Goal: Task Accomplishment & Management: Use online tool/utility

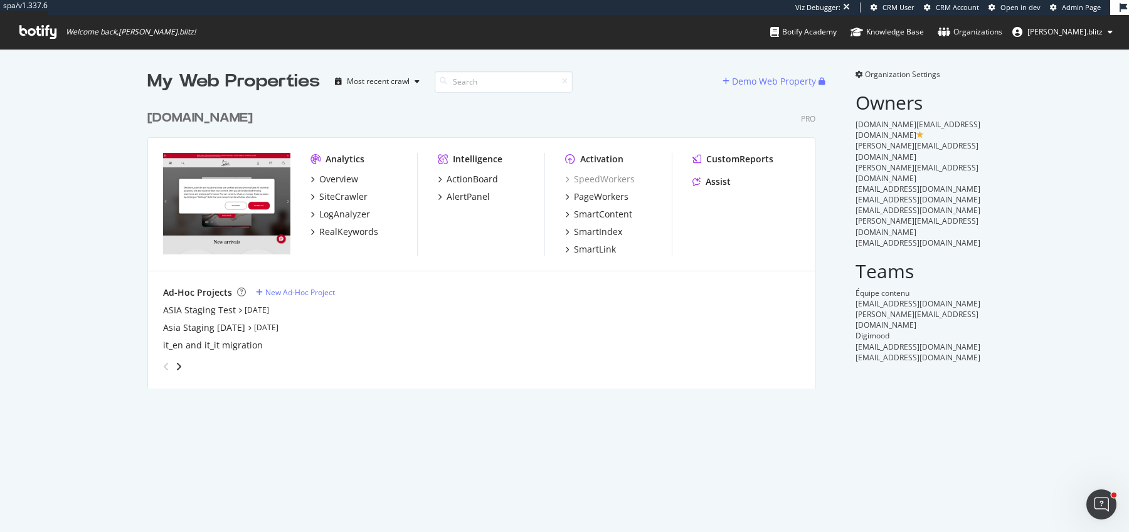
click at [356, 238] on div "Analytics Overview SiteCrawler LogAnalyzer RealKeywords" at bounding box center [363, 204] width 107 height 103
click at [356, 236] on div "RealKeywords" at bounding box center [348, 232] width 59 height 13
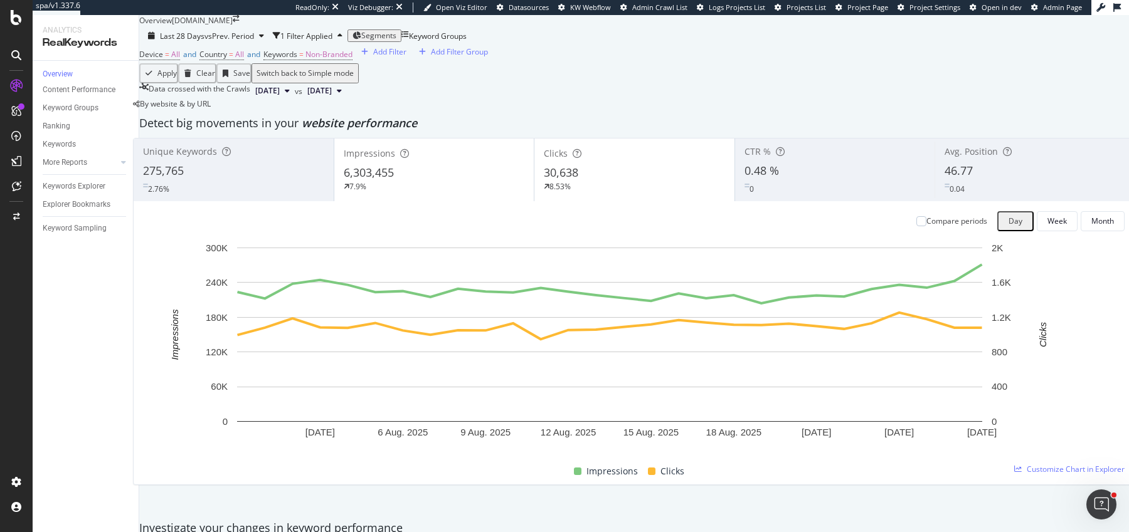
click at [228, 50] on div "Last 28 Days vs Prev. Period 1 Filter Applied Segments Keyword Groups Device = …" at bounding box center [634, 62] width 990 height 73
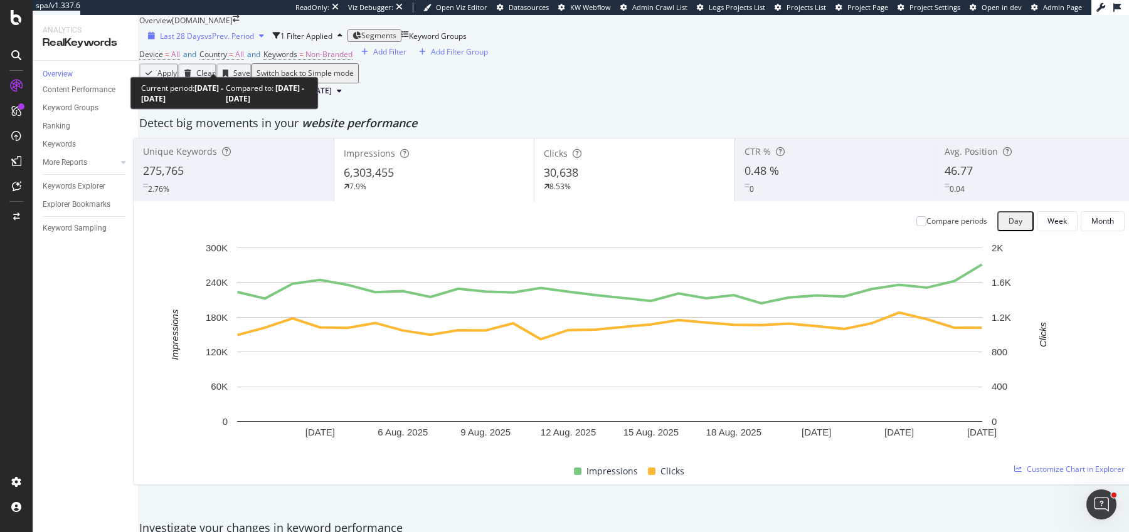
click at [228, 41] on span "vs Prev. Period" at bounding box center [229, 36] width 50 height 11
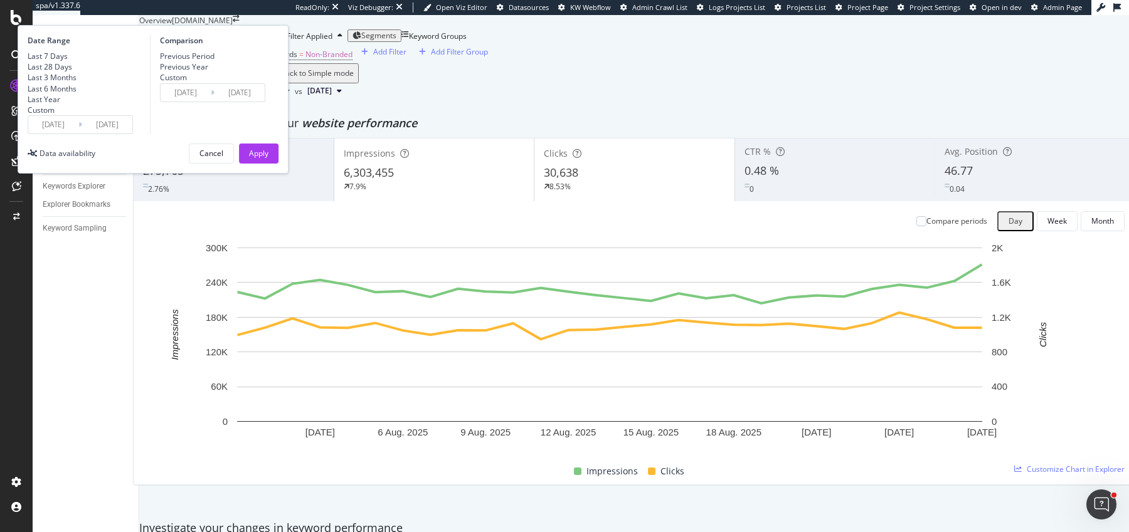
click at [60, 105] on div "Last Year" at bounding box center [44, 99] width 33 height 11
type input "2024/08/28"
type input "2023/08/29"
type input "2024/08/27"
click at [160, 67] on div "Previous Year" at bounding box center [160, 67] width 0 height 0
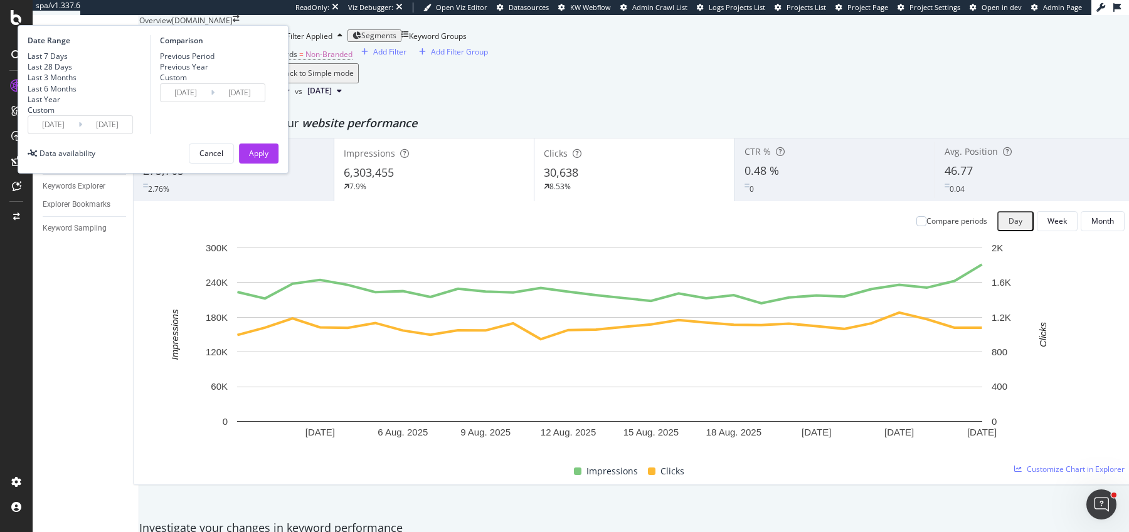
type input "2023/08/30"
type input "2024/08/28"
click at [288, 174] on div "Date Range Last 7 Days Last 28 Days Last 3 Months Last 6 Months Last Year Custo…" at bounding box center [153, 99] width 271 height 149
click at [268, 159] on div "Apply" at bounding box center [258, 153] width 19 height 11
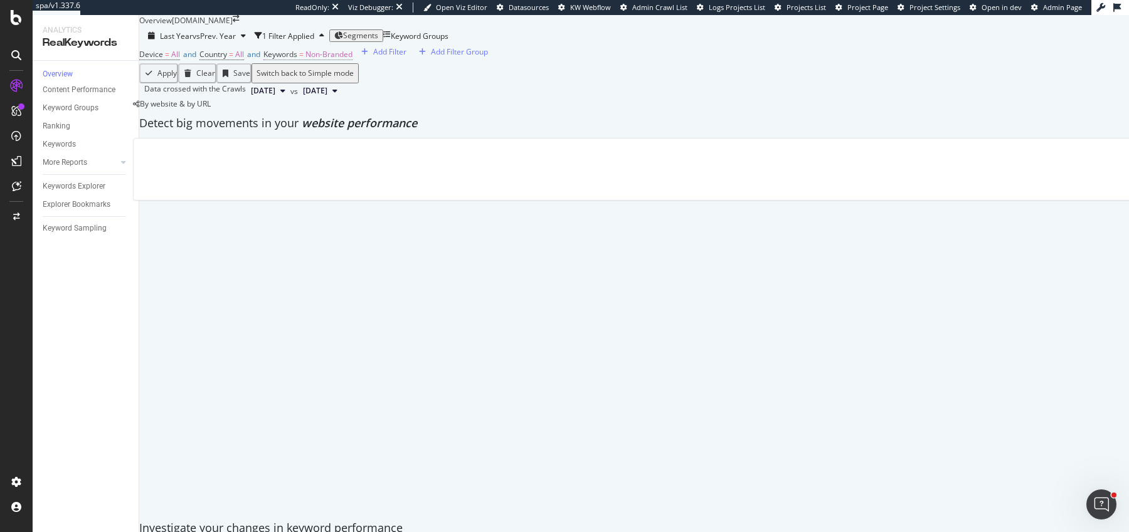
click at [352, 60] on span "Non-Branded" at bounding box center [328, 54] width 47 height 11
click at [342, 113] on div "Non-Branded" at bounding box center [319, 105] width 62 height 16
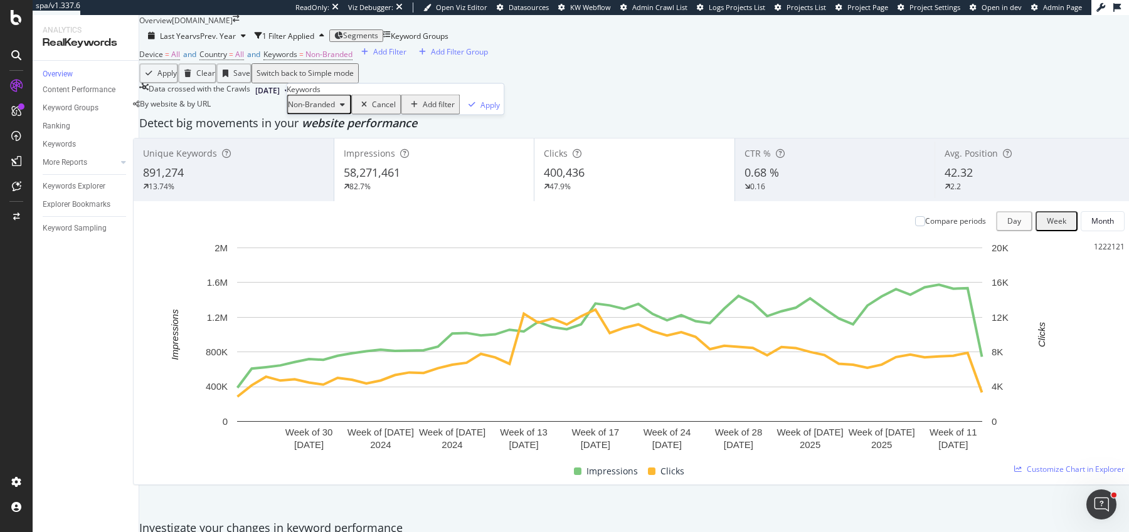
click at [335, 113] on div "Non-Branded" at bounding box center [319, 105] width 62 height 16
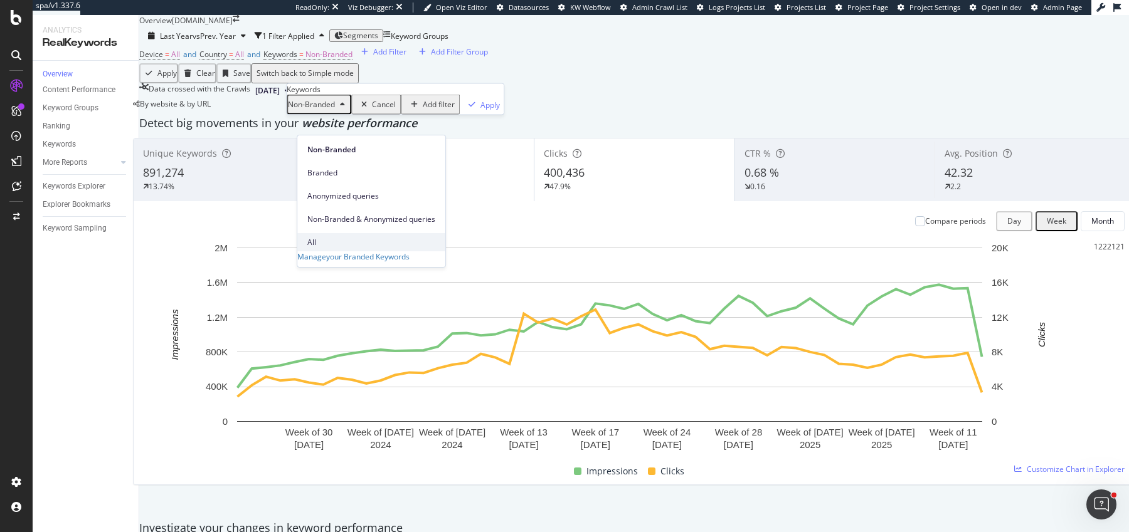
click at [335, 233] on div "All" at bounding box center [371, 242] width 148 height 18
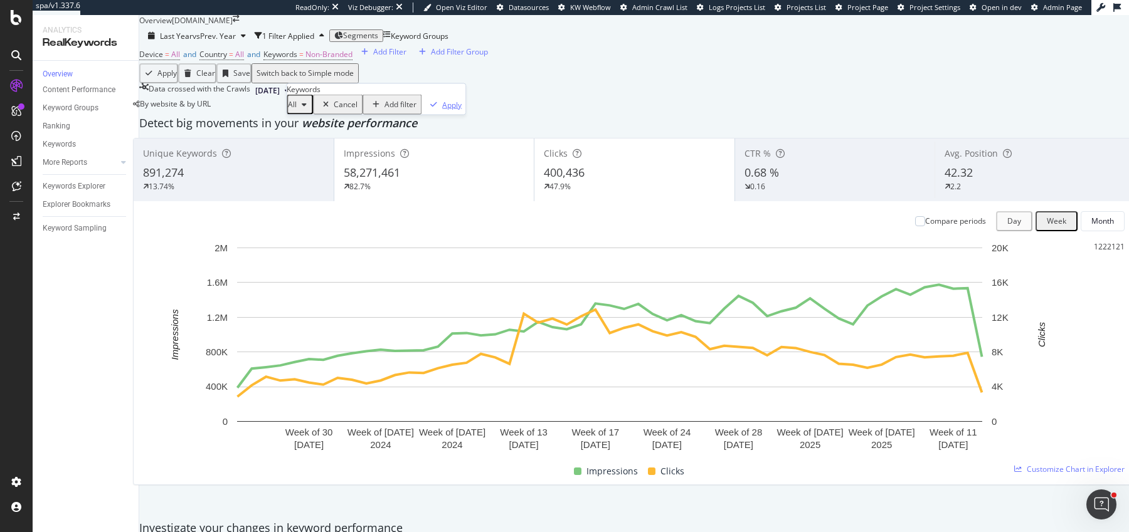
click at [442, 110] on div "Apply" at bounding box center [451, 104] width 19 height 11
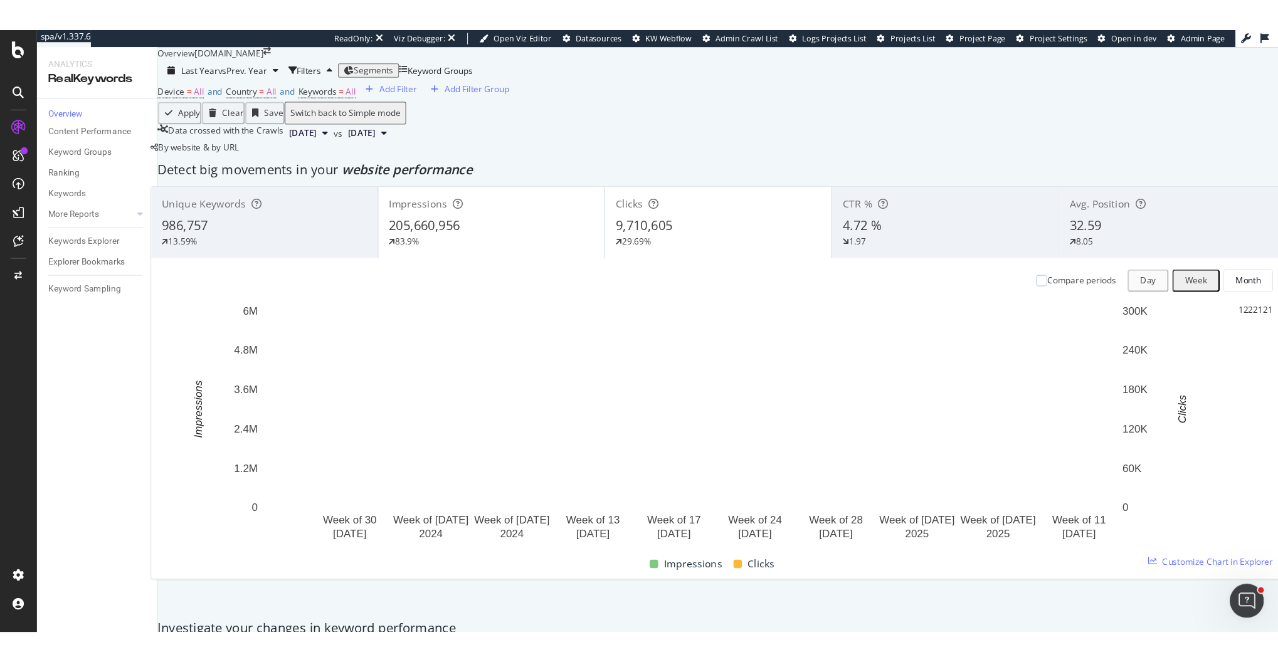
scroll to position [53, 0]
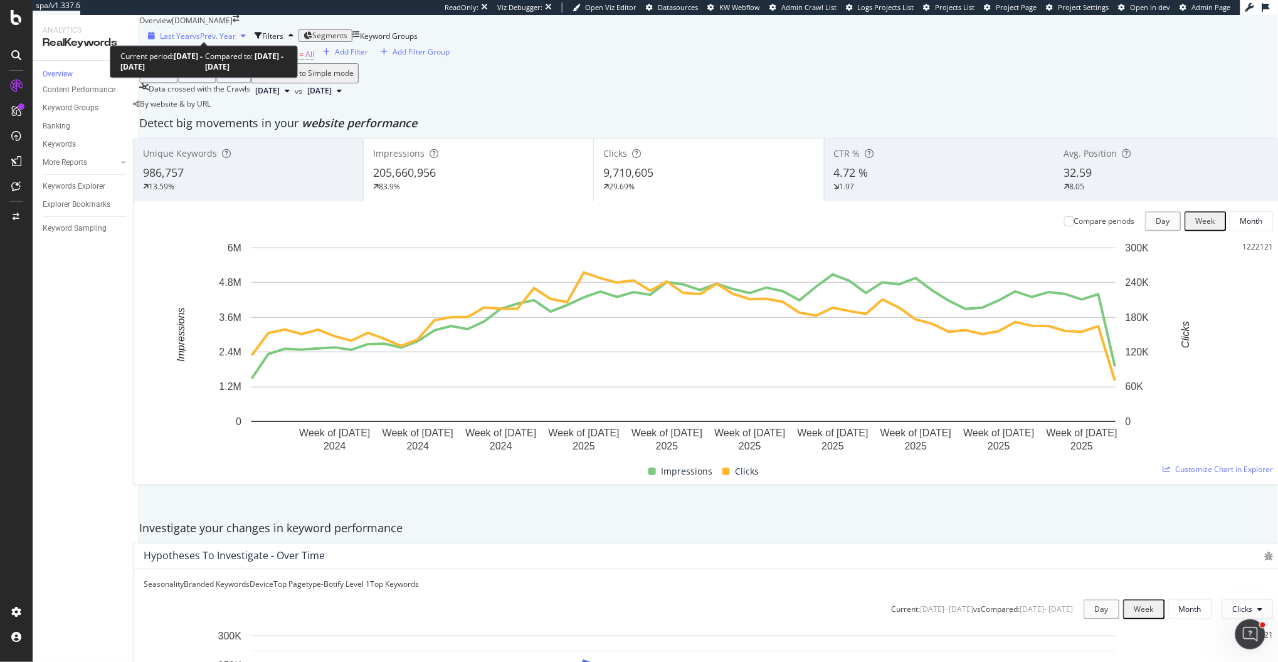
click at [171, 31] on span "Last Year" at bounding box center [176, 36] width 33 height 11
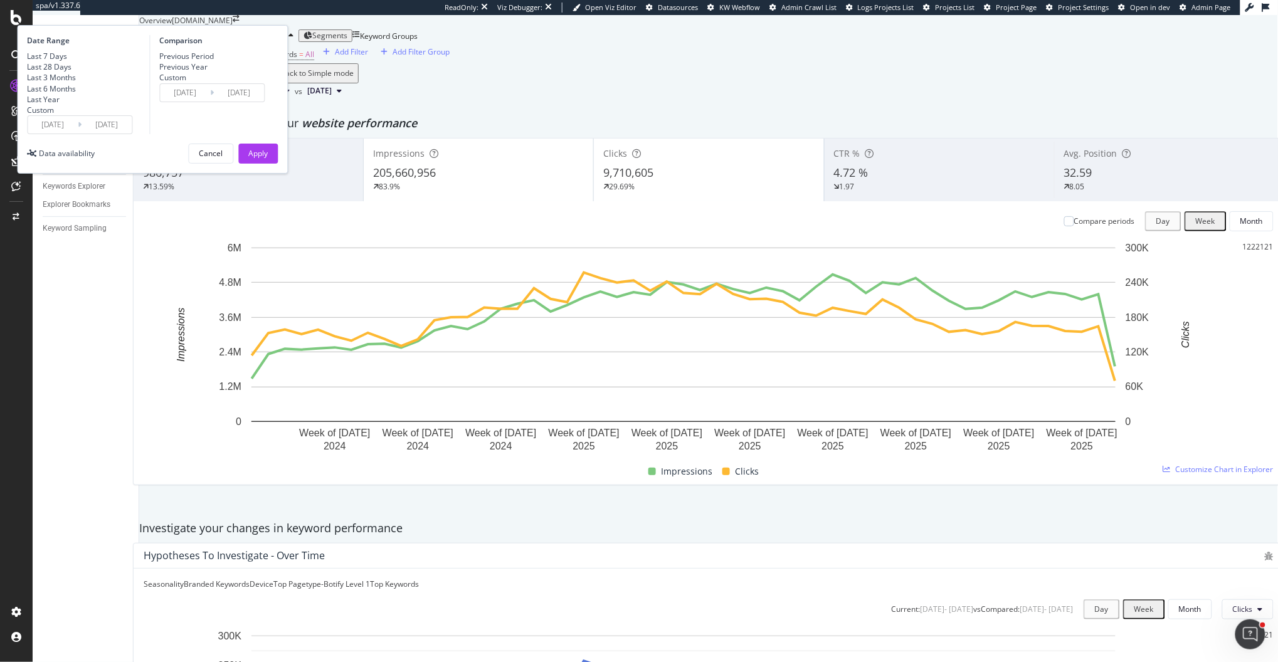
click at [154, 361] on div "Unique Keywords 986,757 13.59% Impressions 205,660,956 83.9% Clicks 9,710,605 2…" at bounding box center [708, 326] width 1151 height 376
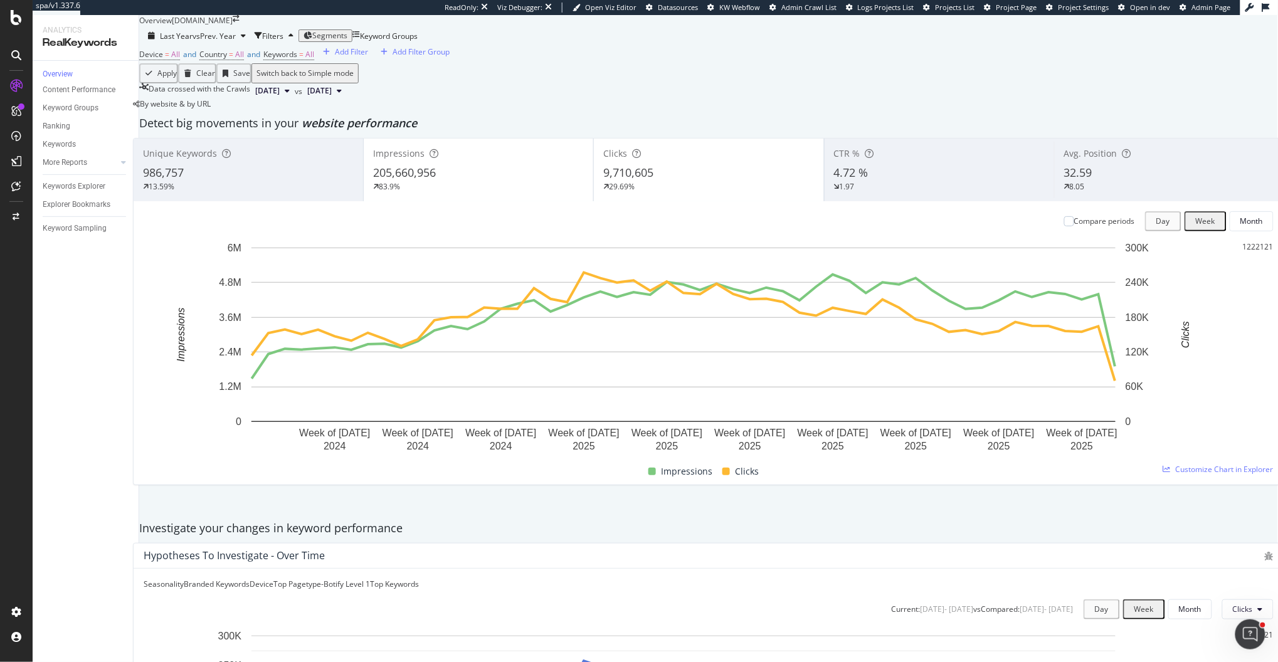
click at [1079, 193] on div "8.05" at bounding box center [1079, 186] width 31 height 11
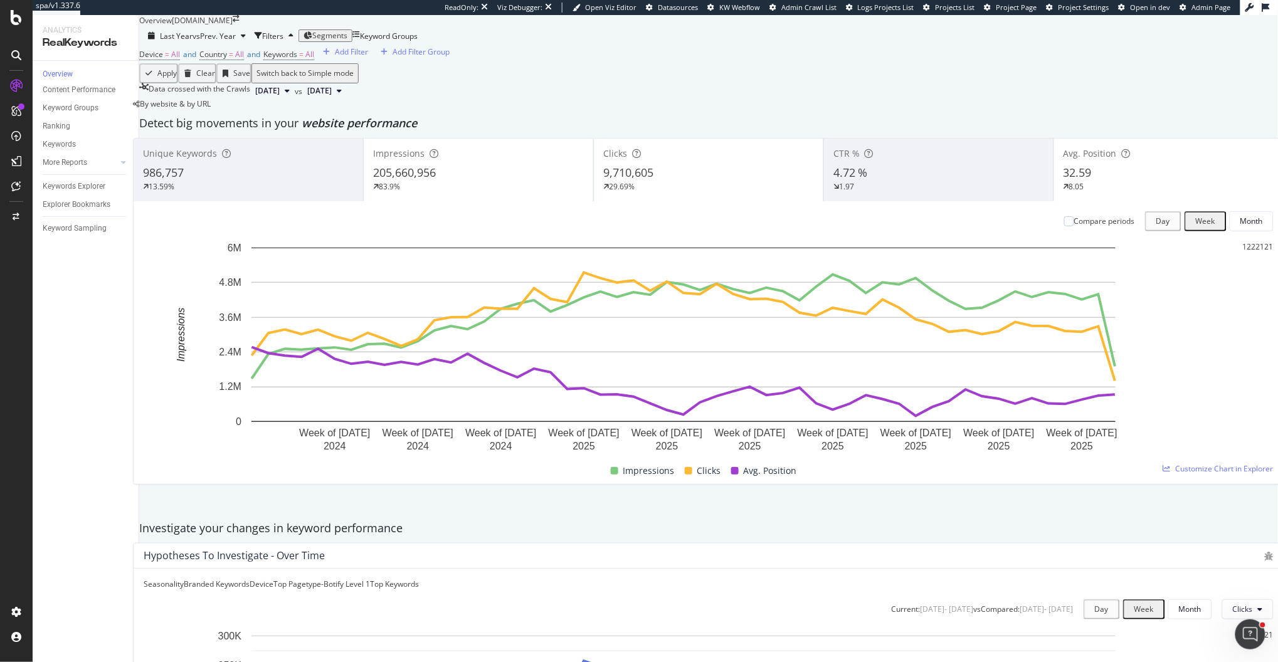
click at [668, 198] on div "Clicks 9,710,605 29.69%" at bounding box center [709, 170] width 230 height 56
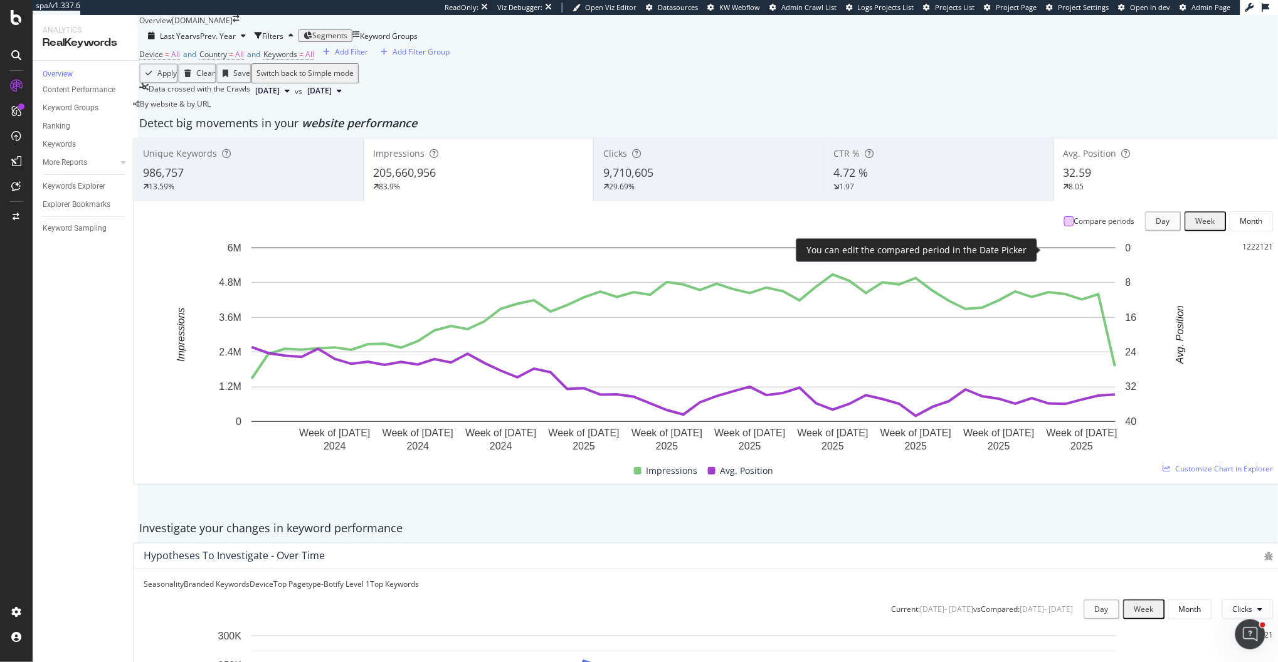
click at [1064, 226] on div at bounding box center [1069, 221] width 10 height 10
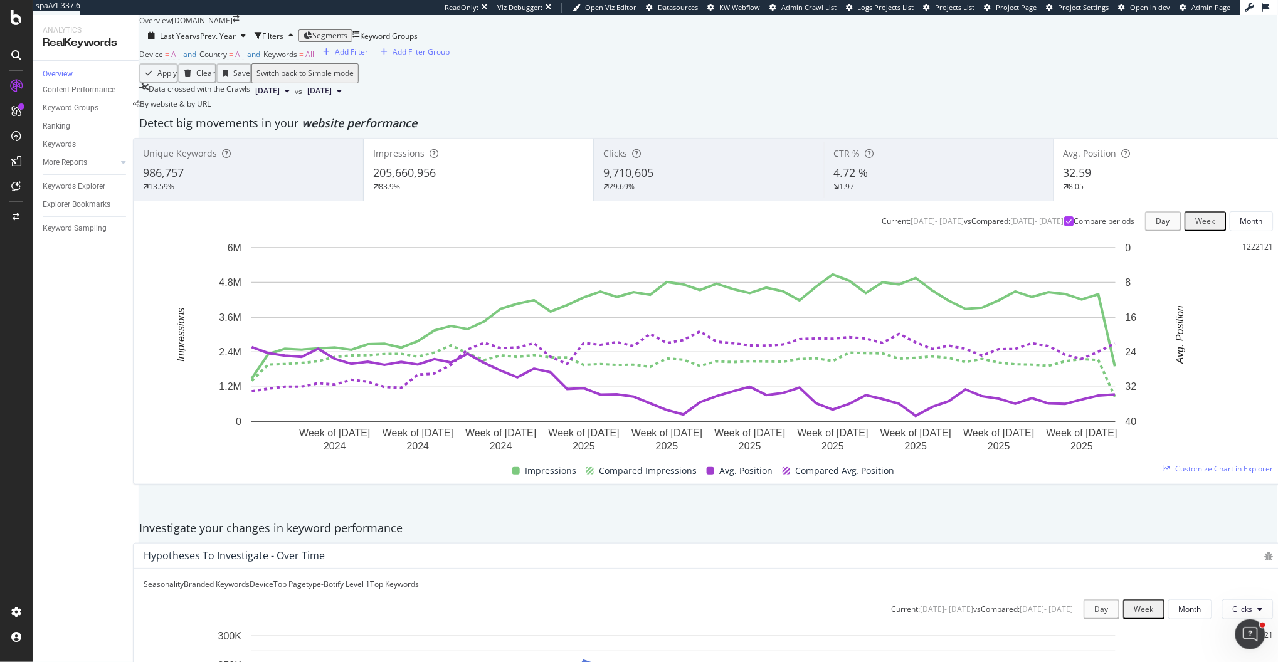
click at [555, 193] on div "83.9%" at bounding box center [478, 186] width 211 height 11
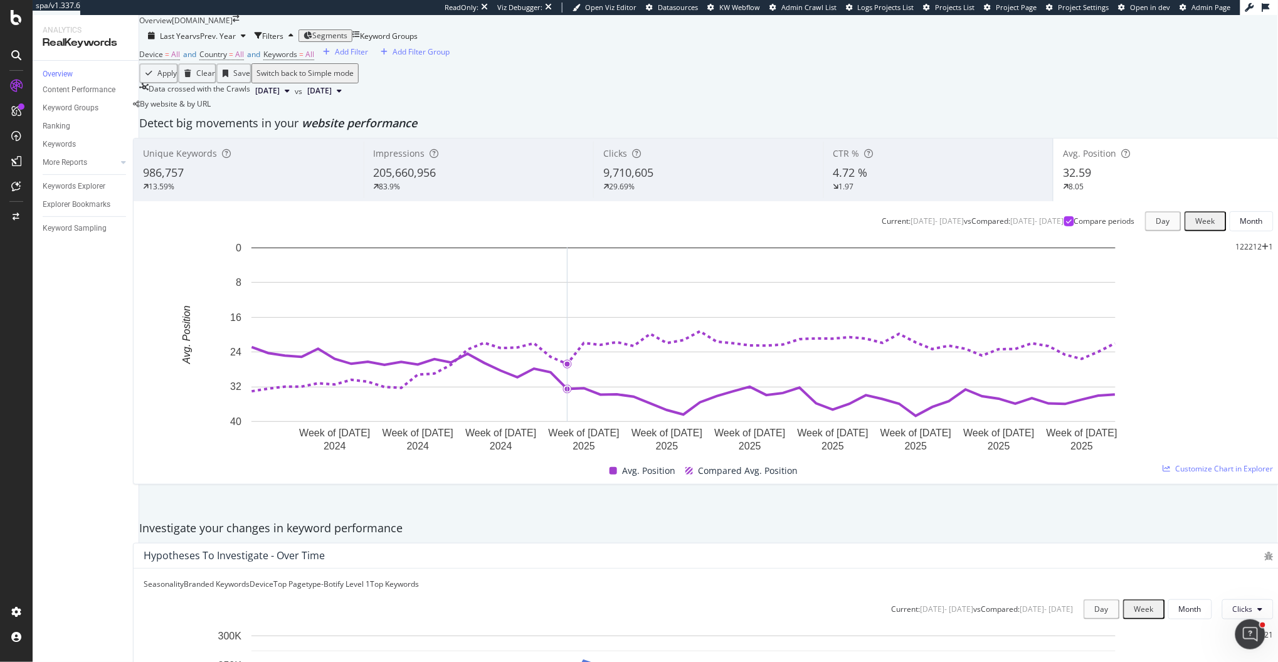
click at [588, 402] on rect "A chart." at bounding box center [683, 335] width 864 height 174
click at [260, 181] on div "986,757" at bounding box center [248, 173] width 211 height 16
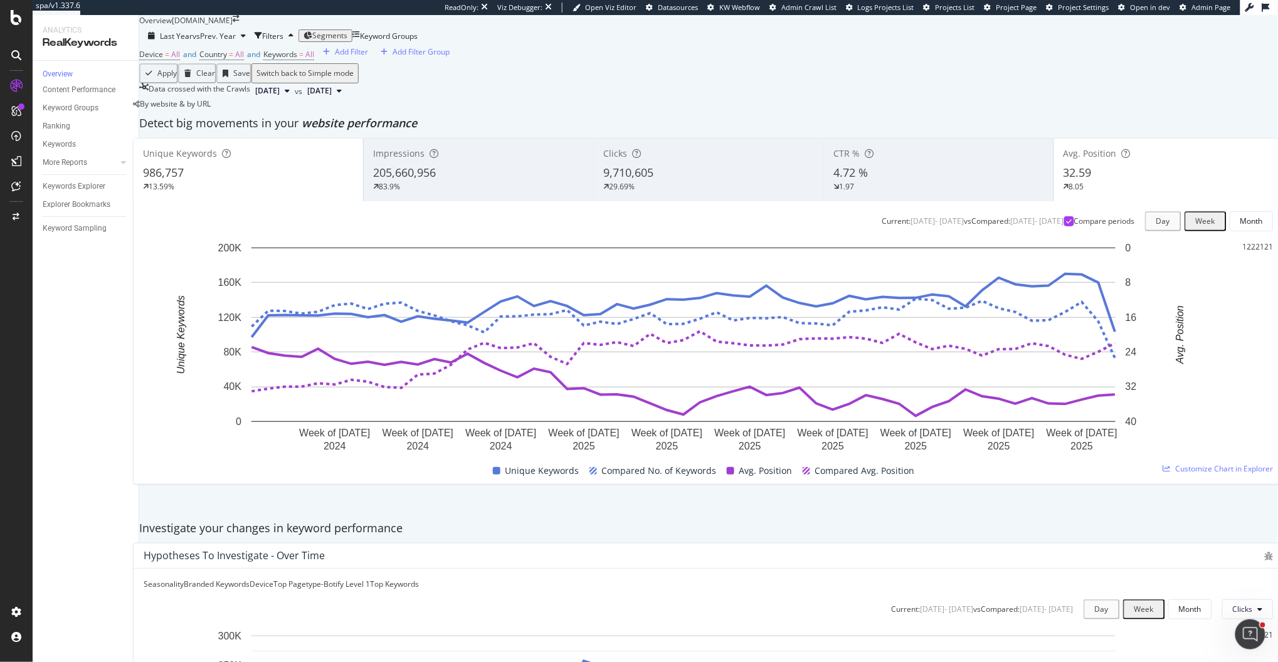
click at [308, 160] on div "Unique Keywords" at bounding box center [248, 153] width 211 height 13
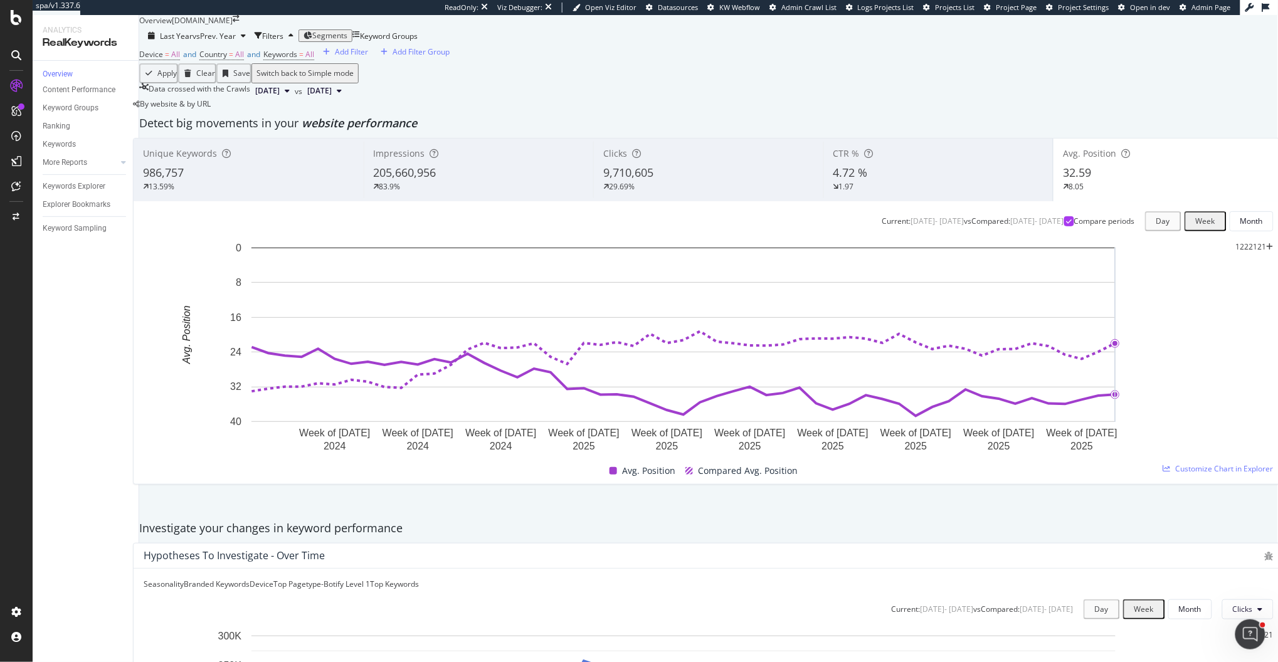
click at [973, 181] on div "4.72 %" at bounding box center [938, 173] width 211 height 16
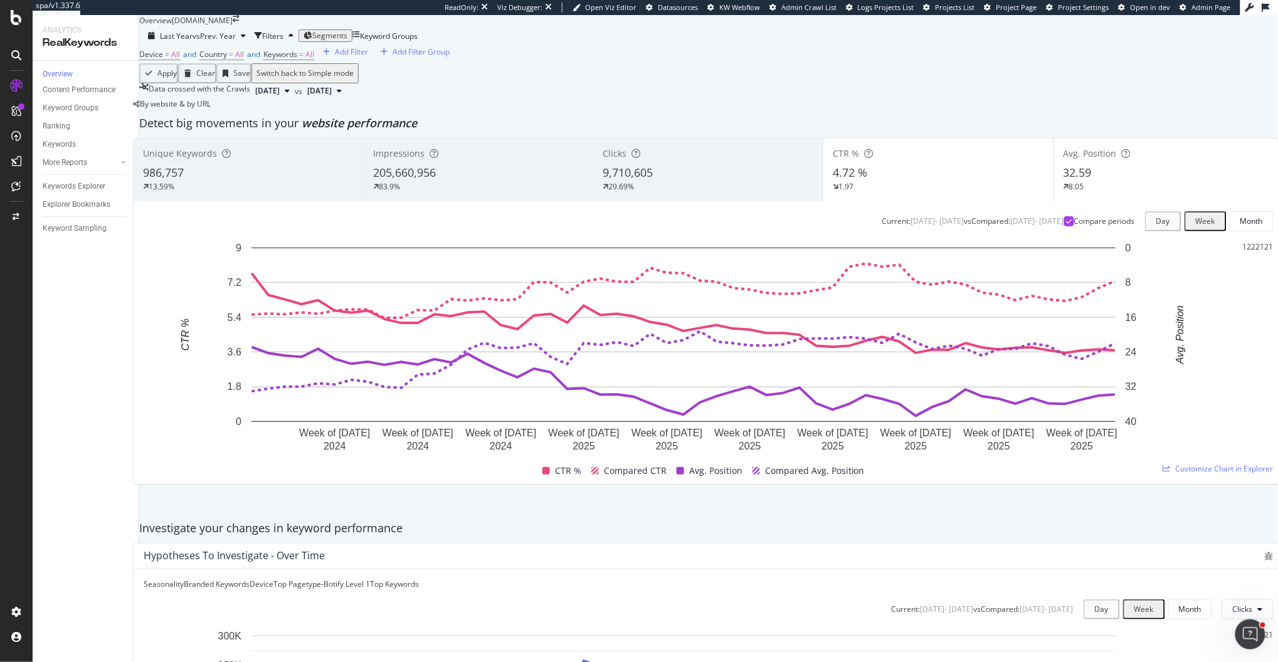
click at [1128, 181] on div "32.59" at bounding box center [1169, 173] width 211 height 16
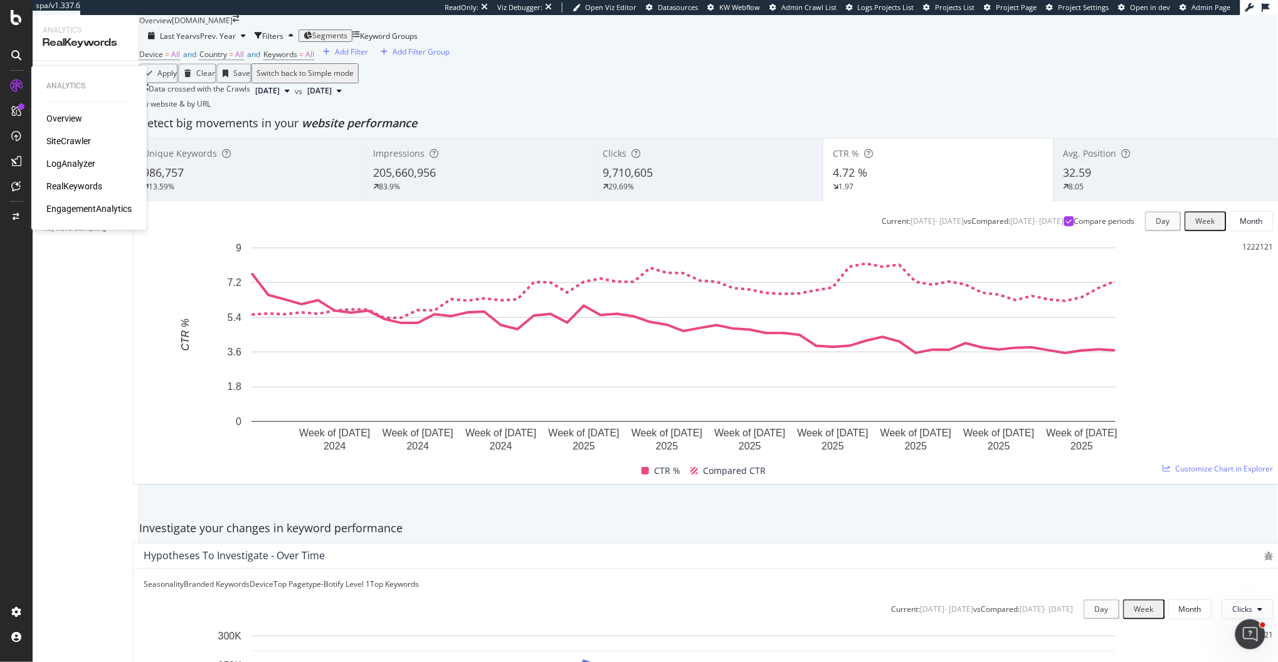
click at [61, 122] on div "Overview" at bounding box center [64, 118] width 36 height 13
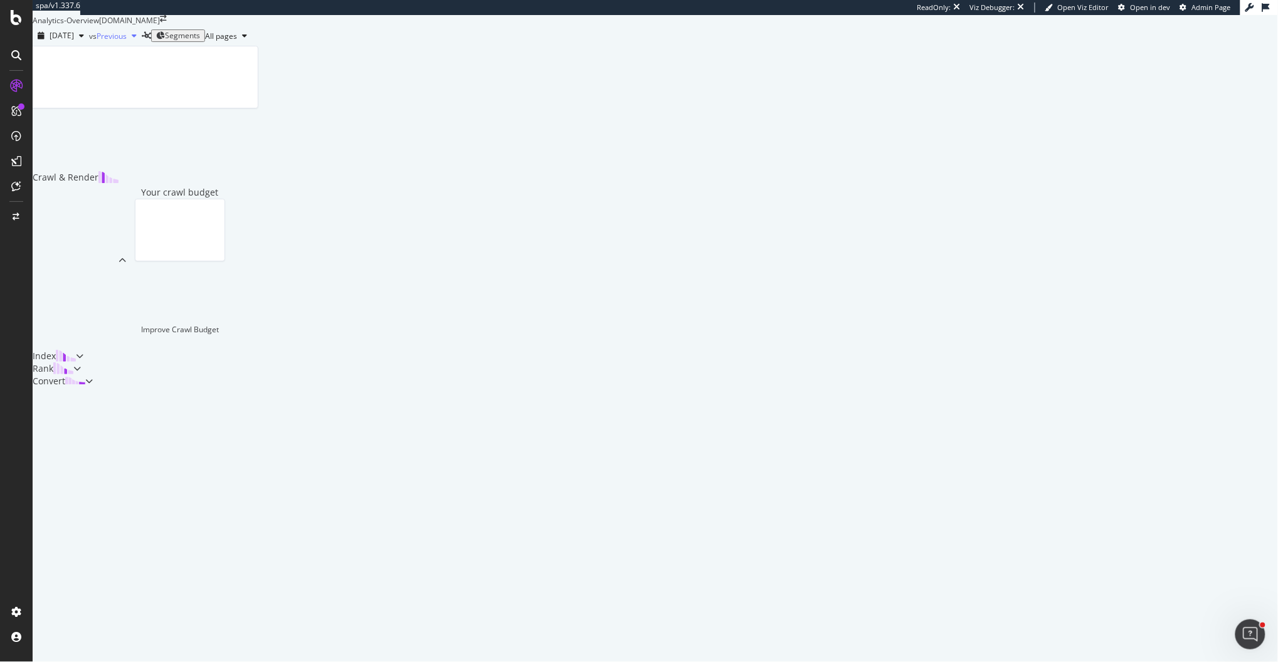
click at [142, 45] on div "Previous" at bounding box center [119, 35] width 45 height 19
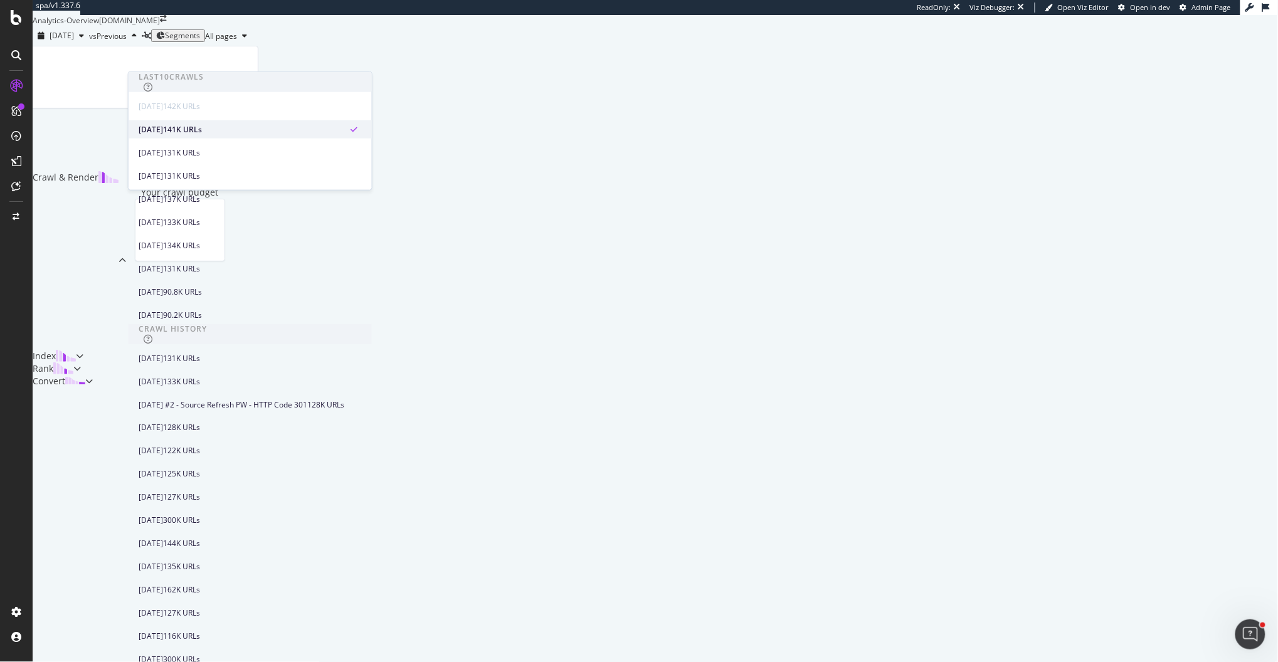
scroll to position [477, 0]
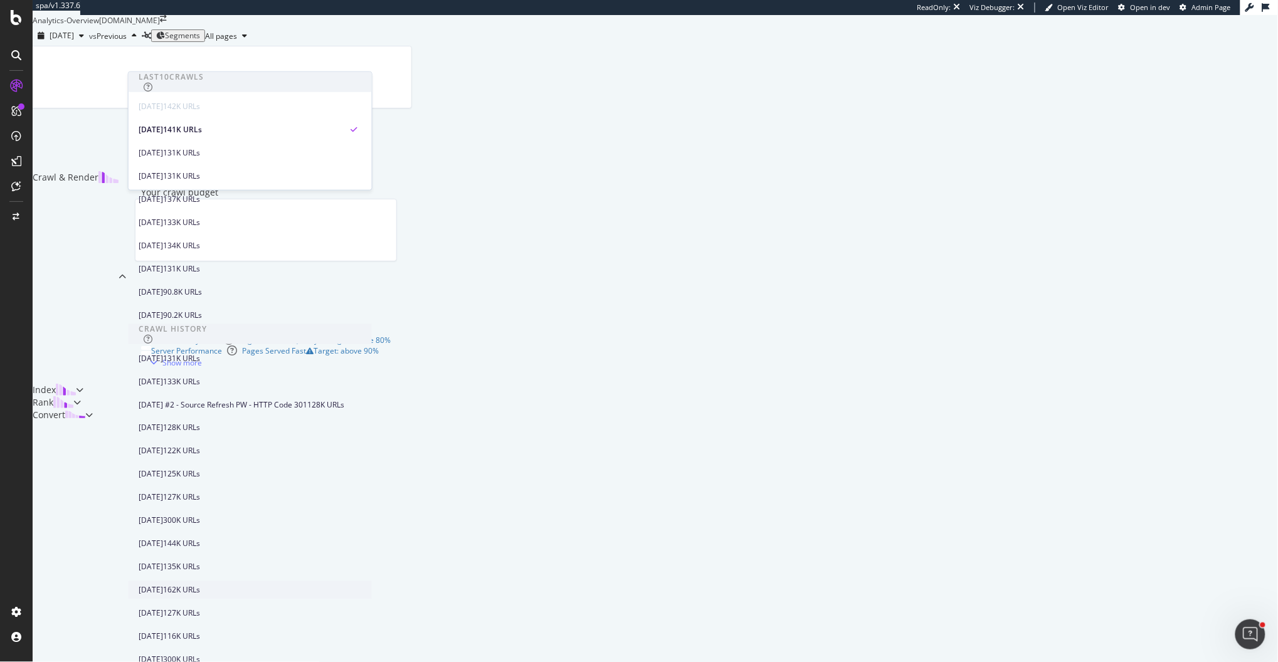
click at [174, 532] on div "2024 Aug. 2nd 162K URLs" at bounding box center [250, 590] width 243 height 18
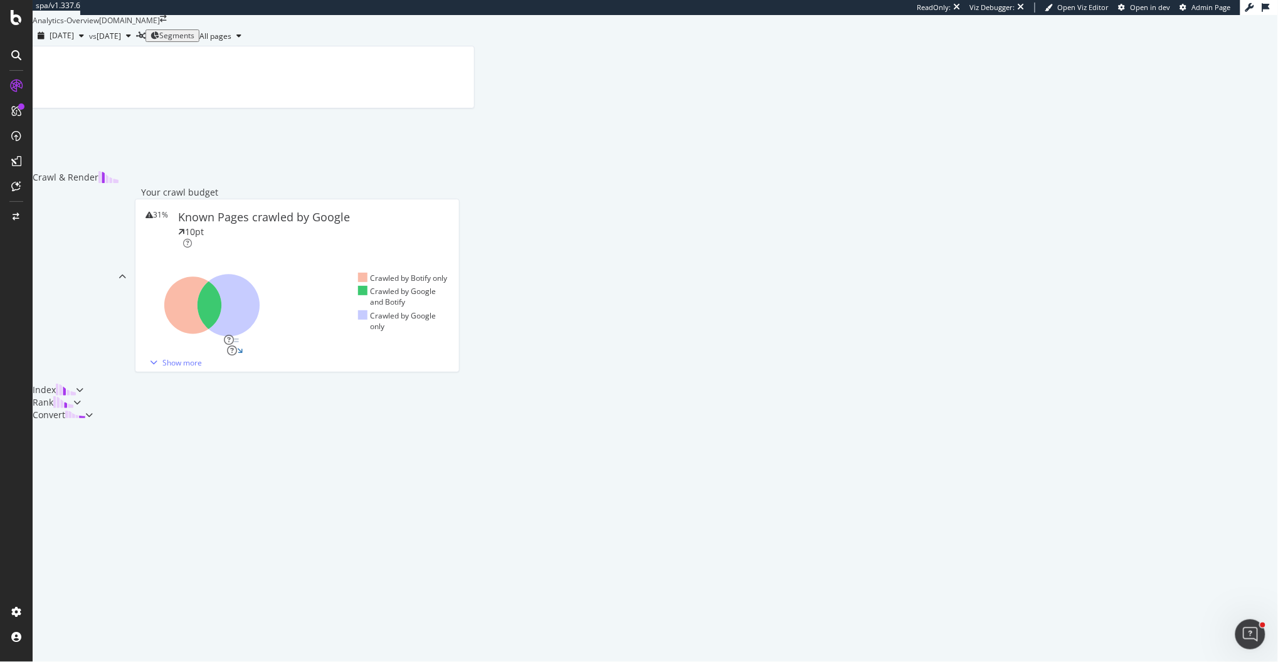
click at [204, 238] on div "10pt" at bounding box center [194, 232] width 19 height 13
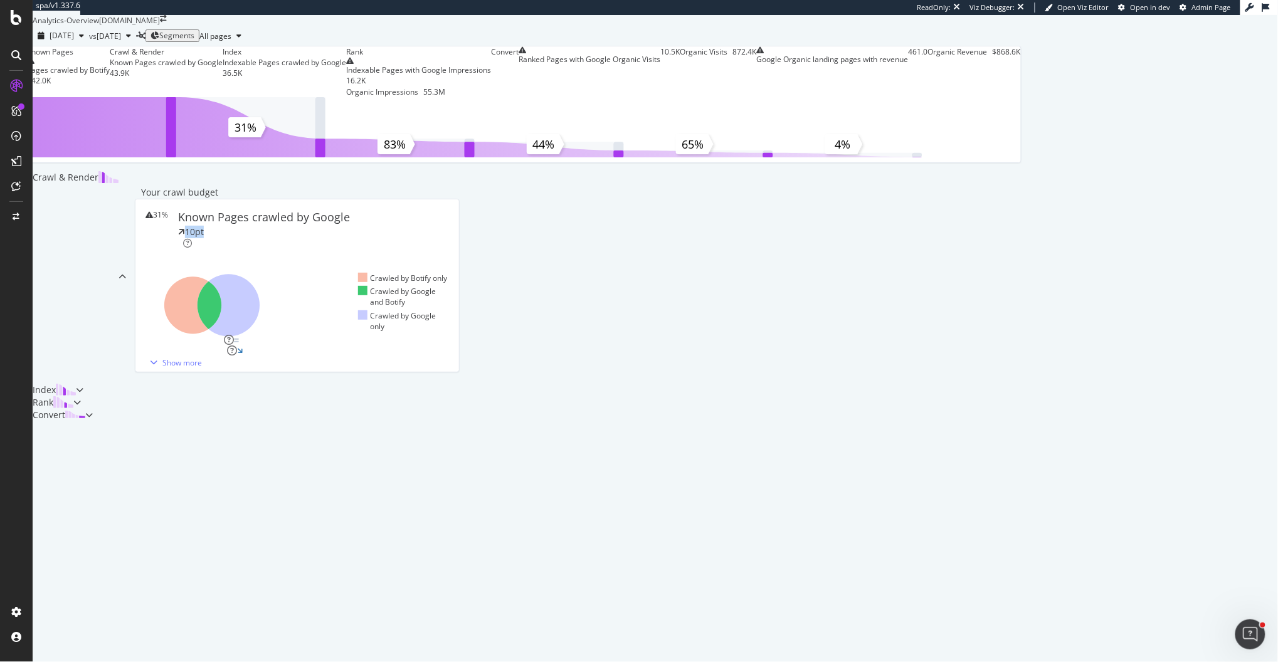
click at [97, 272] on div "Known Pages Pages crawled by Botify 142.0K Crawl & Render Known Pages crawled b…" at bounding box center [524, 234] width 983 height 376
click at [194, 40] on div "Segments" at bounding box center [176, 35] width 35 height 9
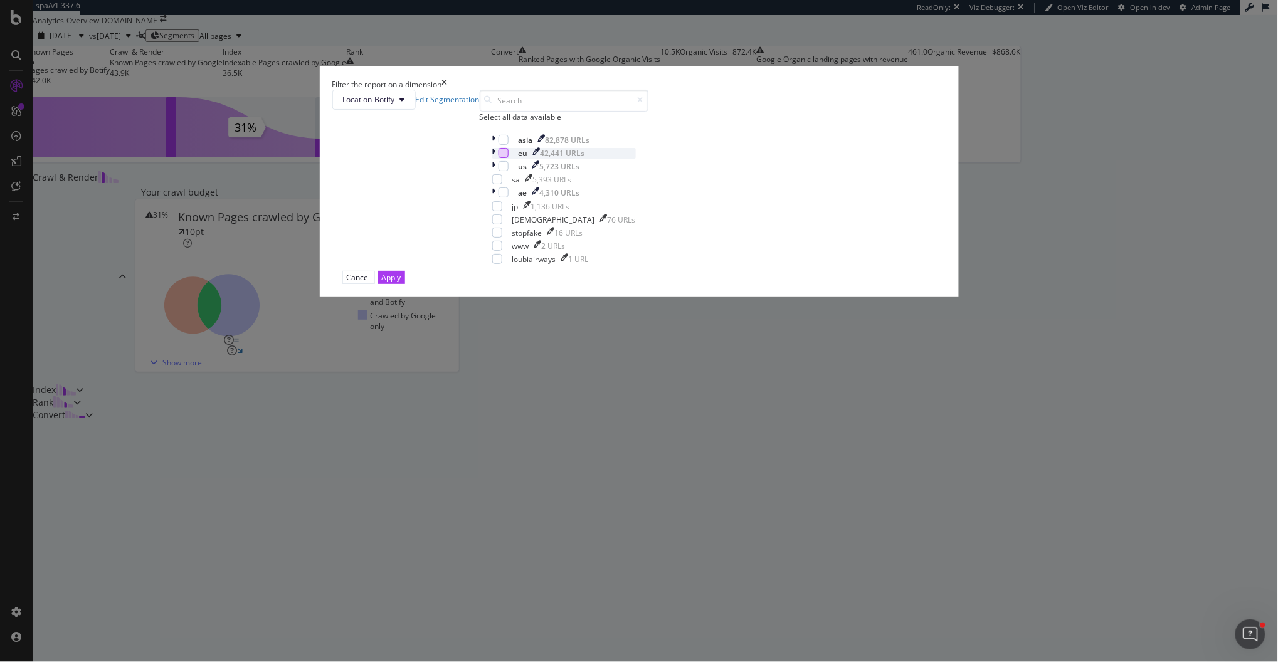
click at [509, 158] on div "modal" at bounding box center [504, 153] width 10 height 10
click at [532, 185] on div "sa 5,393 URLs" at bounding box center [564, 179] width 144 height 11
click at [509, 171] on div "modal" at bounding box center [504, 166] width 10 height 10
click at [502, 184] on div "modal" at bounding box center [497, 179] width 10 height 10
click at [502, 211] on div "modal" at bounding box center [497, 206] width 10 height 10
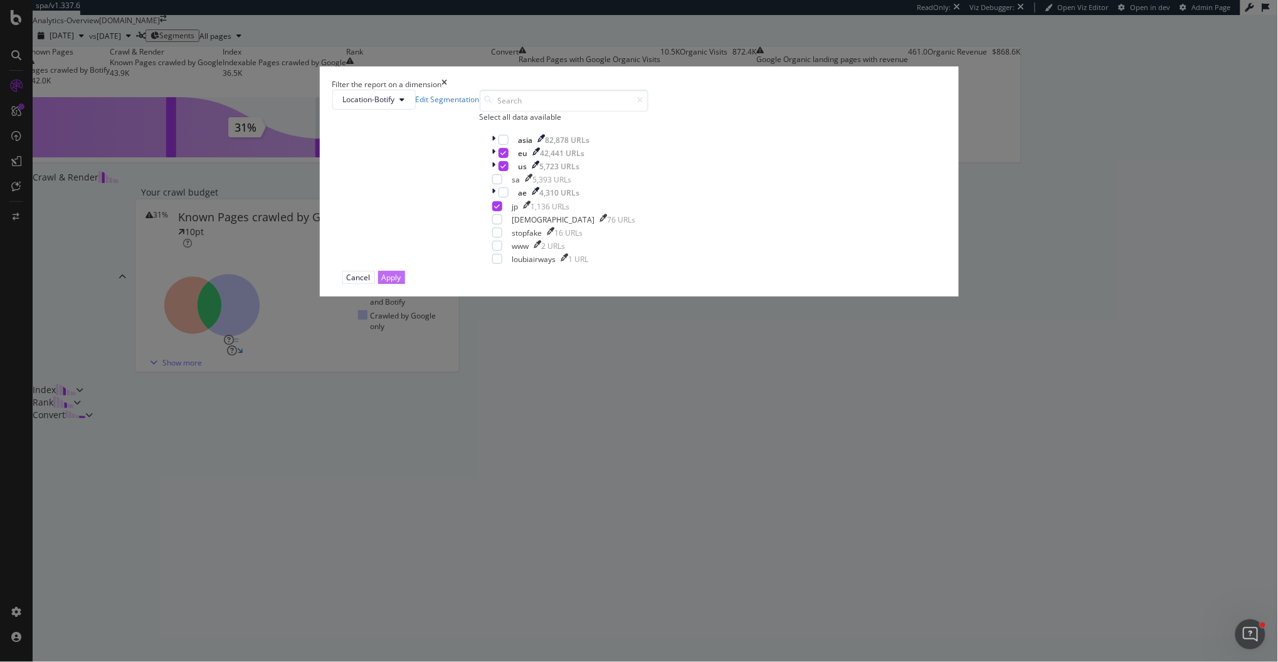
click at [401, 283] on div "Apply" at bounding box center [391, 277] width 19 height 11
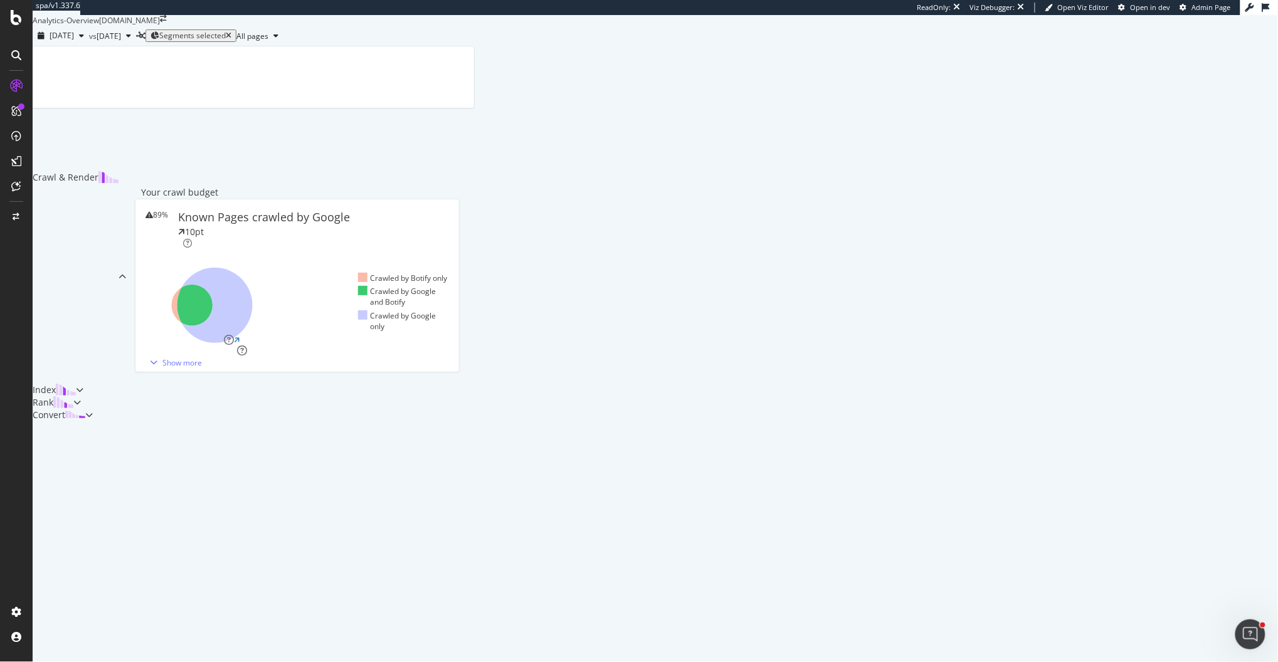
click at [204, 238] on div "10pt" at bounding box center [194, 232] width 19 height 13
click at [193, 421] on div "Crawl & Render Your crawl budget 89% Known Pages crawled by Google 10pt Crawled…" at bounding box center [251, 234] width 436 height 376
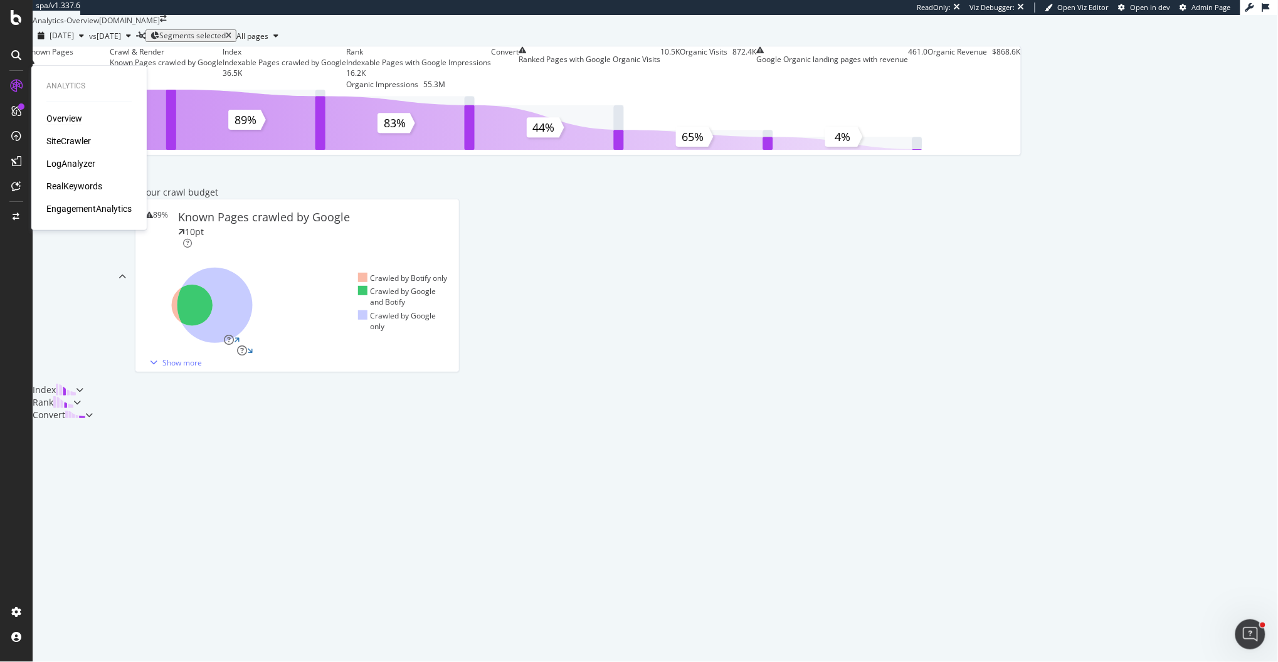
click at [84, 142] on div "SiteCrawler" at bounding box center [68, 141] width 45 height 13
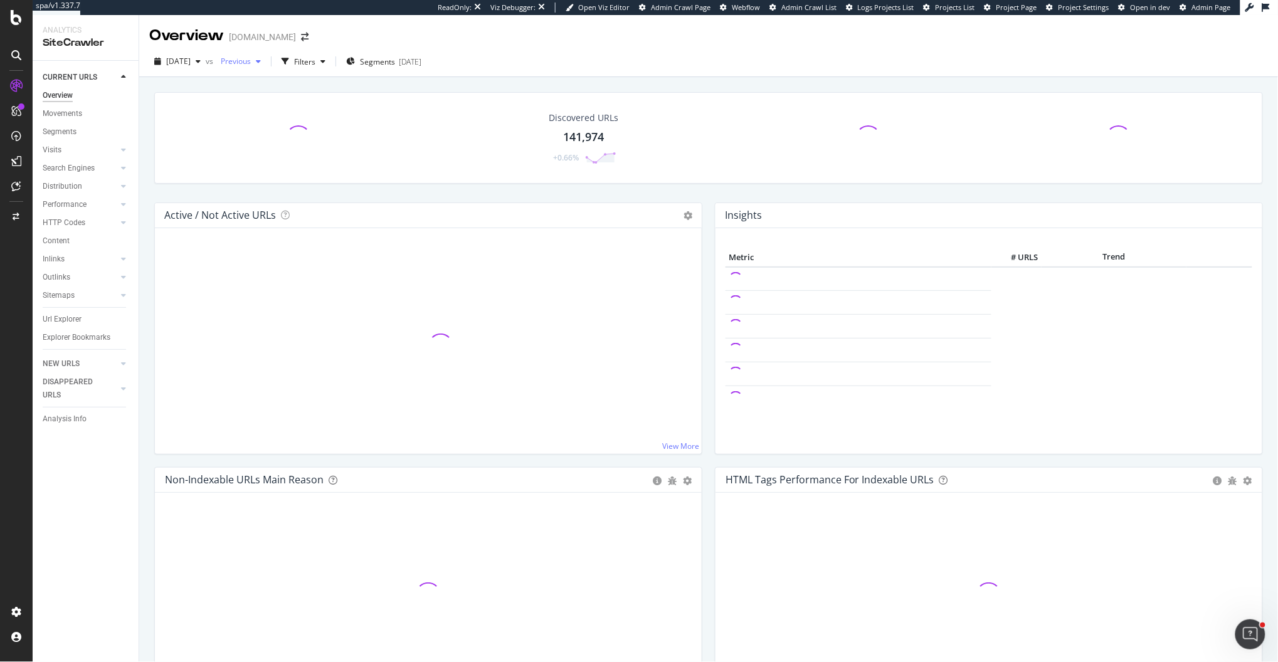
click at [251, 63] on span "Previous" at bounding box center [233, 61] width 35 height 11
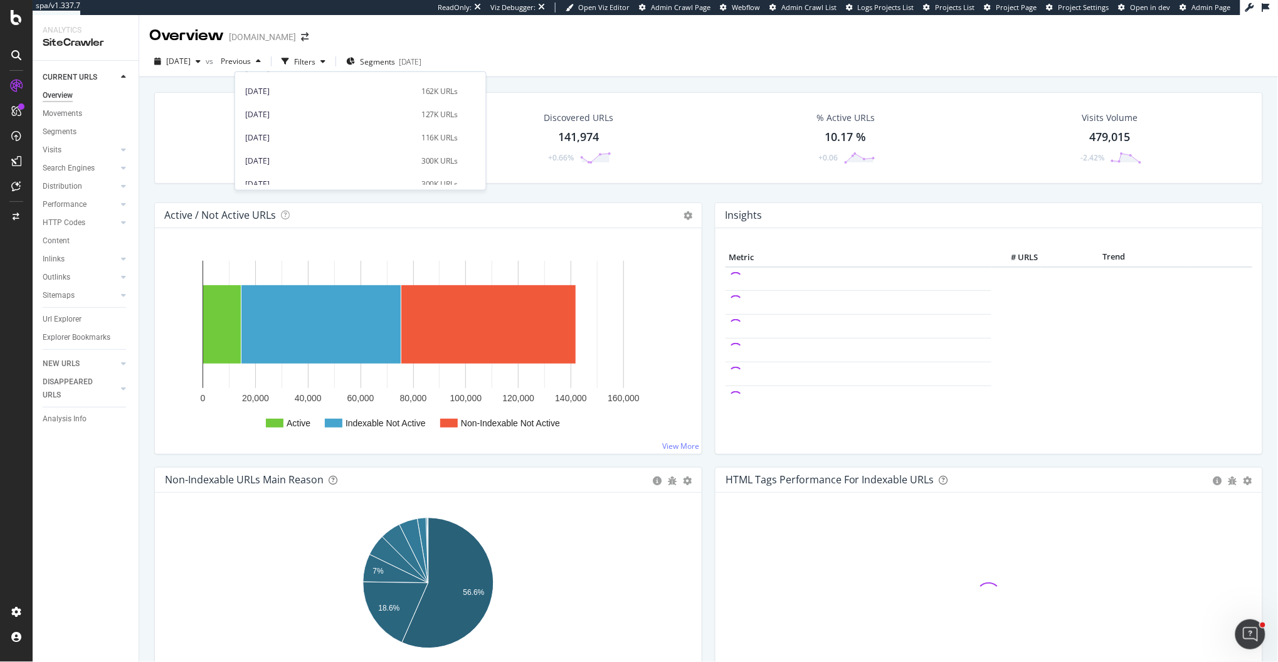
scroll to position [499, 0]
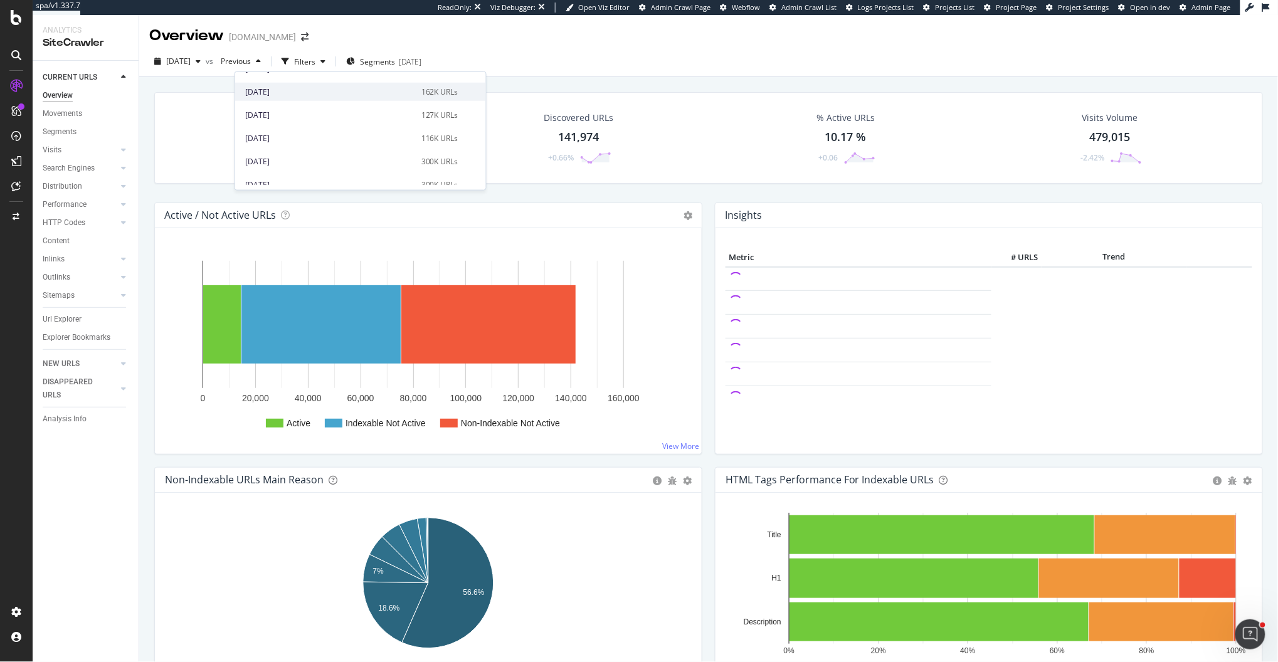
click at [281, 86] on div "2024 Aug. 2nd" at bounding box center [329, 91] width 169 height 11
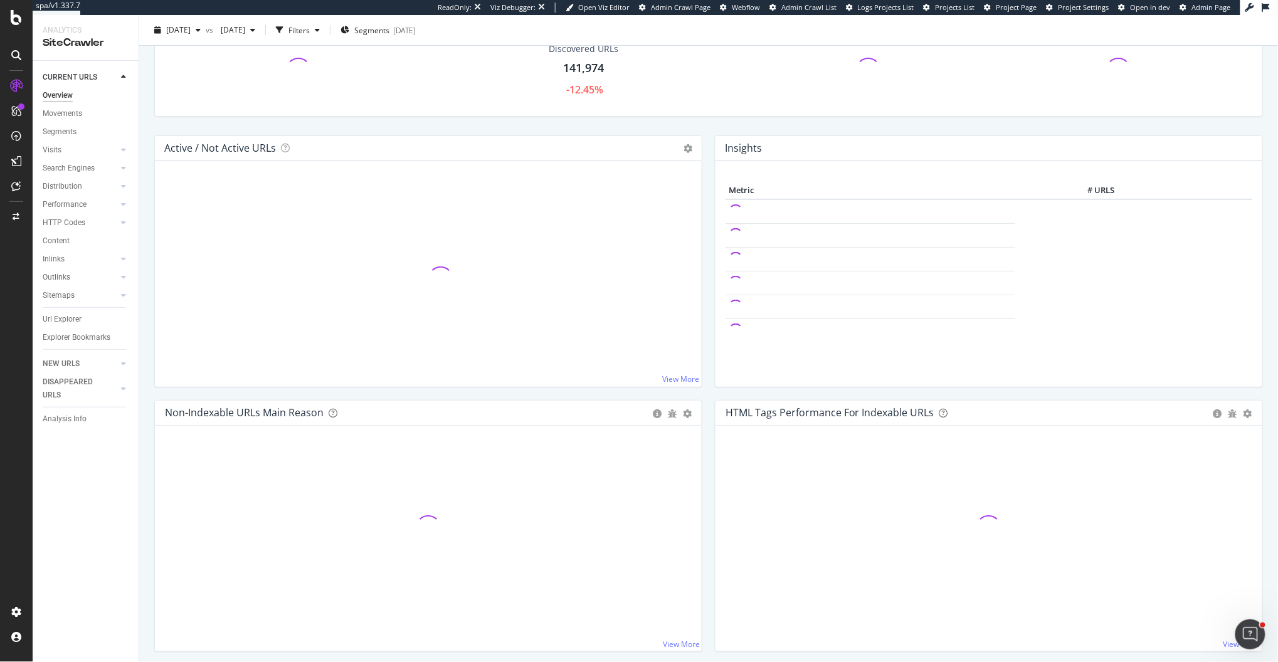
scroll to position [179, 0]
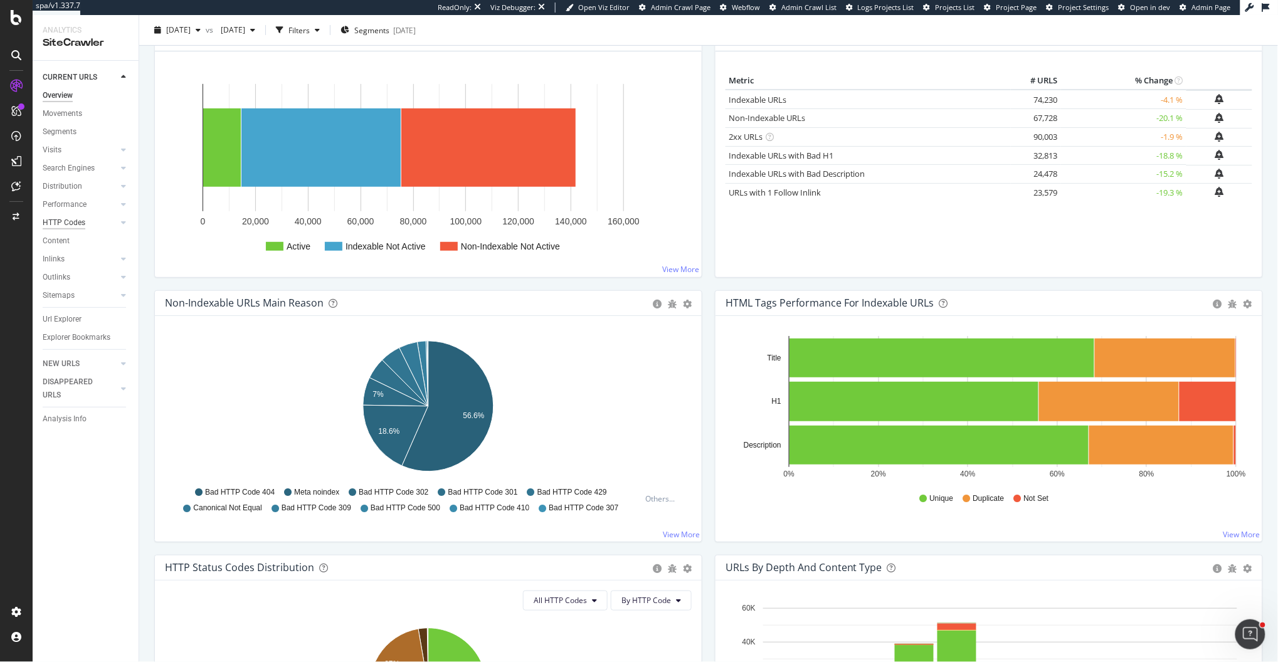
click at [62, 218] on div "HTTP Codes" at bounding box center [64, 222] width 43 height 13
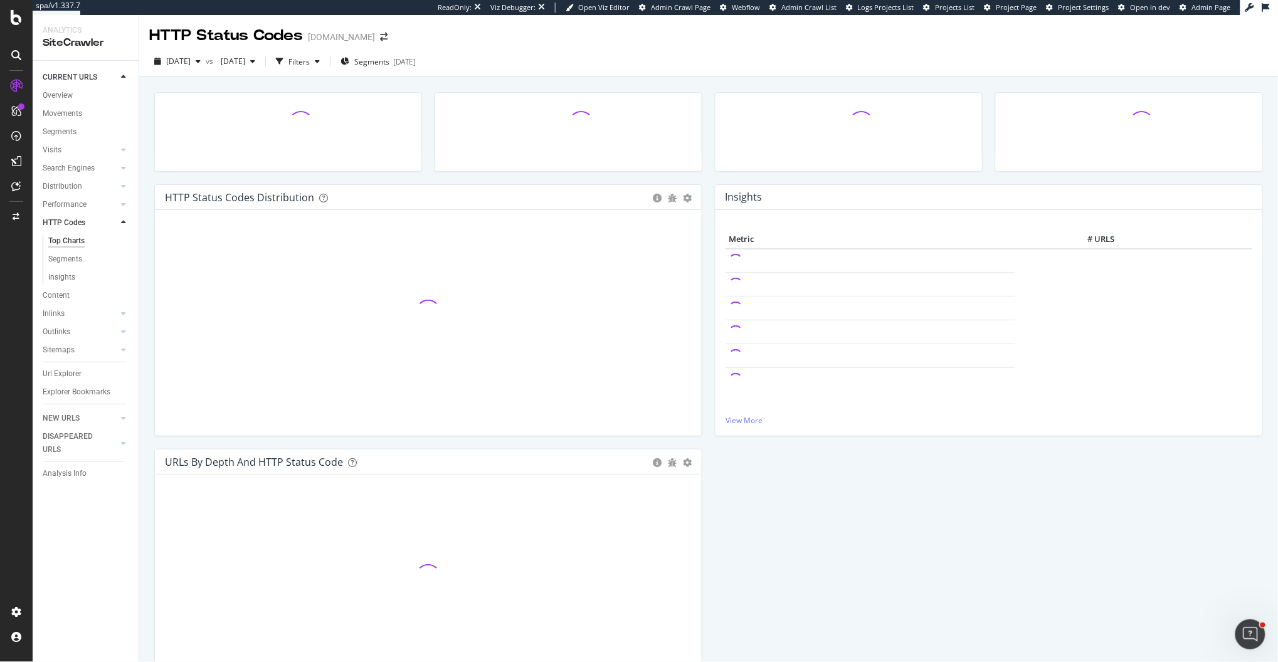
click at [706, 174] on div at bounding box center [568, 138] width 280 height 92
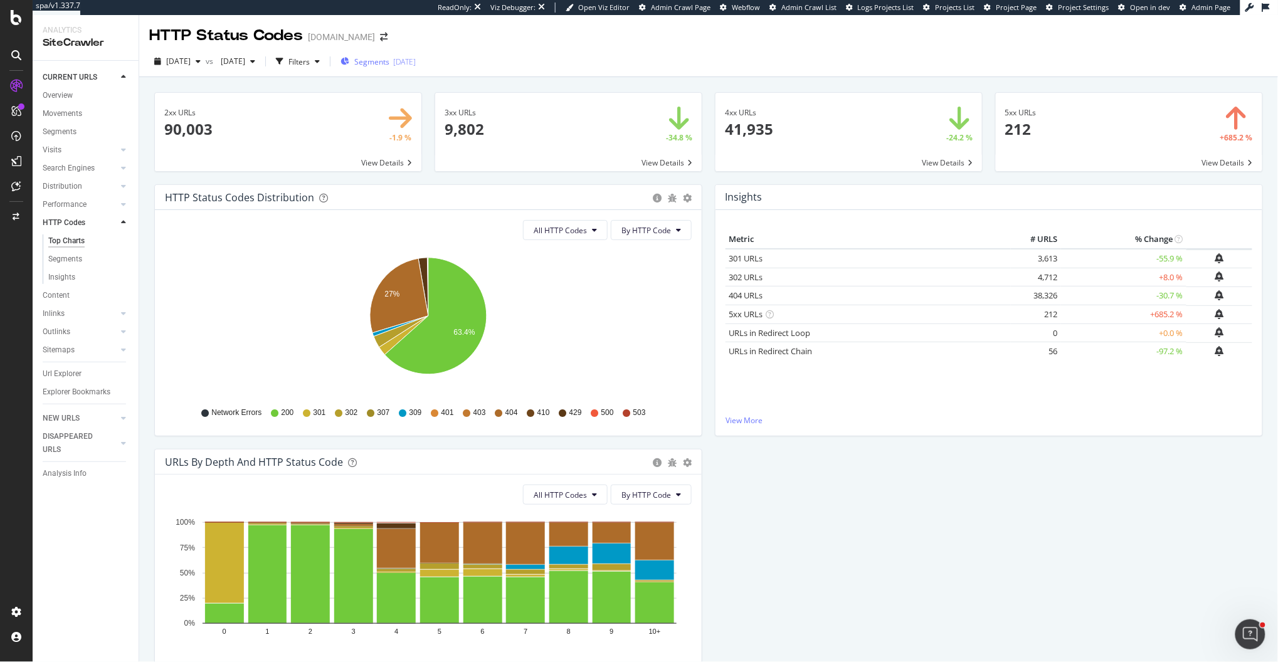
click at [389, 63] on span "Segments" at bounding box center [371, 61] width 35 height 11
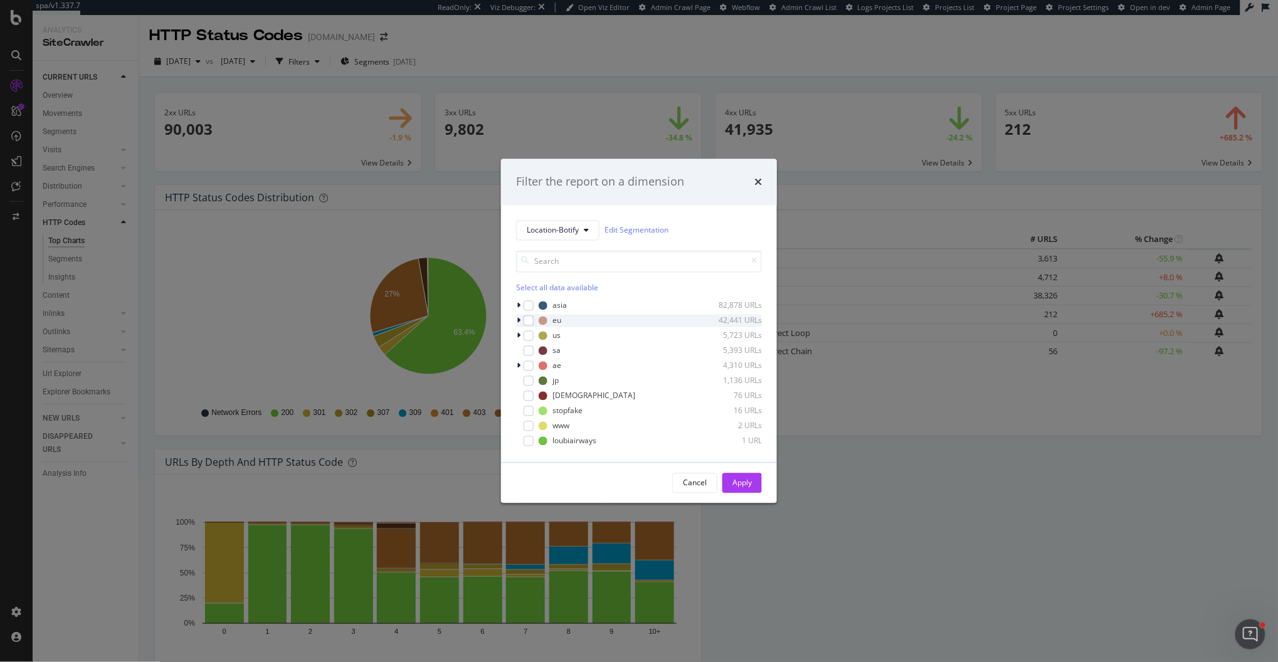
click at [523, 319] on div "modal" at bounding box center [520, 320] width 8 height 13
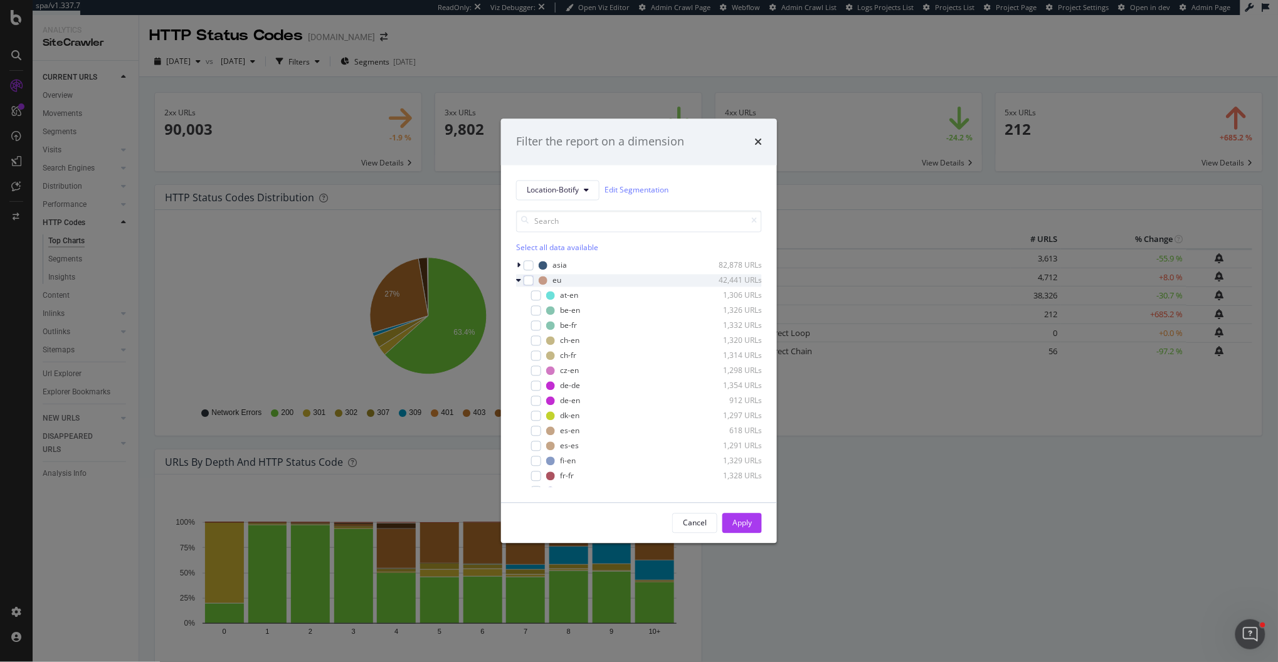
click at [519, 285] on div "modal" at bounding box center [520, 280] width 8 height 13
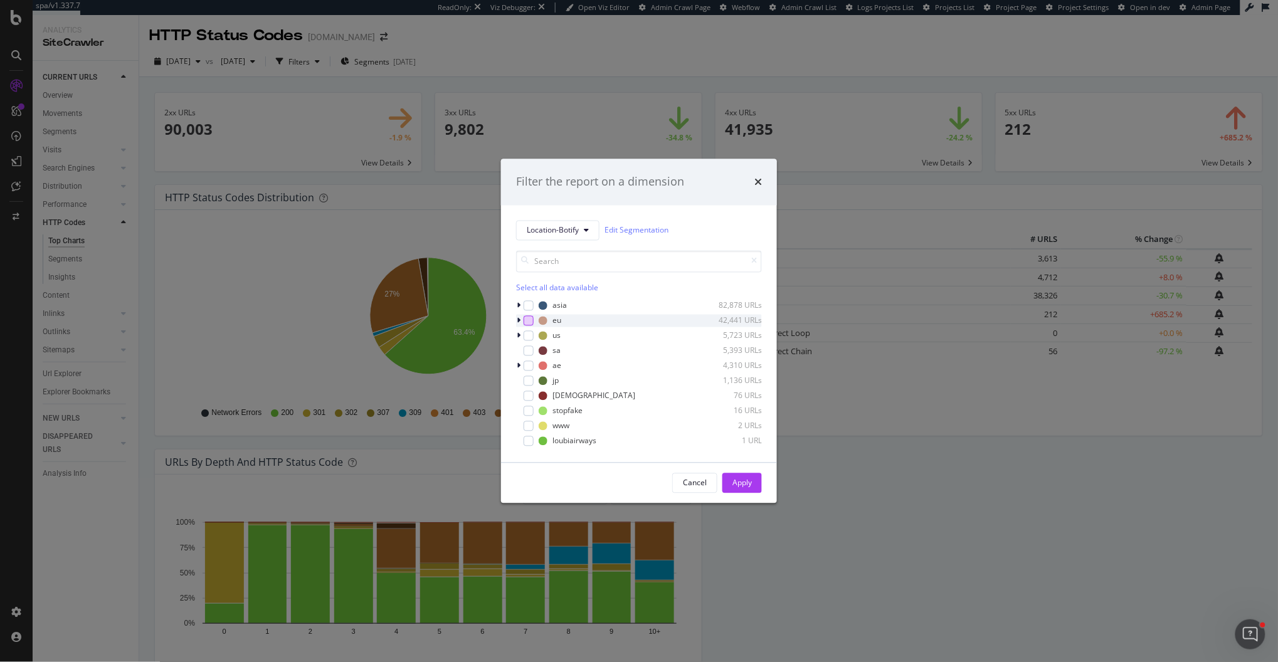
click at [528, 319] on div "modal" at bounding box center [529, 320] width 10 height 10
click at [528, 332] on div "modal" at bounding box center [529, 335] width 10 height 10
drag, startPoint x: 528, startPoint y: 382, endPoint x: 535, endPoint y: 385, distance: 7.6
click at [528, 382] on div "modal" at bounding box center [529, 381] width 10 height 10
click at [751, 485] on div "Apply" at bounding box center [741, 483] width 19 height 11
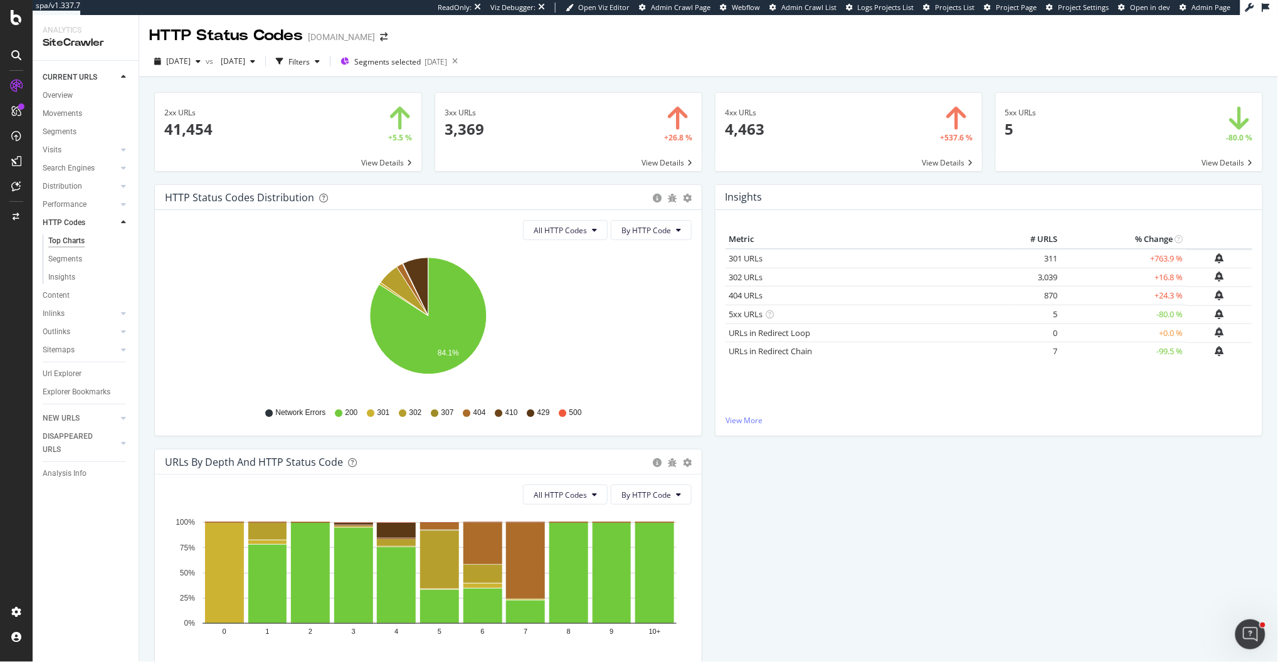
click at [1168, 297] on td "+24.3 %" at bounding box center [1123, 296] width 125 height 19
click at [1106, 475] on div "HTTP Status Codes Distribution Pie Table Export as CSV Add to Custom Report All…" at bounding box center [708, 448] width 1121 height 529
click at [412, 56] on span "Segments selected" at bounding box center [387, 61] width 66 height 11
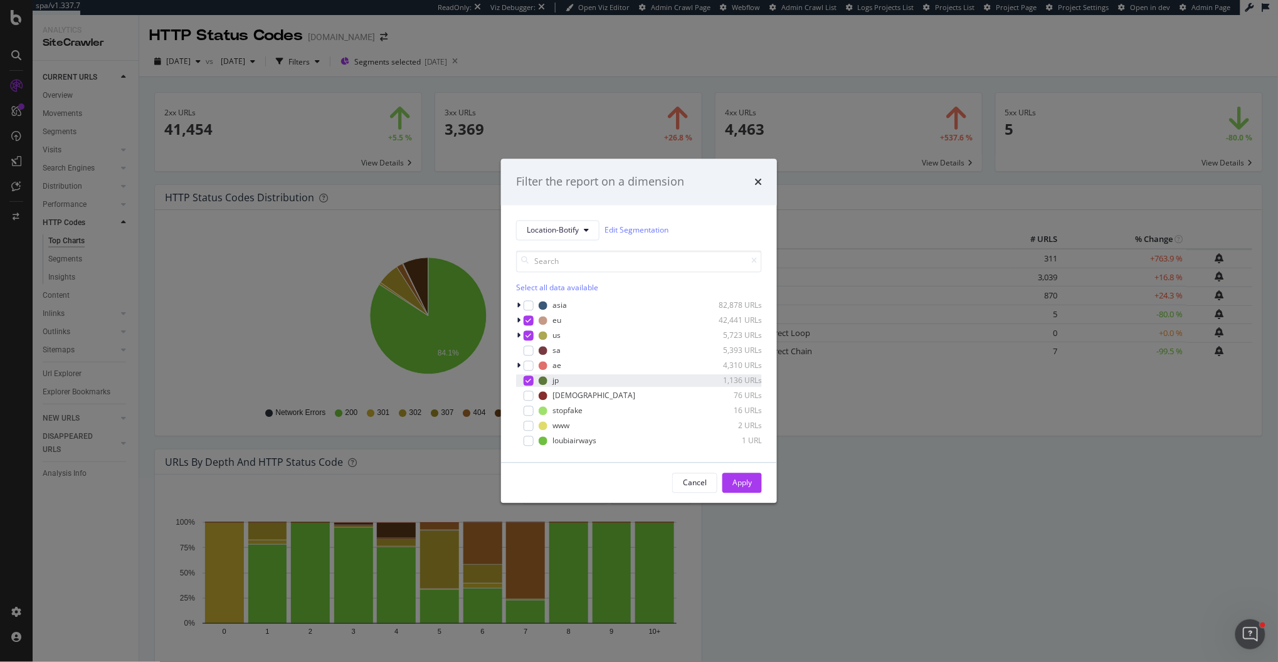
click at [527, 382] on icon "modal" at bounding box center [529, 381] width 6 height 6
click at [741, 481] on div "Apply" at bounding box center [741, 483] width 19 height 11
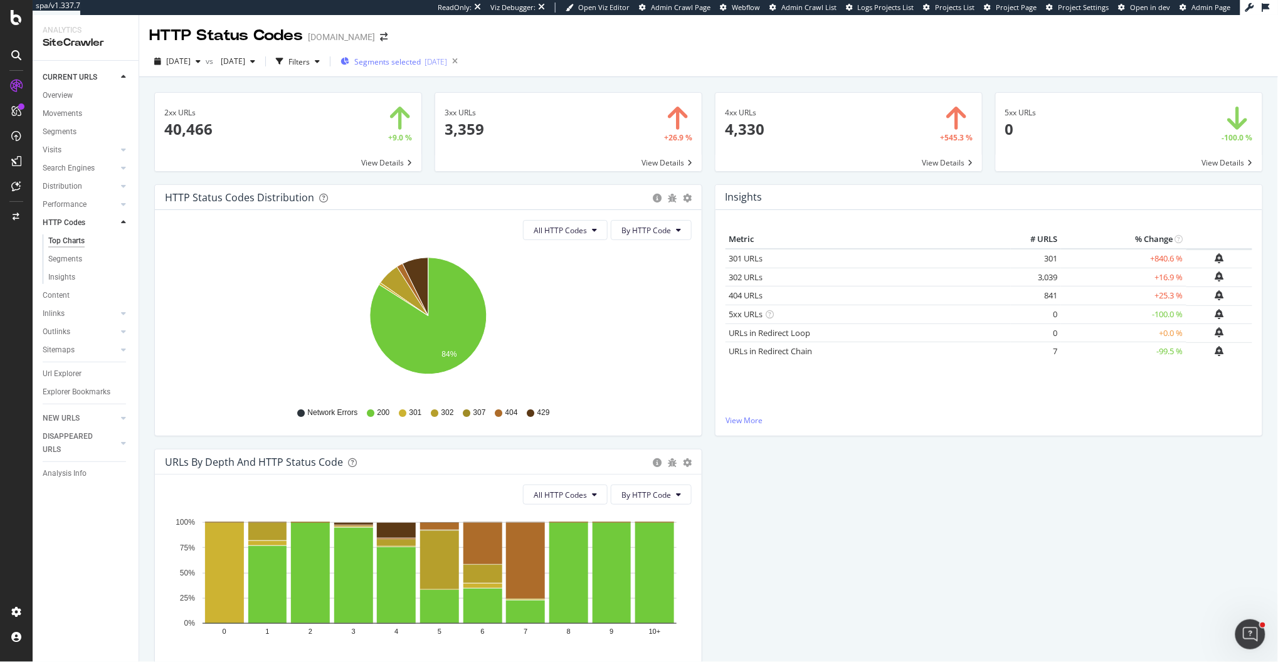
click at [435, 67] on div "Segments selected 2025-07-11" at bounding box center [394, 61] width 107 height 19
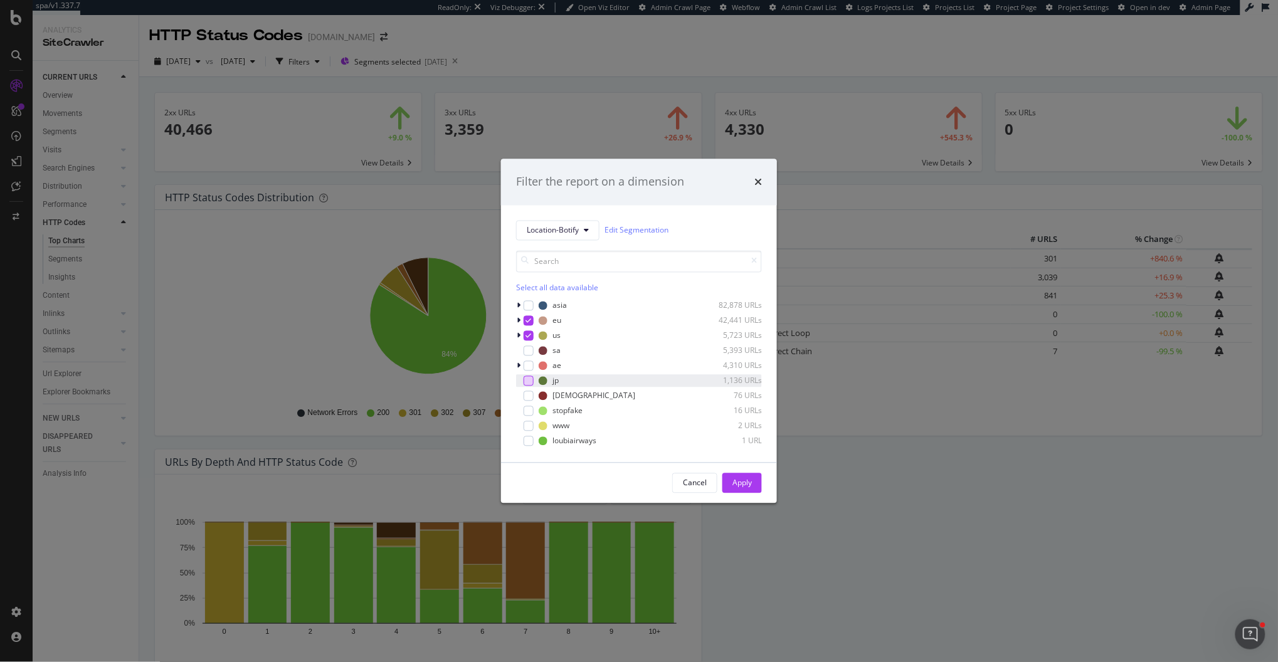
click at [528, 379] on div "modal" at bounding box center [529, 381] width 10 height 10
click at [743, 480] on div "Apply" at bounding box center [741, 483] width 19 height 11
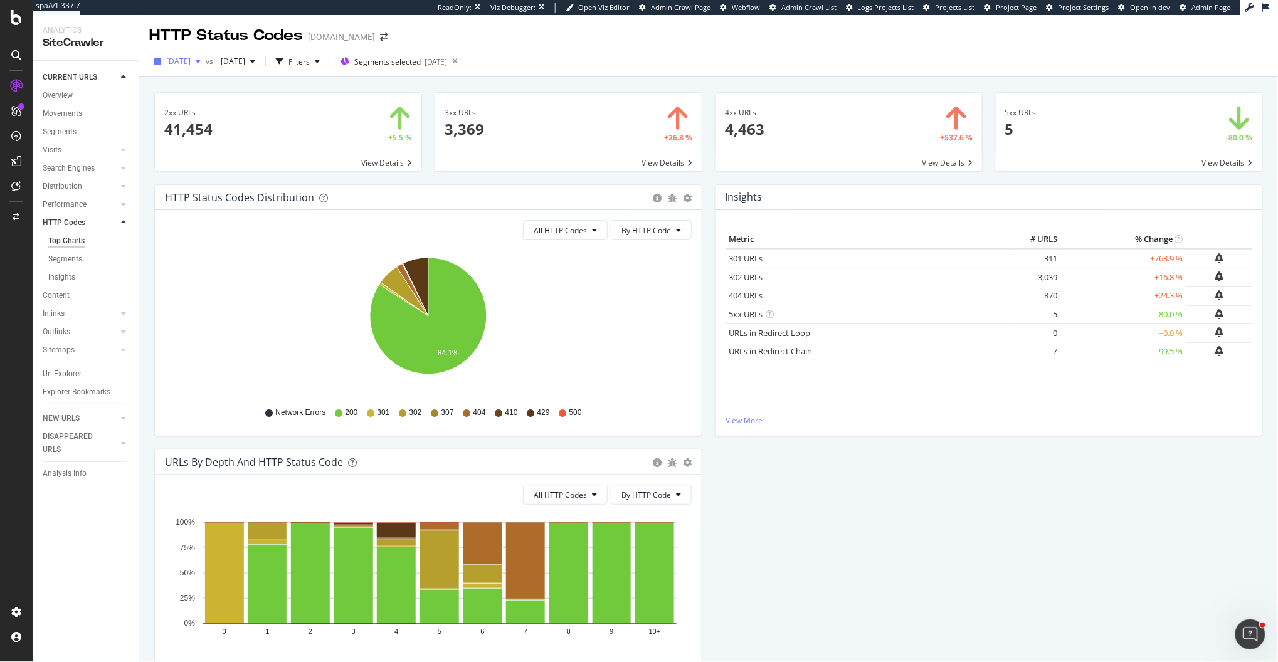
click at [188, 63] on span "2025 Aug. 29th" at bounding box center [178, 61] width 24 height 11
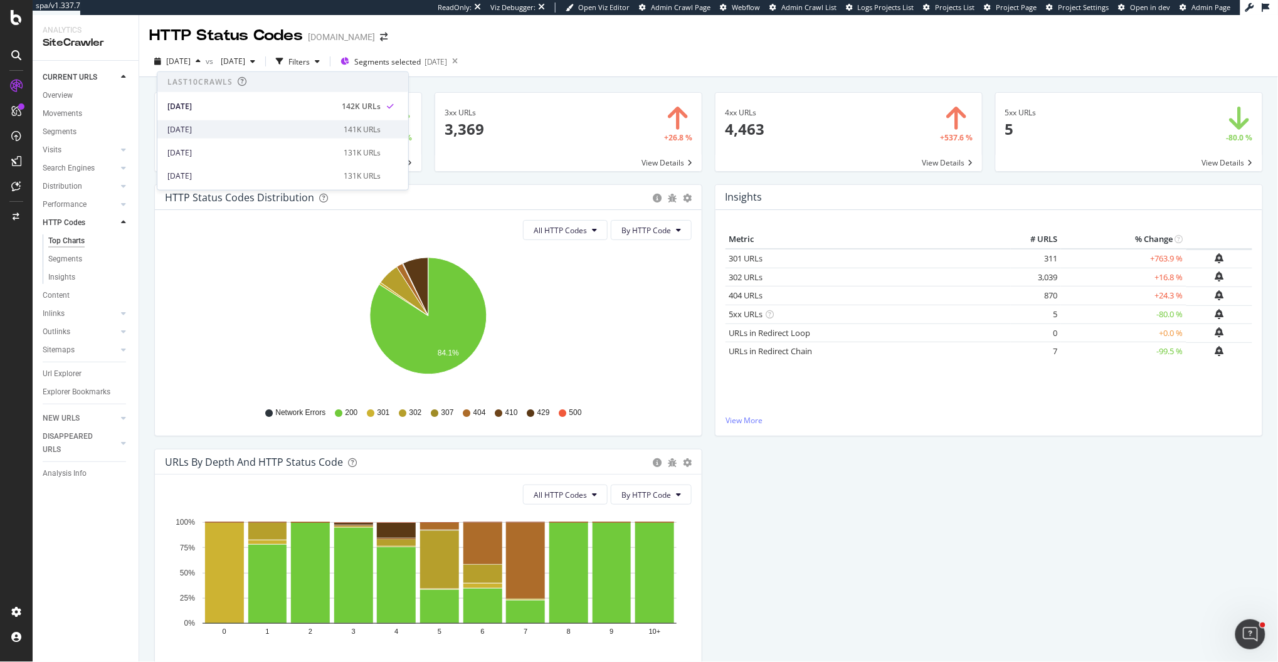
click at [212, 132] on div "2025 Aug. 22nd" at bounding box center [251, 129] width 169 height 11
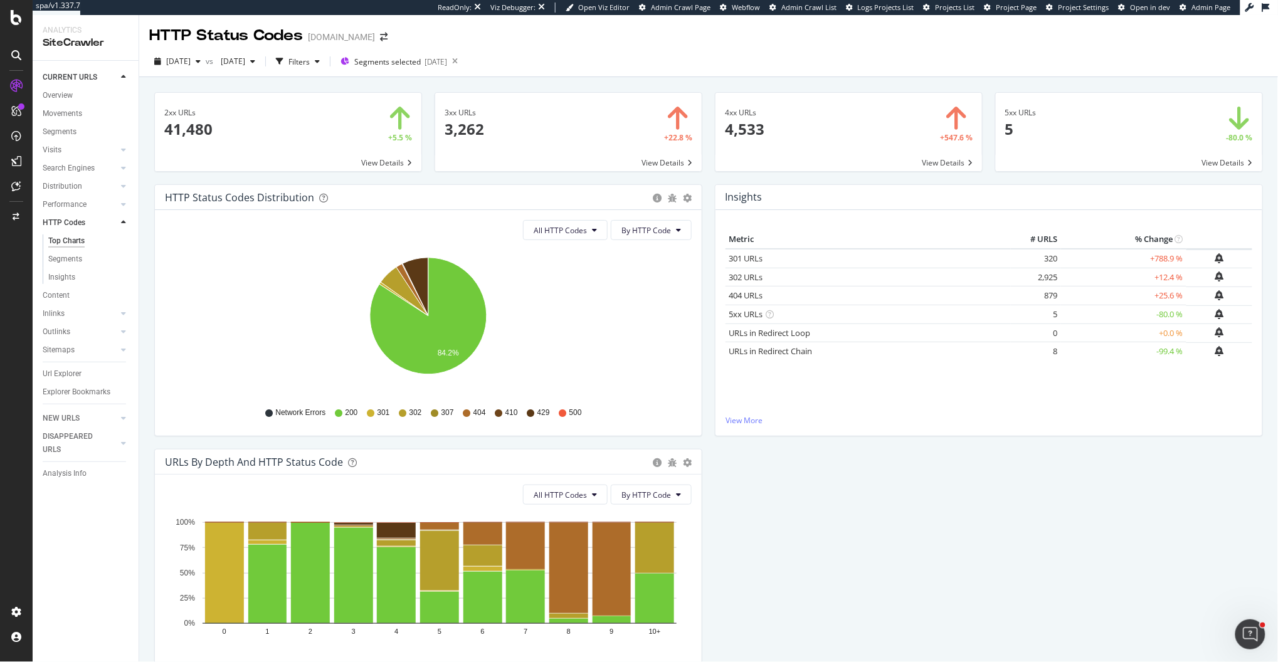
click at [709, 305] on div "Insights × Close Chart http-code-insight-panel - API Requests List Area Type Re…" at bounding box center [989, 316] width 561 height 265
click at [1171, 297] on td "+25.6 %" at bounding box center [1123, 296] width 125 height 19
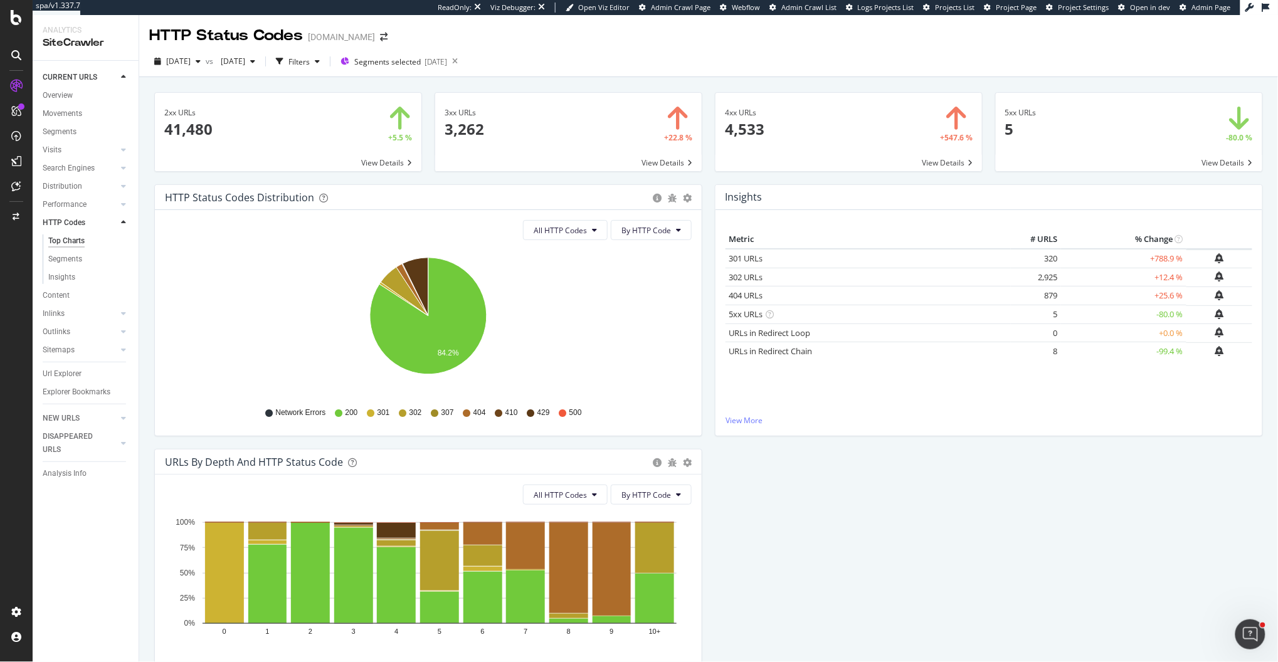
click at [1100, 502] on div "HTTP Status Codes Distribution Pie Table Export as CSV Add to Custom Report All…" at bounding box center [708, 448] width 1121 height 529
click at [709, 176] on div "4xx URLs × Close Chart main-metric-code-4xx - API Requests List Area Type Reque…" at bounding box center [849, 138] width 280 height 92
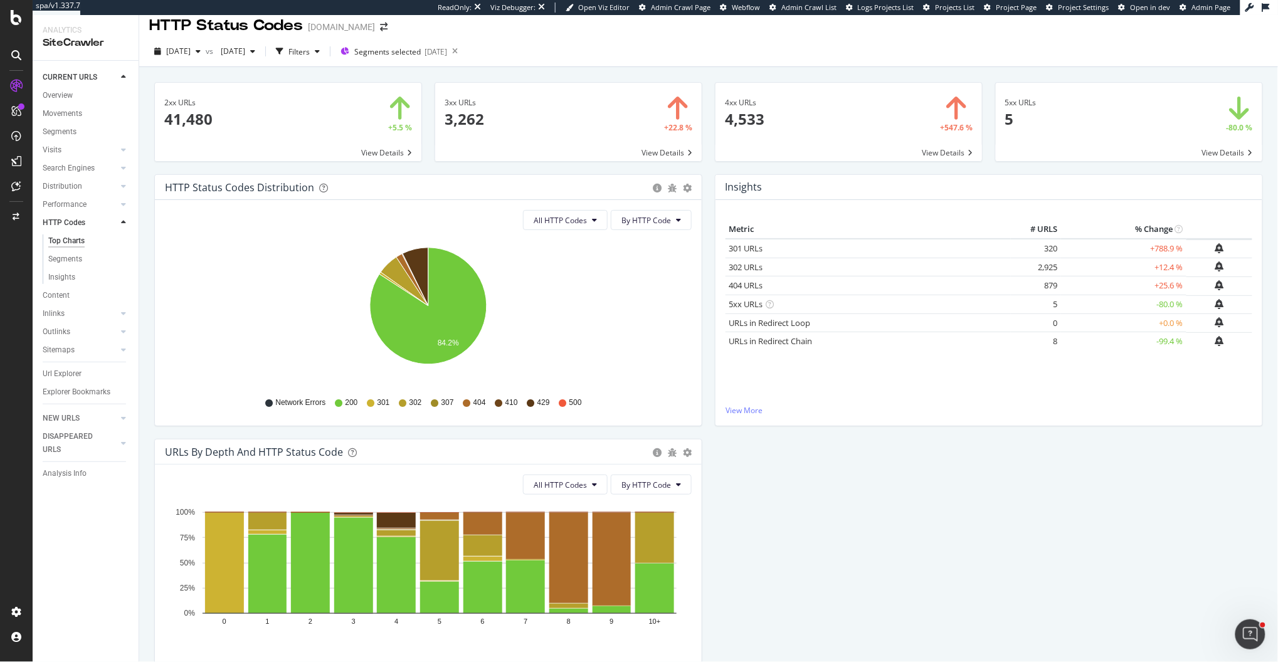
click at [697, 334] on div "All HTTP Codes By HTTP Code Hold CMD (⌘) while clicking to filter the report. 8…" at bounding box center [428, 313] width 547 height 226
click at [463, 38] on div "2025 Aug. 22nd vs 2024 Aug. 2nd Filters Segments selected 2025-07-11" at bounding box center [708, 51] width 1139 height 31
click at [421, 51] on span "Segments selected" at bounding box center [387, 51] width 66 height 11
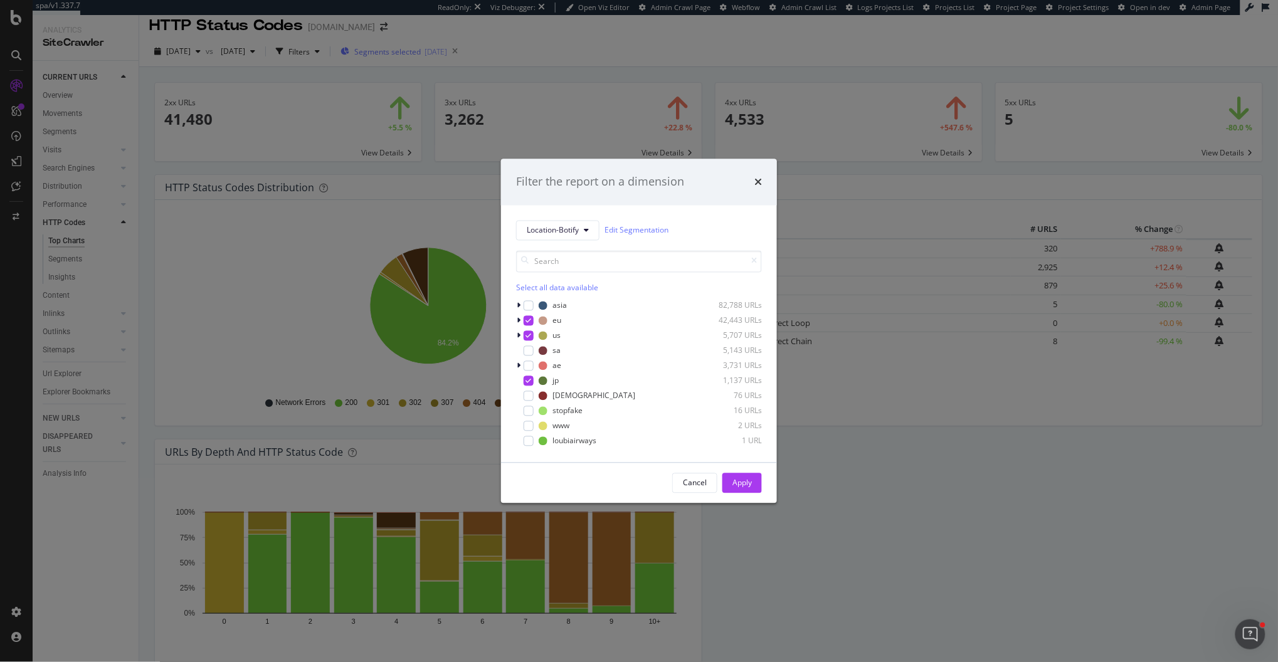
click at [458, 51] on div "Filter the report on a dimension Location-Botify Edit Segmentation Select all d…" at bounding box center [639, 331] width 1278 height 662
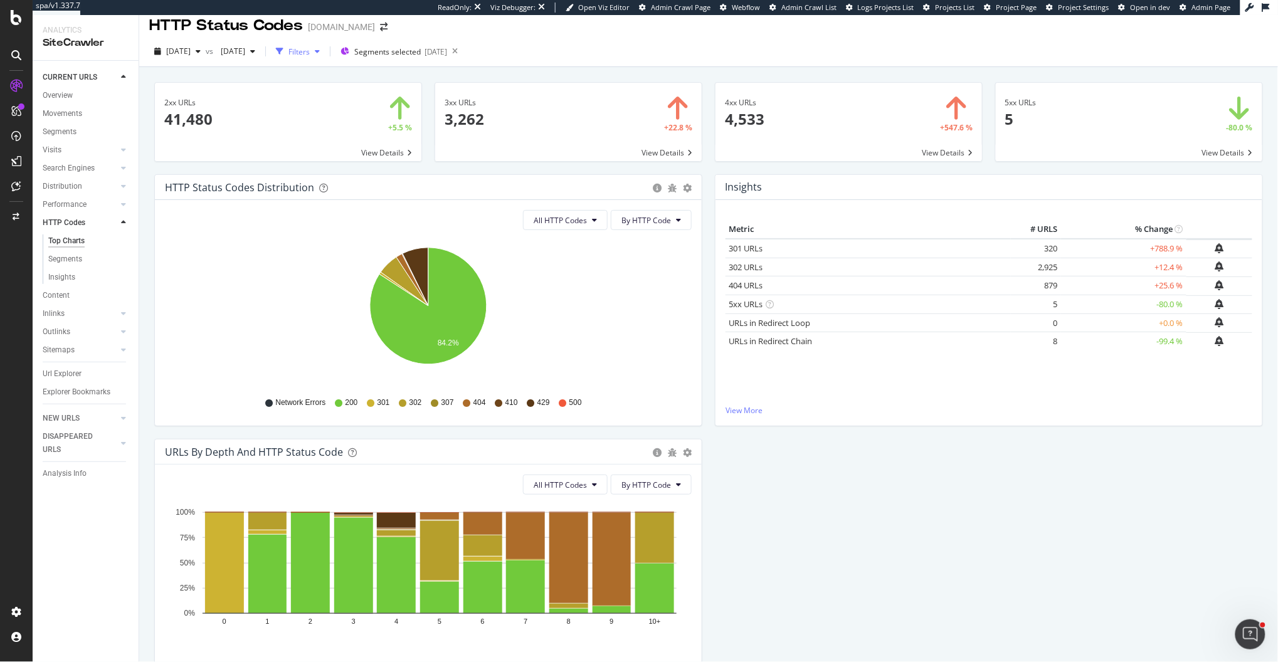
click at [288, 50] on div "button" at bounding box center [280, 52] width 18 height 18
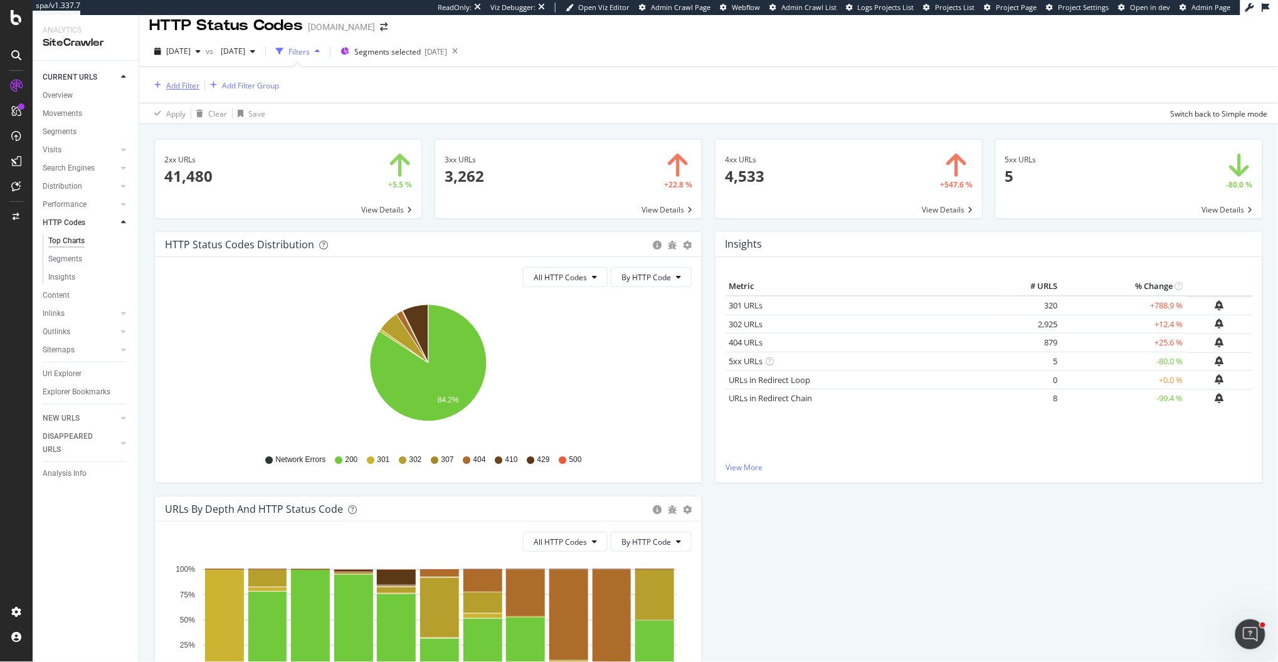
click at [166, 82] on div "Add Filter" at bounding box center [182, 85] width 33 height 11
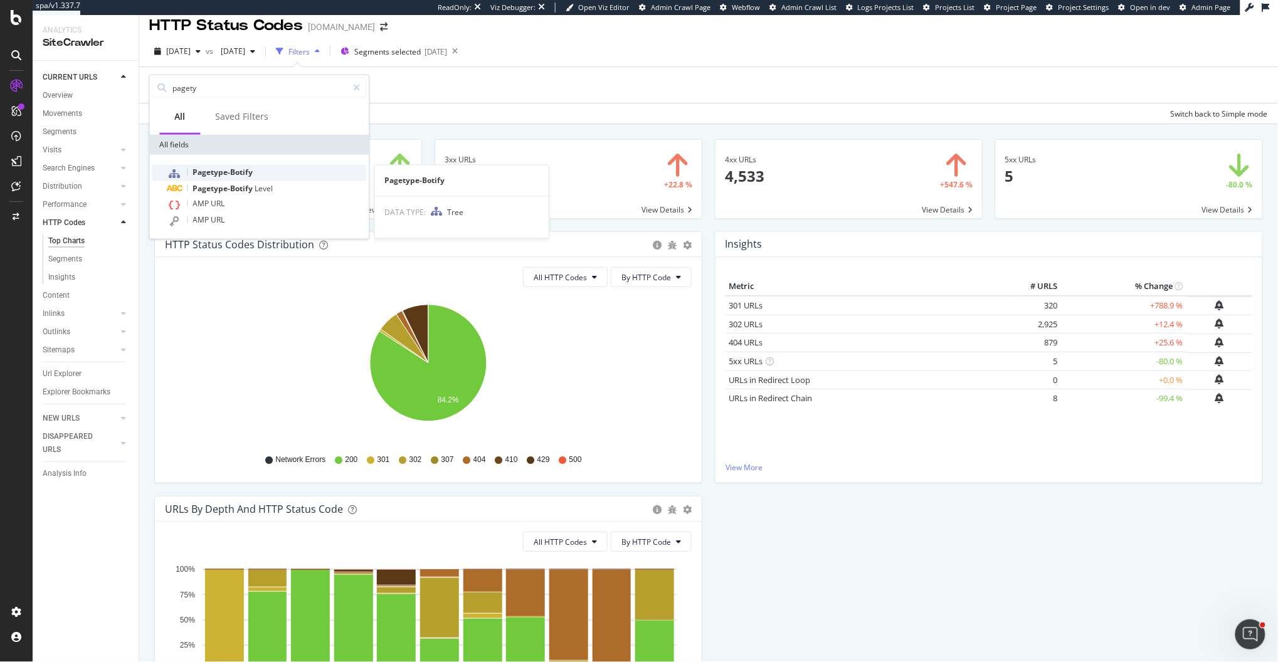
type input "pagety"
click at [219, 174] on span "Pagetype-Botify" at bounding box center [223, 172] width 60 height 11
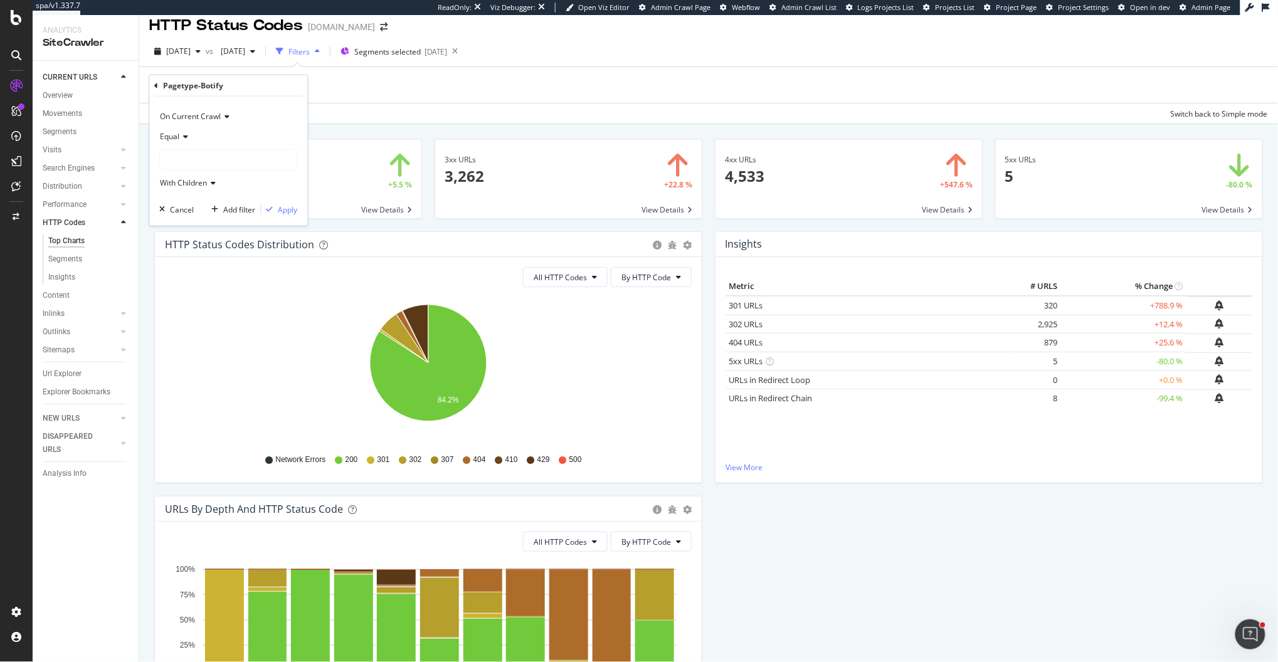
click at [185, 133] on icon at bounding box center [184, 137] width 9 height 8
click at [189, 181] on span "Not Equal" at bounding box center [183, 178] width 34 height 11
click at [206, 159] on div at bounding box center [229, 160] width 137 height 20
click at [182, 255] on div "other 3,477 URLS" at bounding box center [231, 261] width 134 height 16
click at [296, 214] on div "Apply" at bounding box center [287, 209] width 19 height 11
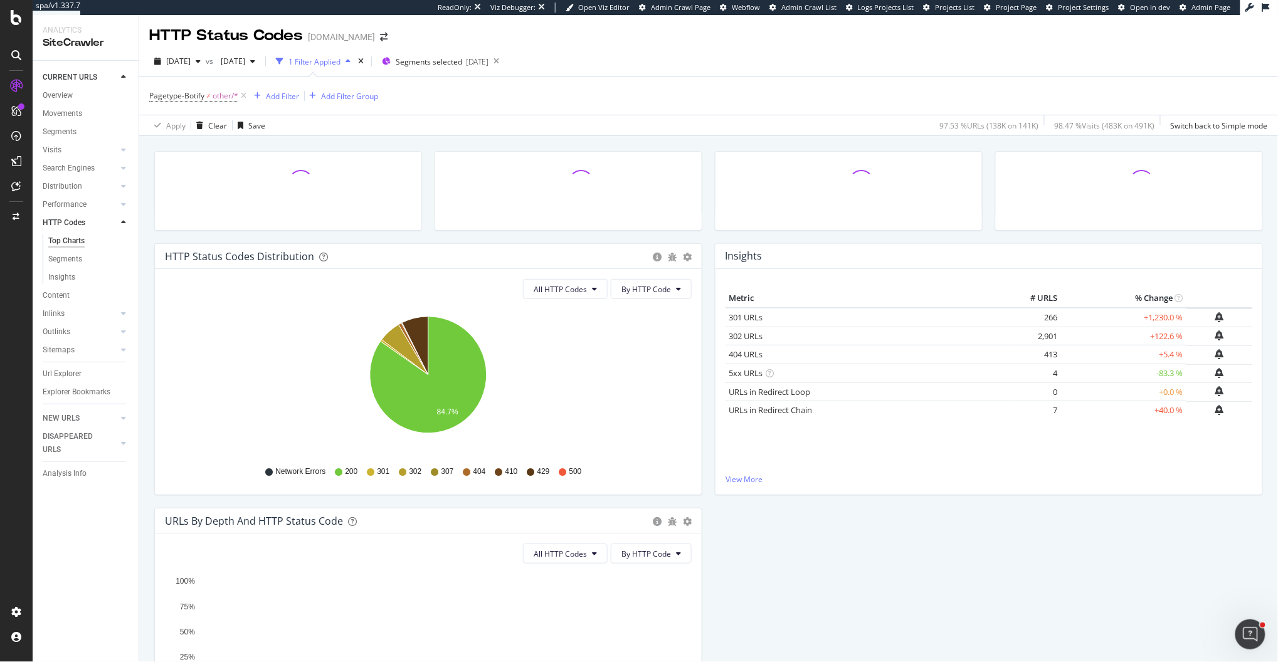
scroll to position [5, 0]
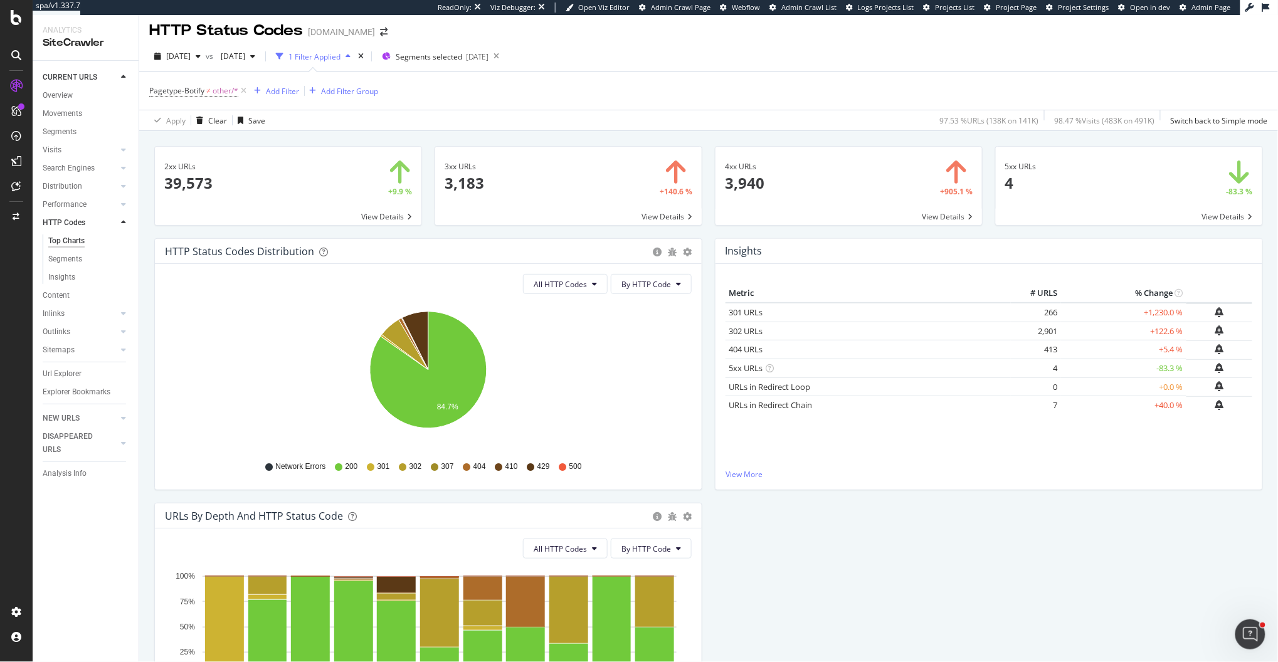
click at [1170, 351] on td "+5.4 %" at bounding box center [1123, 350] width 125 height 19
click at [1077, 514] on div "HTTP Status Codes Distribution Pie Table Export as CSV Add to Custom Report All…" at bounding box center [708, 502] width 1121 height 529
click at [276, 87] on div "Add Filter" at bounding box center [282, 91] width 33 height 11
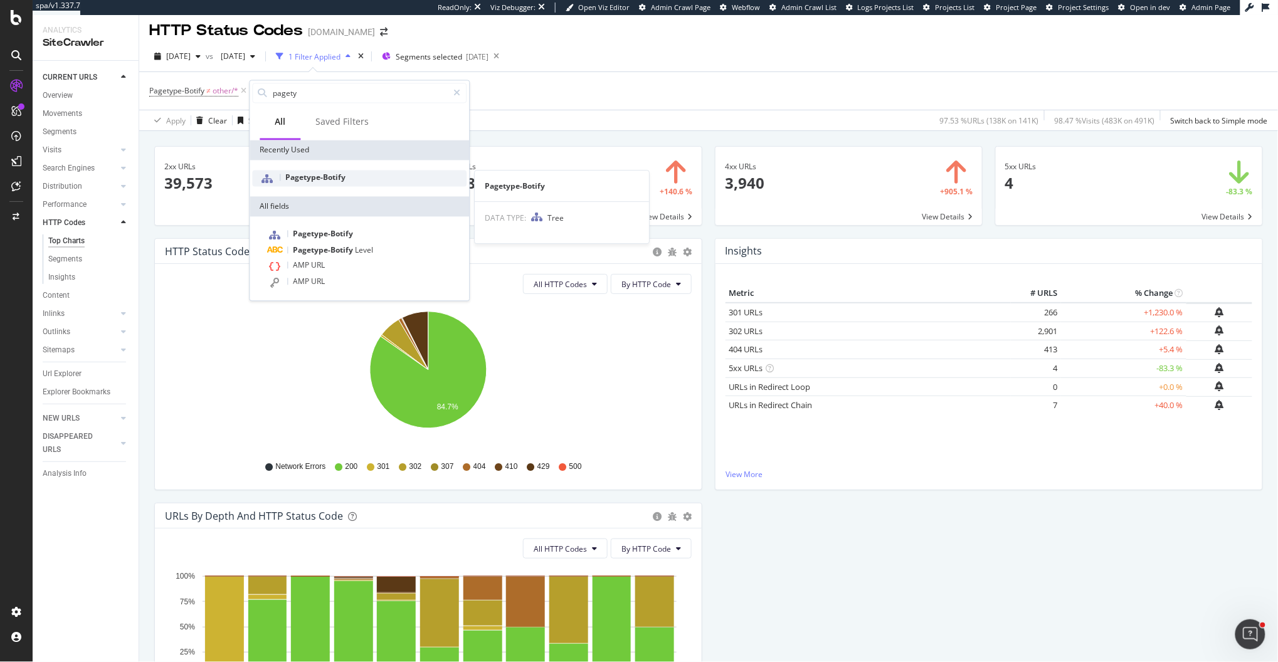
click at [322, 177] on span "Pagetype-Botify" at bounding box center [316, 177] width 60 height 11
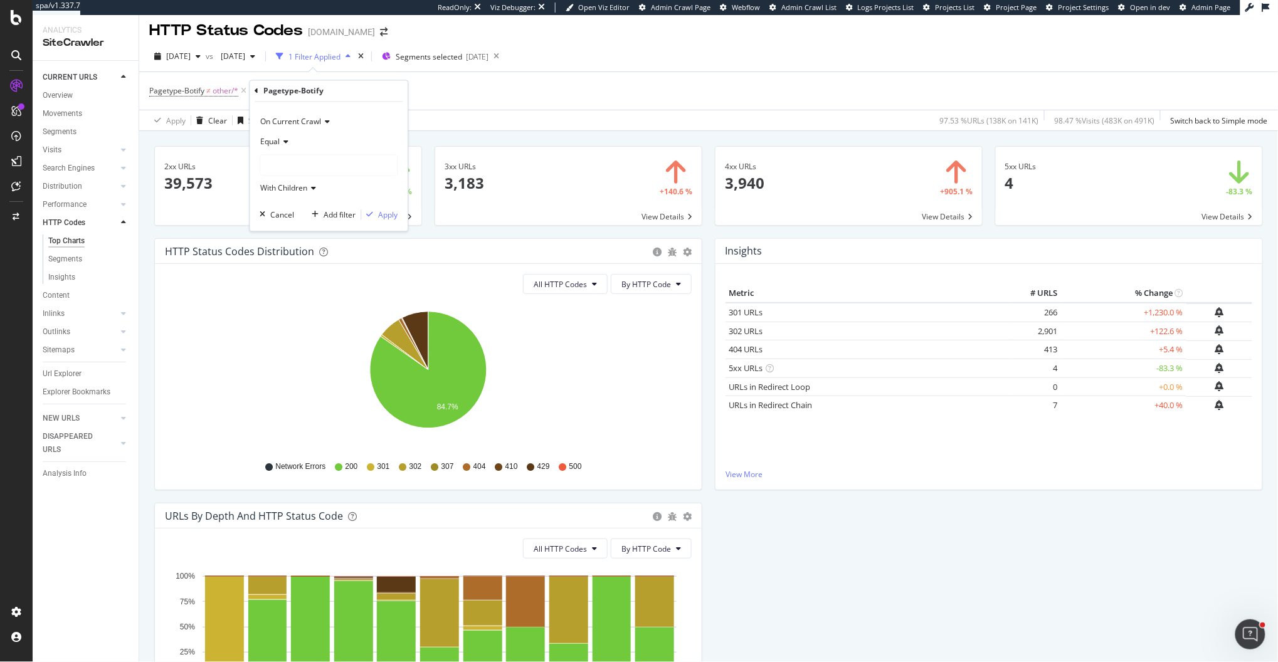
click at [282, 142] on icon at bounding box center [284, 143] width 9 height 8
click at [282, 177] on div "Not Equal" at bounding box center [330, 184] width 134 height 16
click at [296, 158] on div at bounding box center [329, 166] width 137 height 20
click at [298, 193] on span "Product-Pages" at bounding box center [298, 191] width 51 height 11
click at [384, 216] on div "Apply" at bounding box center [388, 214] width 19 height 11
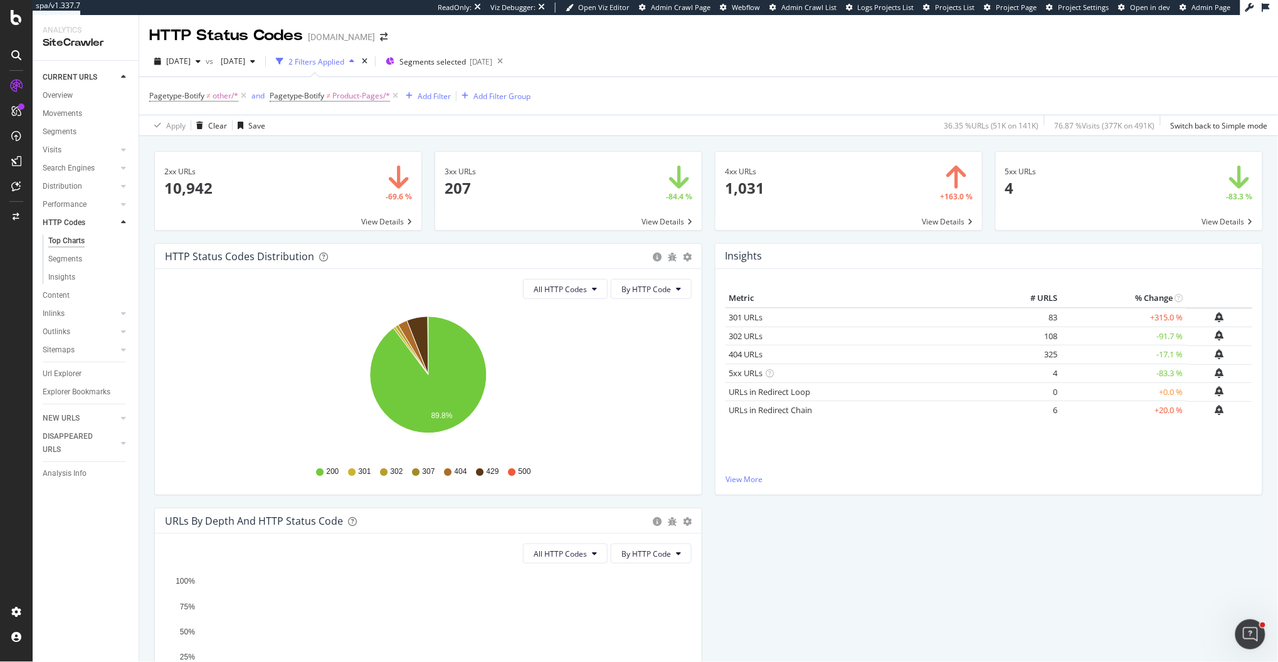
click at [1162, 358] on td "-17.1 %" at bounding box center [1123, 355] width 125 height 19
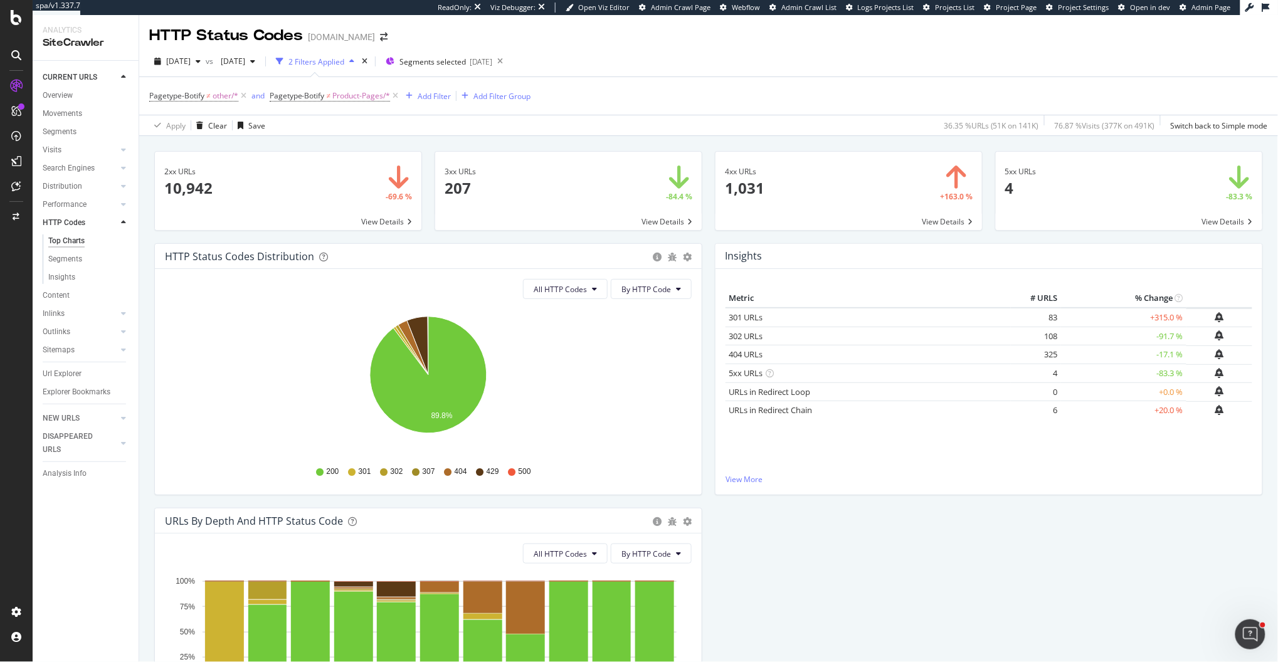
click at [1162, 358] on td "-17.1 %" at bounding box center [1123, 355] width 125 height 19
click at [1095, 533] on div "HTTP Status Codes Distribution Pie Table Export as CSV Add to Custom Report All…" at bounding box center [708, 507] width 1121 height 529
click at [67, 189] on div "Distribution" at bounding box center [63, 186] width 40 height 13
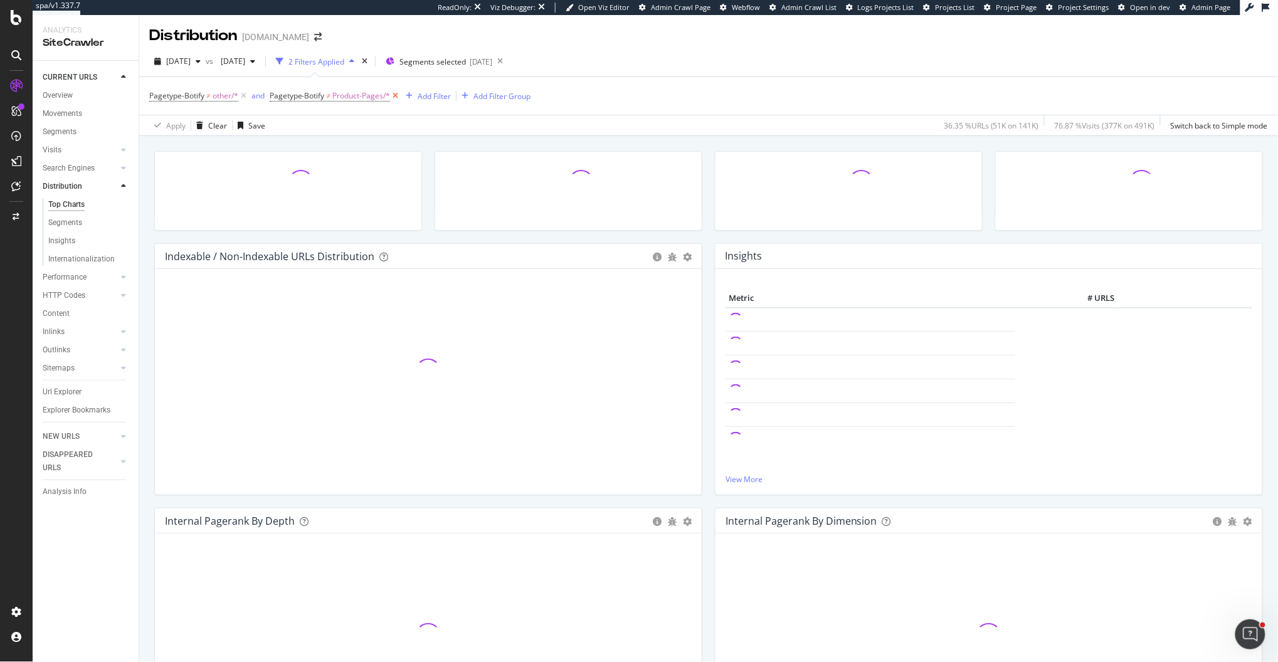
click at [394, 97] on icon at bounding box center [395, 96] width 11 height 13
click at [246, 98] on icon at bounding box center [243, 96] width 11 height 13
click at [58, 336] on div "Inlinks" at bounding box center [54, 331] width 22 height 13
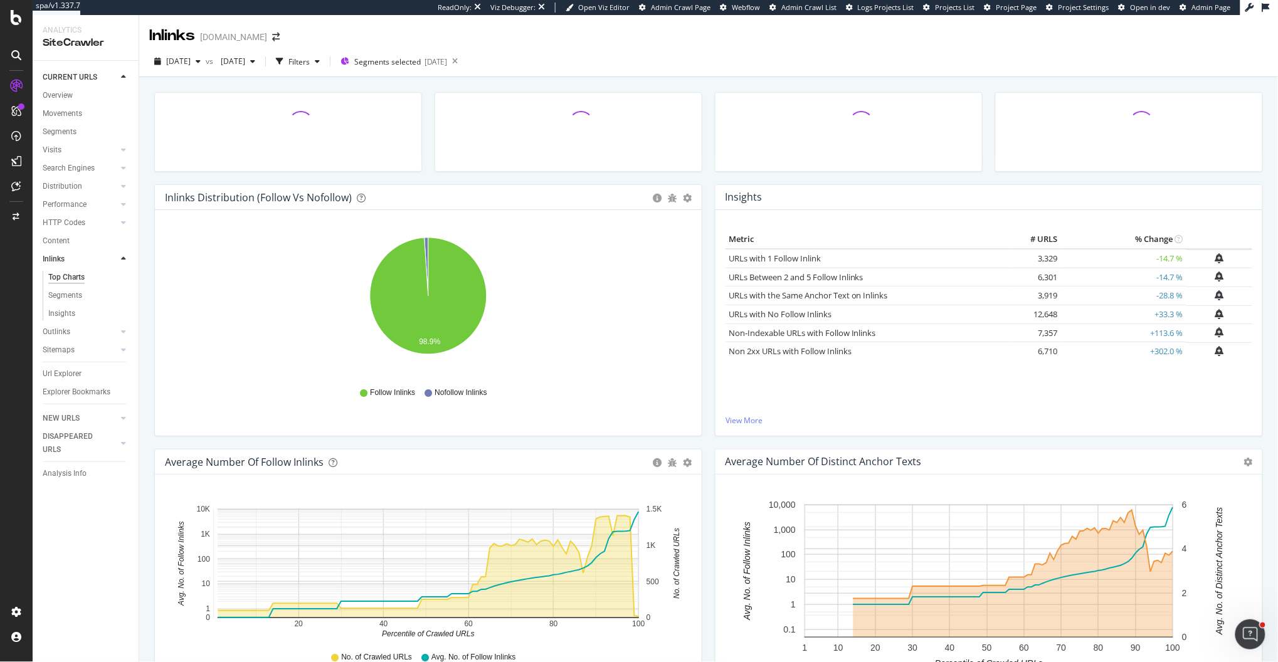
click at [1170, 261] on td "-14.7 %" at bounding box center [1123, 258] width 125 height 19
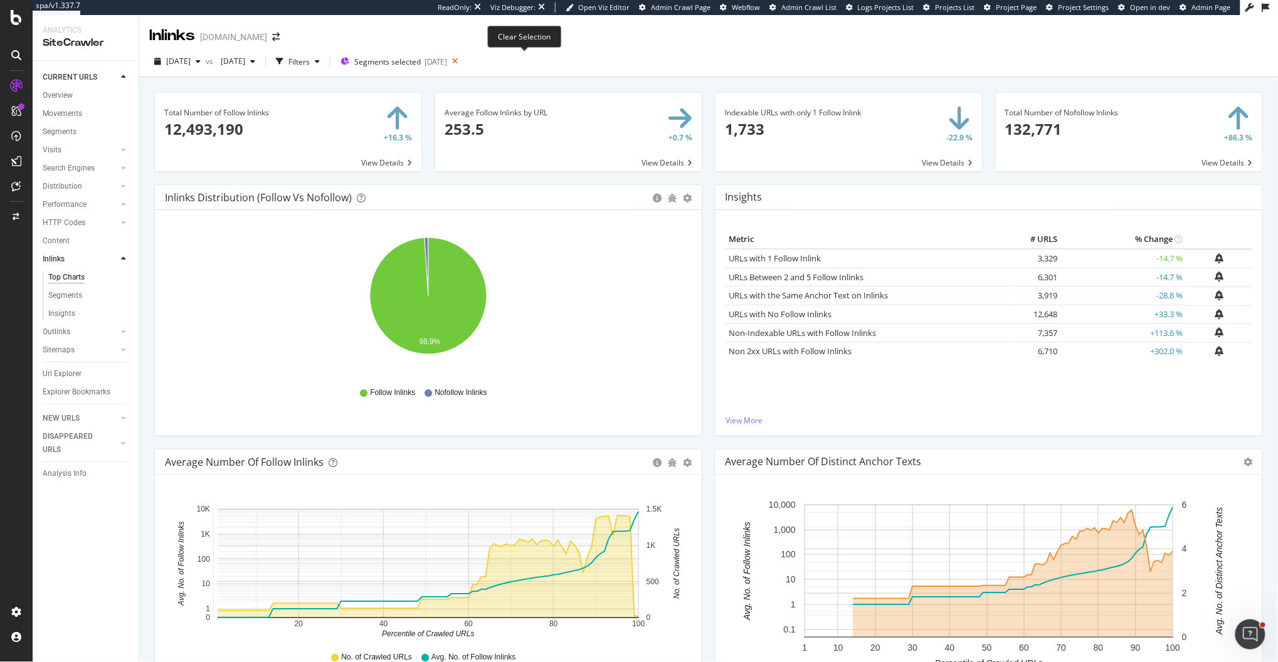
click at [463, 63] on icon at bounding box center [455, 62] width 16 height 18
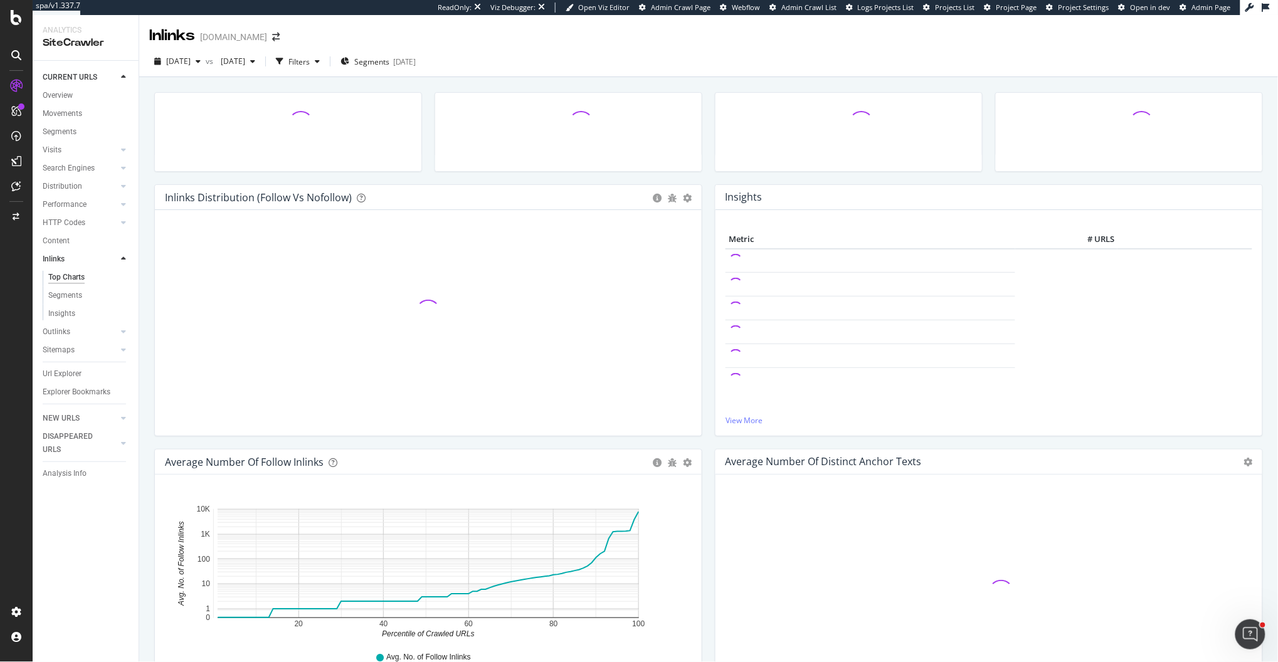
click at [706, 175] on div at bounding box center [568, 138] width 280 height 92
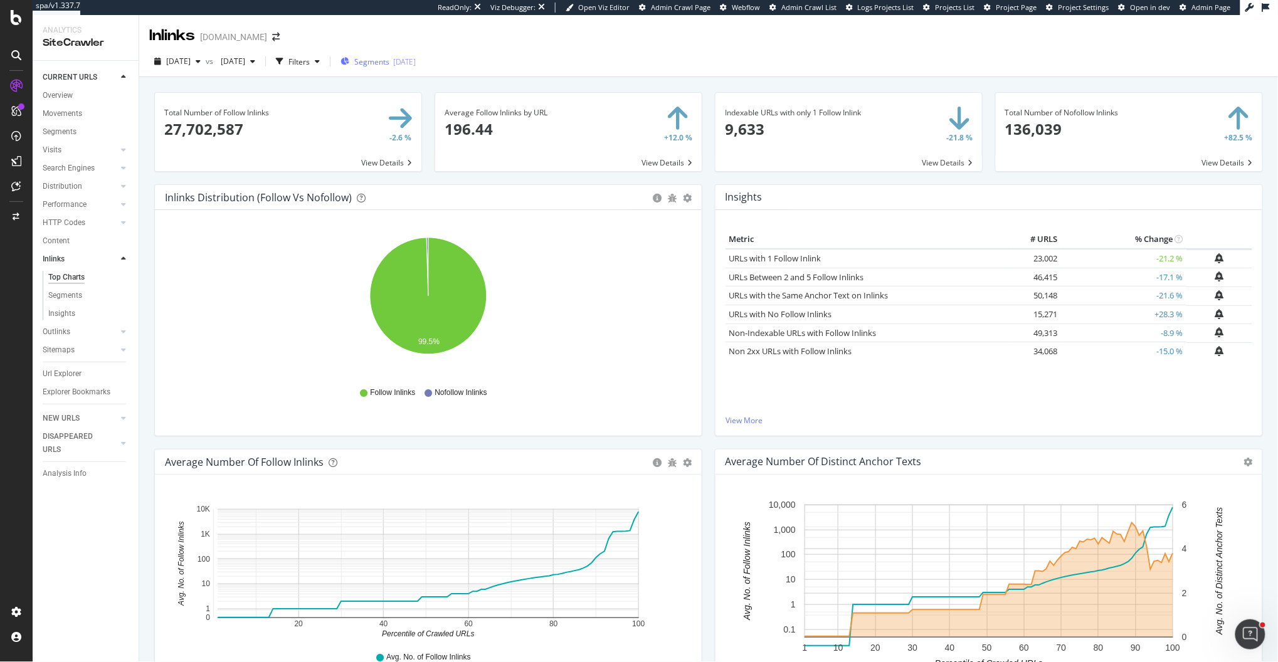
click at [389, 62] on span "Segments" at bounding box center [371, 61] width 35 height 11
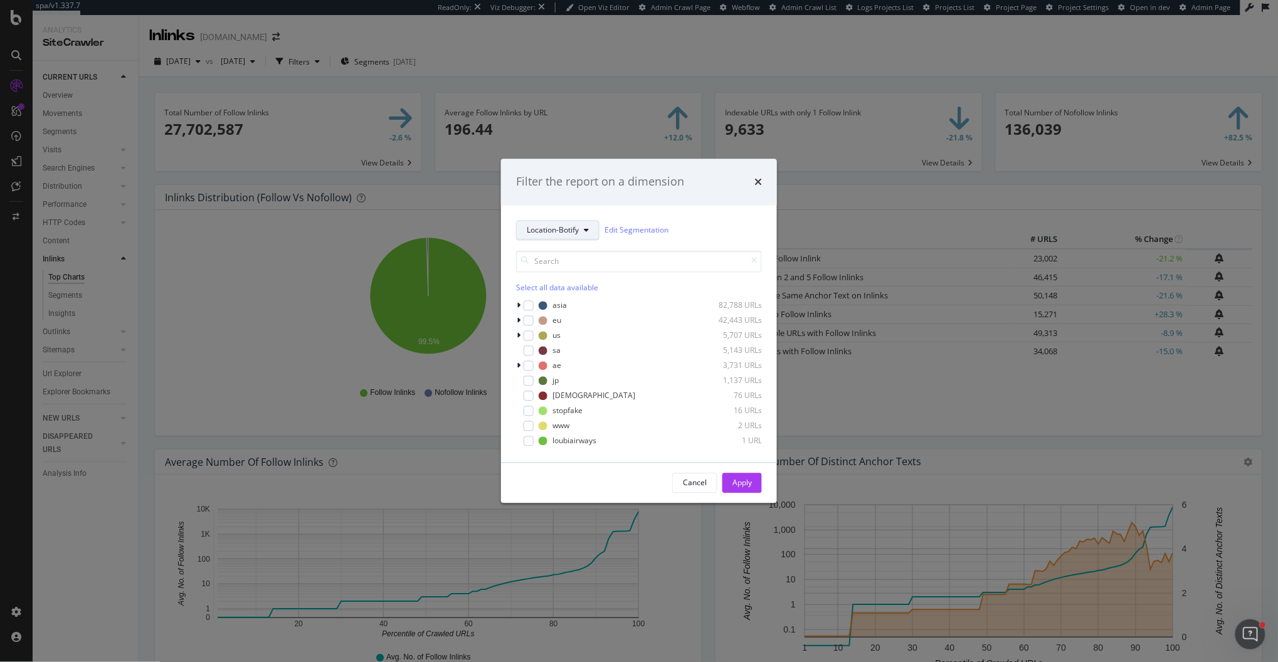
click at [559, 230] on span "Location-Botify" at bounding box center [553, 230] width 52 height 11
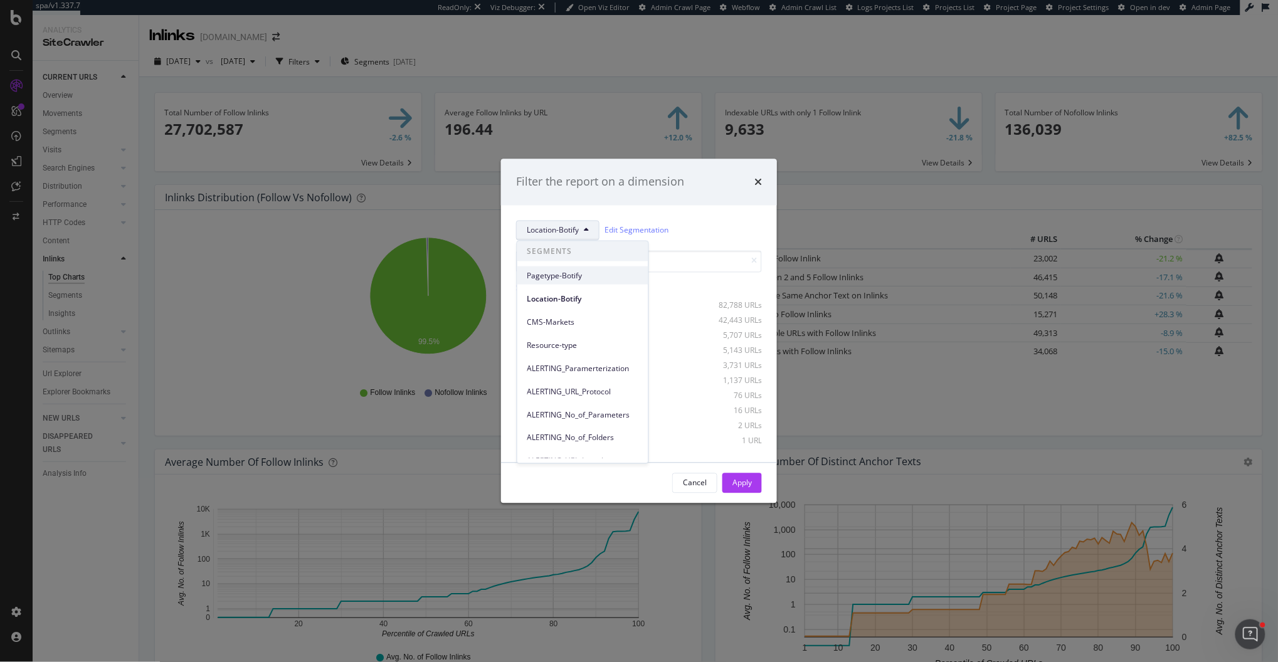
click at [563, 278] on span "Pagetype-Botify" at bounding box center [582, 275] width 111 height 11
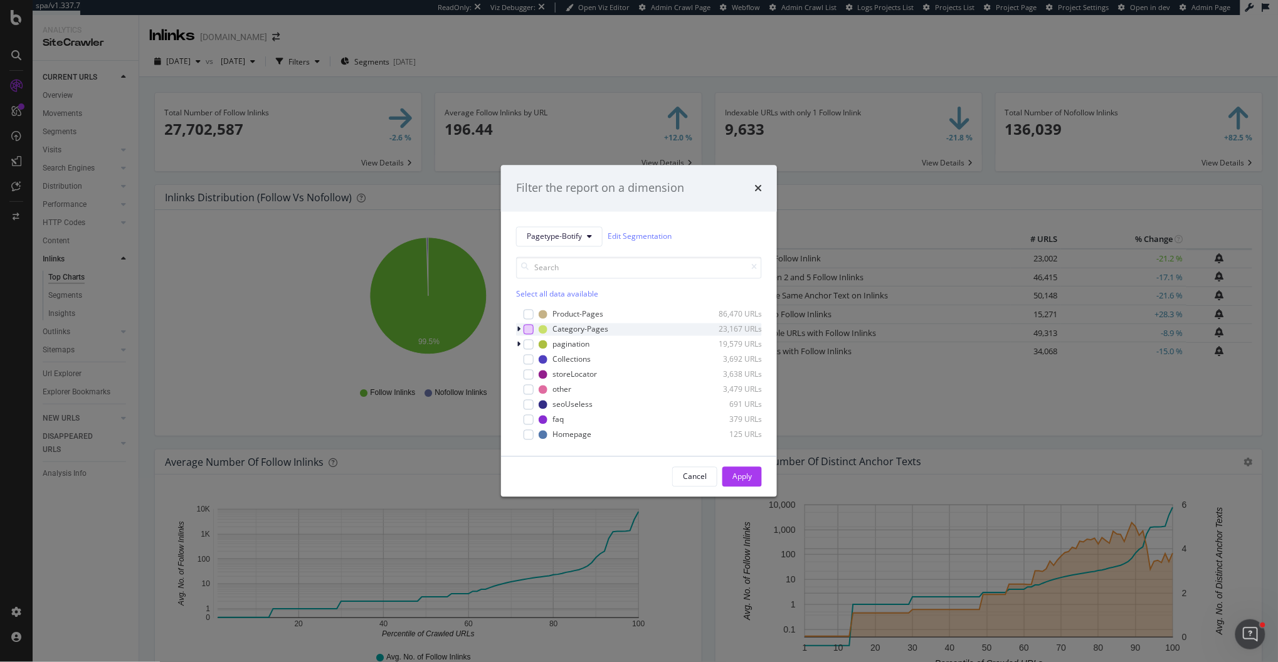
click at [530, 325] on div "modal" at bounding box center [529, 329] width 10 height 10
click at [736, 476] on div "Apply" at bounding box center [741, 477] width 19 height 11
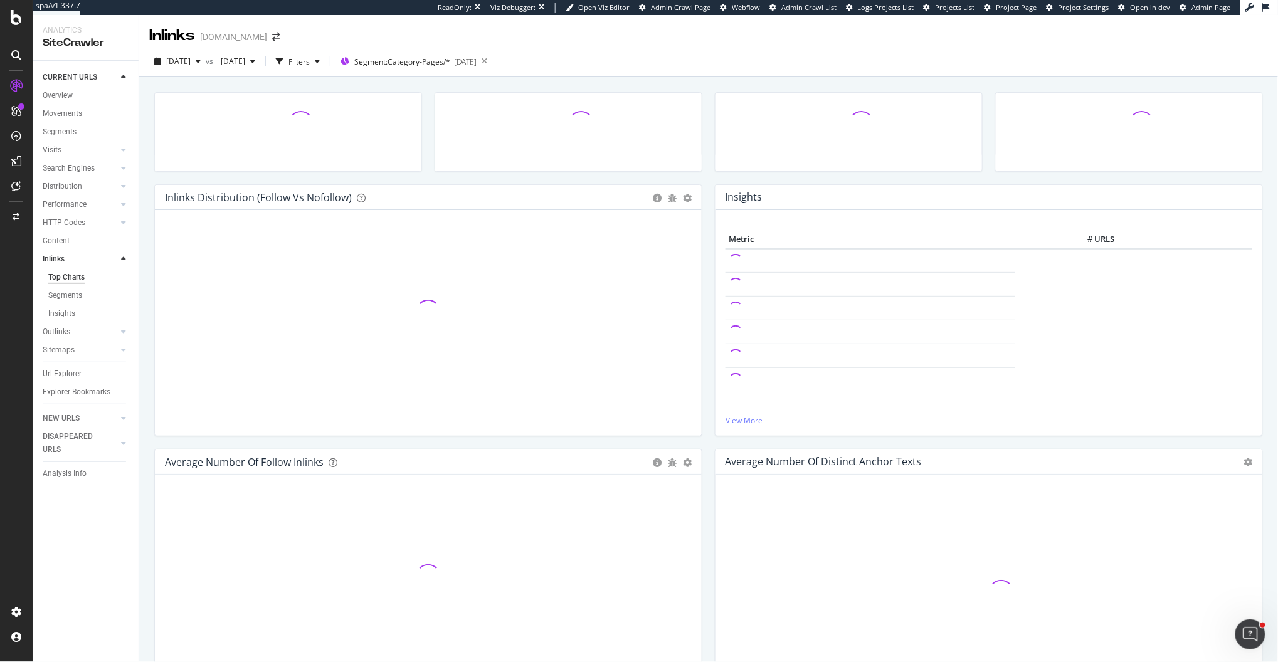
click at [709, 438] on div "Insights × Close Chart inlinks-insight-panel - API Requests List Area Type Requ…" at bounding box center [989, 316] width 561 height 265
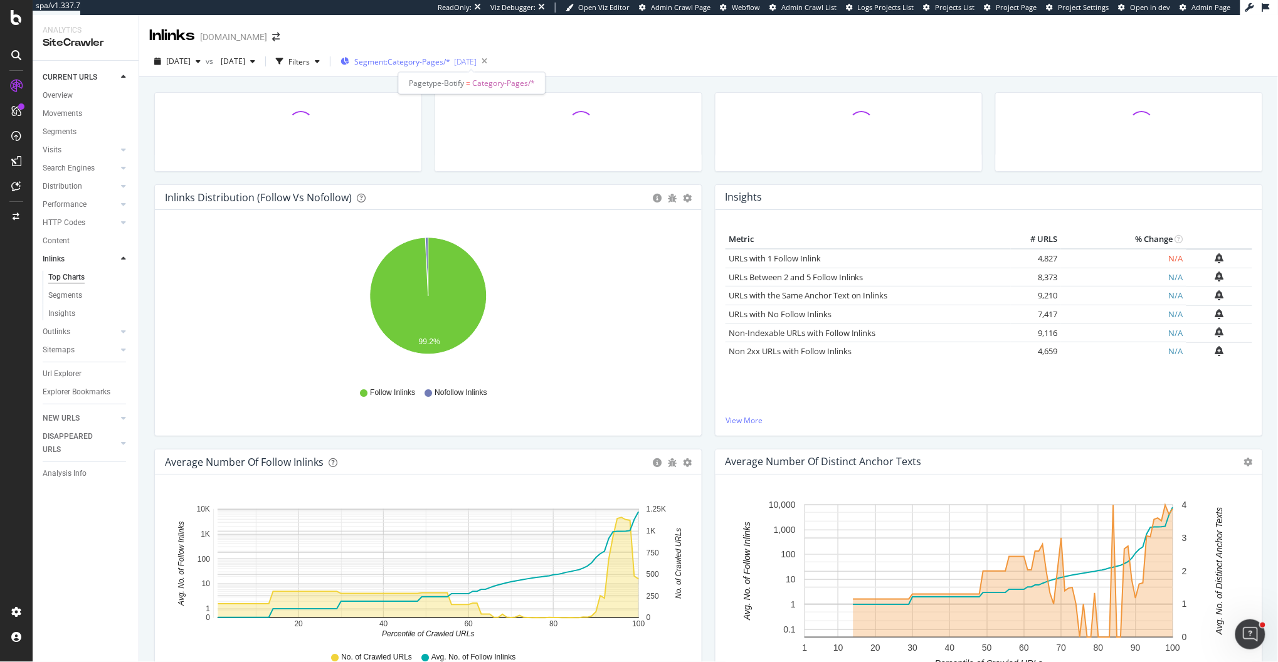
click at [458, 67] on div "Segment: Category-Pages/* 2025-07-11" at bounding box center [409, 61] width 136 height 19
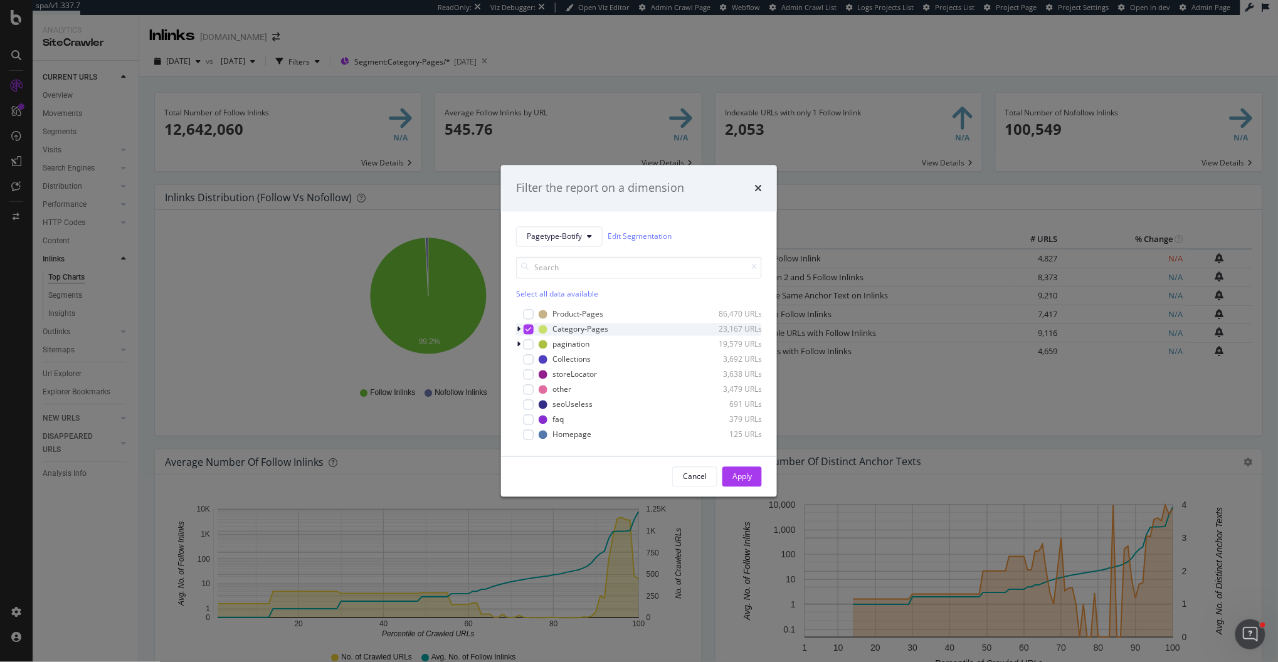
click at [518, 327] on icon "modal" at bounding box center [519, 329] width 4 height 8
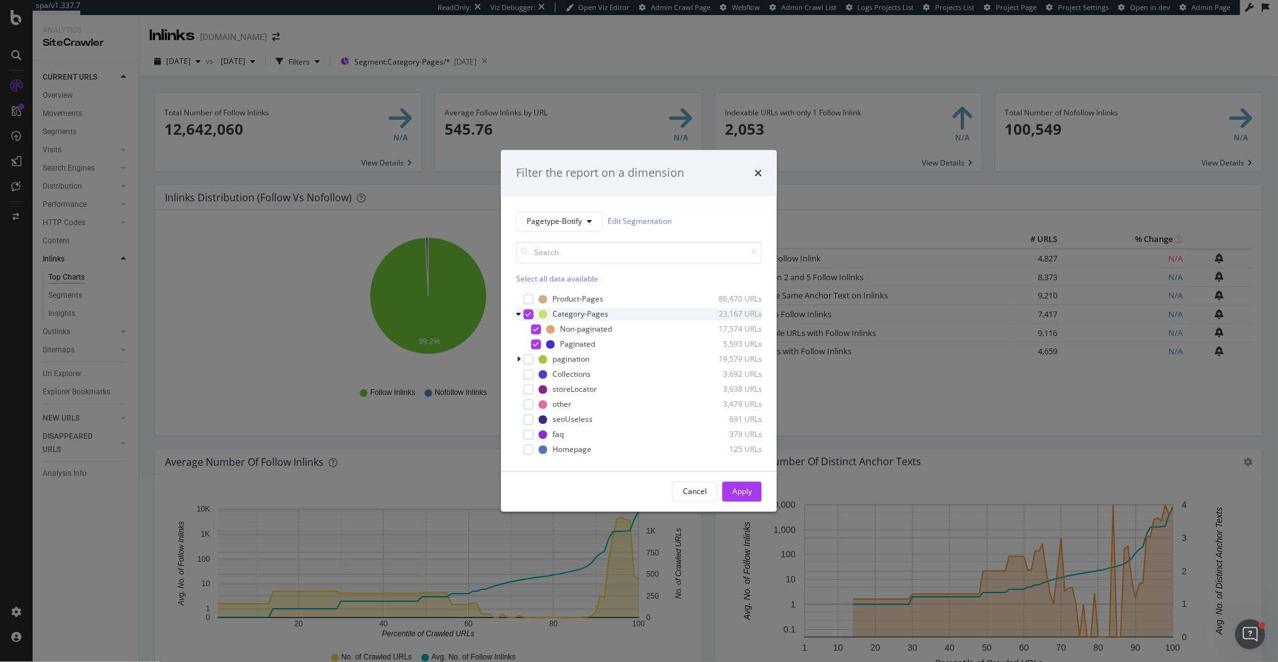
click at [518, 314] on icon "modal" at bounding box center [518, 314] width 5 height 8
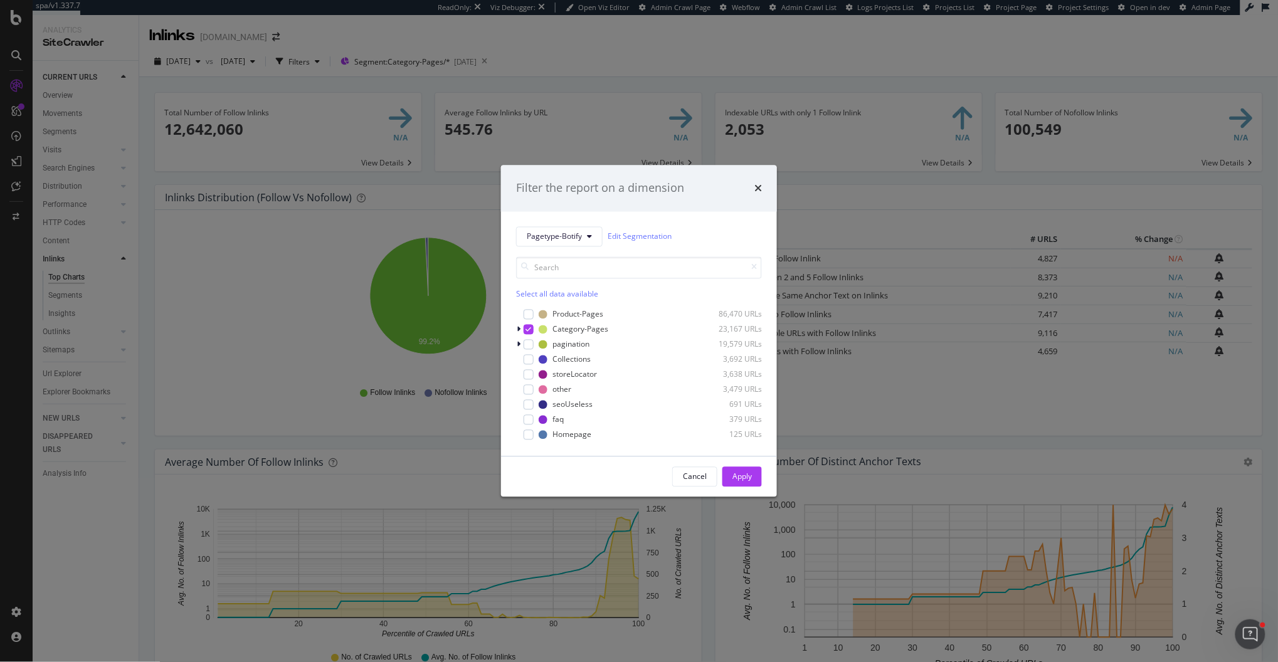
click at [561, 224] on div "Pagetype-Botify Edit Segmentation Select all data available Product-Pages 86,47…" at bounding box center [639, 333] width 276 height 245
click at [561, 236] on span "Pagetype-Botify" at bounding box center [554, 236] width 55 height 11
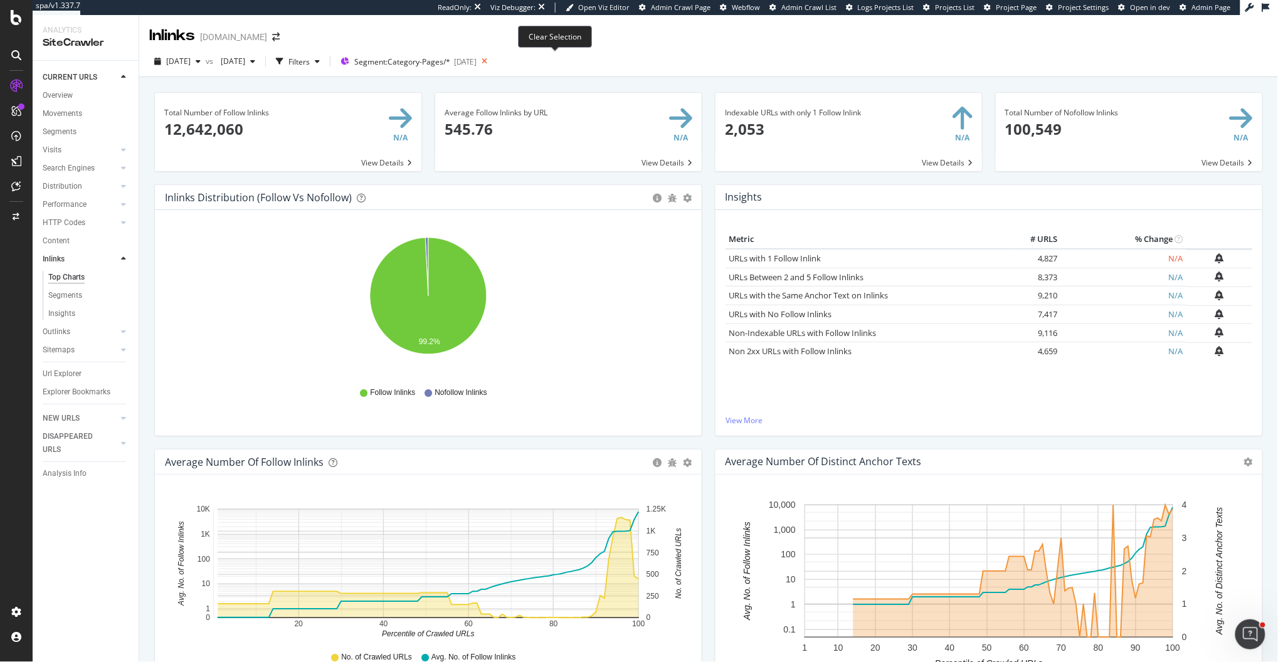
click at [492, 66] on icon at bounding box center [485, 62] width 16 height 18
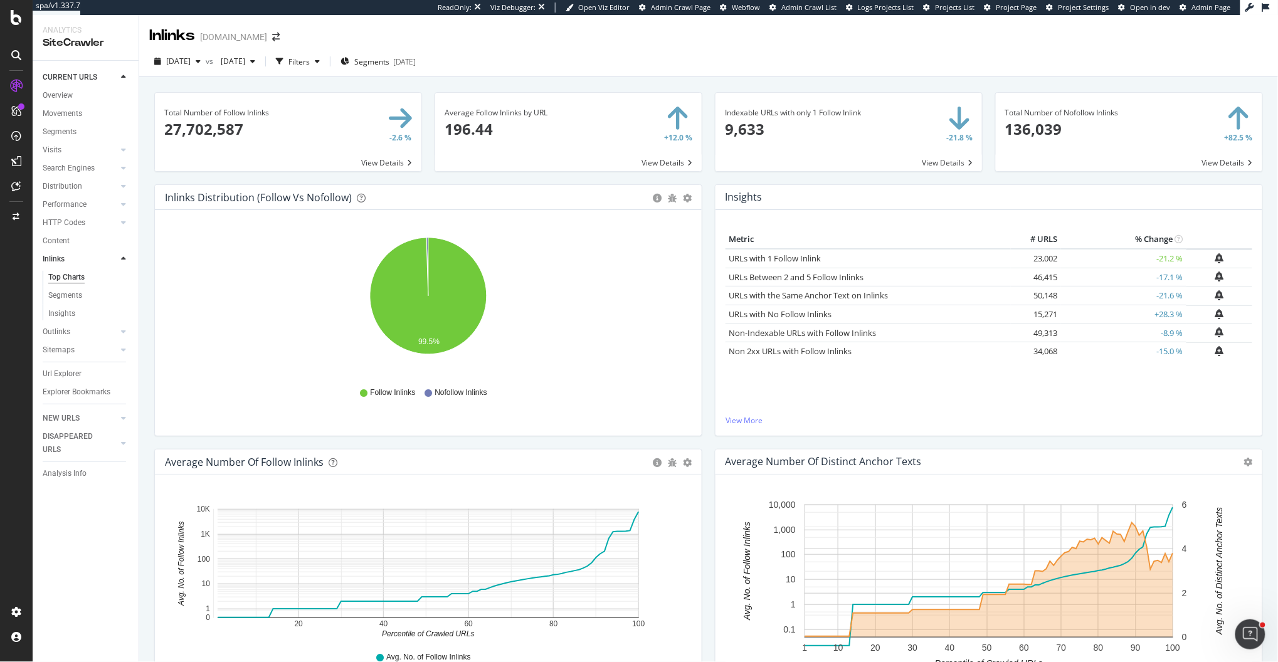
click at [706, 177] on div "Average Follow Inlinks by URL × Close Chart main-metric-inlinks-avg - API Reque…" at bounding box center [568, 138] width 280 height 92
click at [310, 61] on div "Filters" at bounding box center [298, 61] width 21 height 11
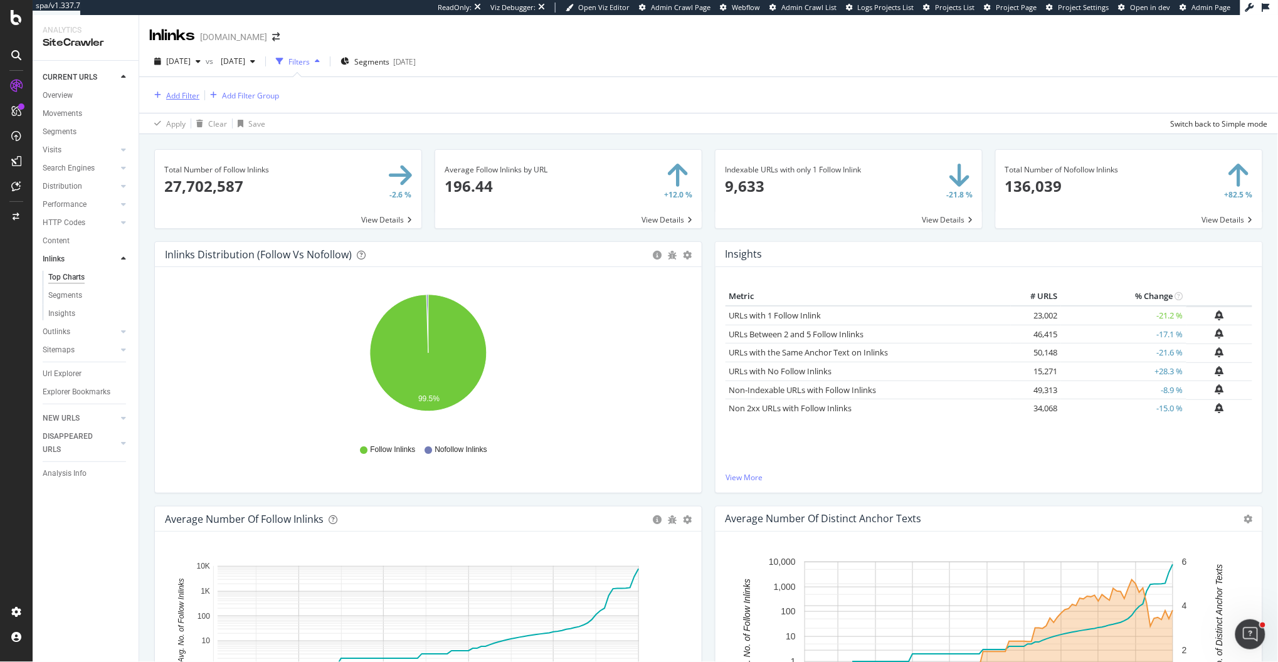
click at [183, 93] on div "Add Filter" at bounding box center [182, 95] width 33 height 11
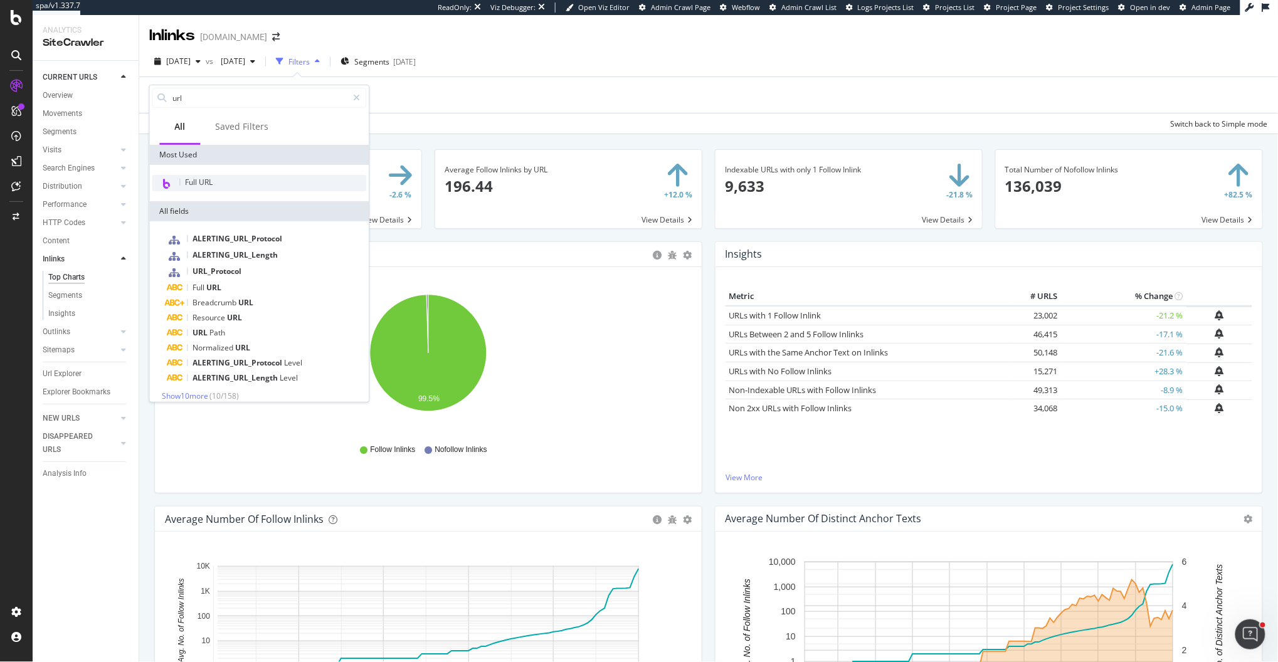
type input "url"
click at [221, 182] on div "Full URL" at bounding box center [259, 183] width 214 height 16
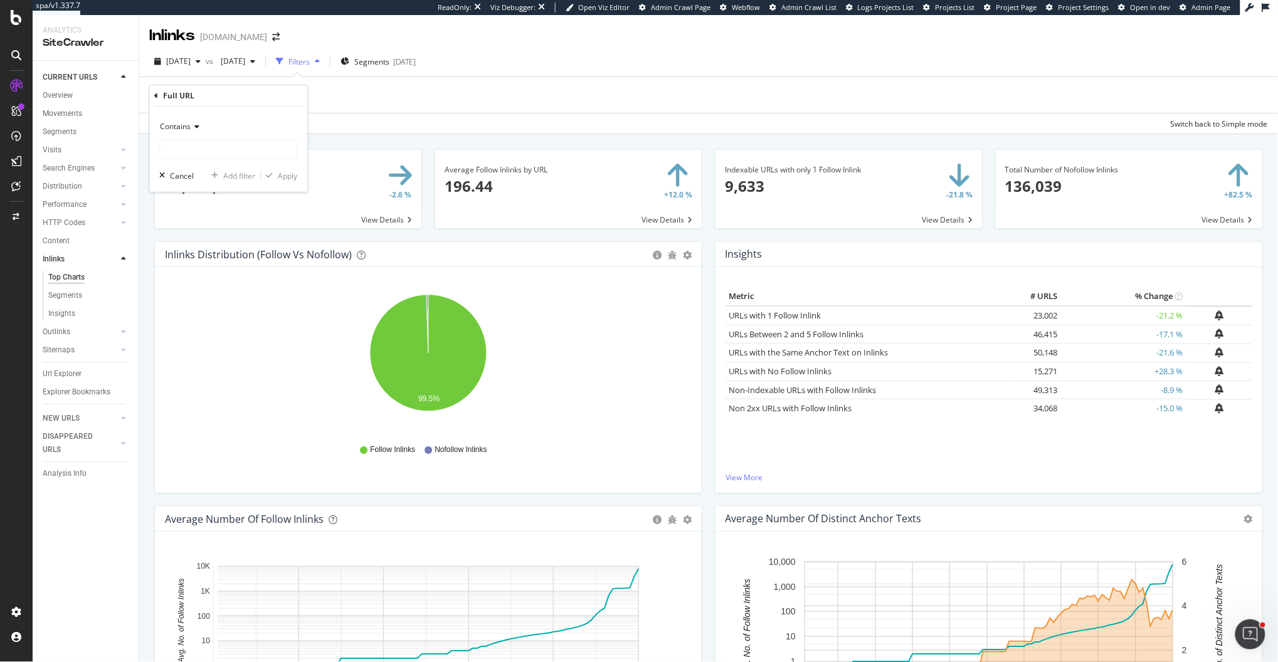
click at [192, 131] on div "Contains" at bounding box center [229, 127] width 138 height 20
click at [213, 269] on span "Doesn't contain" at bounding box center [193, 267] width 55 height 11
click at [209, 140] on input "text" at bounding box center [229, 149] width 137 height 20
type input ".html"
click at [282, 171] on div "Apply" at bounding box center [287, 176] width 19 height 11
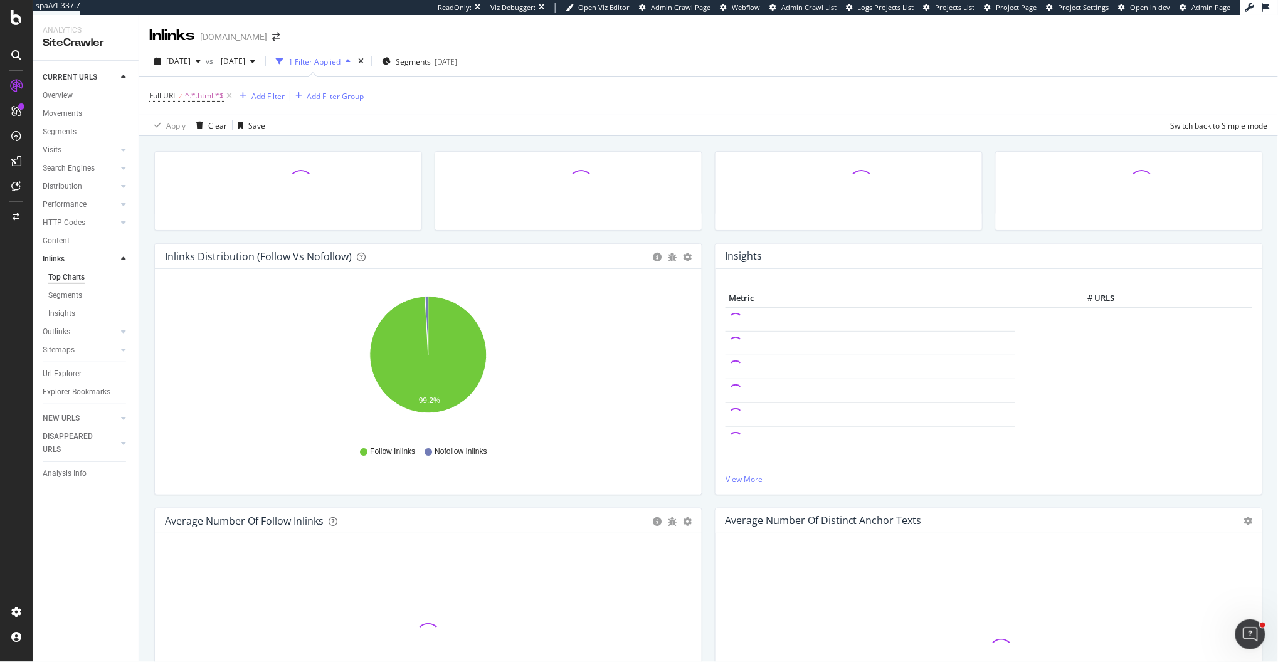
click at [707, 421] on div "Inlinks Distribution (Follow vs Nofollow) Pie Table Export as CSV Add to Custom…" at bounding box center [428, 375] width 561 height 265
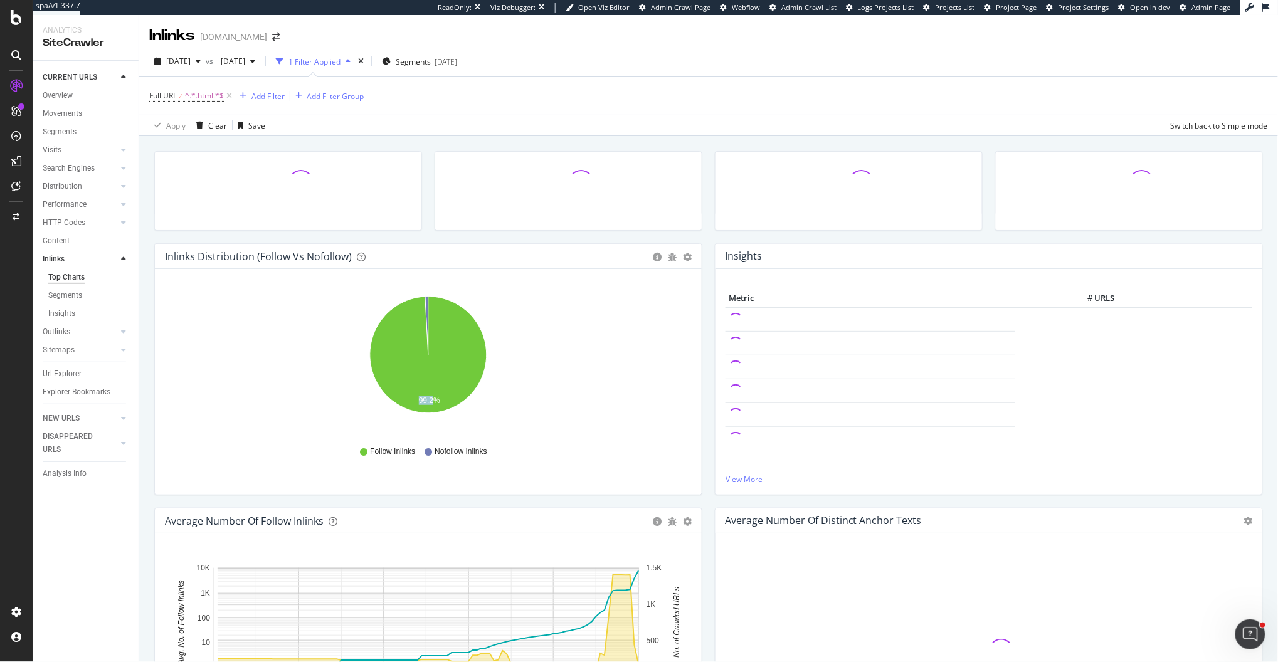
click at [707, 421] on div "Inlinks Distribution (Follow vs Nofollow) Pie Table Export as CSV Add to Custom…" at bounding box center [428, 375] width 561 height 265
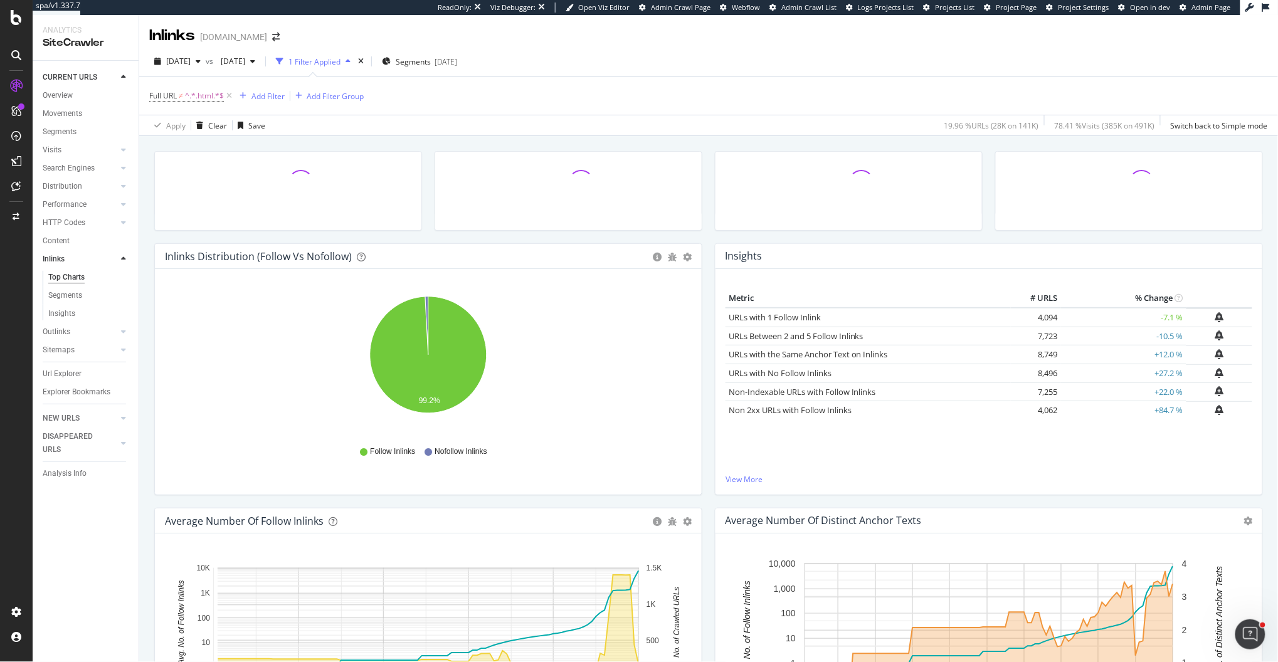
click at [1050, 320] on td "4,094" at bounding box center [1036, 317] width 50 height 19
click at [706, 240] on div at bounding box center [568, 197] width 280 height 92
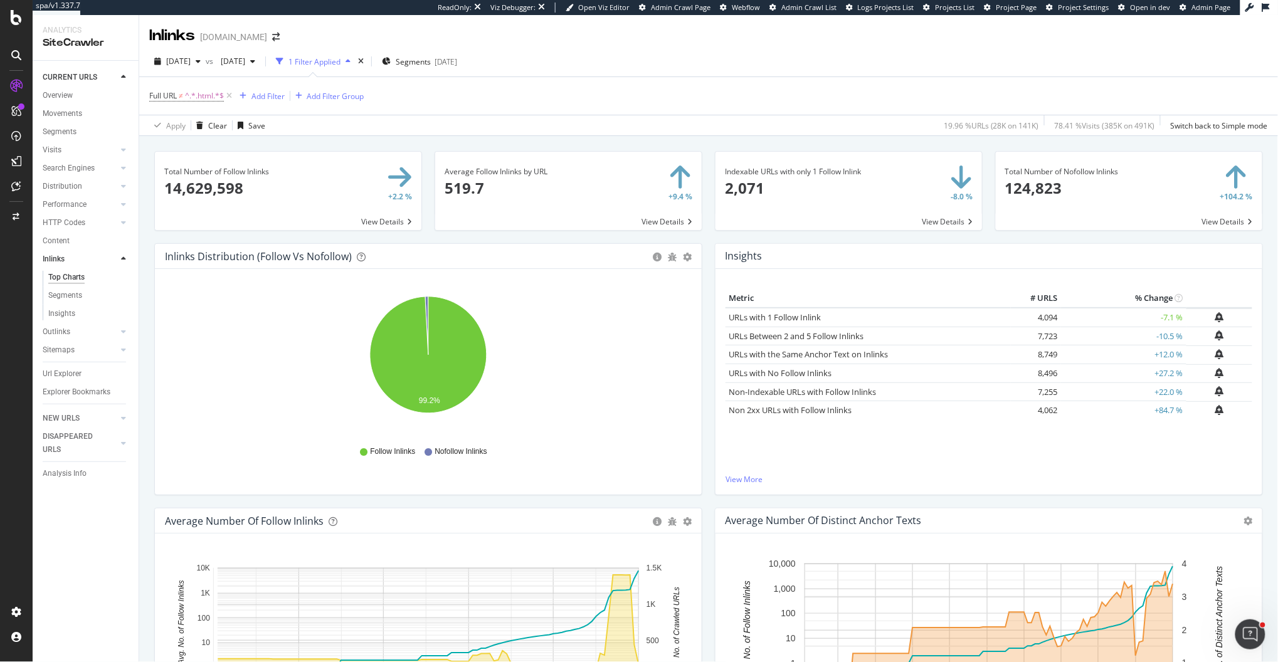
click at [705, 233] on div "Average Follow Inlinks by URL × Close Chart main-metric-inlinks-avg - API Reque…" at bounding box center [568, 197] width 280 height 92
click at [705, 172] on div "Average Follow Inlinks by URL × Close Chart main-metric-inlinks-avg - API Reque…" at bounding box center [568, 197] width 280 height 92
click at [431, 66] on span "Segments" at bounding box center [413, 61] width 35 height 11
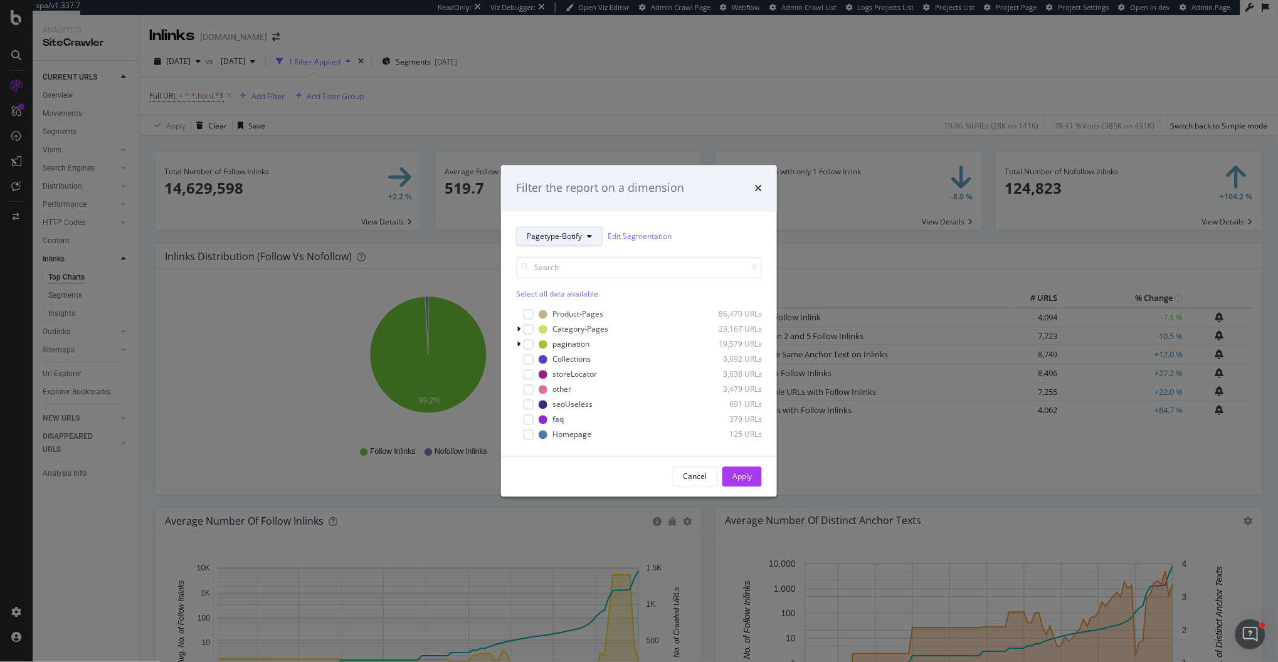
click at [550, 228] on button "Pagetype-Botify" at bounding box center [559, 236] width 87 height 20
click at [573, 307] on span "Location-Botify" at bounding box center [582, 304] width 111 height 11
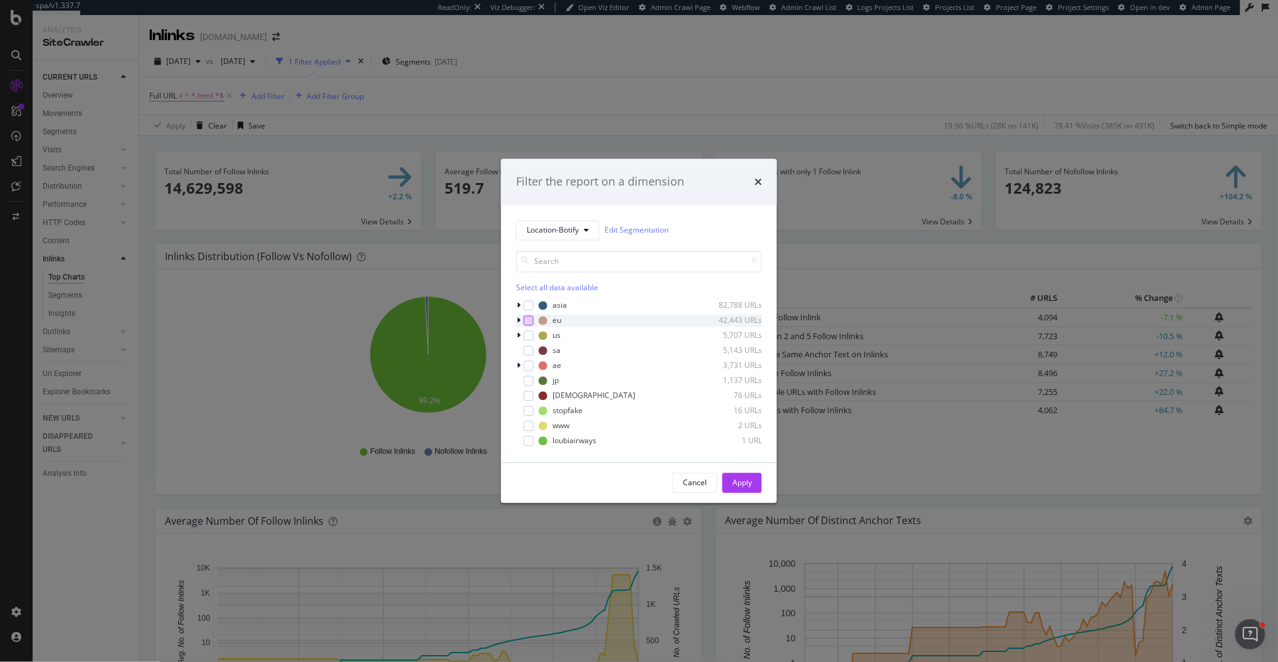
click at [528, 319] on div "modal" at bounding box center [529, 320] width 10 height 10
click at [528, 328] on div "asia 82,788 URLs eu 42,443 URLs us 5,707 URLs sa 5,143 URLs ae 3,731 URLs jp 1,…" at bounding box center [639, 373] width 246 height 148
click at [528, 335] on div "modal" at bounding box center [529, 335] width 10 height 10
click at [528, 348] on div "modal" at bounding box center [529, 351] width 10 height 10
click at [528, 348] on icon "modal" at bounding box center [529, 350] width 6 height 6
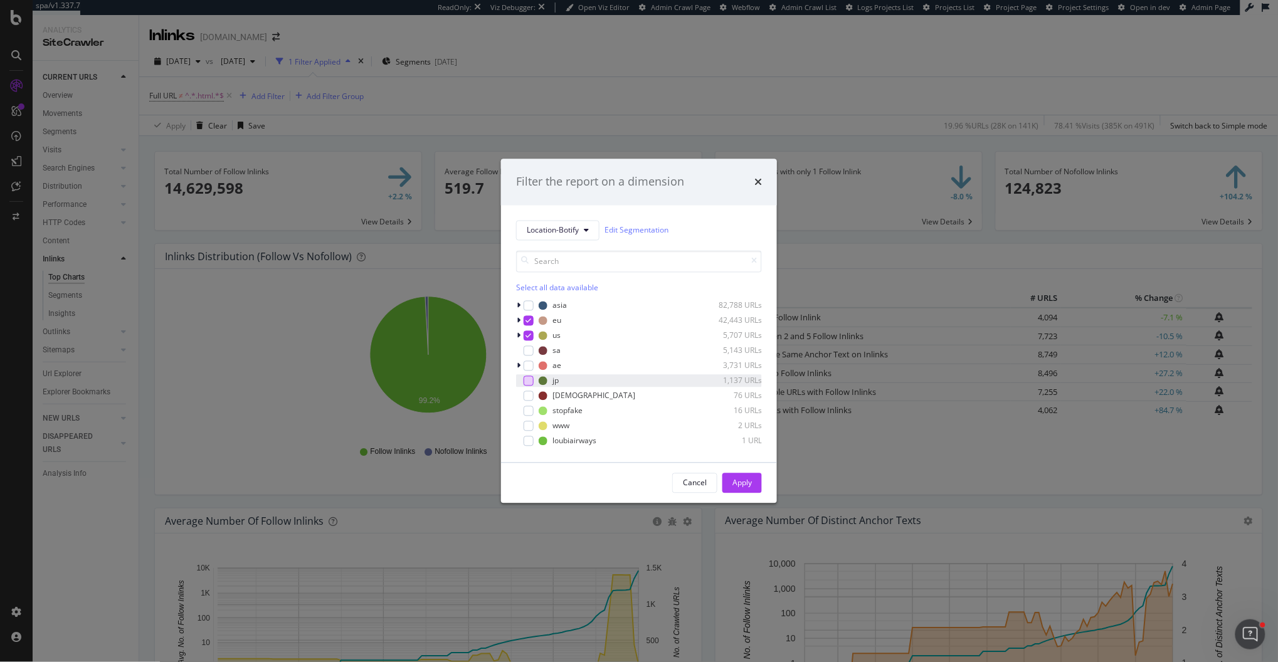
click at [528, 377] on div "modal" at bounding box center [529, 381] width 10 height 10
click at [768, 490] on div "Cancel Apply" at bounding box center [639, 483] width 276 height 40
click at [751, 488] on button "Apply" at bounding box center [742, 483] width 40 height 20
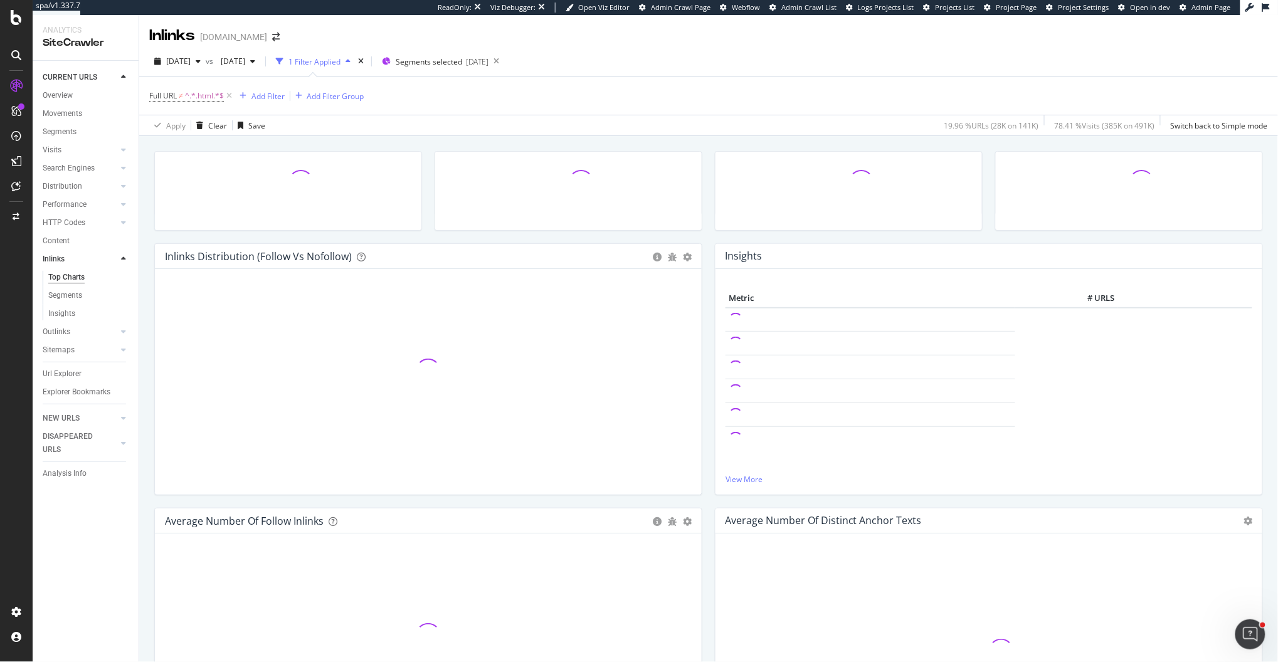
click at [707, 499] on div "Inlinks Distribution (Follow vs Nofollow) Pie Table Add to Custom Report Hold C…" at bounding box center [428, 375] width 561 height 265
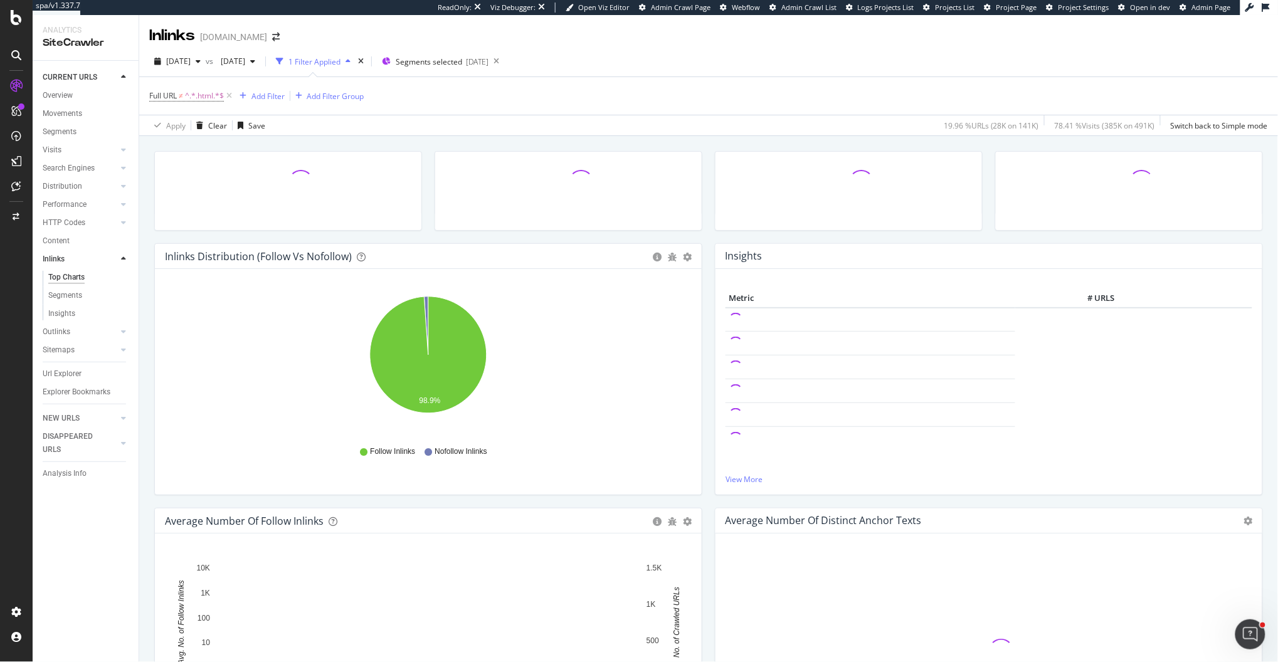
click at [707, 497] on div "Inlinks Distribution (Follow vs Nofollow) Pie Table Export as CSV Add to Custom…" at bounding box center [428, 375] width 561 height 265
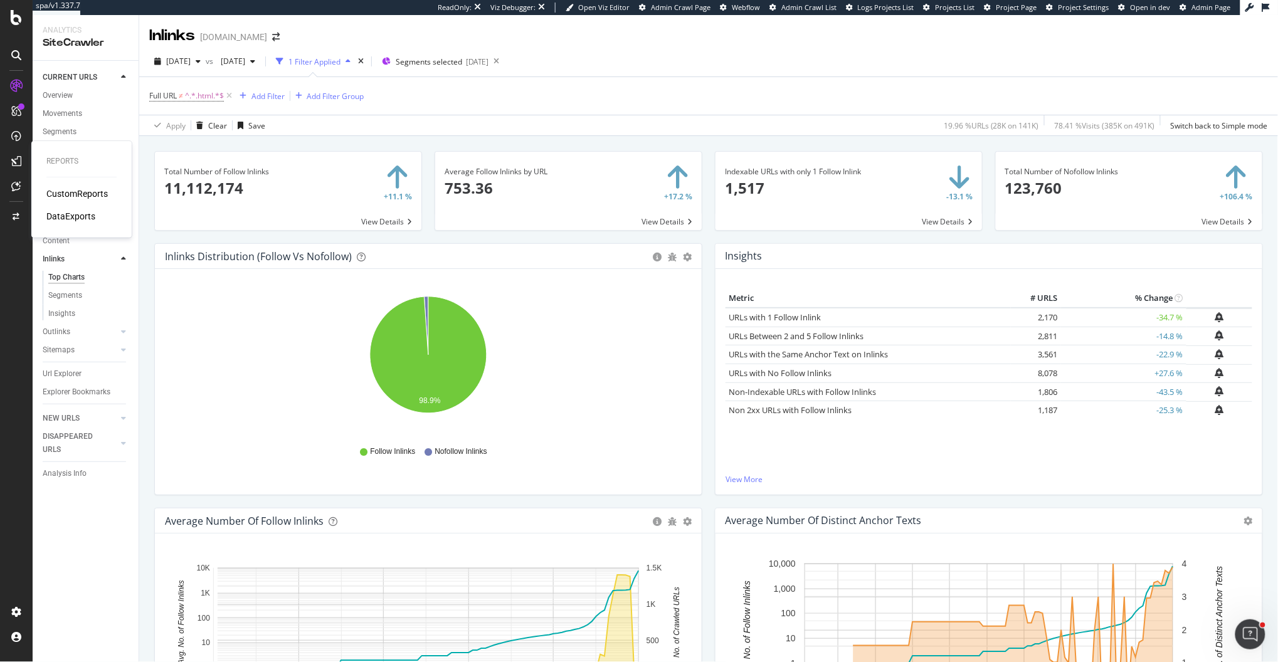
click at [65, 193] on div "CustomReports" at bounding box center [76, 194] width 61 height 13
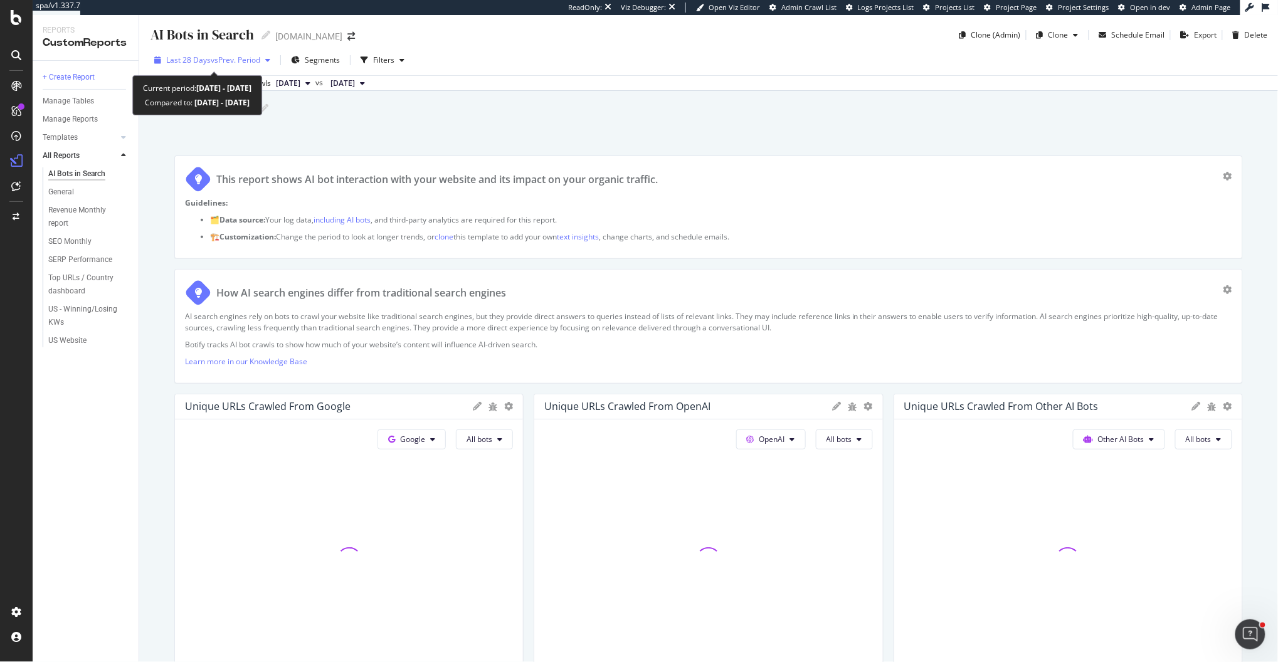
click at [208, 56] on span "Last 28 Days" at bounding box center [188, 60] width 45 height 11
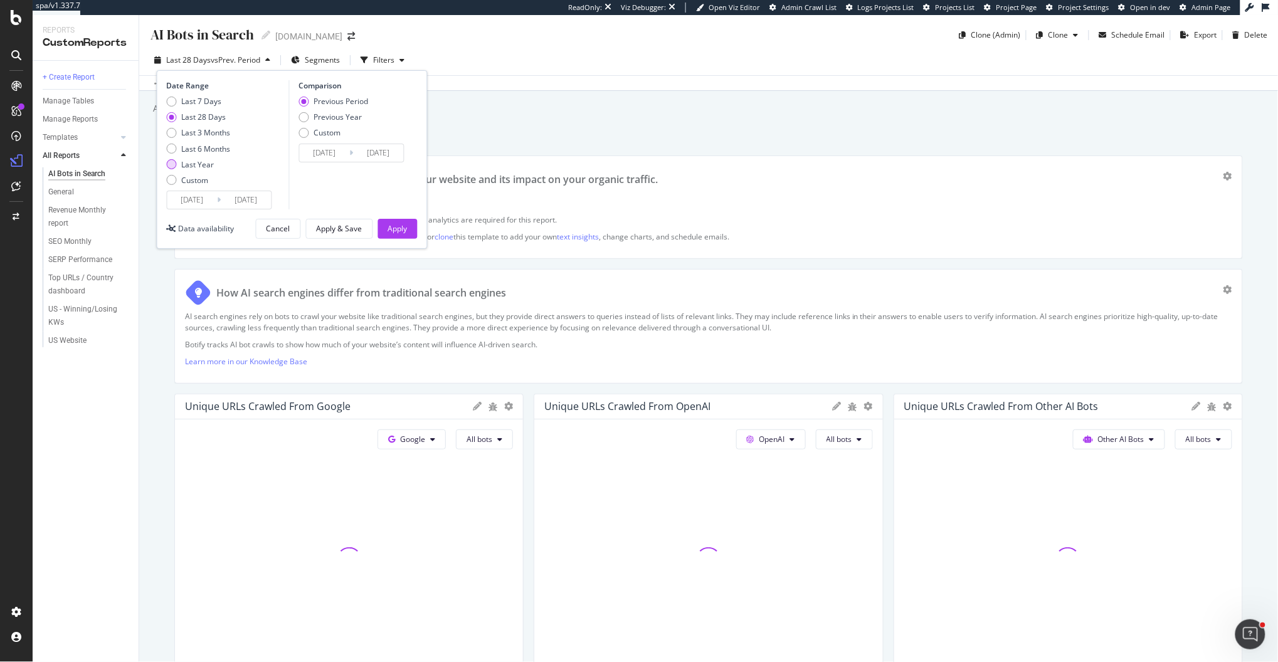
click at [196, 167] on div "Last Year" at bounding box center [198, 164] width 33 height 11
type input "2024/09/02"
type input "2023/09/03"
type input "2024/09/01"
click at [402, 226] on div "Apply" at bounding box center [397, 228] width 19 height 11
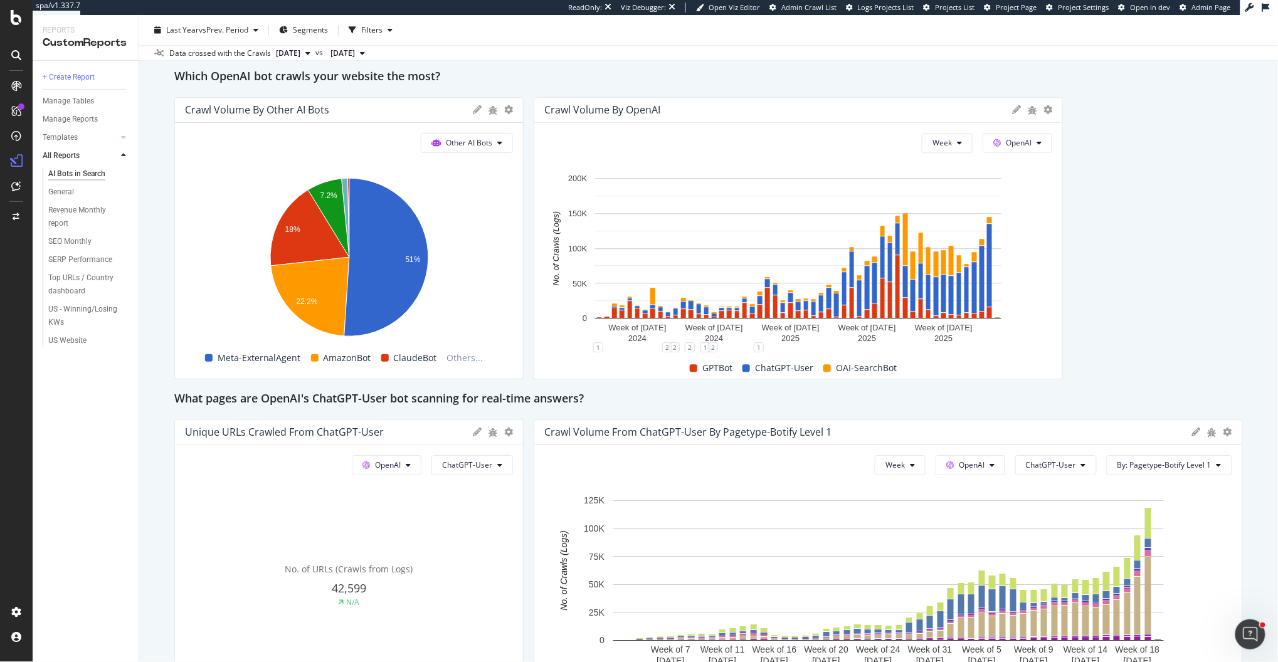
scroll to position [1462, 0]
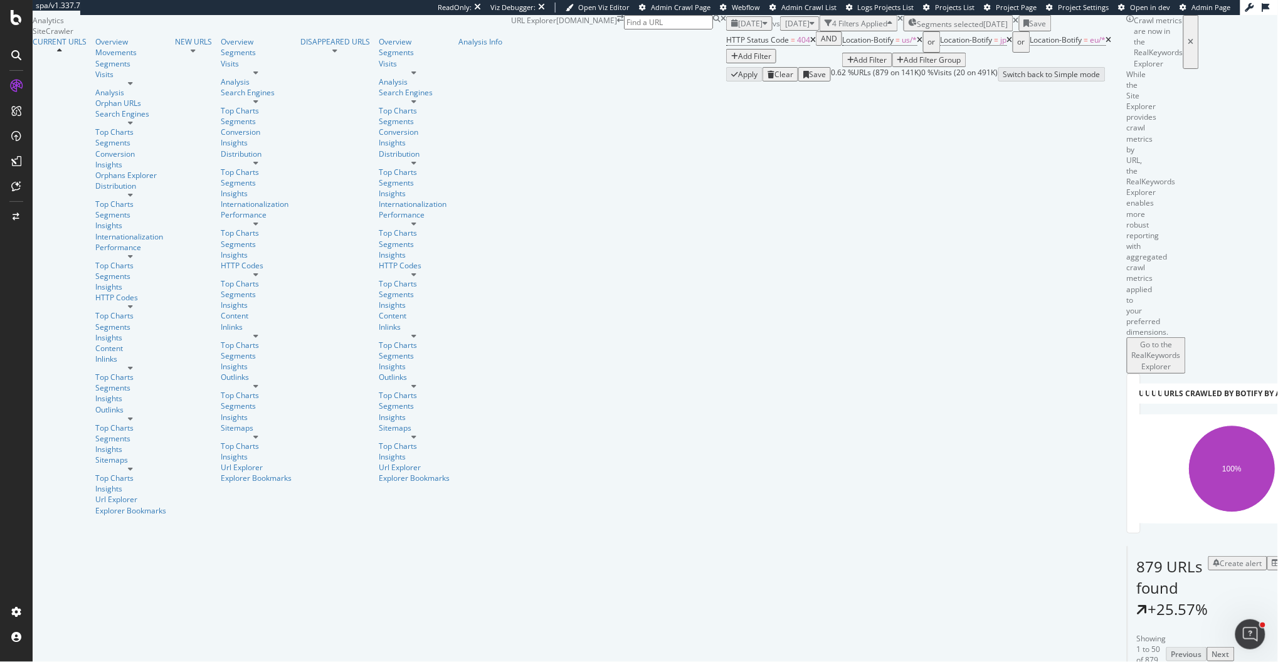
scroll to position [89, 0]
click at [1170, 426] on icon "A chart." at bounding box center [1213, 469] width 87 height 87
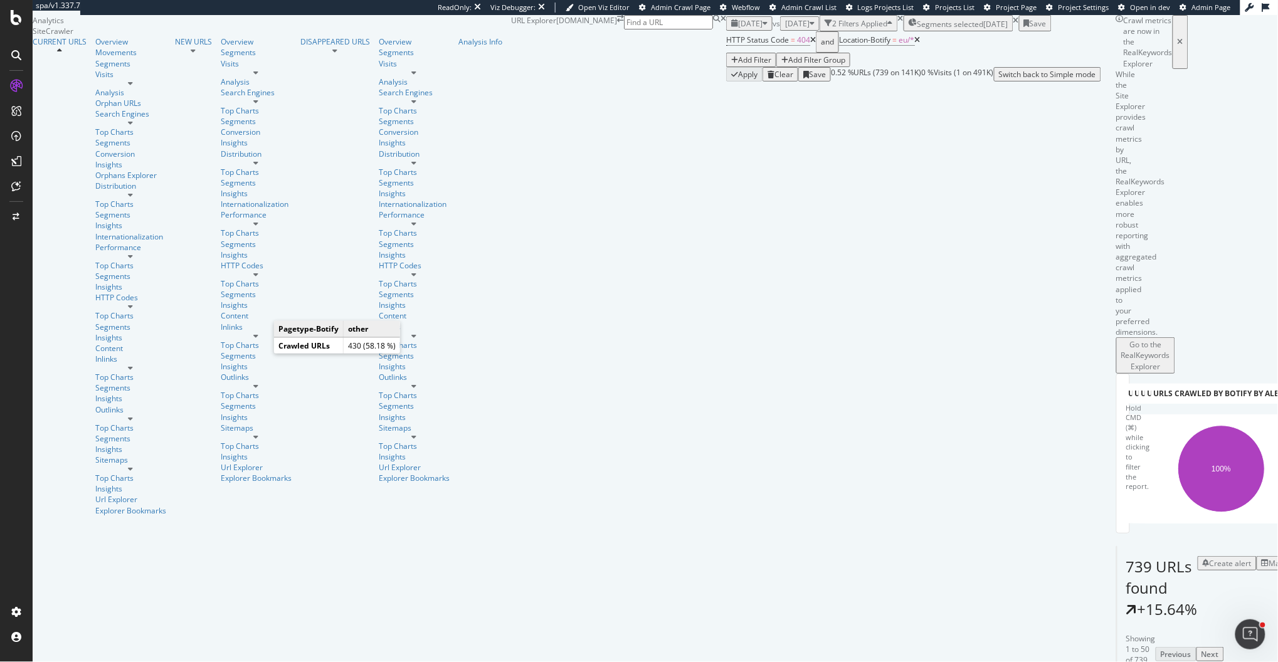
click at [1175, 426] on icon "A chart." at bounding box center [1207, 469] width 65 height 87
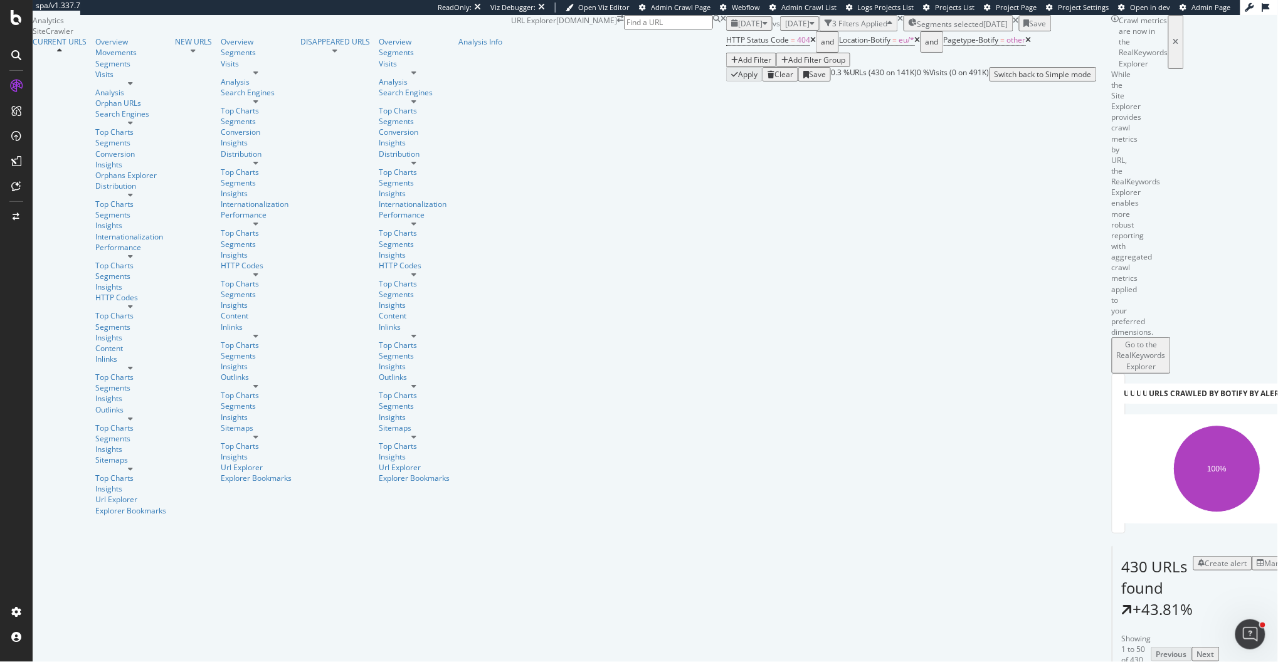
scroll to position [317, 0]
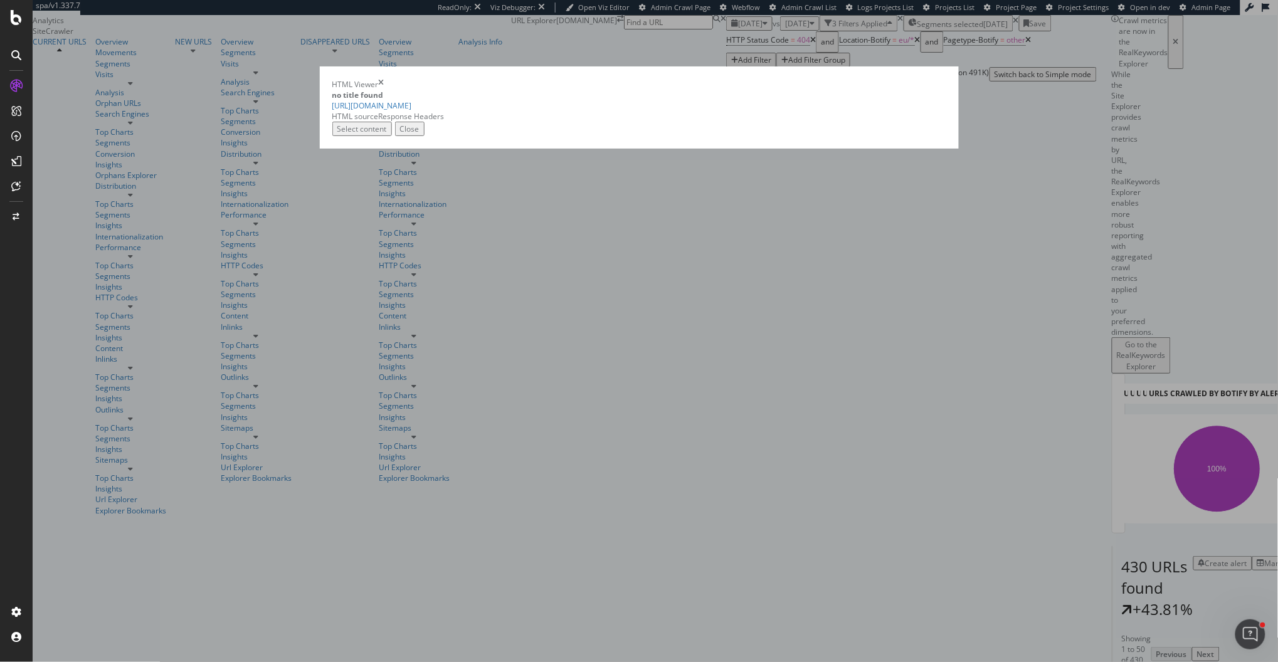
click at [349, 346] on div "HTML Viewer no title found https://eu.christianlouboutin.com/fr_en/contacts HTM…" at bounding box center [639, 331] width 1278 height 662
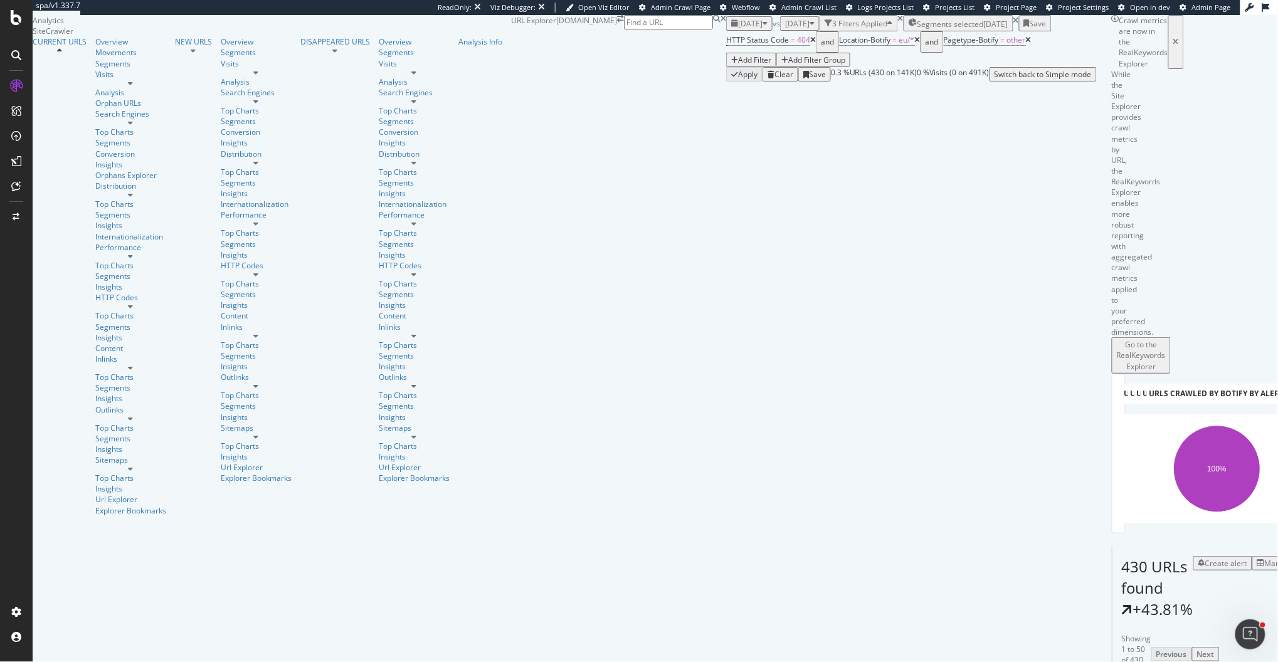
click at [917, 29] on span "Segments selected" at bounding box center [950, 24] width 66 height 11
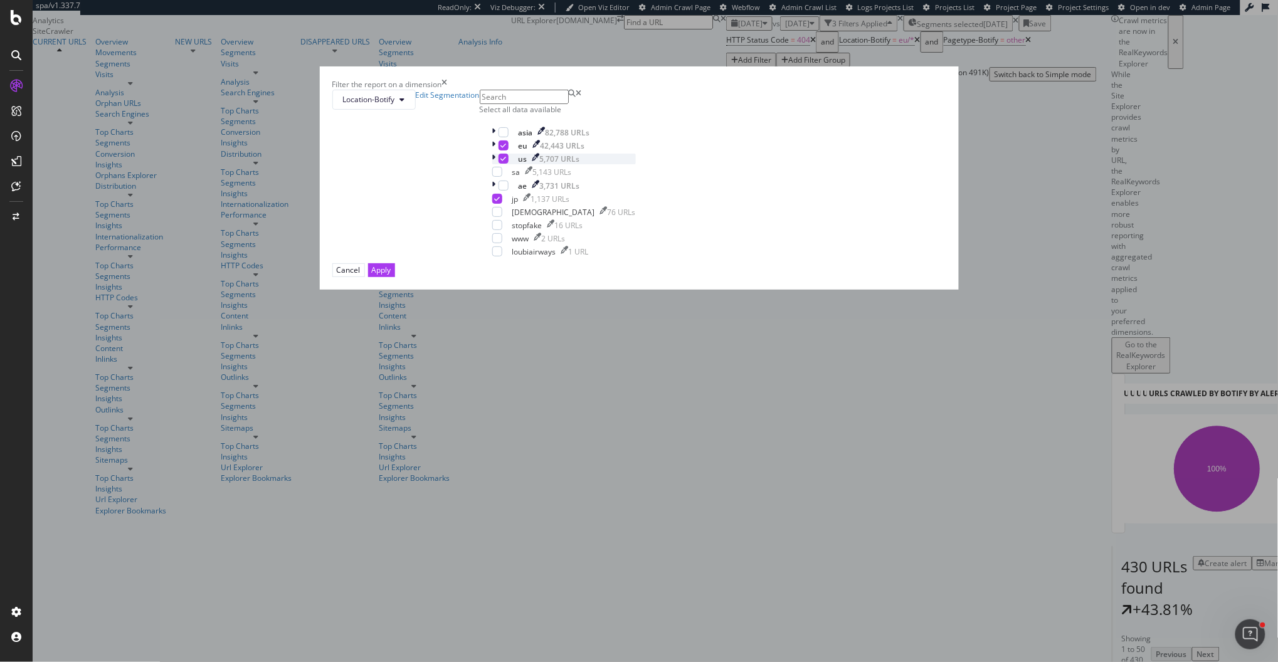
click at [496, 164] on icon "modal" at bounding box center [494, 159] width 4 height 11
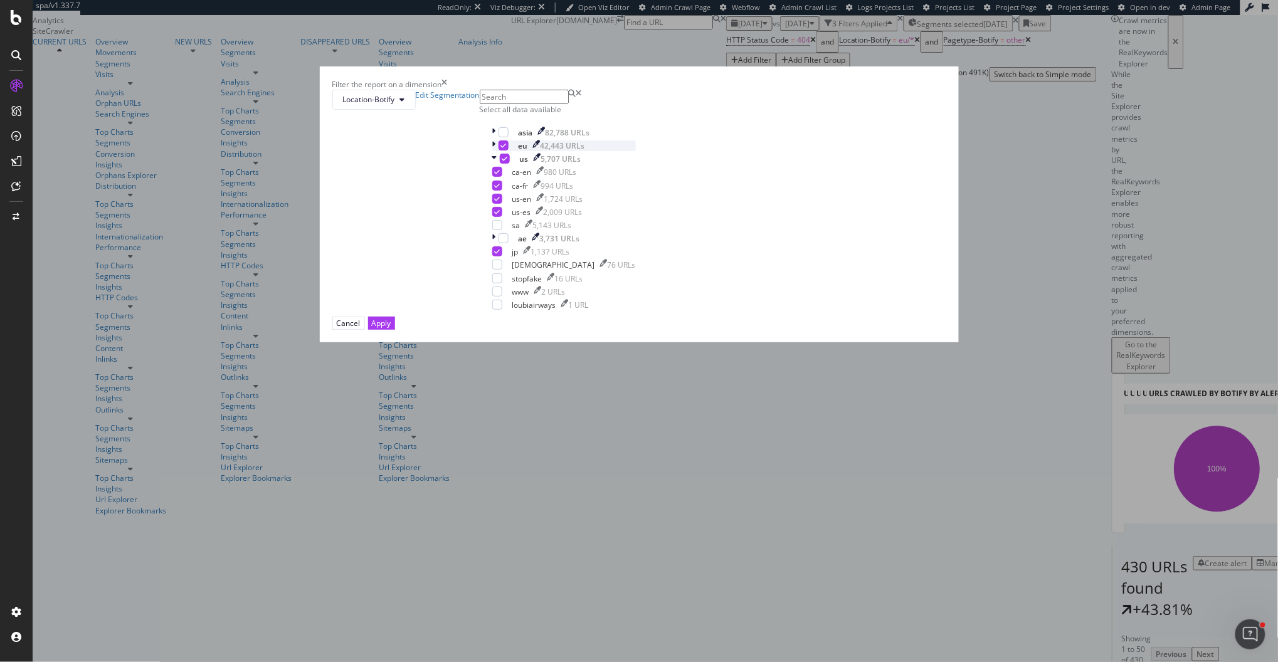
click at [496, 151] on icon "modal" at bounding box center [494, 145] width 4 height 11
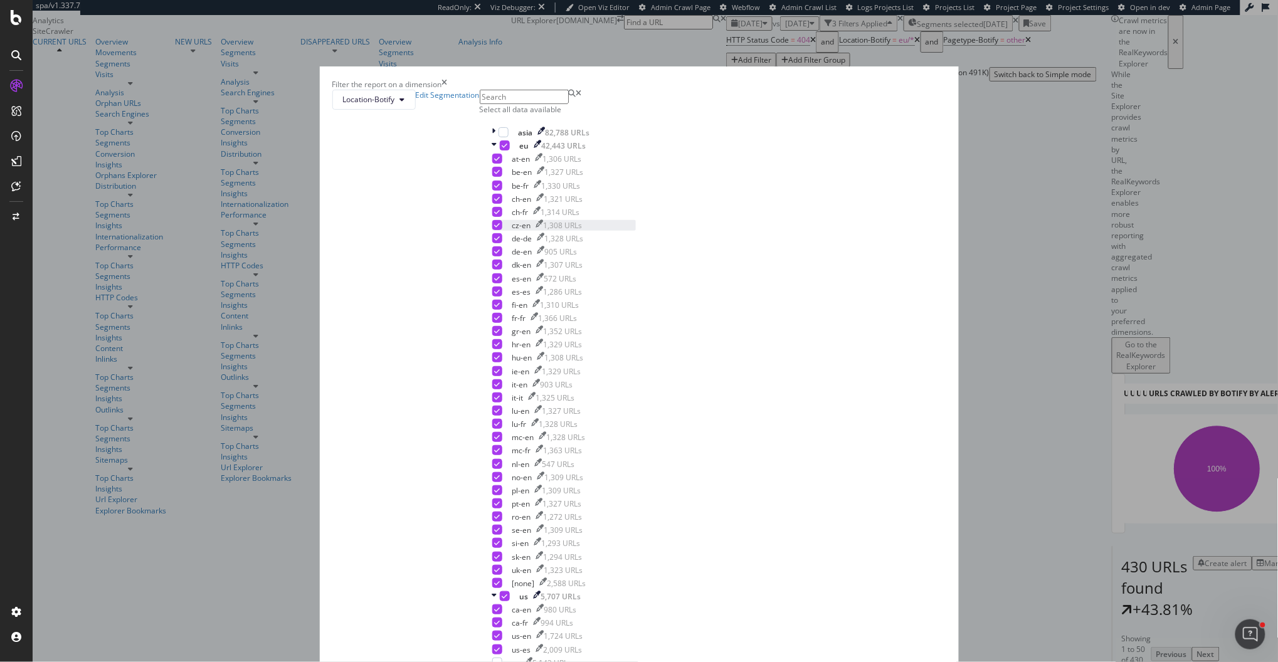
scroll to position [334, 0]
click at [448, 90] on icon "times" at bounding box center [445, 84] width 6 height 11
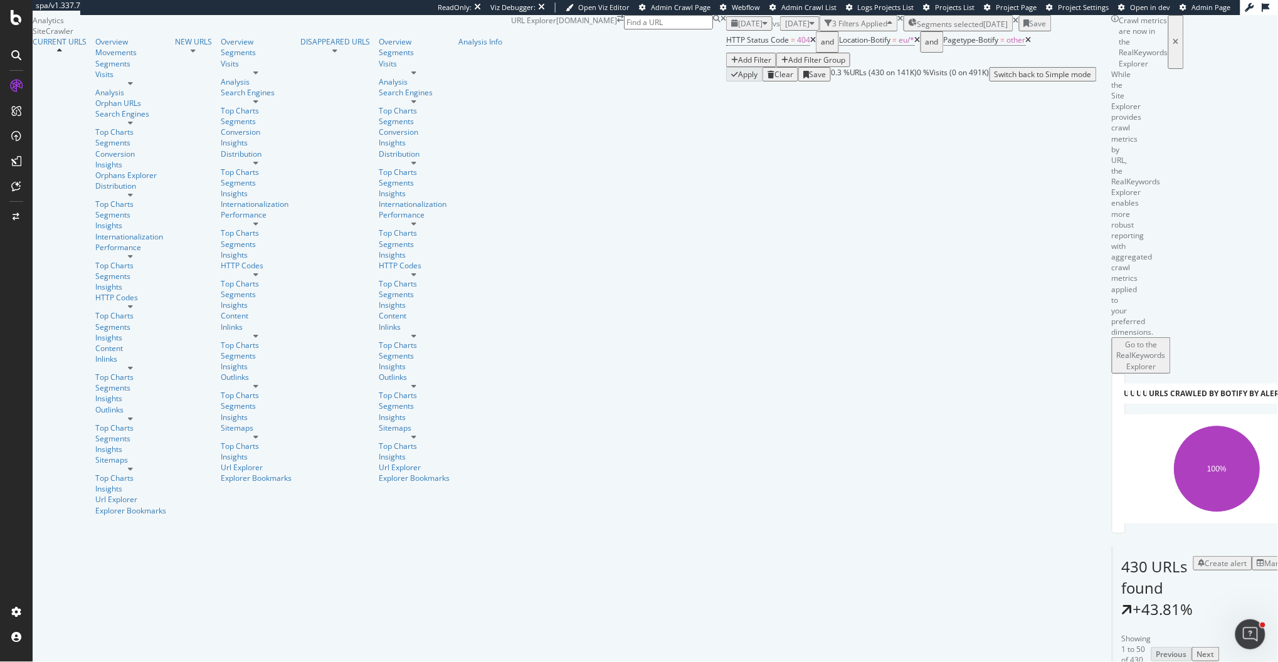
scroll to position [1619, 0]
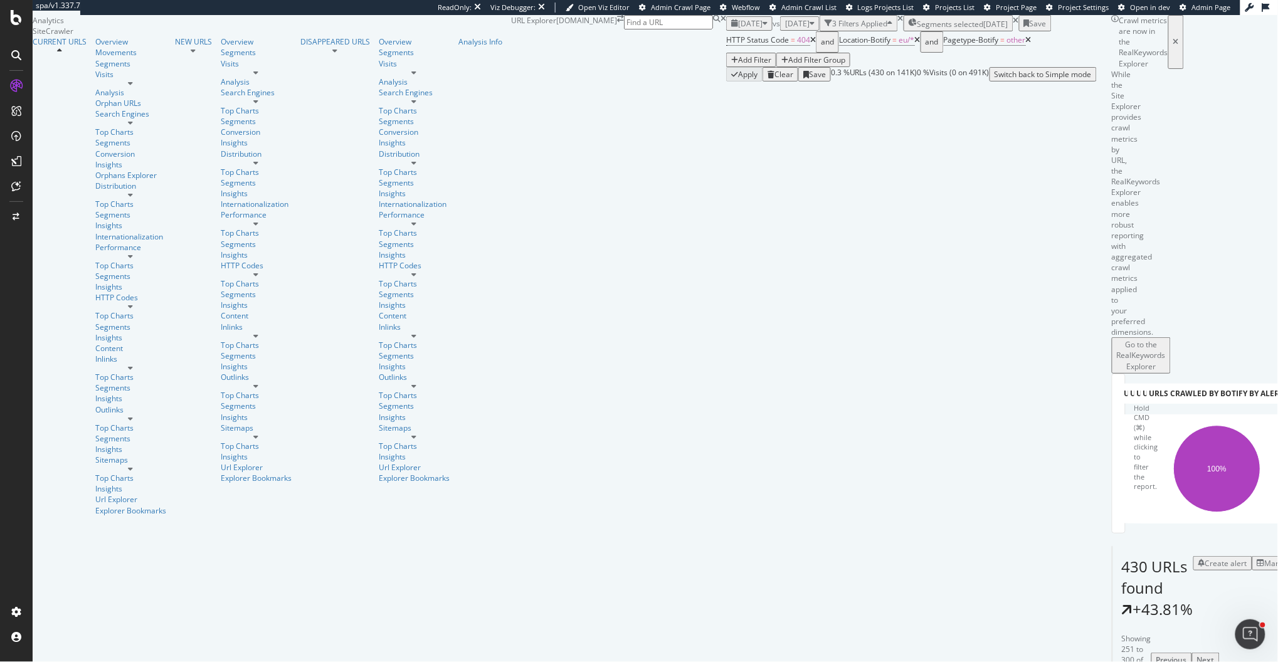
scroll to position [2203, 0]
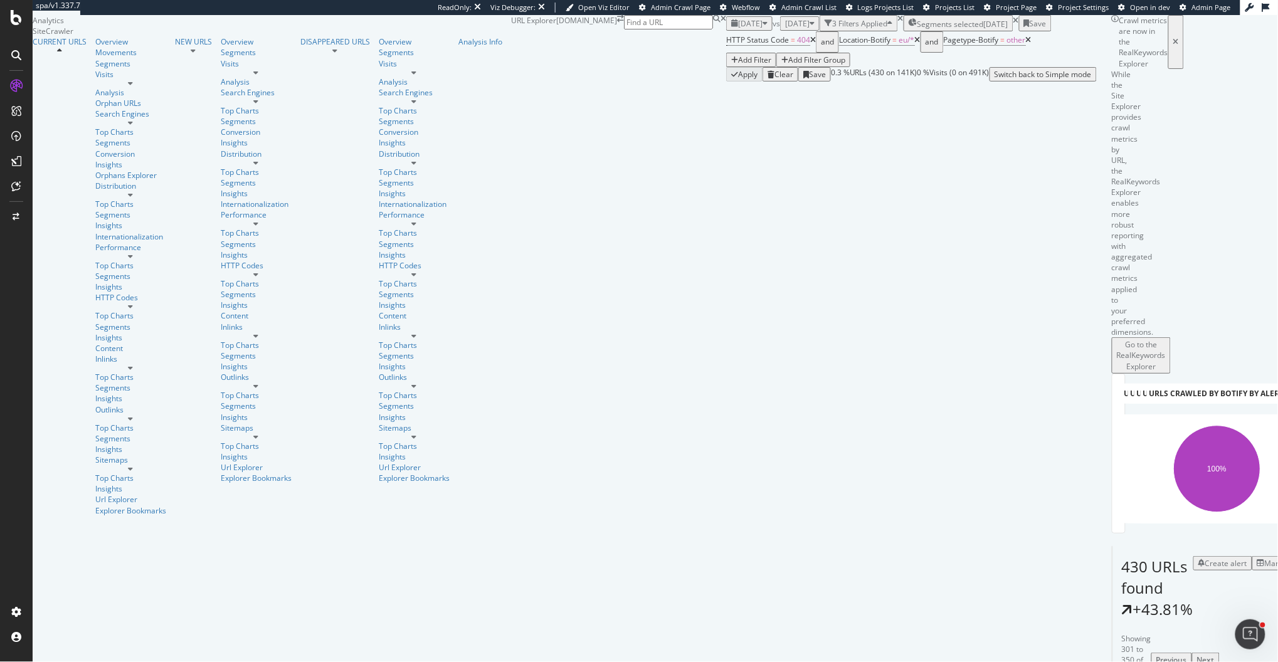
click at [1097, 396] on div "Crawl metrics are now in the RealKeywords Explorer While the Site Explorer prov…" at bounding box center [1112, 409] width 30 height 789
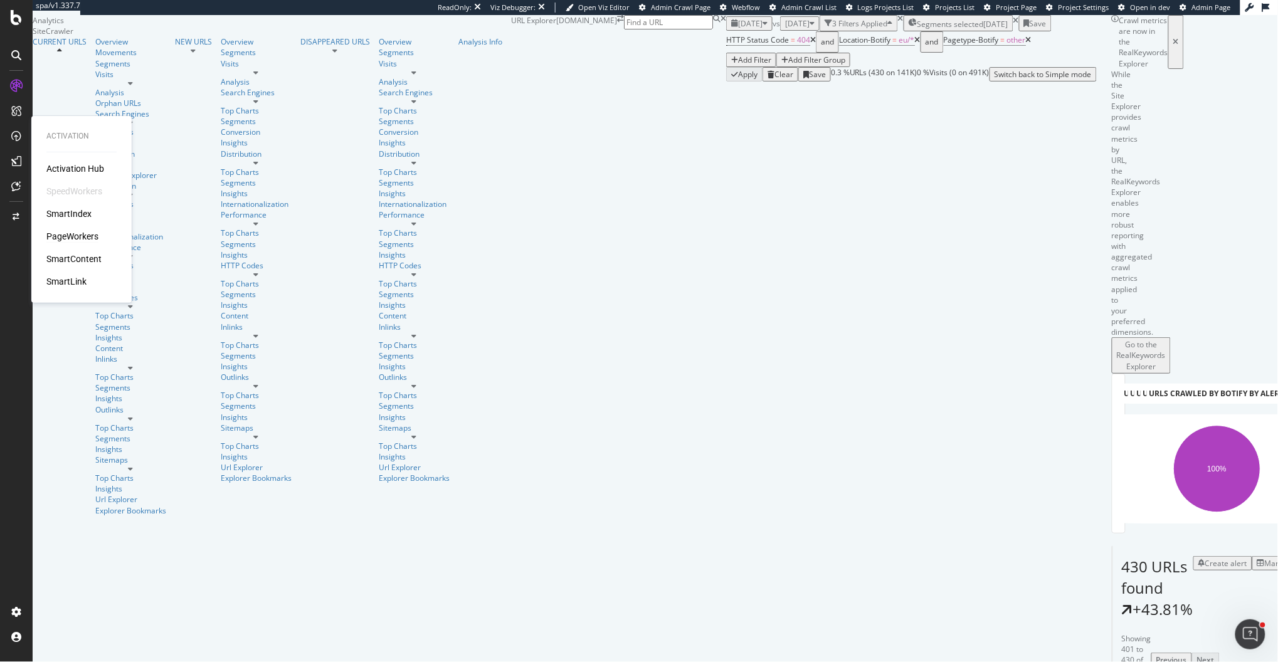
click at [82, 236] on div "PageWorkers" at bounding box center [72, 236] width 52 height 13
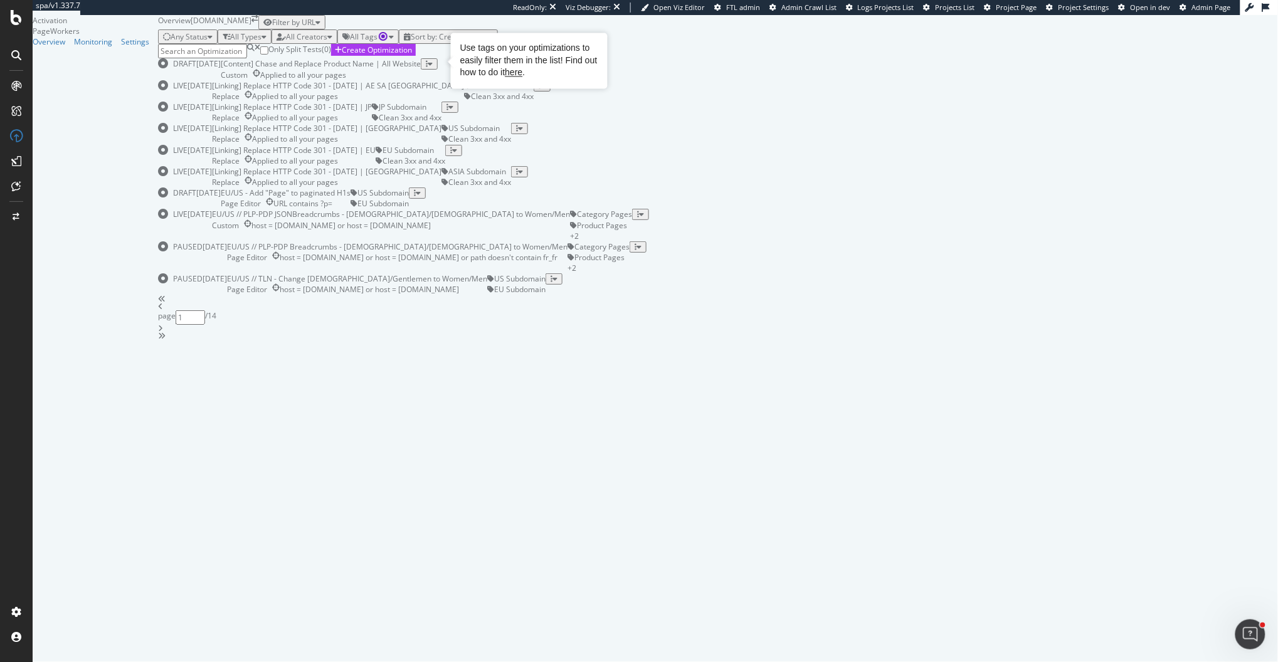
drag, startPoint x: 440, startPoint y: 60, endPoint x: 485, endPoint y: 60, distance: 44.5
click at [485, 60] on div "Use tags on your optimizations to easily filter them in the list! Find out how …" at bounding box center [529, 61] width 138 height 37
click at [488, 42] on div "Sort by: Creation Date" at bounding box center [449, 36] width 77 height 11
click at [538, 93] on div "Modification Date" at bounding box center [509, 88] width 79 height 11
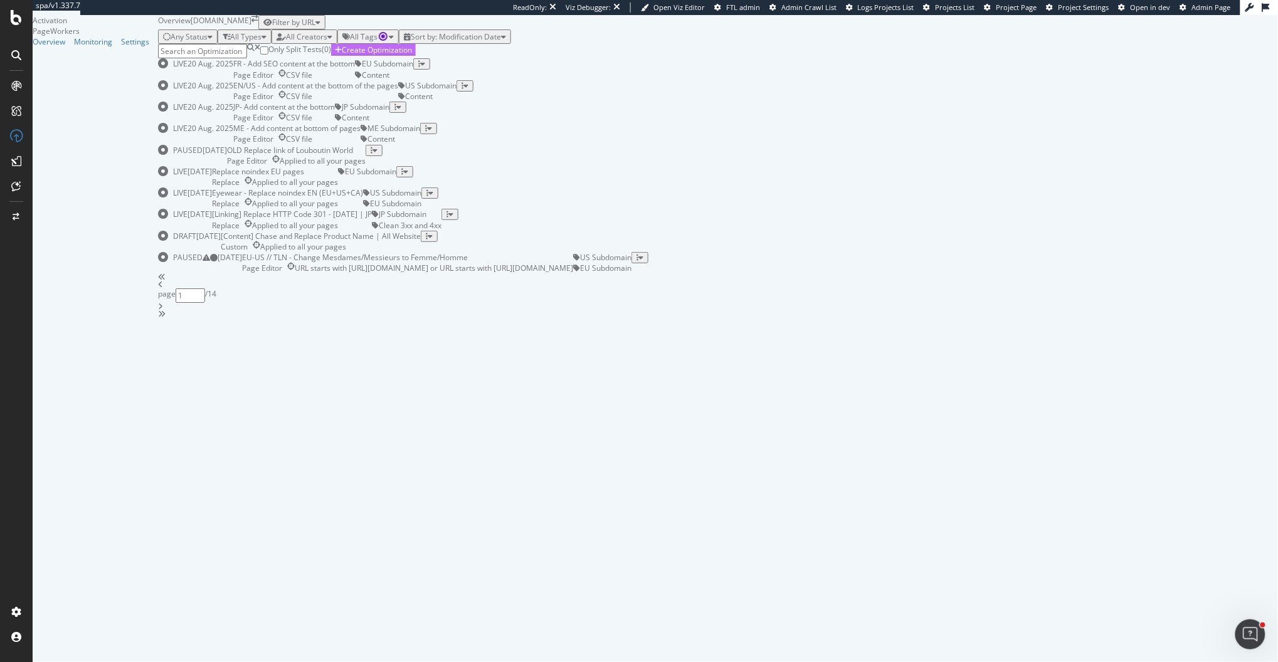
click at [412, 55] on div "Create Optimization" at bounding box center [377, 50] width 70 height 11
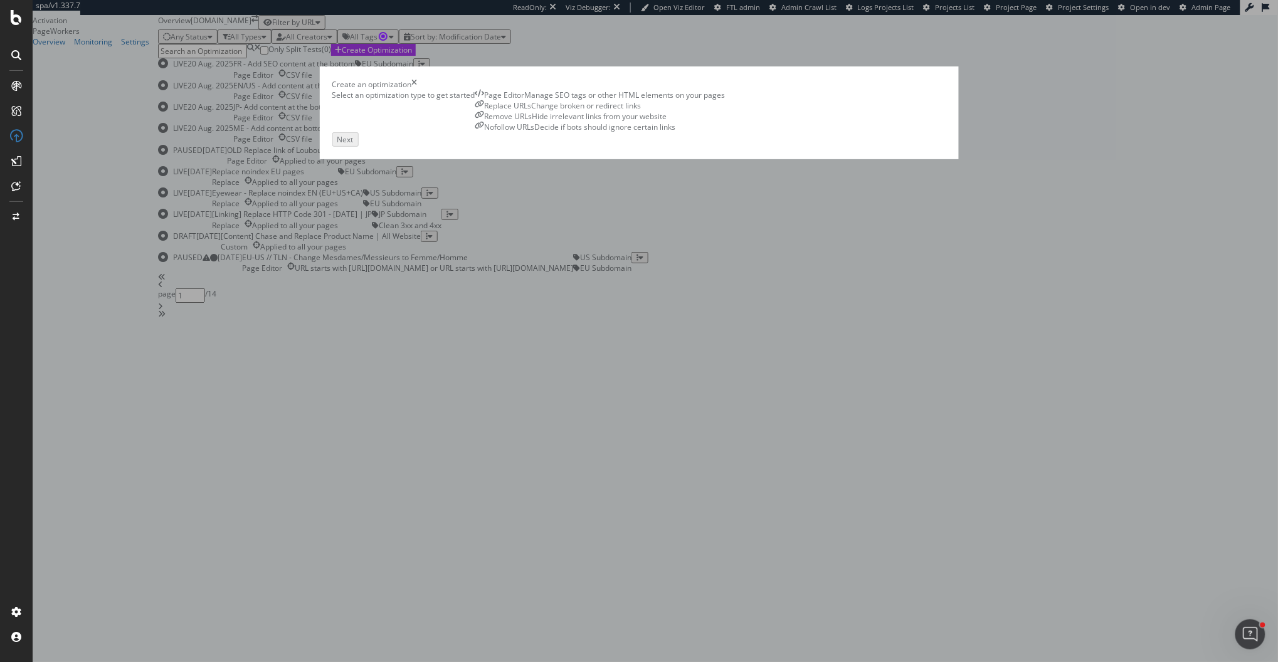
click at [667, 122] on div "Hide irrelevant links from your website" at bounding box center [599, 116] width 135 height 11
drag, startPoint x: 943, startPoint y: 500, endPoint x: 910, endPoint y: 497, distance: 33.3
click at [910, 144] on div "Next" at bounding box center [639, 138] width 614 height 12
click at [352, 144] on div "Next" at bounding box center [344, 138] width 16 height 11
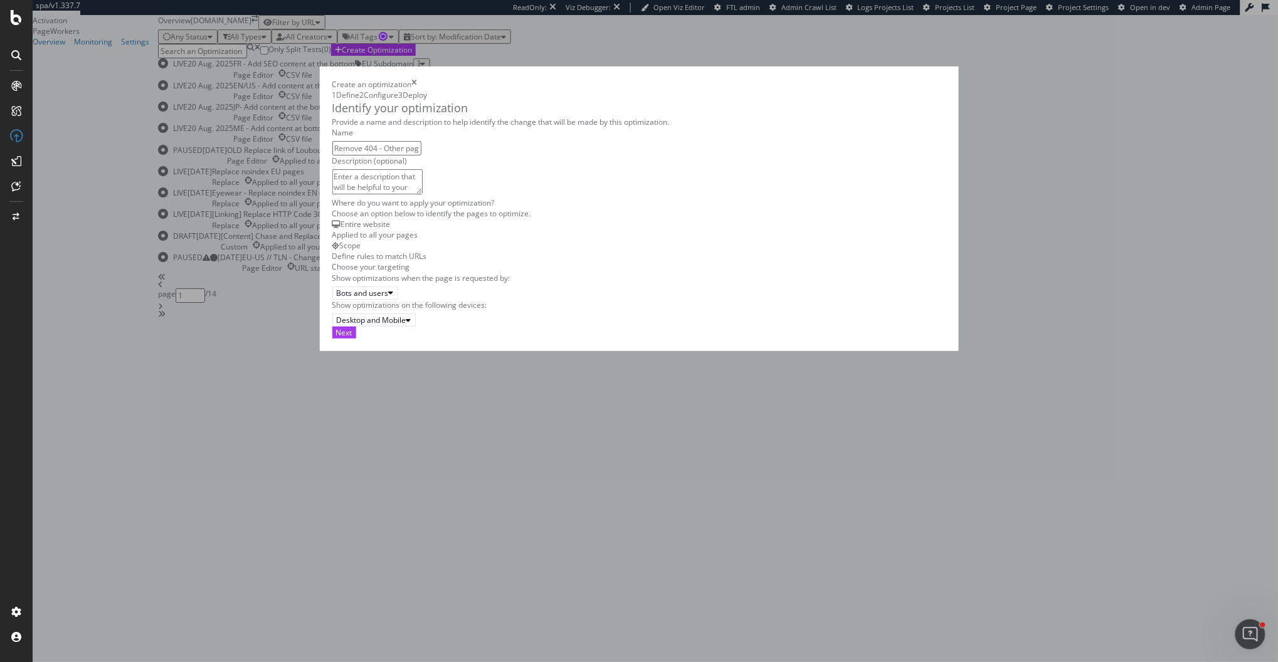
click at [332, 156] on input "Remove 404 - Other pages" at bounding box center [376, 148] width 89 height 14
type input "Remove 404 - Other pages"
click at [631, 208] on div "Where do you want to apply your optimization?" at bounding box center [639, 203] width 614 height 11
click at [352, 338] on div "Next" at bounding box center [344, 332] width 16 height 11
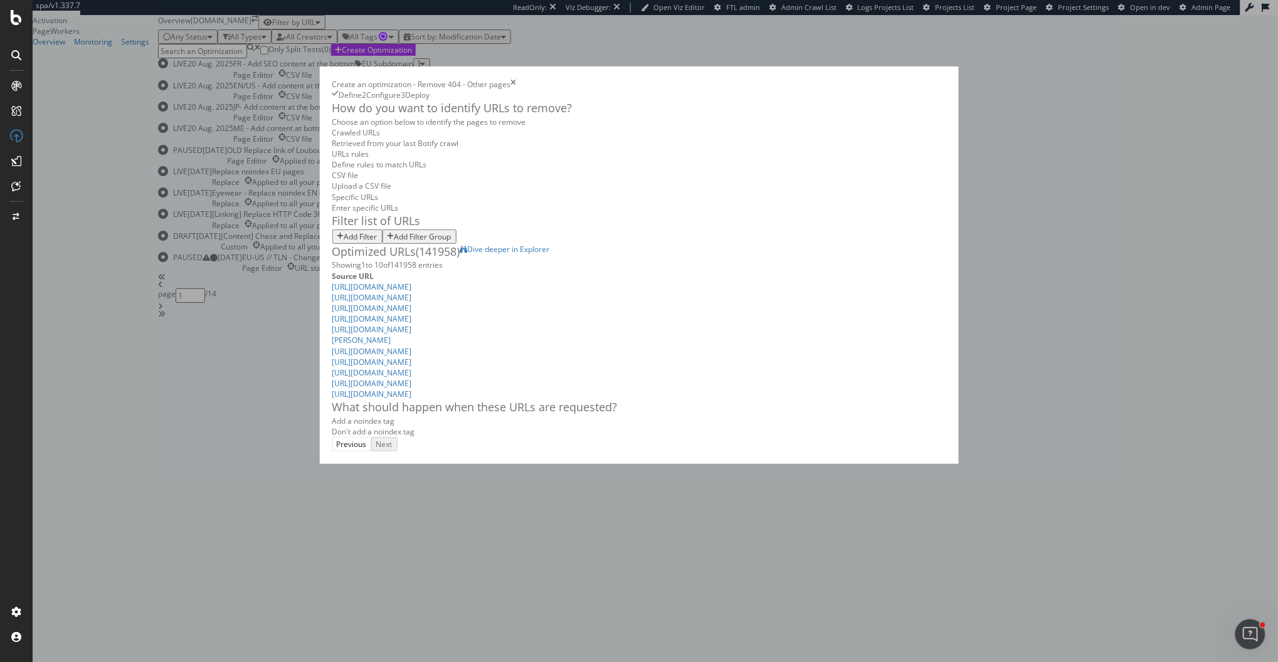
click at [344, 242] on div "Add Filter" at bounding box center [360, 236] width 33 height 11
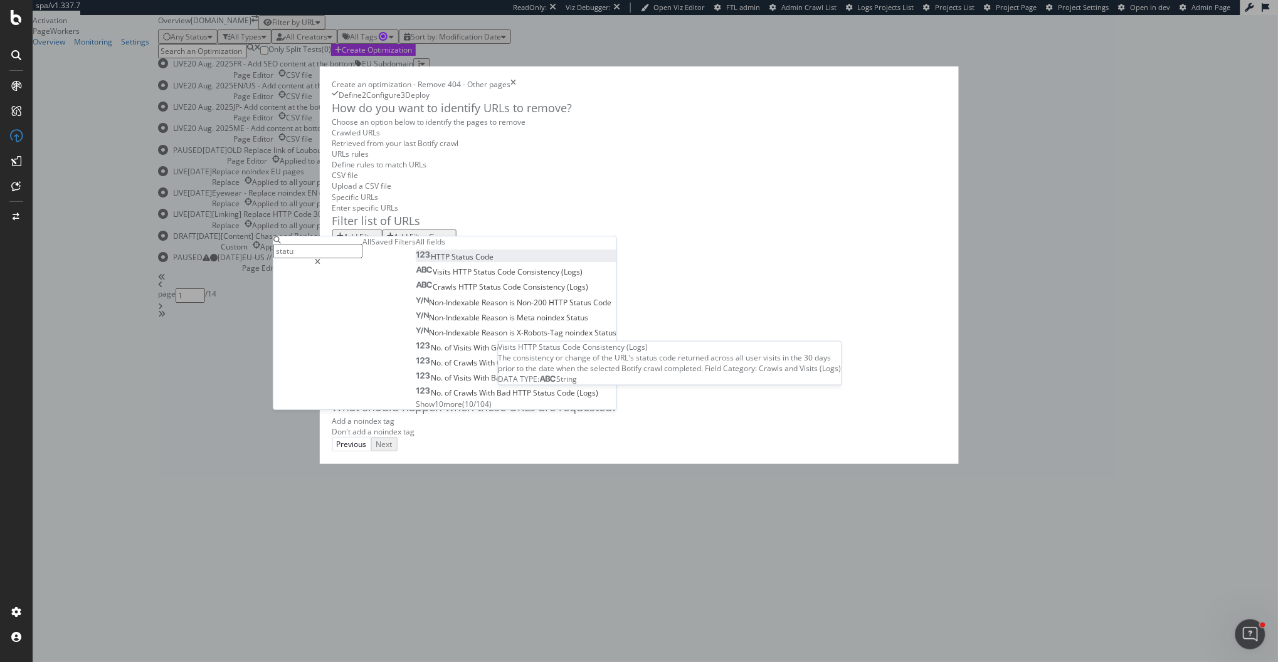
type input "statu"
click at [452, 262] on span "Status" at bounding box center [464, 256] width 24 height 11
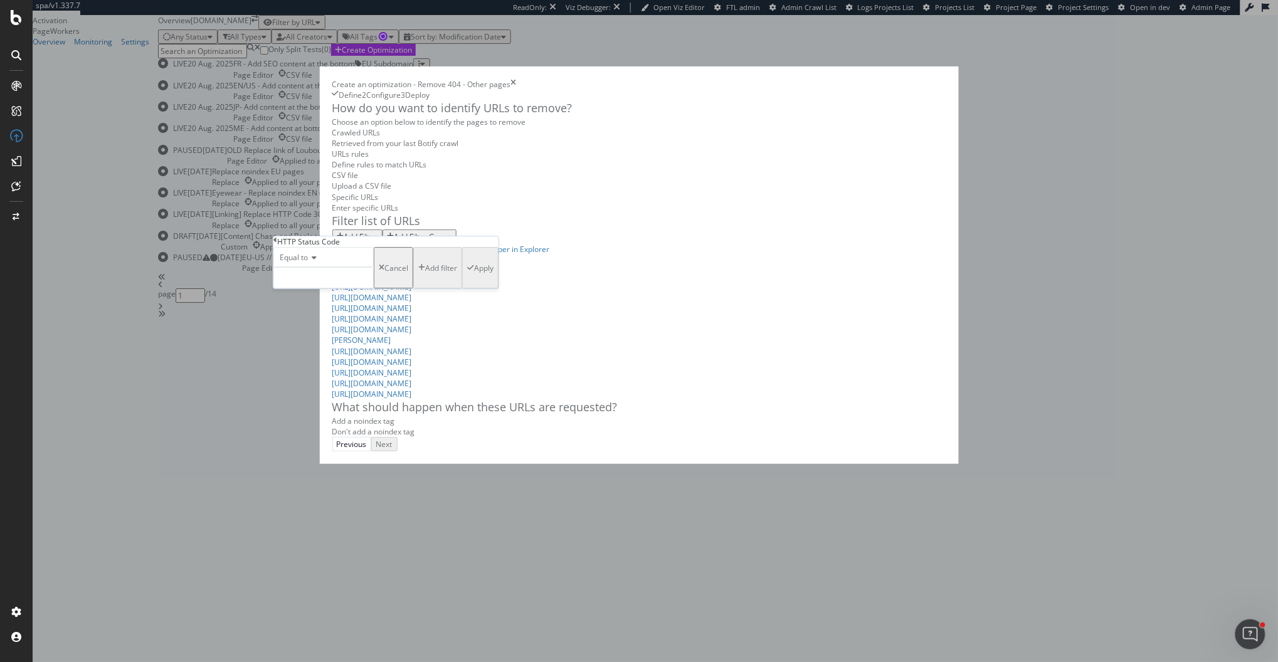
click at [339, 267] on div "Equal to" at bounding box center [323, 257] width 100 height 20
click at [339, 292] on div "Equal to Not Equal to Less than Less than or equal to Greater than Greater than…" at bounding box center [323, 320] width 100 height 107
click at [343, 267] on div "Equal to" at bounding box center [323, 257] width 100 height 20
click at [334, 288] on input "modal" at bounding box center [323, 277] width 100 height 21
type input "404"
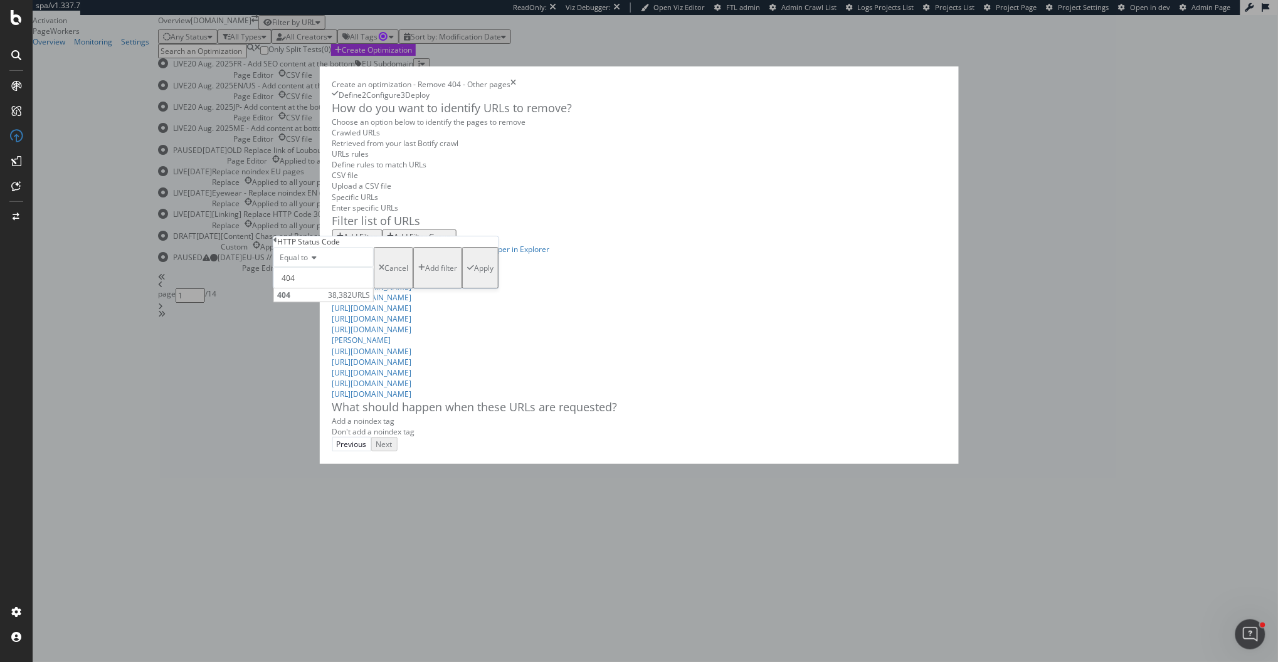
click at [325, 300] on span "404" at bounding box center [301, 295] width 48 height 11
click at [474, 273] on div "Apply" at bounding box center [483, 268] width 19 height 11
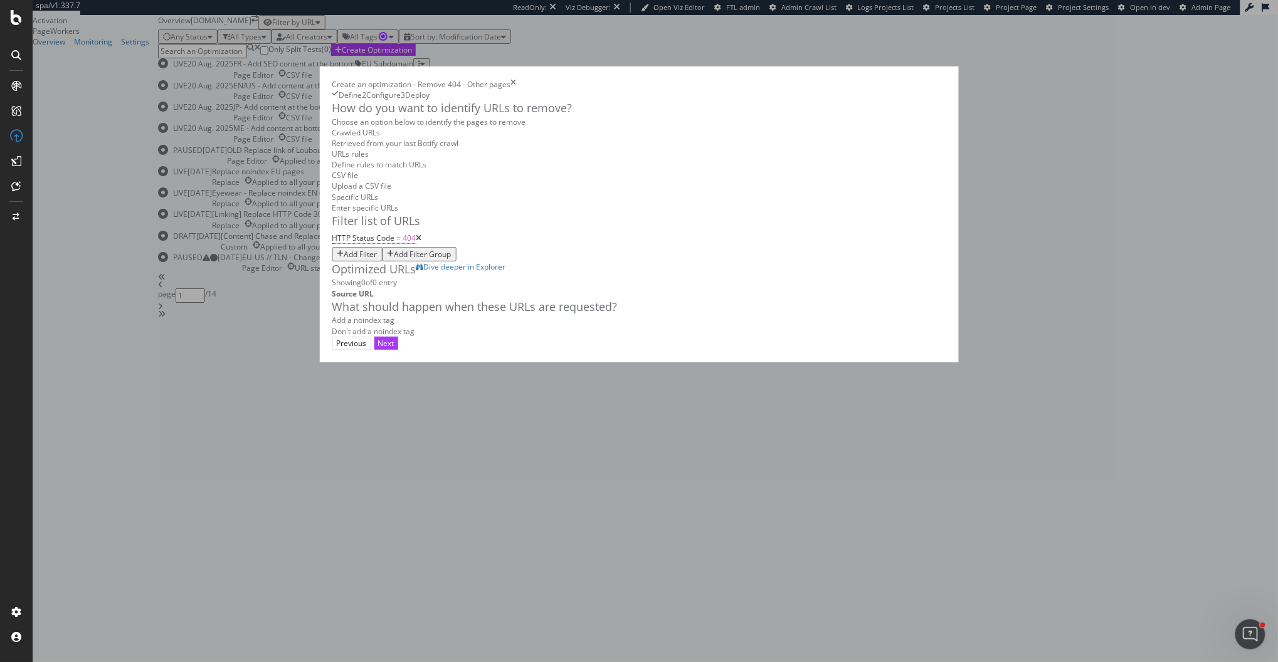
click at [378, 250] on div "Add Filter" at bounding box center [360, 254] width 33 height 11
type input "pagety"
click at [521, 262] on div "Pagetype-Botify" at bounding box center [548, 256] width 55 height 11
click at [420, 288] on div "modal" at bounding box center [404, 278] width 74 height 20
click at [419, 288] on div "modal" at bounding box center [404, 278] width 74 height 20
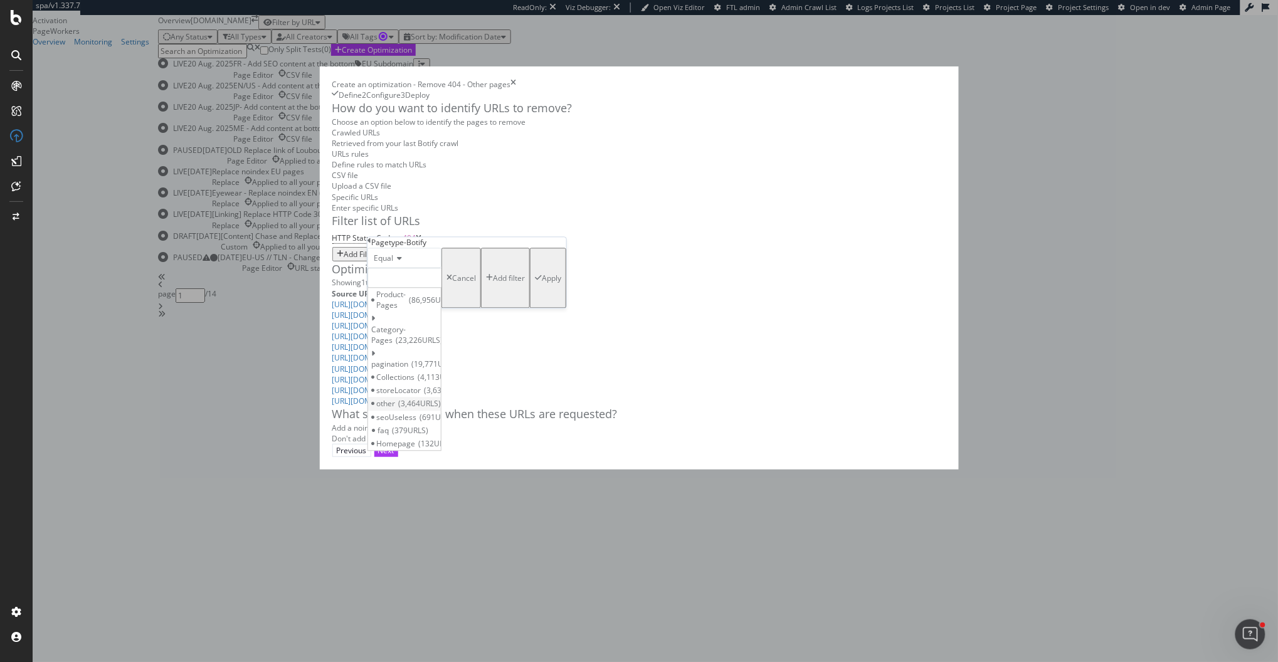
click at [395, 405] on span "other" at bounding box center [385, 404] width 19 height 11
click at [542, 283] on div "Apply" at bounding box center [551, 278] width 19 height 11
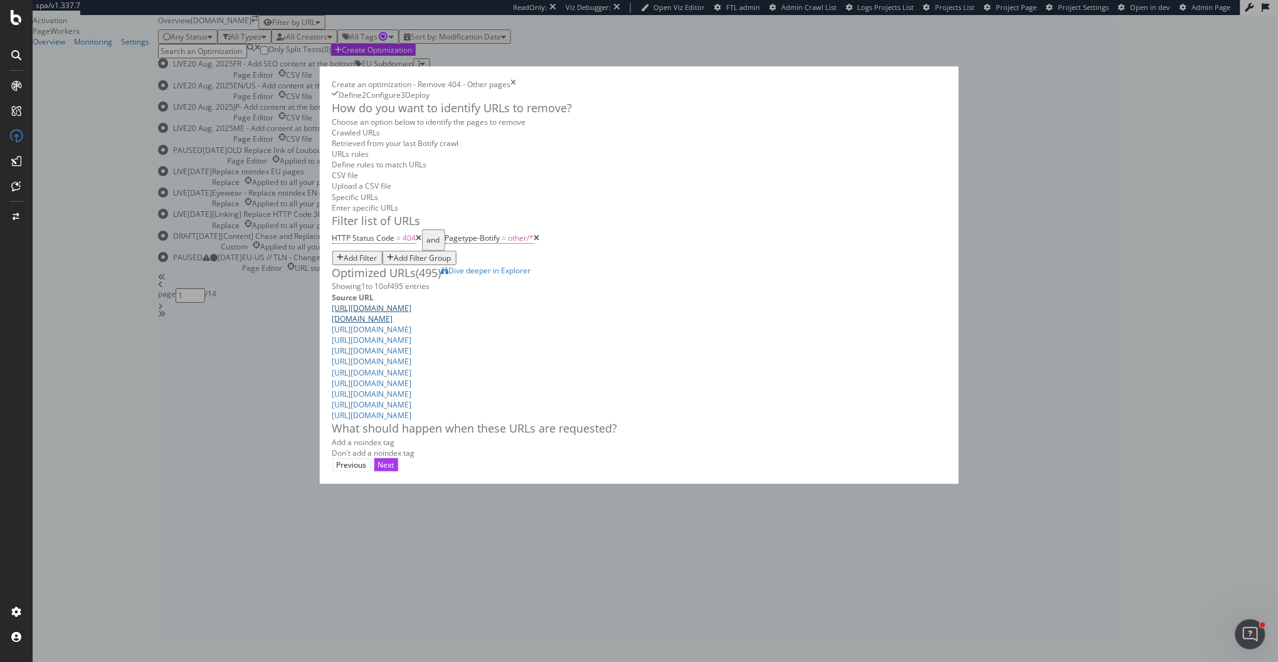
scroll to position [172, 0]
click at [332, 458] on div "Don't add a noindex tag" at bounding box center [373, 453] width 83 height 11
click at [398, 472] on button "Next" at bounding box center [386, 464] width 24 height 13
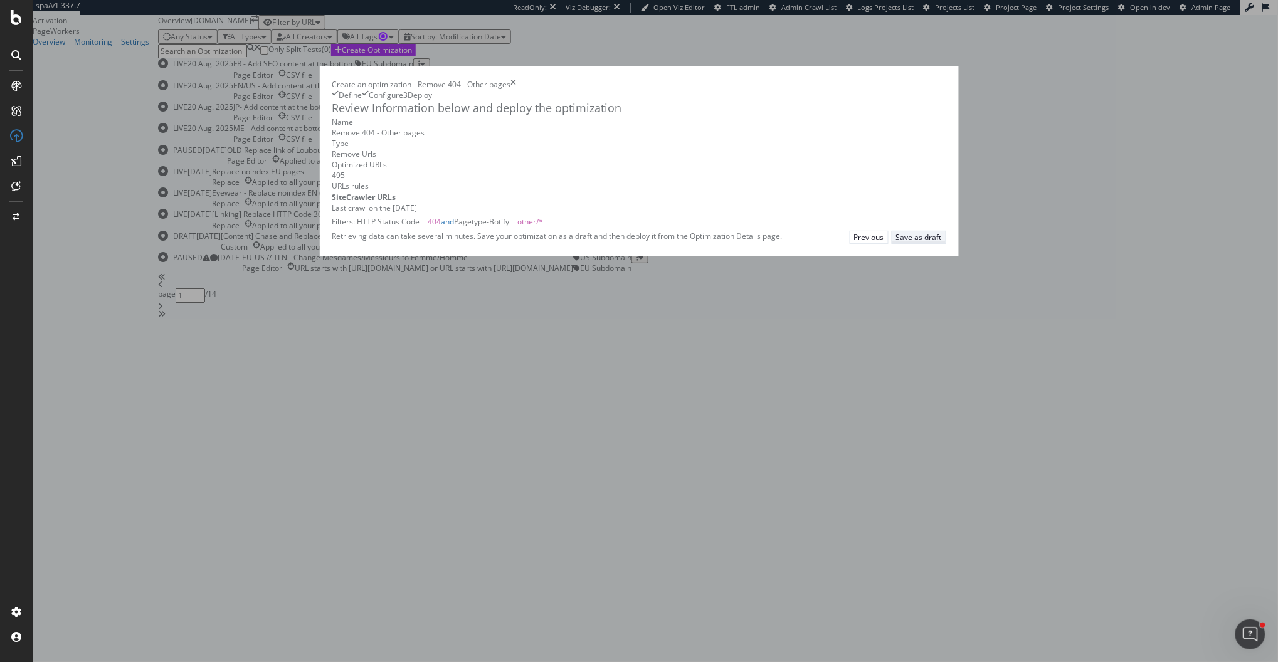
scroll to position [0, 0]
click at [942, 243] on div "Save as draft" at bounding box center [919, 237] width 46 height 11
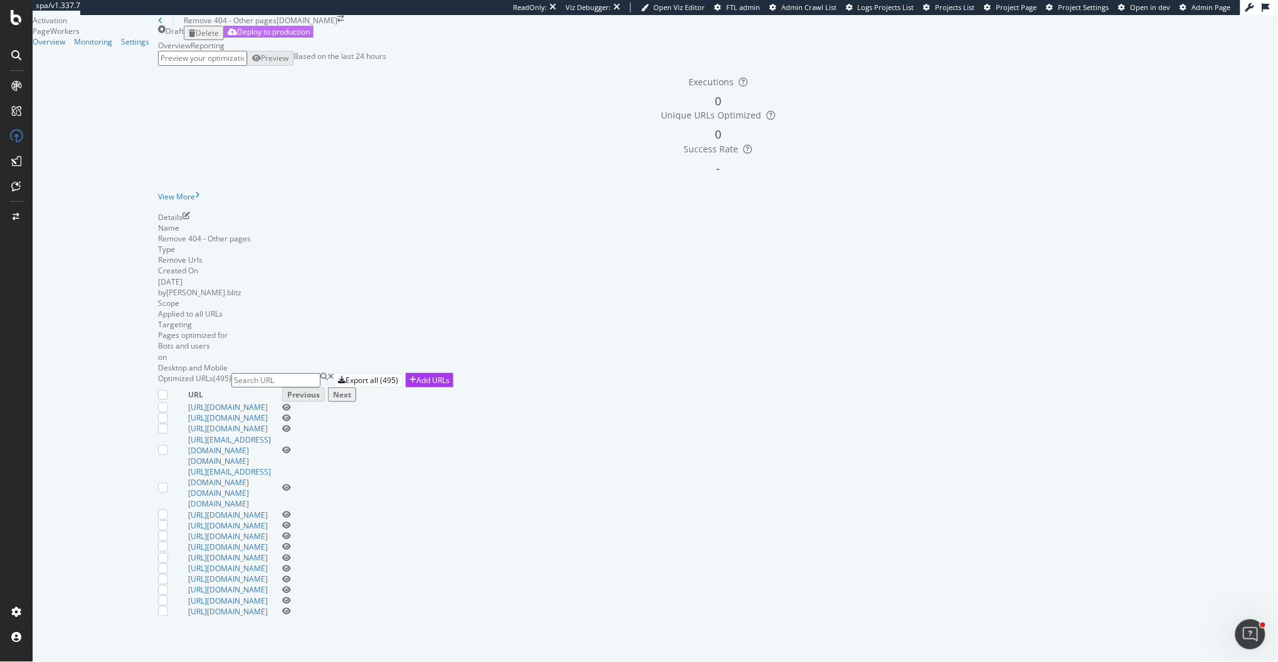
click at [310, 37] on div "Deploy to production" at bounding box center [273, 31] width 73 height 11
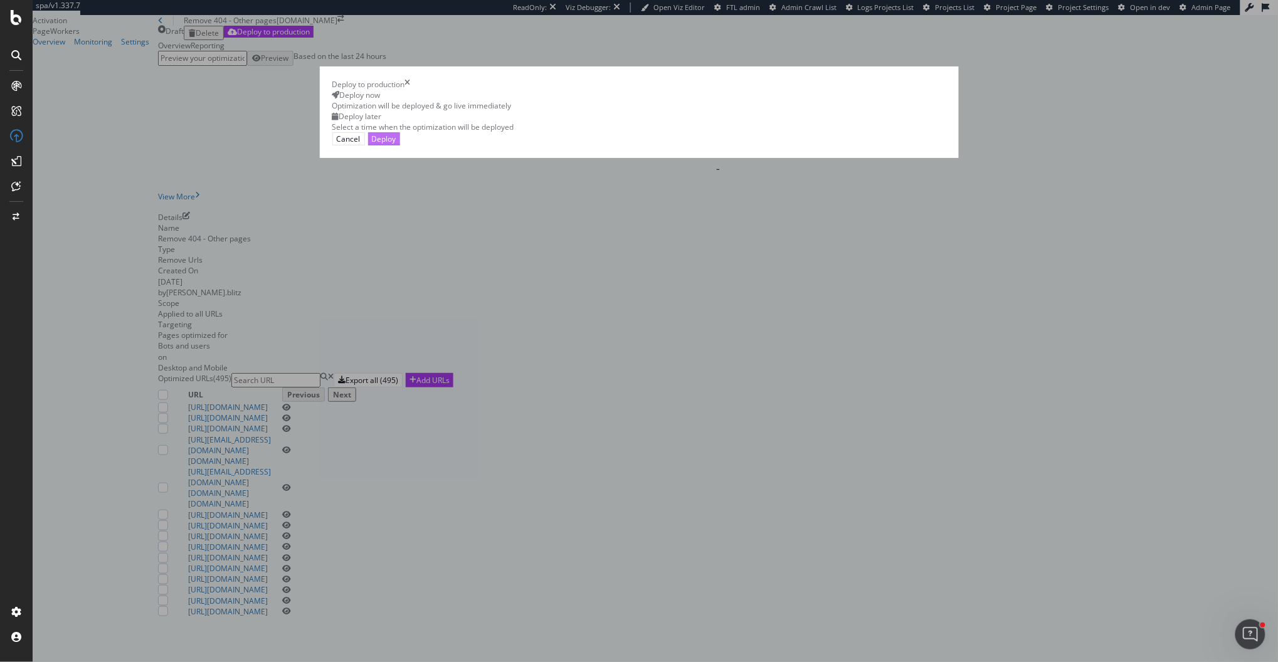
click at [396, 144] on div "Deploy" at bounding box center [384, 139] width 24 height 11
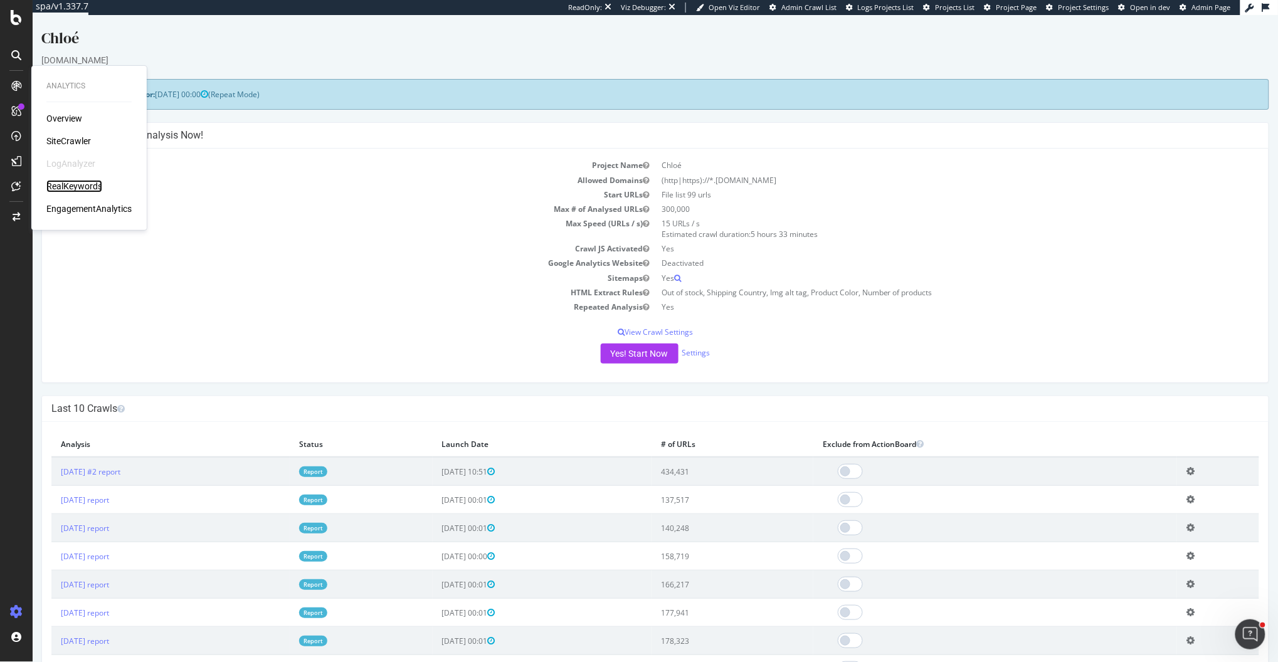
click at [65, 189] on div "RealKeywords" at bounding box center [74, 186] width 56 height 13
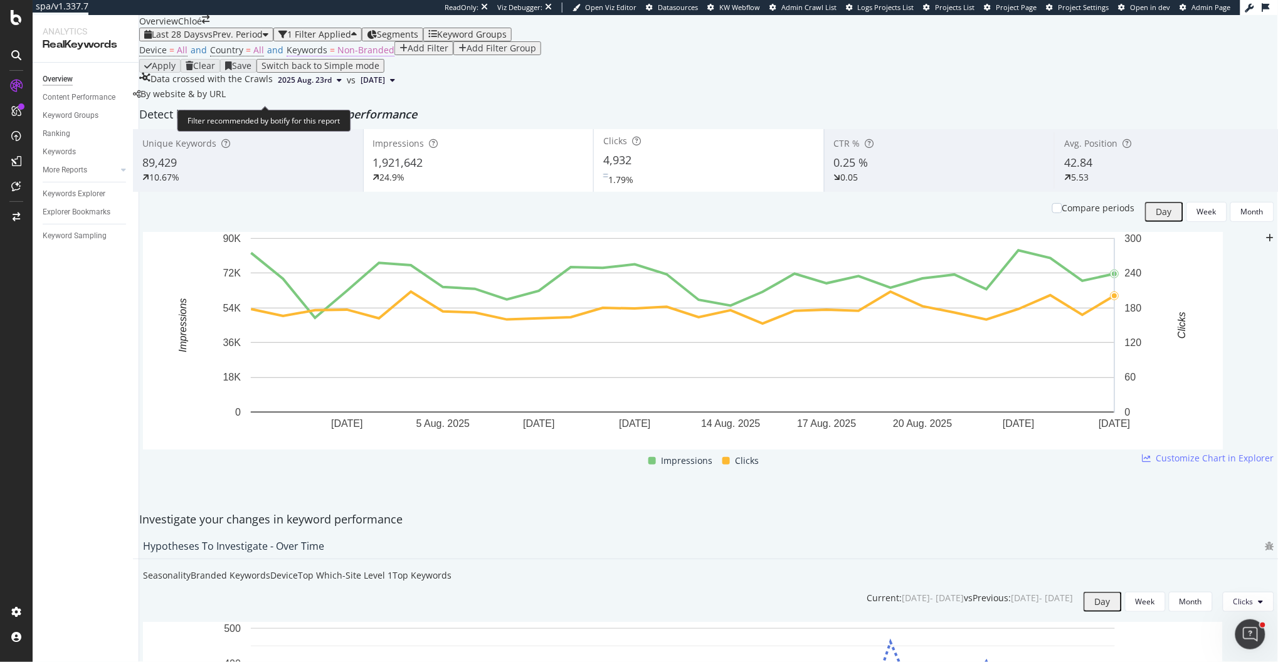
click at [351, 56] on span "Non-Branded" at bounding box center [365, 50] width 57 height 12
click at [338, 106] on span "Non-Branded" at bounding box center [315, 100] width 47 height 11
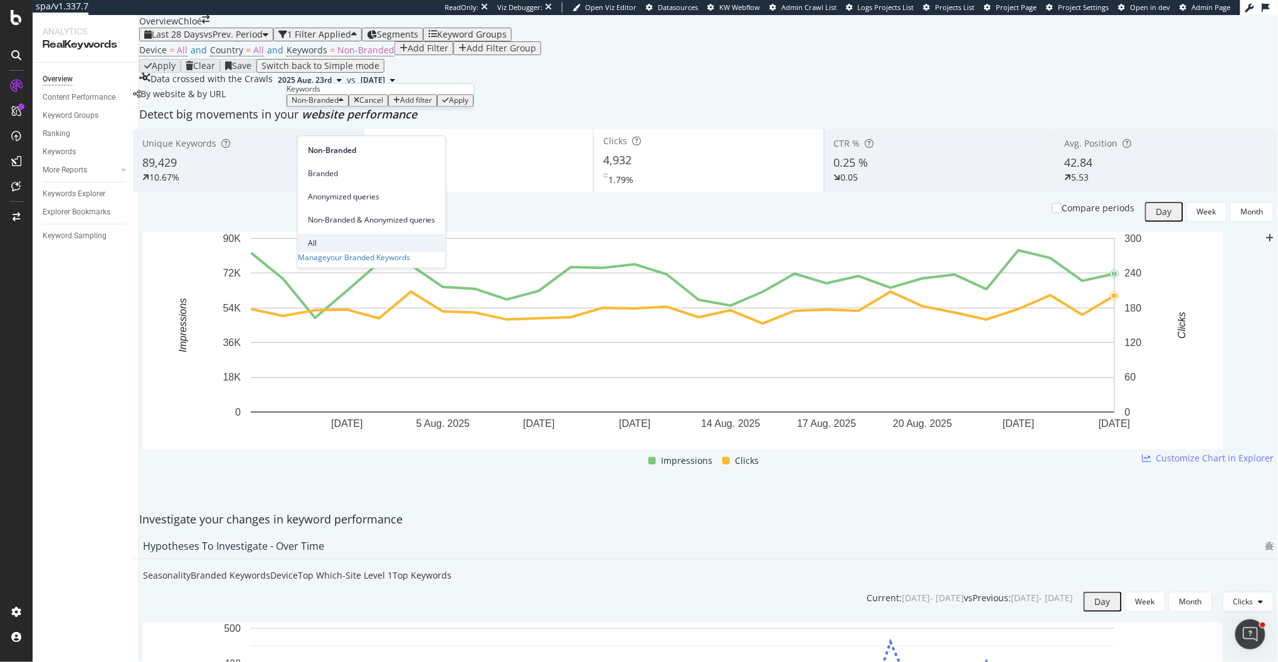
click at [329, 238] on span "All" at bounding box center [372, 243] width 128 height 11
click at [415, 105] on div "Apply" at bounding box center [420, 101] width 19 height 9
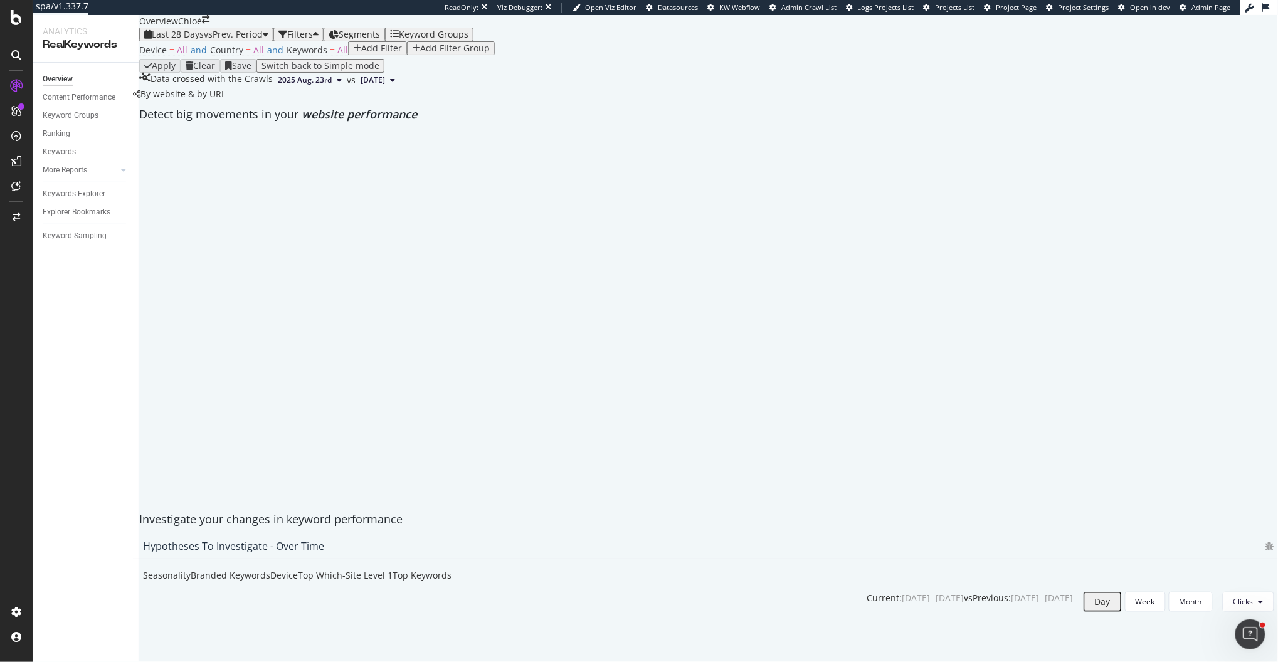
click at [201, 40] on div "Last 28 Days vs Prev. Period" at bounding box center [206, 34] width 124 height 10
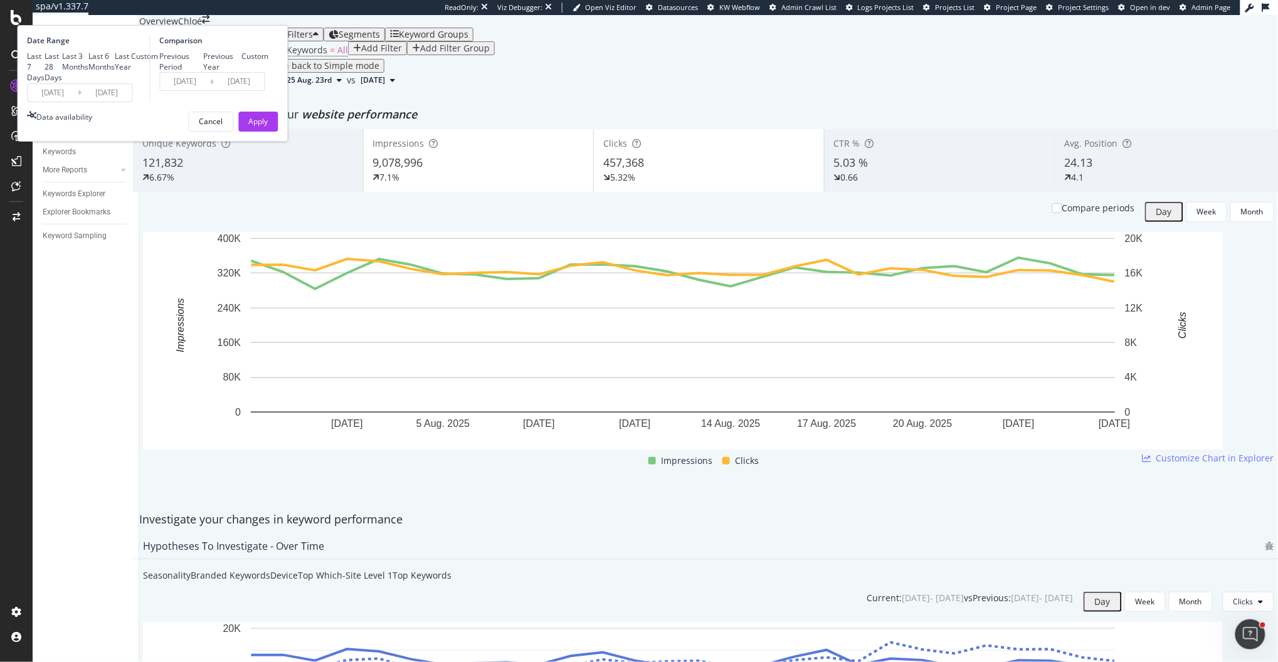
click at [115, 72] on div "Last 6 Months" at bounding box center [102, 61] width 26 height 21
type input "[DATE]"
click at [203, 61] on div "Previous Year" at bounding box center [203, 61] width 0 height 0
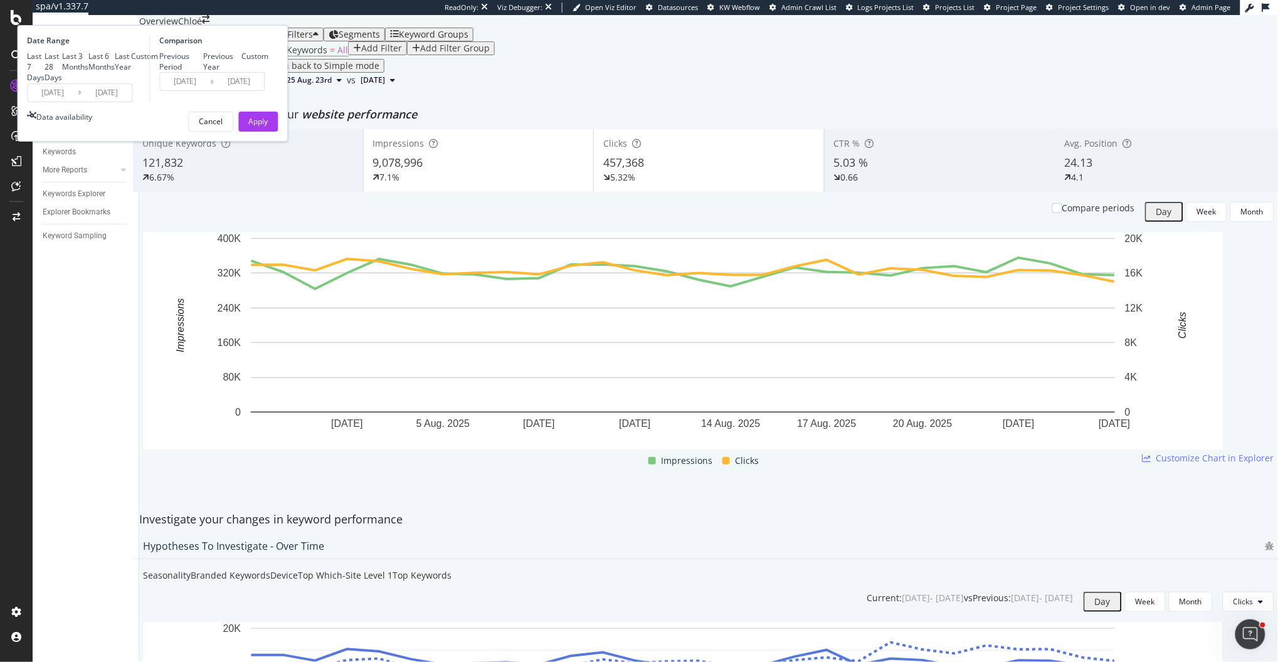
type input "[DATE]"
click at [278, 132] on button "Apply" at bounding box center [259, 122] width 40 height 20
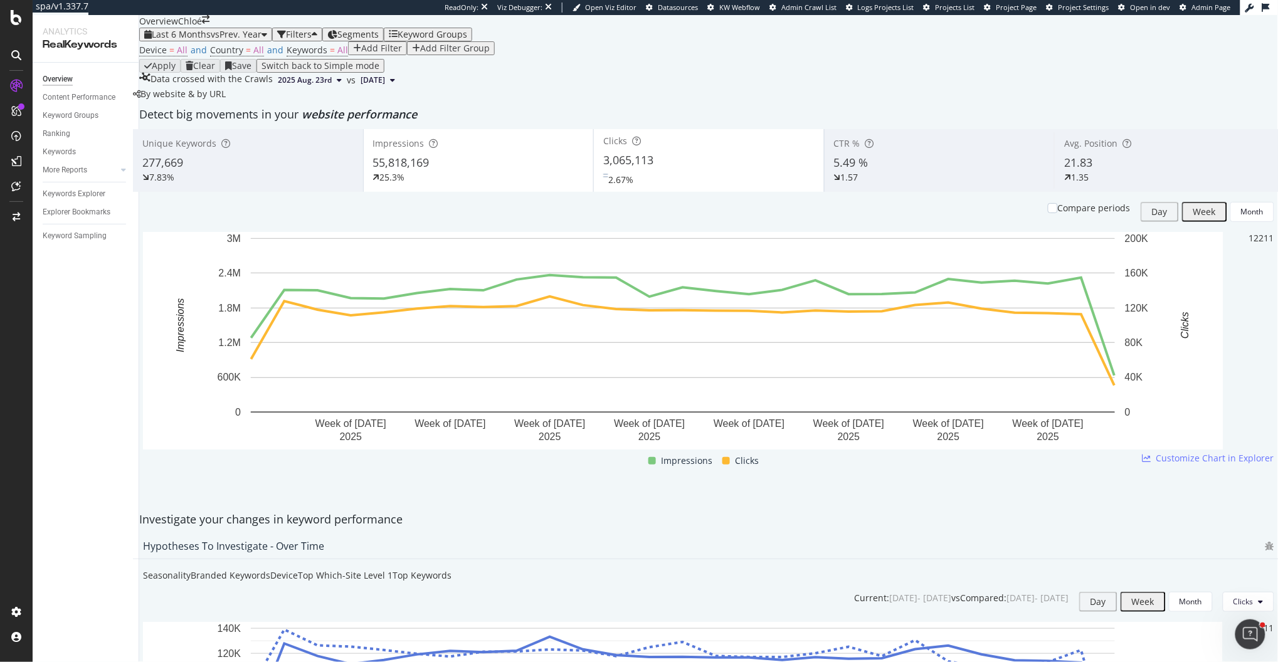
click at [226, 100] on div "By website & by URL" at bounding box center [179, 94] width 93 height 13
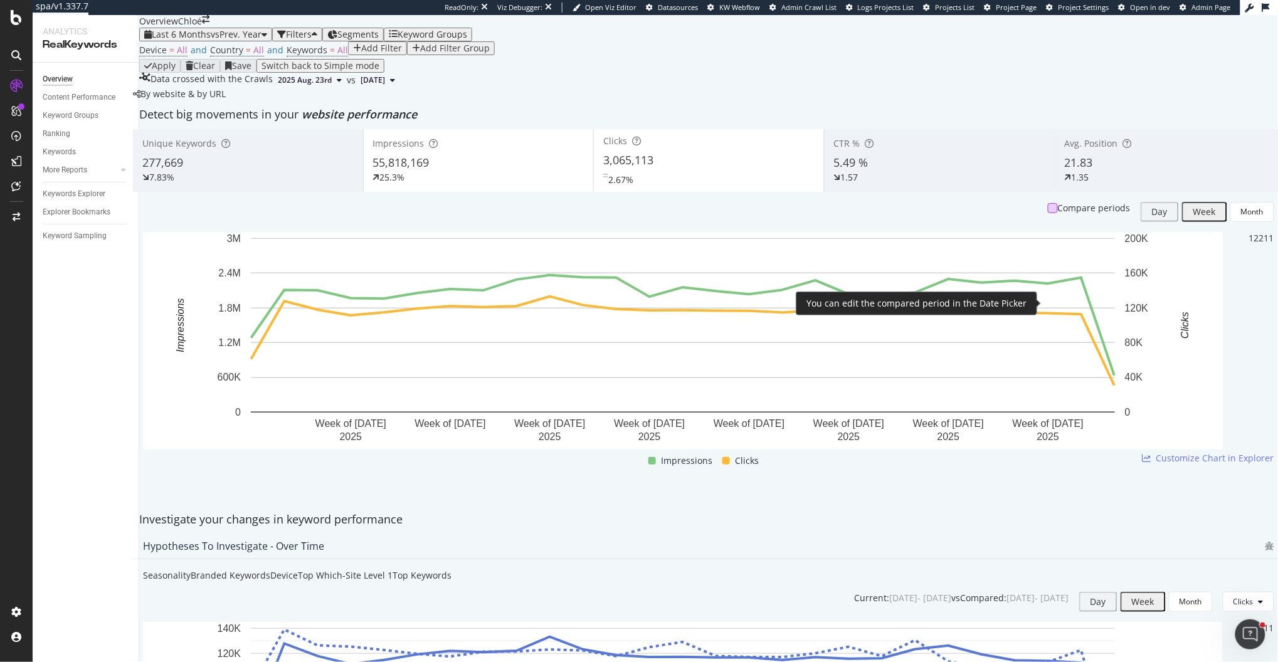
click at [1049, 213] on div at bounding box center [1053, 208] width 10 height 10
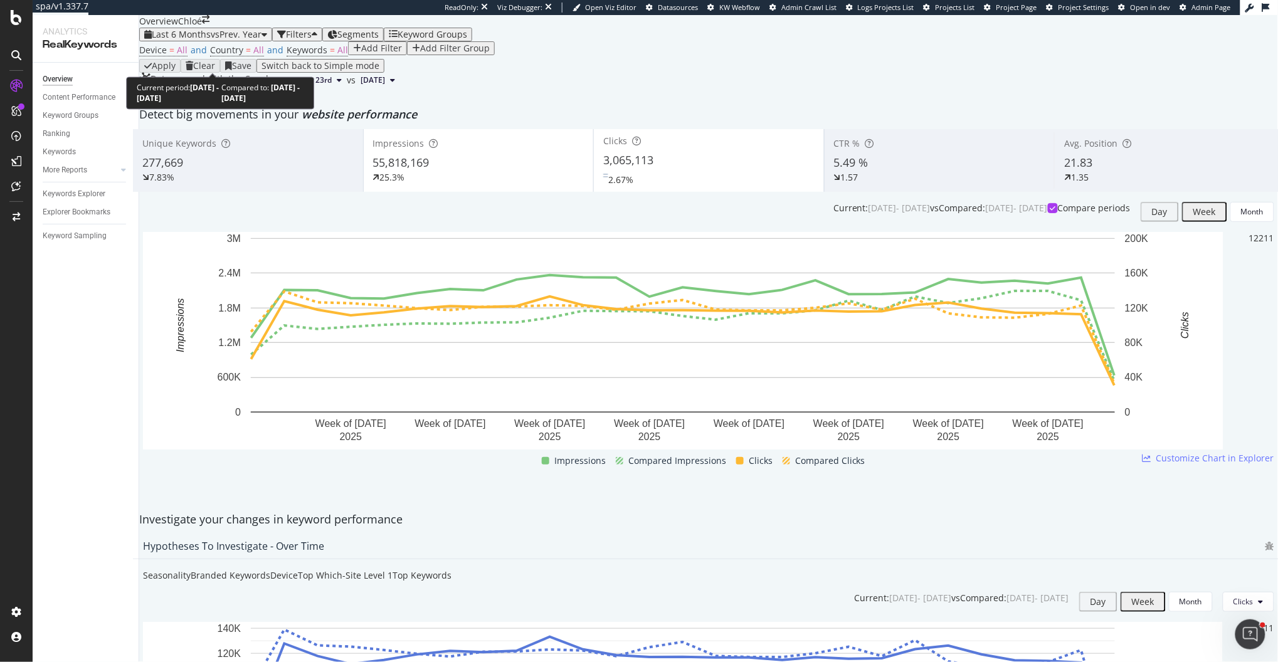
click at [196, 40] on span "Last 6 Months" at bounding box center [181, 34] width 59 height 12
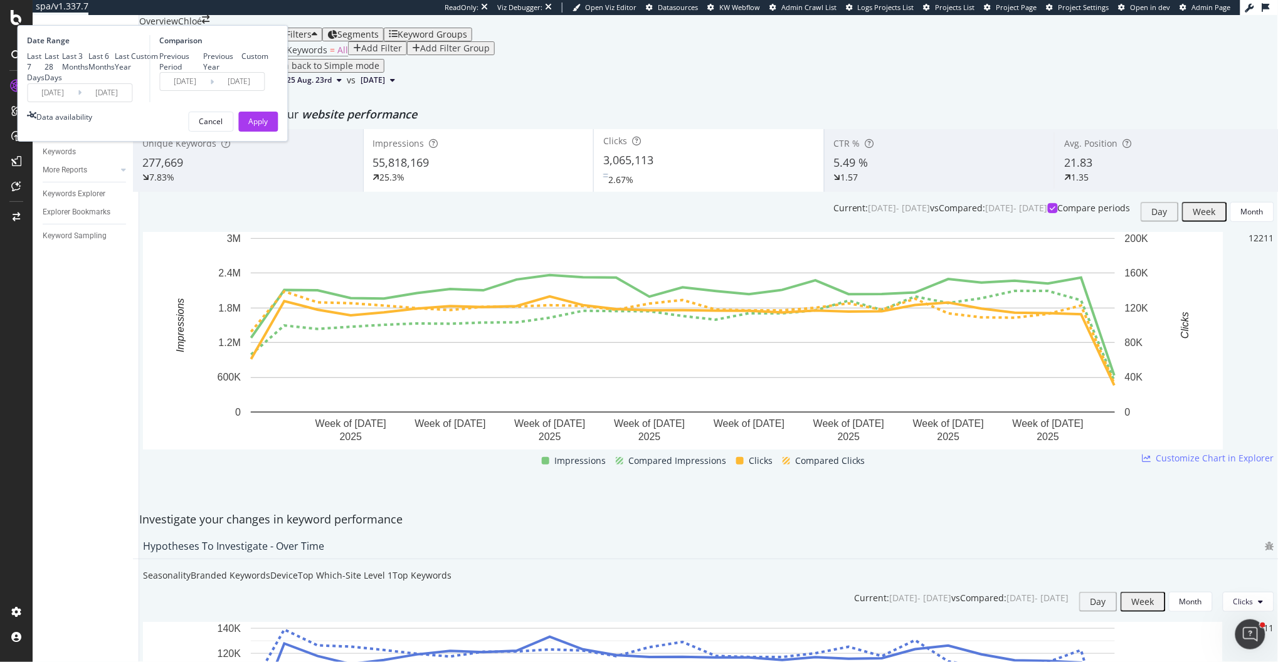
click at [45, 83] on div "Last 7 Days" at bounding box center [37, 67] width 18 height 32
type input "[DATE]"
click at [278, 132] on button "Apply" at bounding box center [259, 122] width 40 height 20
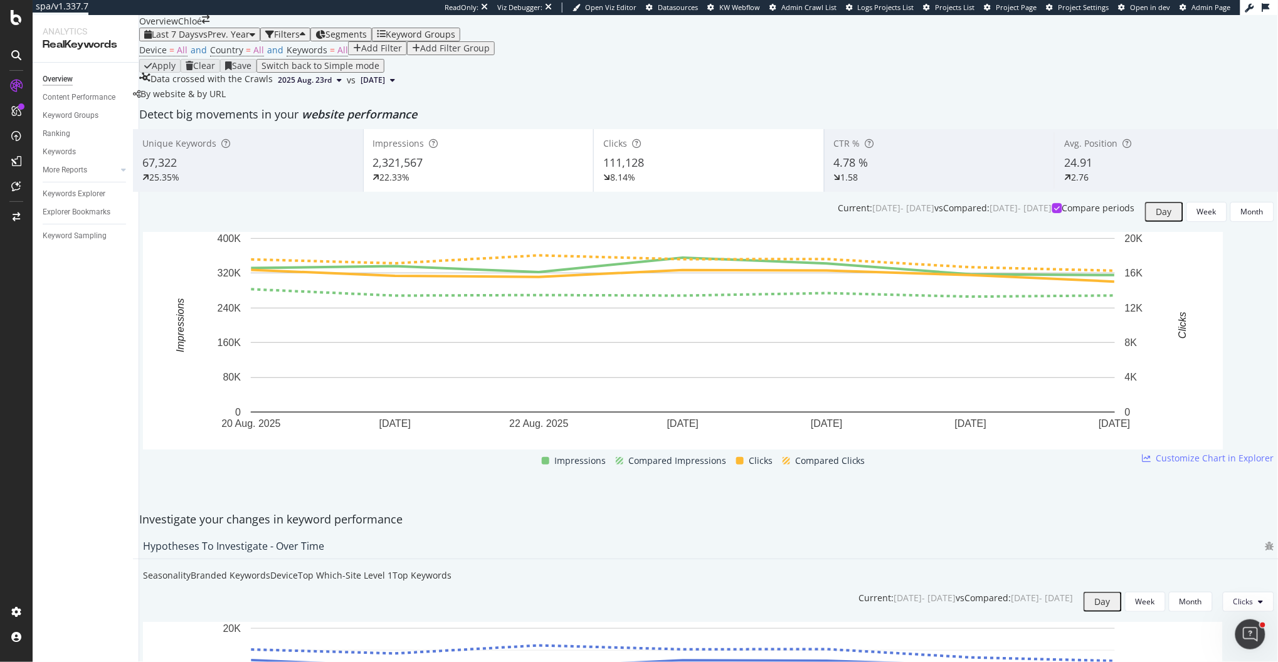
click at [521, 189] on div "Impressions 2,321,567 22.33%" at bounding box center [479, 160] width 230 height 56
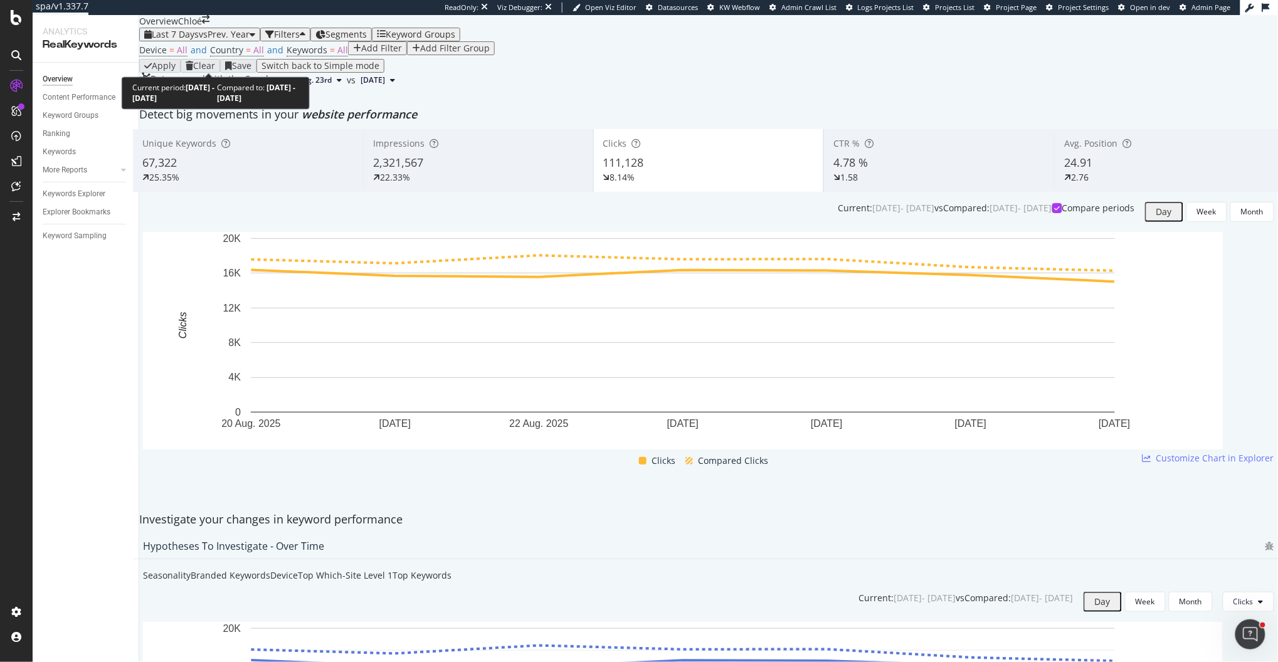
click at [213, 40] on div "Last 7 Days vs Prev. Year" at bounding box center [199, 34] width 111 height 10
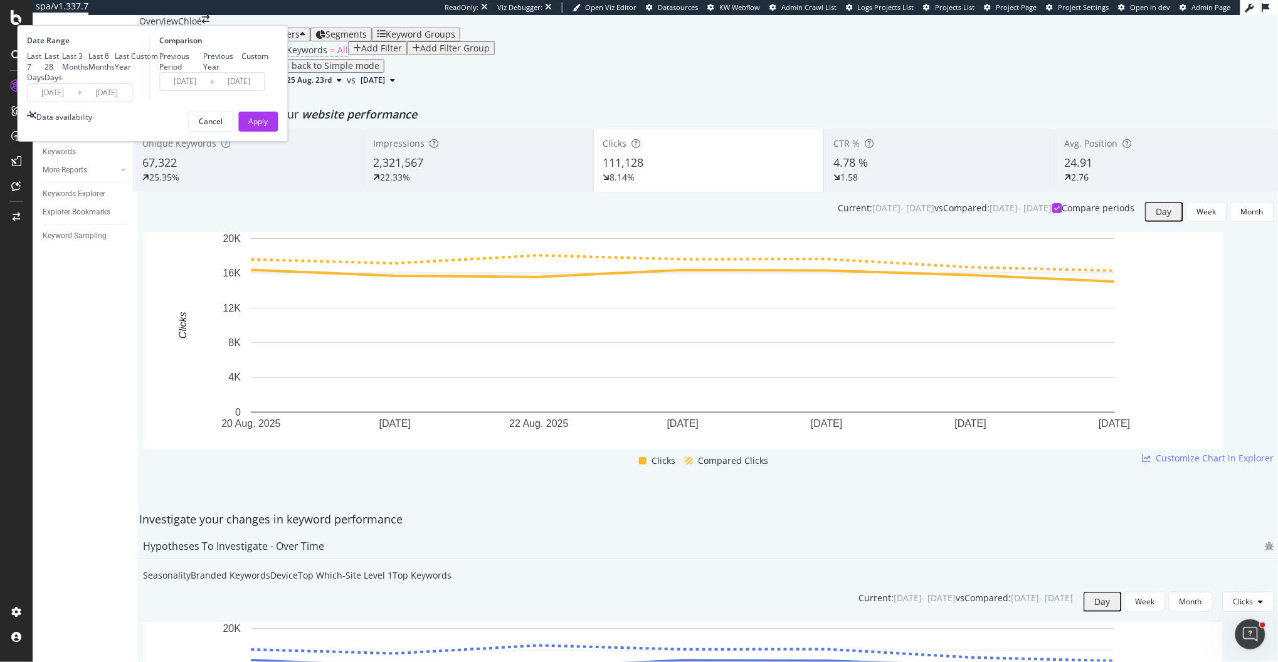
click at [211, 40] on span "vs Prev. Year" at bounding box center [224, 34] width 51 height 12
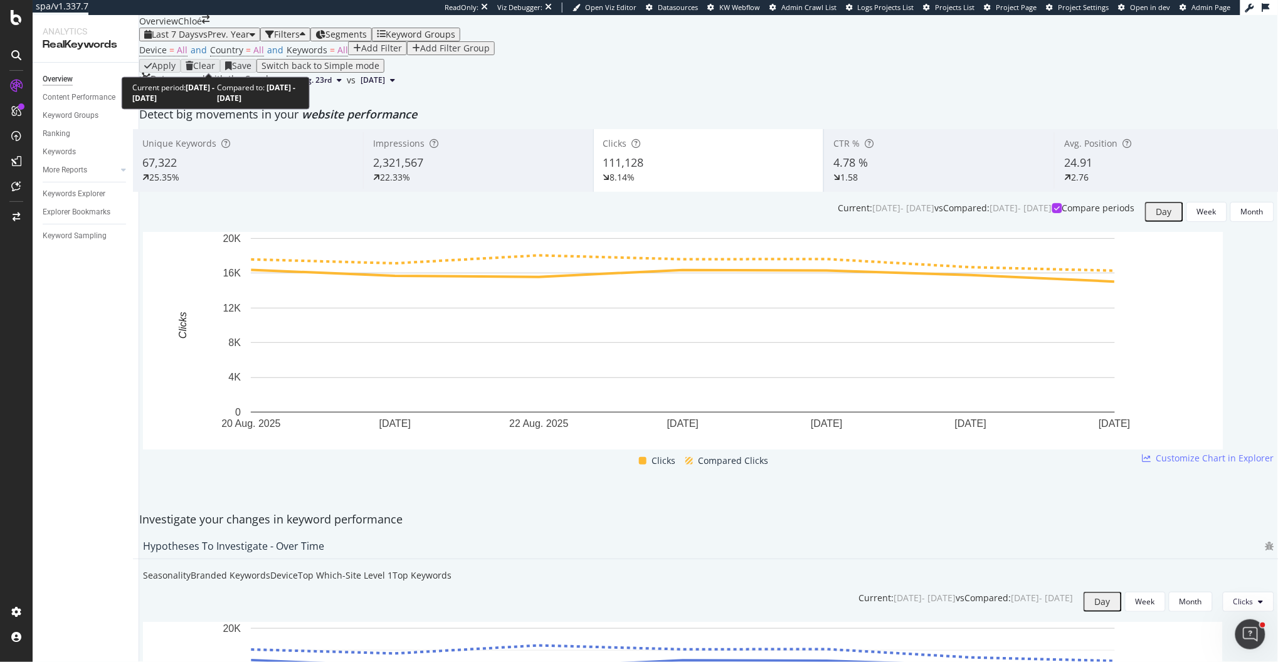
click at [211, 40] on span "vs Prev. Year" at bounding box center [224, 34] width 51 height 12
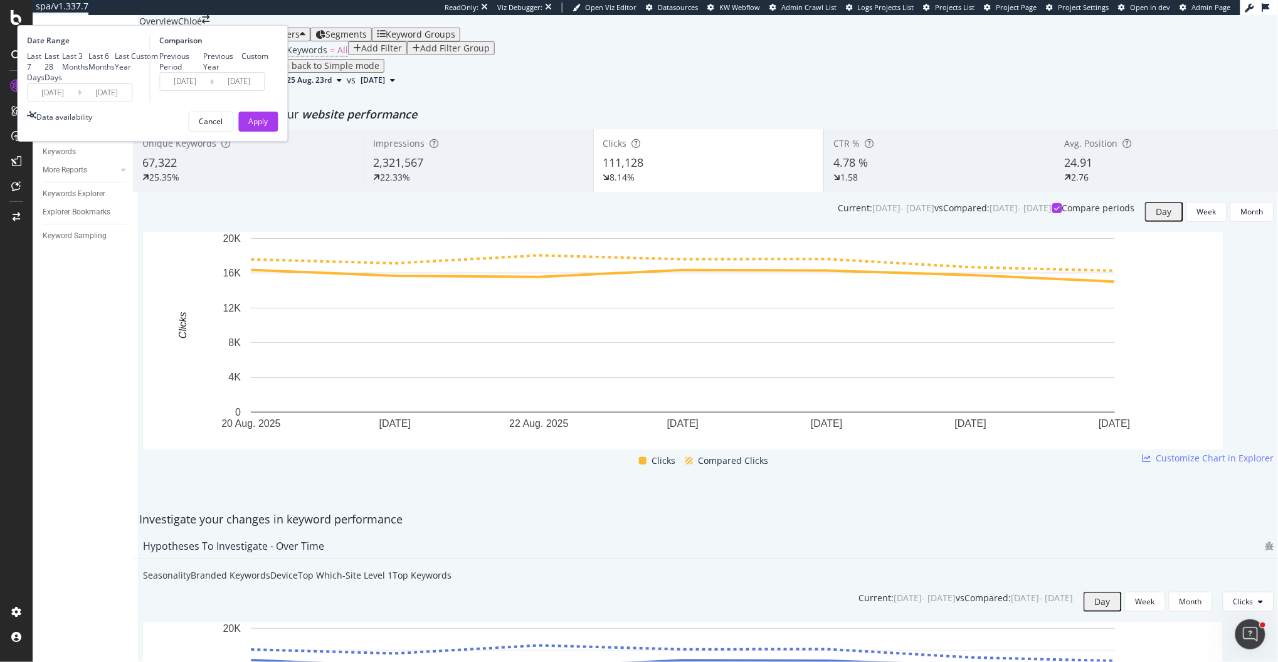
click at [211, 40] on span "vs Prev. Year" at bounding box center [224, 34] width 51 height 12
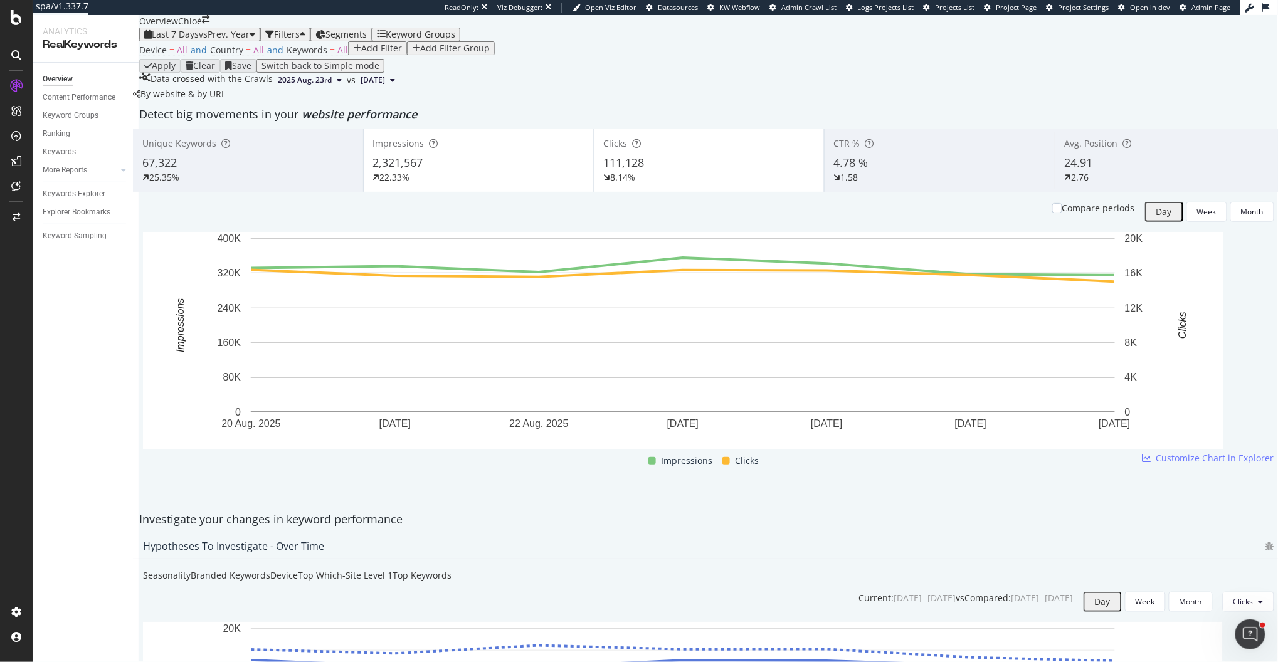
click at [361, 53] on div "Add Filter" at bounding box center [381, 48] width 41 height 10
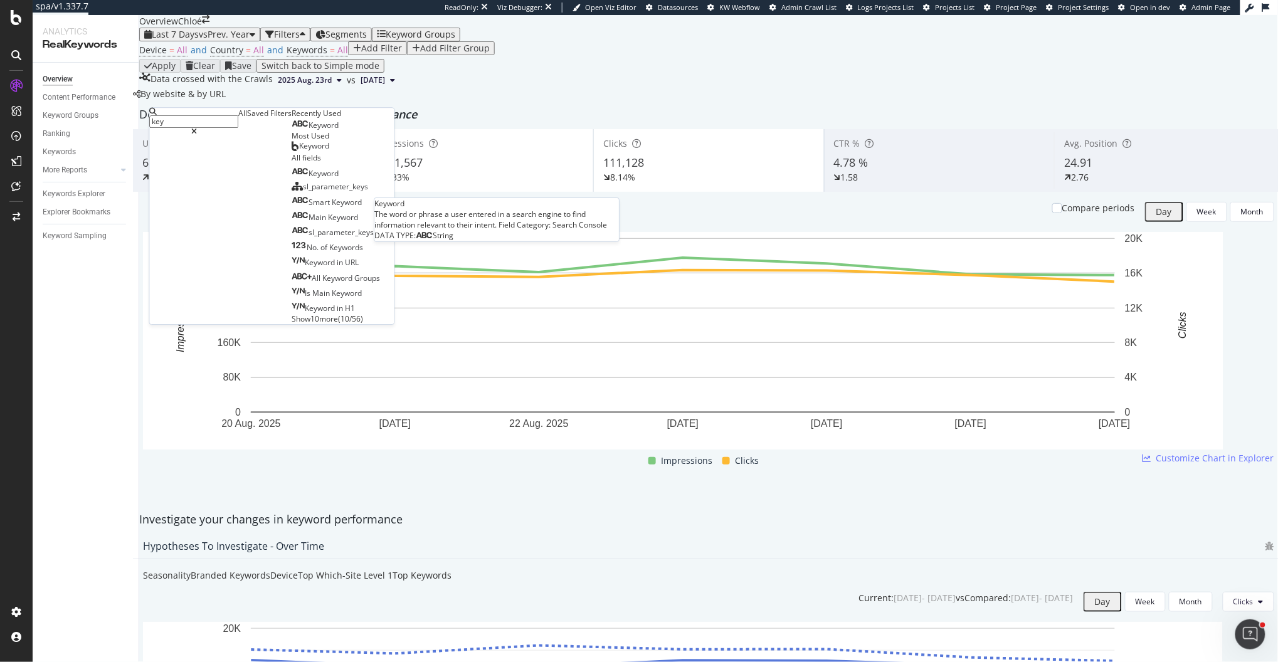
type input "key"
click at [292, 130] on div "Keyword" at bounding box center [315, 125] width 47 height 10
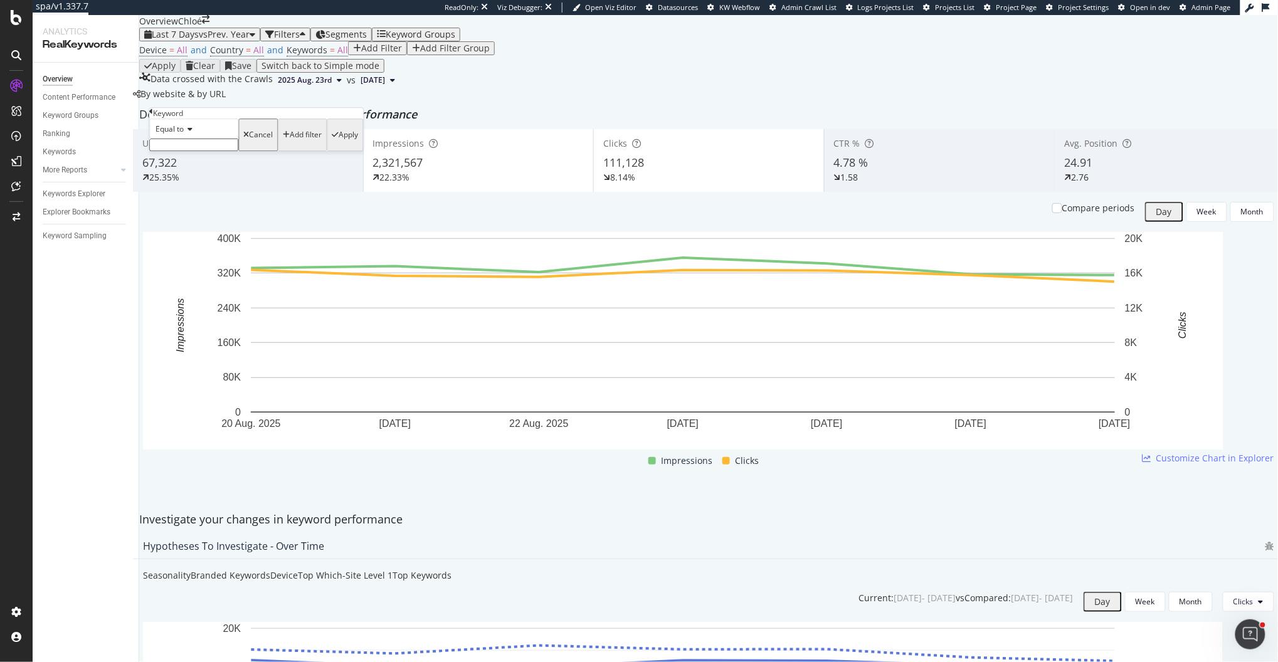
click at [181, 134] on span "Equal to" at bounding box center [170, 129] width 28 height 11
click at [204, 243] on span "Doesn't contain" at bounding box center [181, 238] width 55 height 11
click at [202, 151] on input "text" at bounding box center [194, 145] width 89 height 13
type input "see"
click at [332, 157] on div "Apply" at bounding box center [345, 138] width 26 height 36
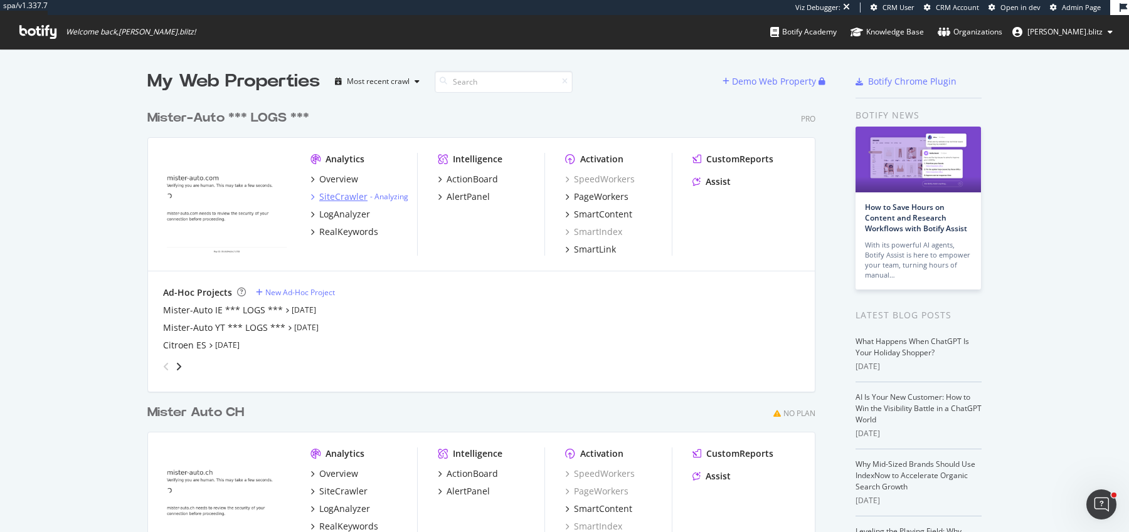
click at [348, 196] on div "SiteCrawler" at bounding box center [343, 197] width 48 height 13
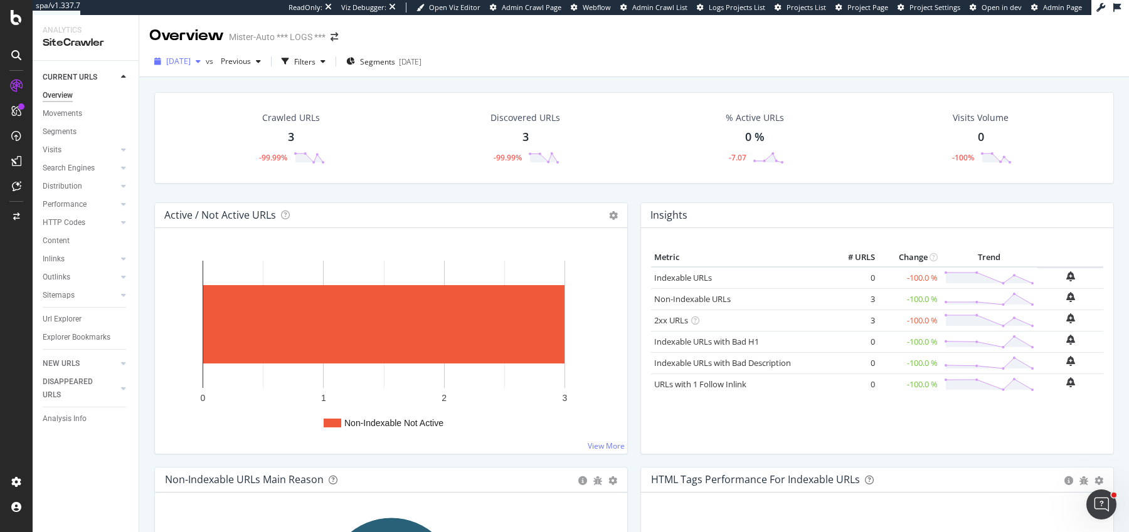
click at [191, 63] on span "[DATE]" at bounding box center [178, 61] width 24 height 11
click at [191, 61] on span "[DATE]" at bounding box center [178, 61] width 24 height 11
click at [189, 56] on span "2025 Aug. 25th" at bounding box center [178, 61] width 24 height 11
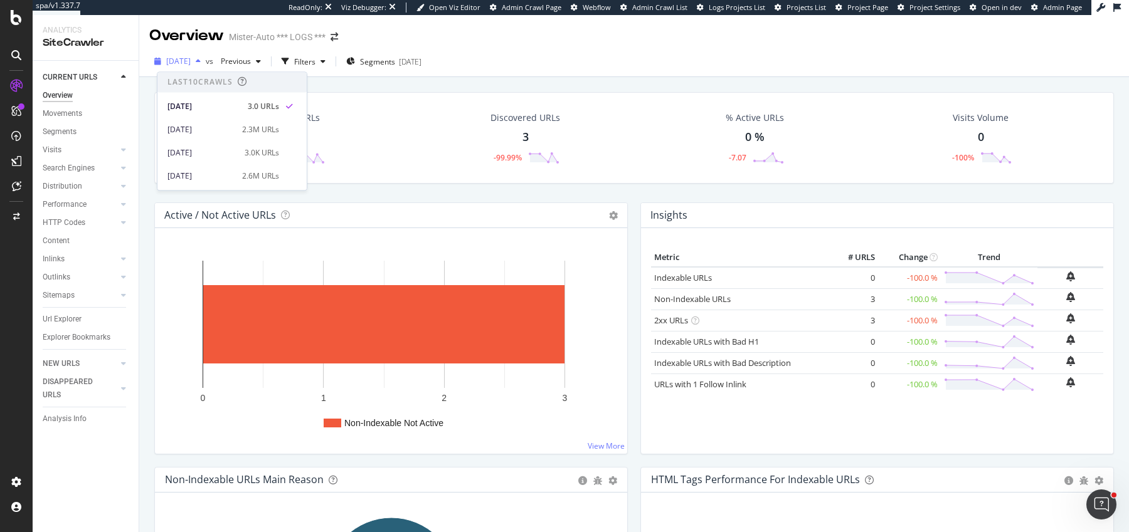
click at [190, 56] on div "2025 Aug. 25th" at bounding box center [177, 61] width 56 height 19
click at [632, 208] on div "Active / Not Active URLs Chart (by Value) Chart (by Percentage) Table Expand Ex…" at bounding box center [391, 335] width 486 height 265
click at [191, 63] on span "2025 Aug. 25th" at bounding box center [178, 61] width 24 height 11
click at [230, 127] on div "2025 Aug. 17th 2.3M URLs" at bounding box center [223, 129] width 112 height 11
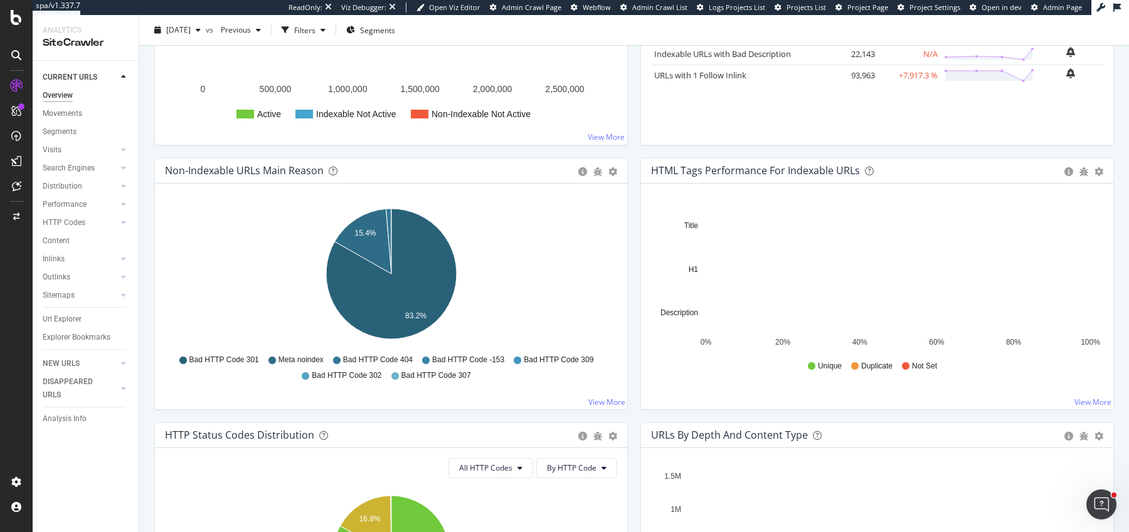
scroll to position [490, 0]
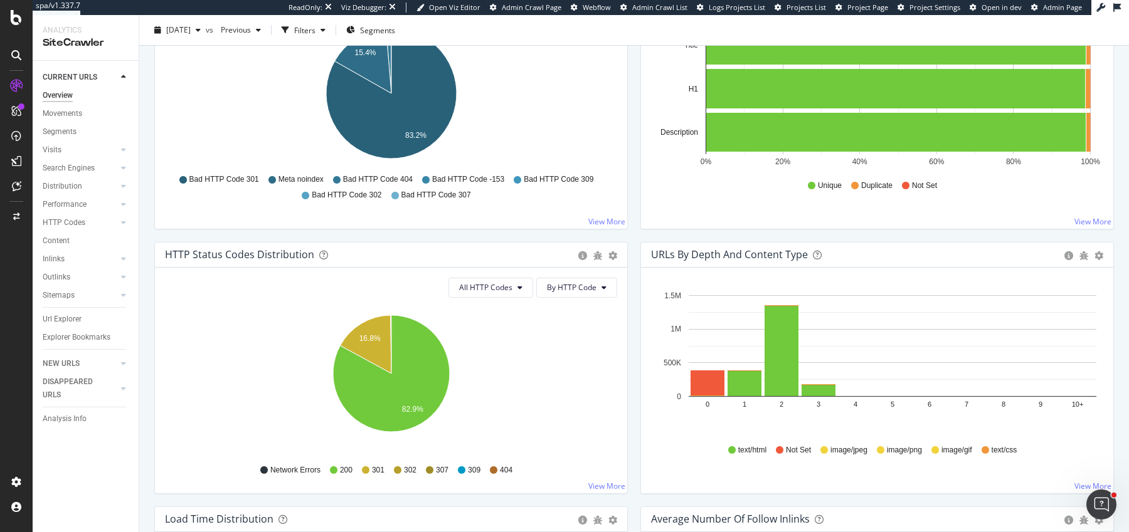
click at [56, 196] on div "Performance" at bounding box center [91, 205] width 96 height 18
click at [56, 198] on div "Performance" at bounding box center [65, 204] width 44 height 13
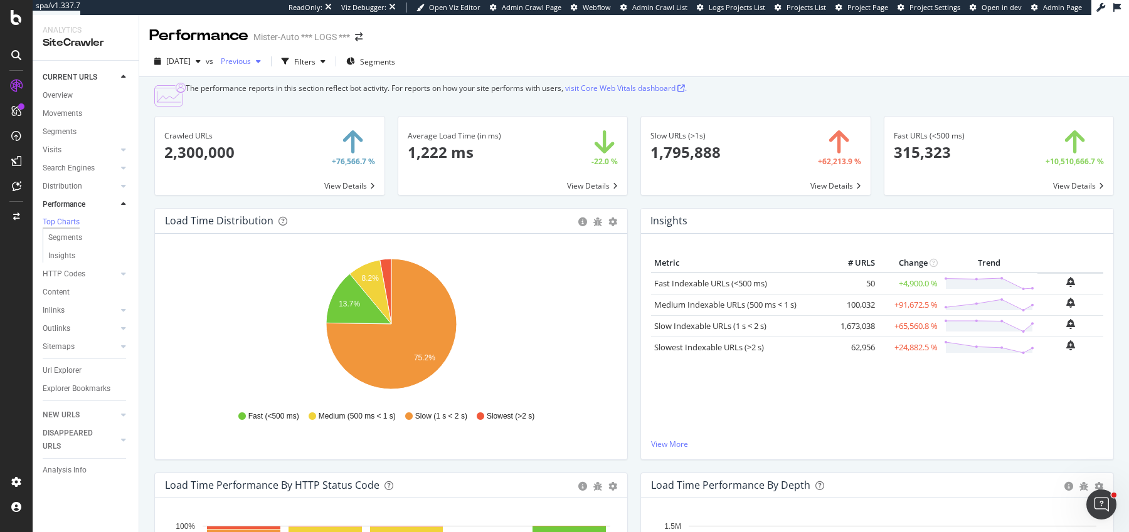
click at [251, 56] on span "Previous" at bounding box center [233, 61] width 35 height 11
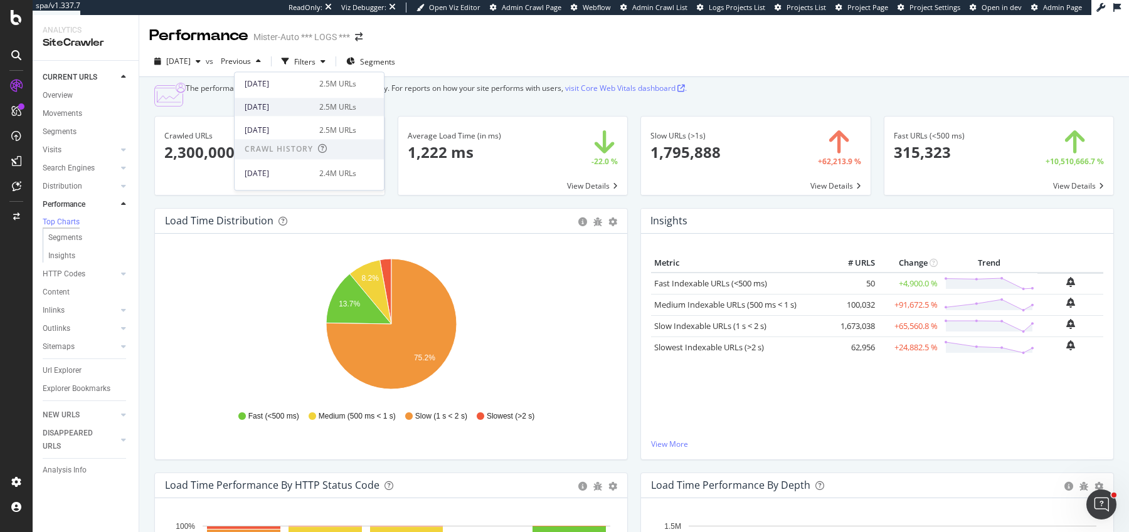
scroll to position [172, 0]
click at [288, 108] on div "2025 May. 15th 2.5M URLs" at bounding box center [309, 116] width 149 height 23
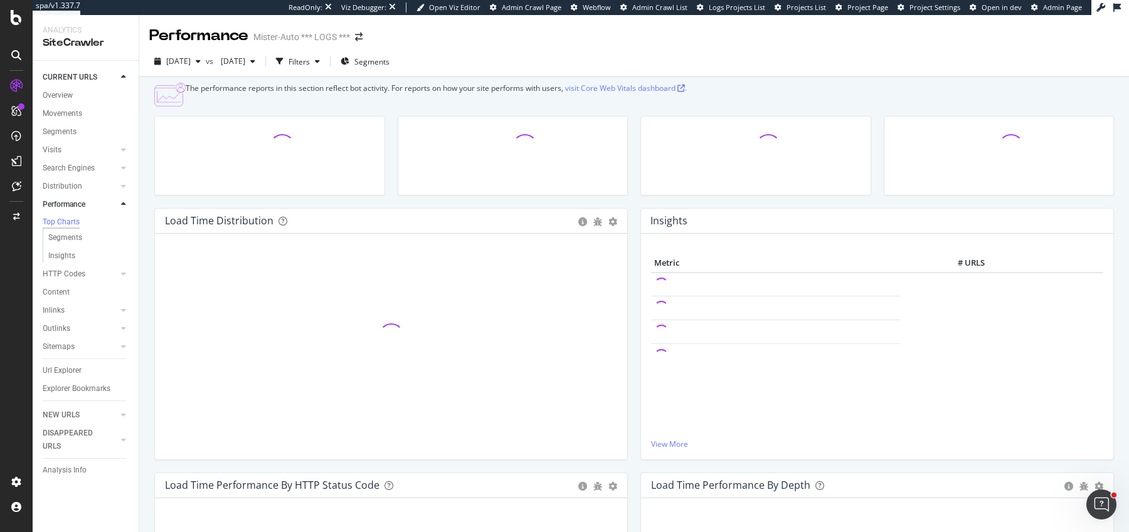
click at [633, 208] on div at bounding box center [512, 162] width 243 height 92
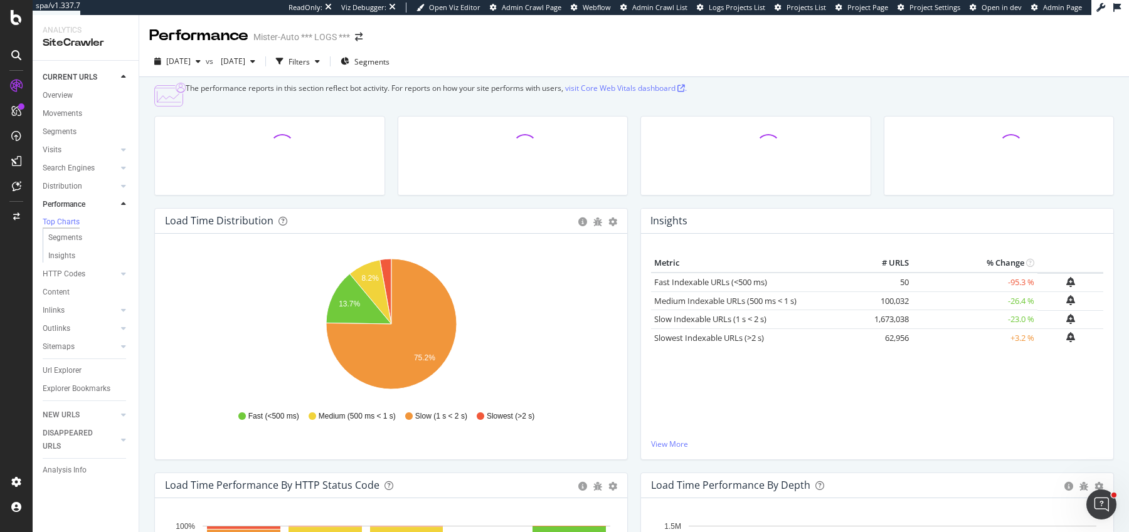
click at [631, 208] on div at bounding box center [512, 162] width 243 height 92
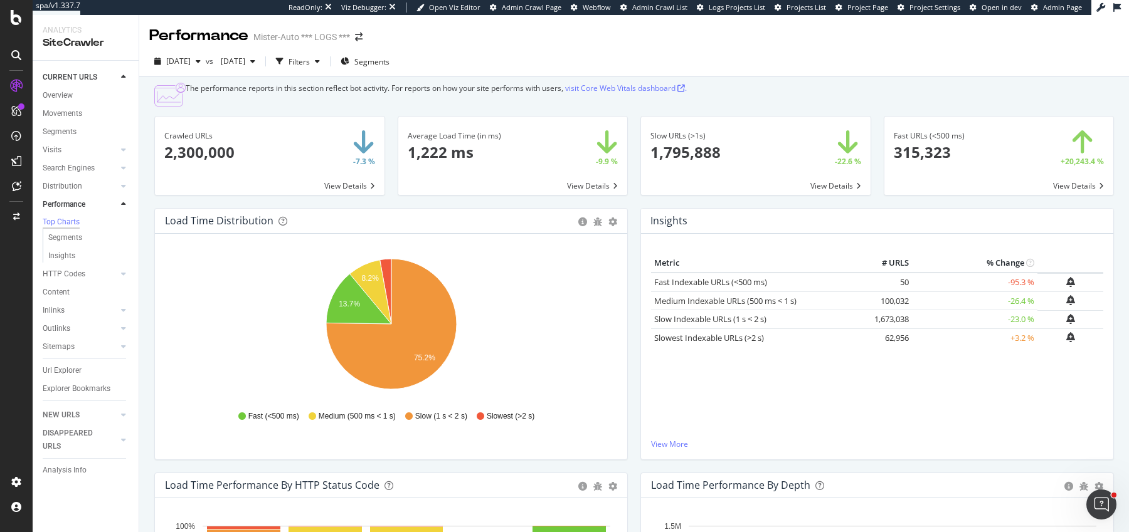
click at [635, 208] on div "Slow URLs (>1s) × Close Chart main-metric-speed-gt-1s - API Requests List Area …" at bounding box center [755, 162] width 243 height 92
click at [627, 208] on div "Average Load Time (in ms) × Close Chart main-metric-speed-avg - API Requests Li…" at bounding box center [512, 162] width 243 height 92
click at [630, 208] on div "Average Load Time (in ms) × Close Chart main-metric-speed-avg - API Requests Li…" at bounding box center [512, 162] width 243 height 92
click at [632, 208] on div "Average Load Time (in ms) × Close Chart main-metric-speed-avg - API Requests Li…" at bounding box center [512, 162] width 243 height 92
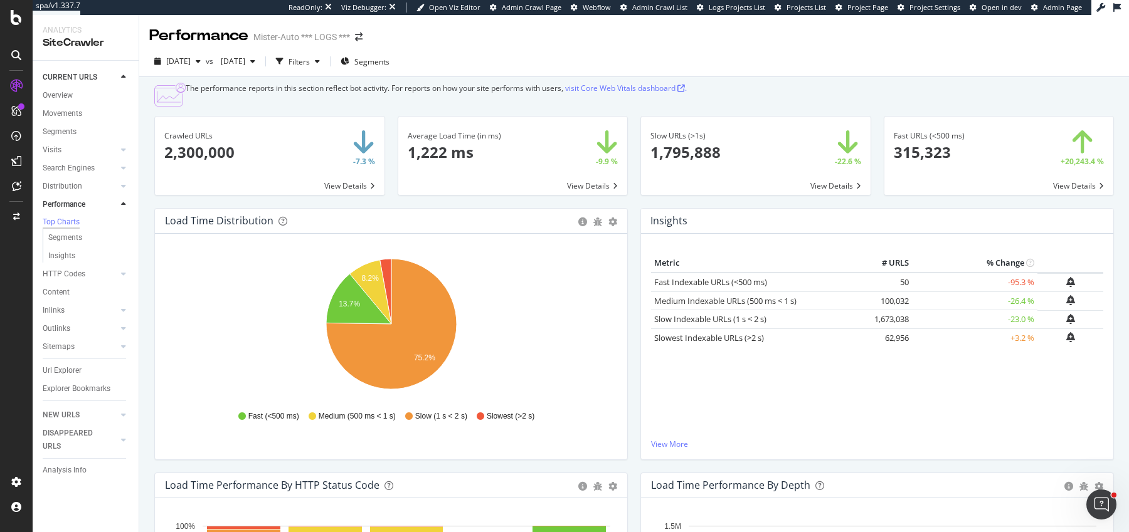
click at [631, 208] on div "Average Load Time (in ms) × Close Chart main-metric-speed-avg - API Requests Li…" at bounding box center [512, 162] width 243 height 92
click at [632, 164] on div "Average Load Time (in ms) × Close Chart main-metric-speed-avg - API Requests Li…" at bounding box center [512, 162] width 243 height 92
click at [867, 66] on div "2025 Aug. 17th vs 2025 May. 15th Filters Segments" at bounding box center [634, 63] width 990 height 25
click at [876, 170] on div "Slow URLs (>1s) × Close Chart main-metric-speed-gt-1s - API Requests List Area …" at bounding box center [755, 162] width 243 height 92
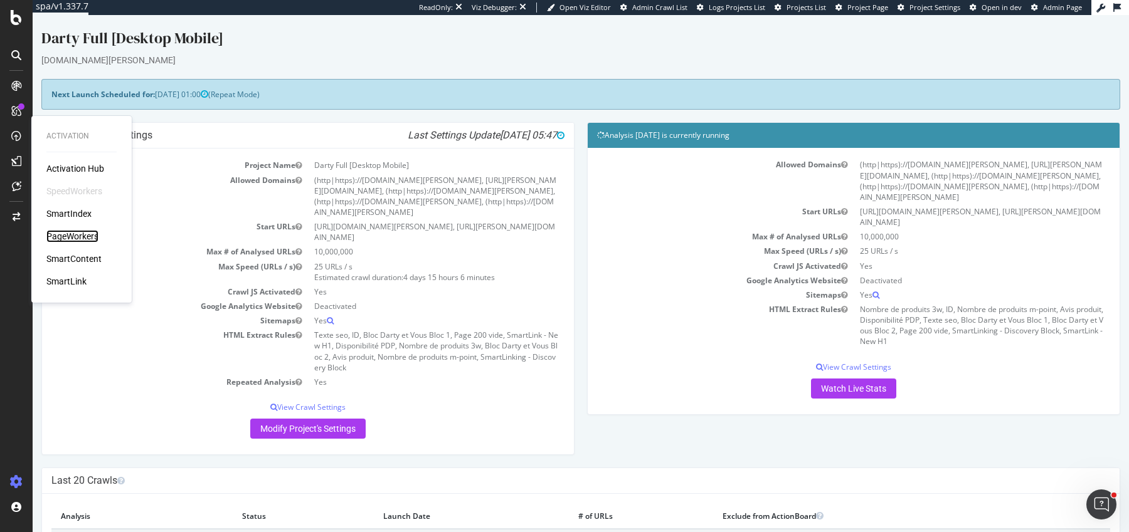
click at [71, 236] on div "PageWorkers" at bounding box center [72, 236] width 52 height 13
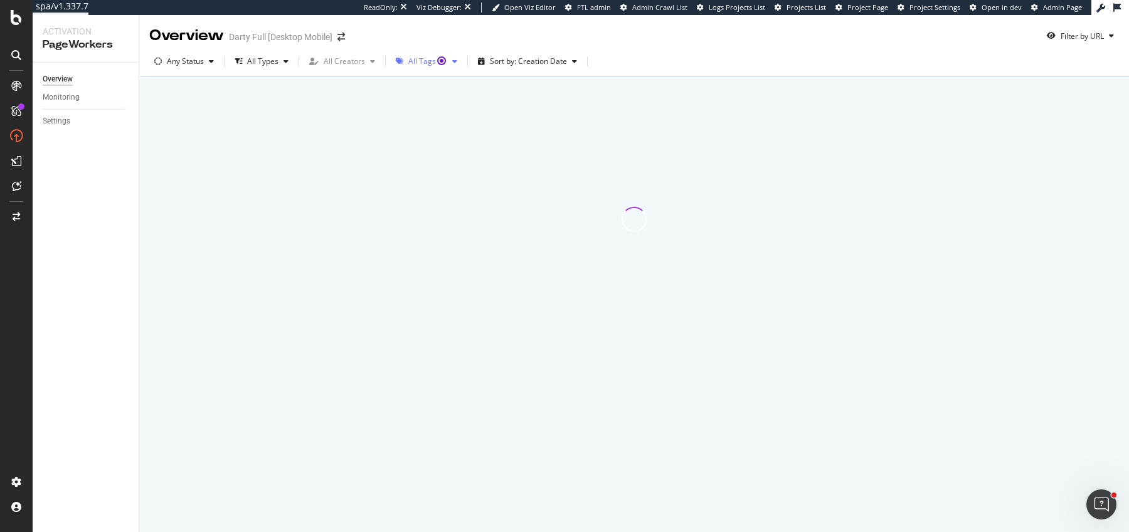
click at [416, 69] on div "All Tags" at bounding box center [426, 61] width 71 height 19
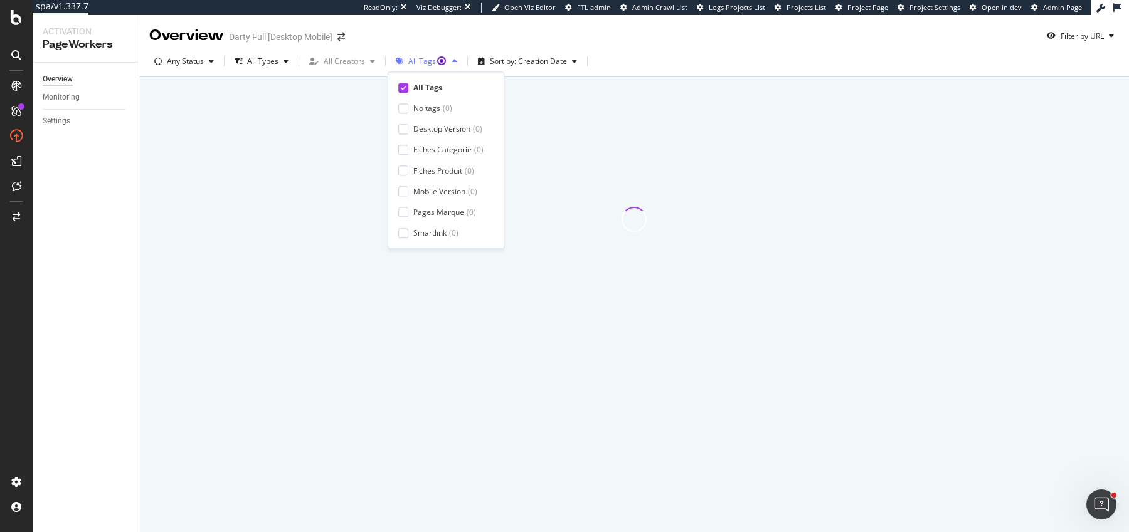
click at [416, 69] on div "All Tags" at bounding box center [426, 61] width 71 height 19
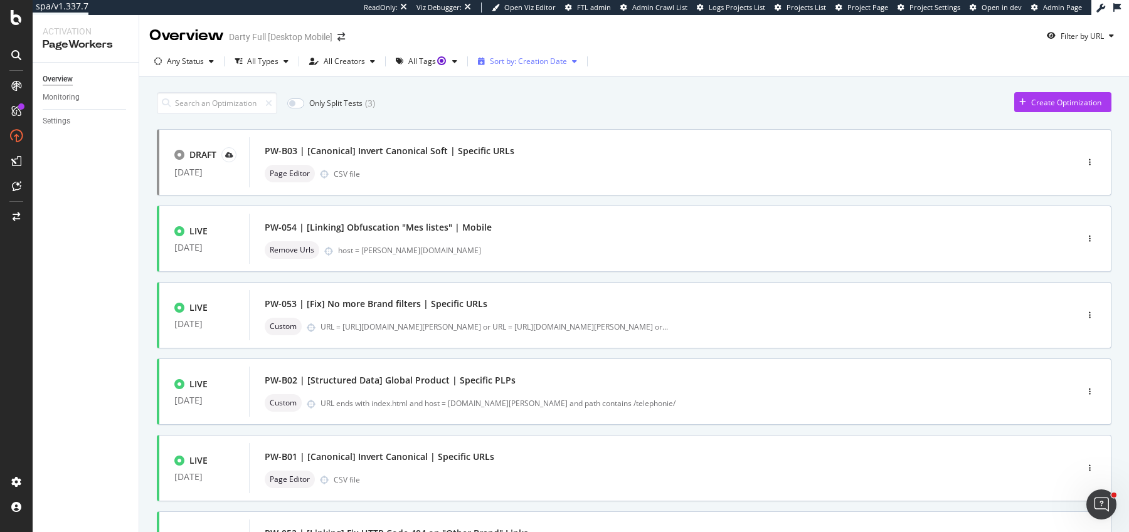
click at [499, 59] on div "Sort by: Creation Date" at bounding box center [528, 62] width 77 height 8
click at [529, 107] on div "Modification Date" at bounding box center [515, 103] width 62 height 11
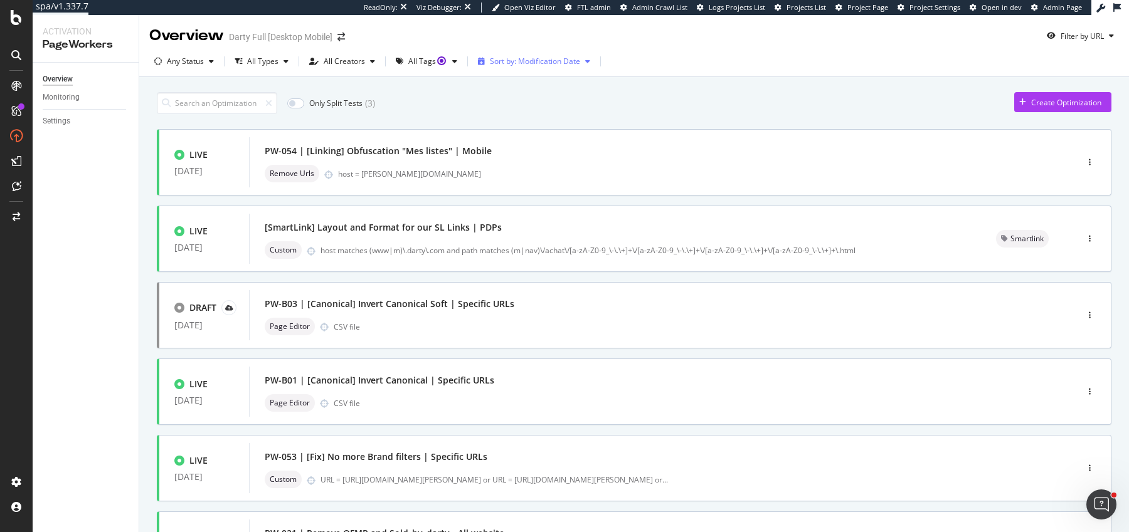
click at [532, 70] on div "Sort by: Modification Date" at bounding box center [534, 61] width 122 height 19
click at [538, 61] on div "Sort by: Modification Date" at bounding box center [535, 62] width 90 height 8
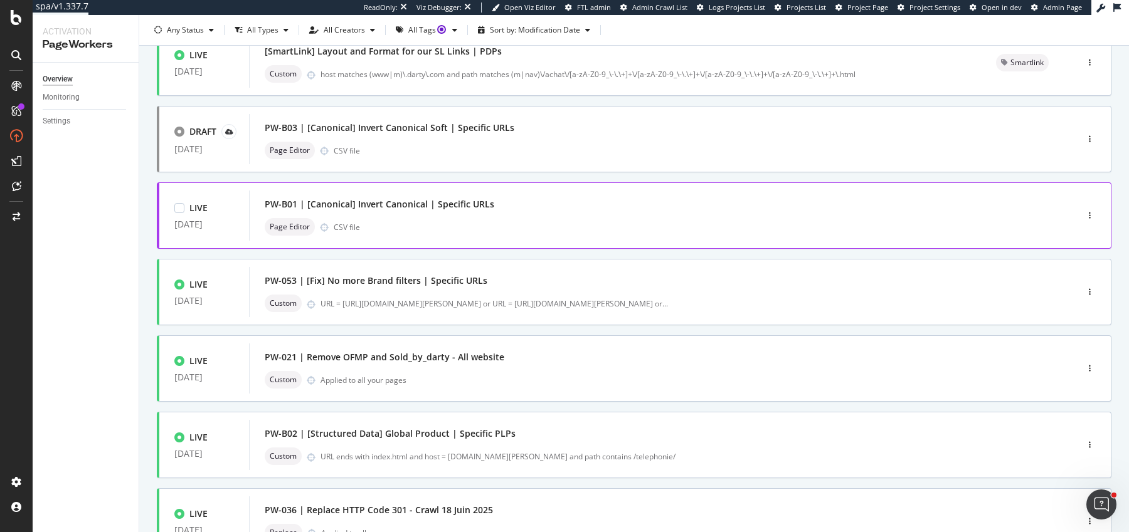
scroll to position [171, 0]
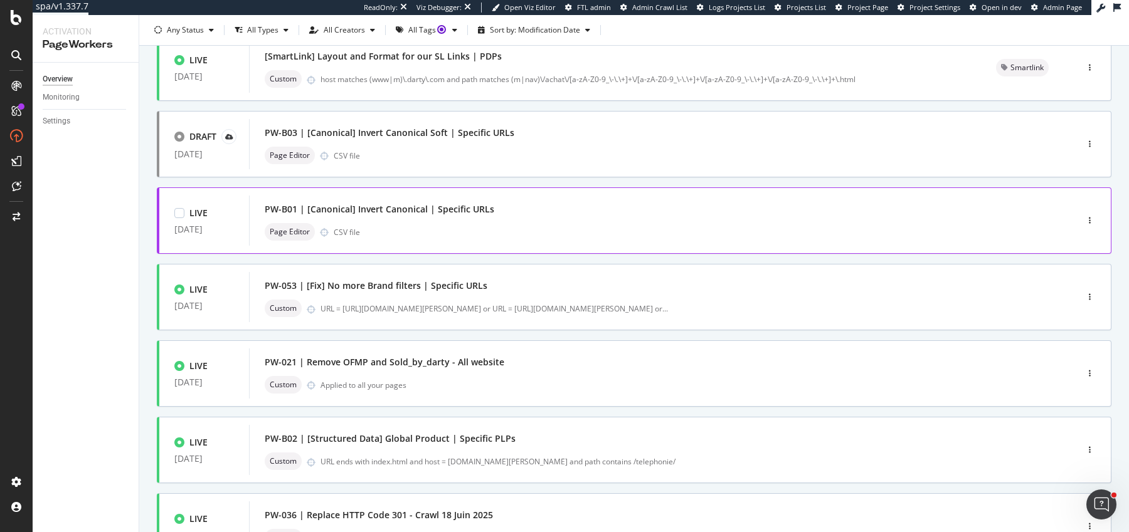
click at [608, 227] on div "Page Editor CSV file" at bounding box center [644, 232] width 759 height 18
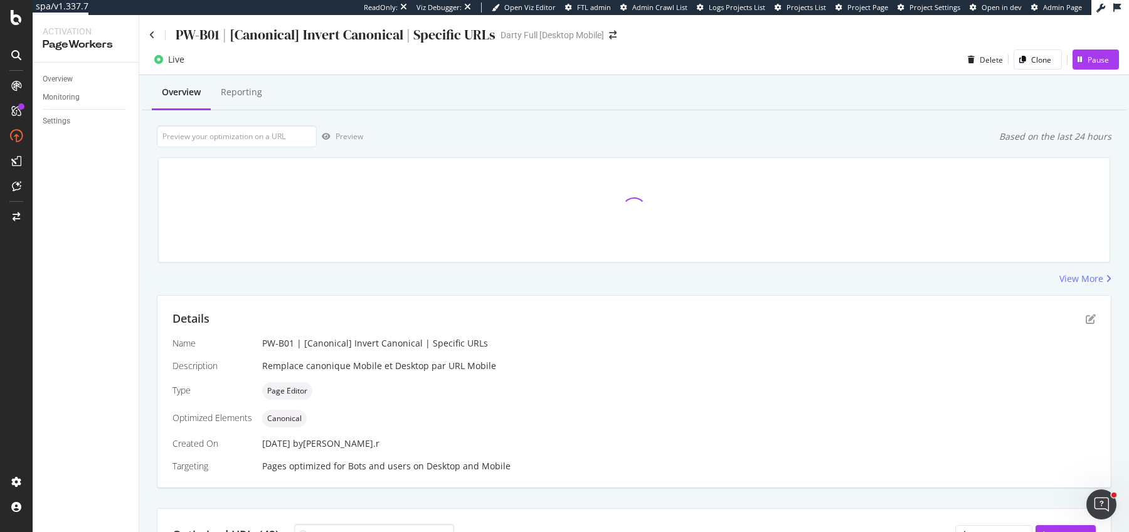
scroll to position [13, 0]
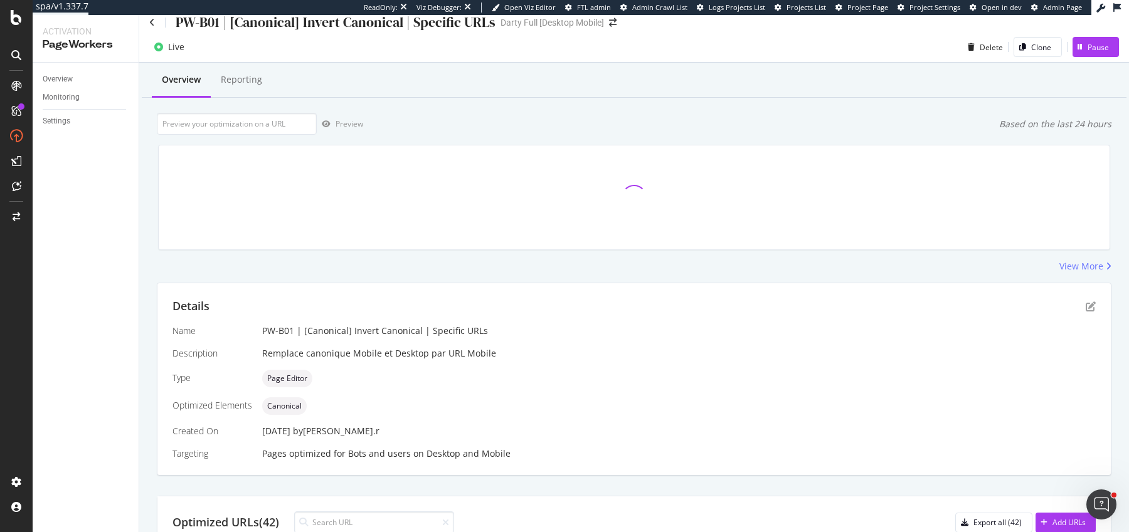
click at [257, 106] on div "Overview Reporting Preview Based on the last 24 hours View More Details Name PW…" at bounding box center [634, 514] width 990 height 902
click at [248, 61] on div "Live Delete Clone Pause" at bounding box center [634, 49] width 990 height 25
click at [251, 79] on div "Reporting" at bounding box center [241, 79] width 41 height 13
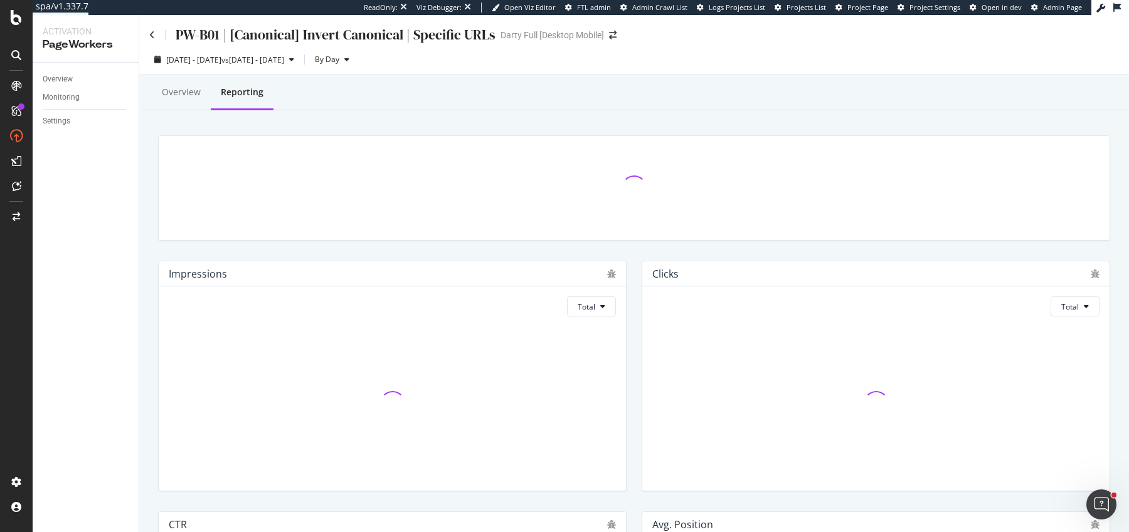
click at [632, 270] on div "Impressions Total" at bounding box center [393, 376] width 484 height 251
click at [267, 66] on div "[DATE] - [DATE] vs [DATE] - [DATE]" at bounding box center [224, 59] width 150 height 19
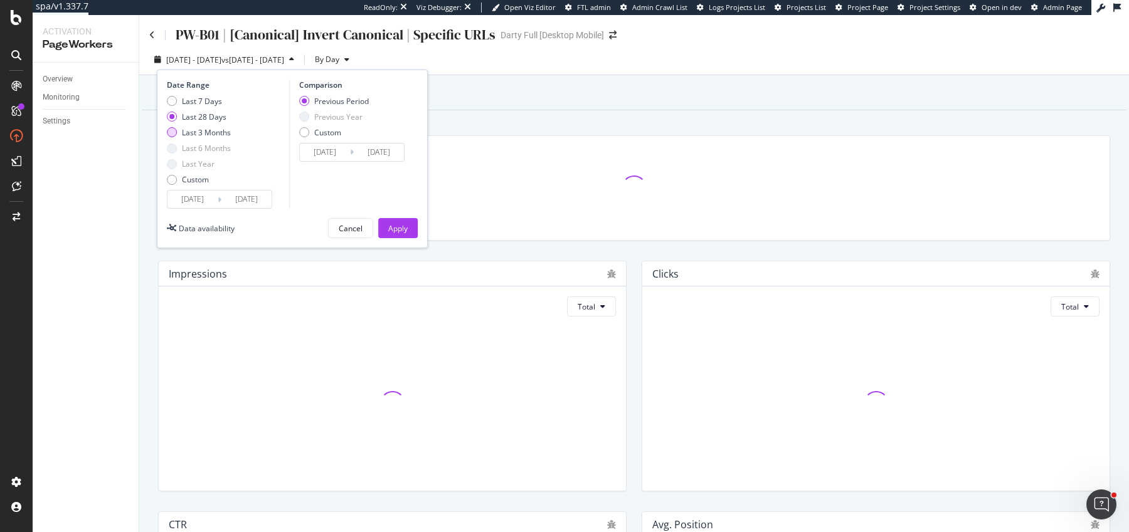
click at [218, 133] on div "Last 3 Months" at bounding box center [206, 132] width 49 height 11
type input "[DATE]"
click at [393, 221] on div "Apply" at bounding box center [397, 228] width 19 height 19
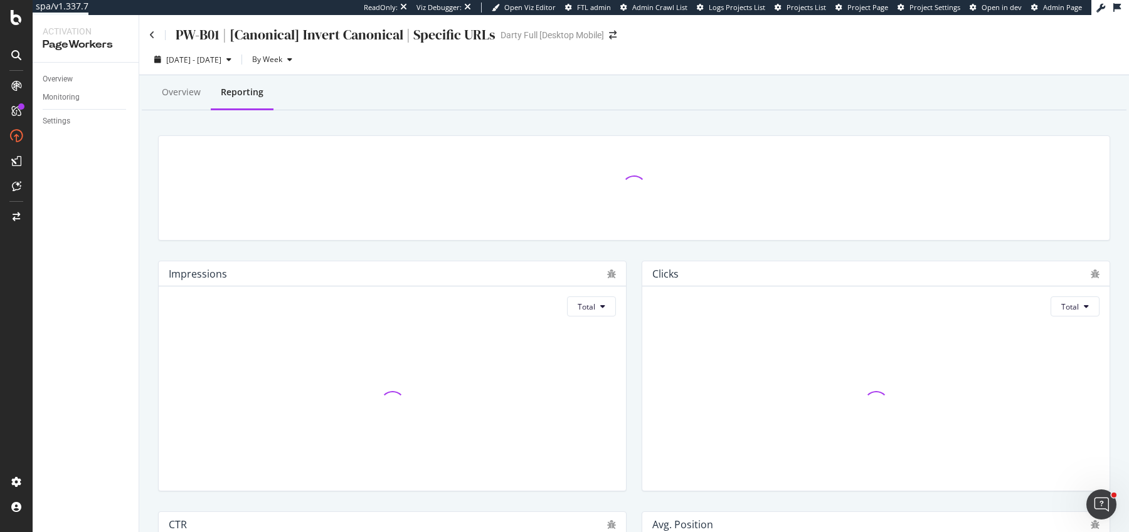
click at [634, 271] on div "Clicks Total" at bounding box center [876, 376] width 484 height 251
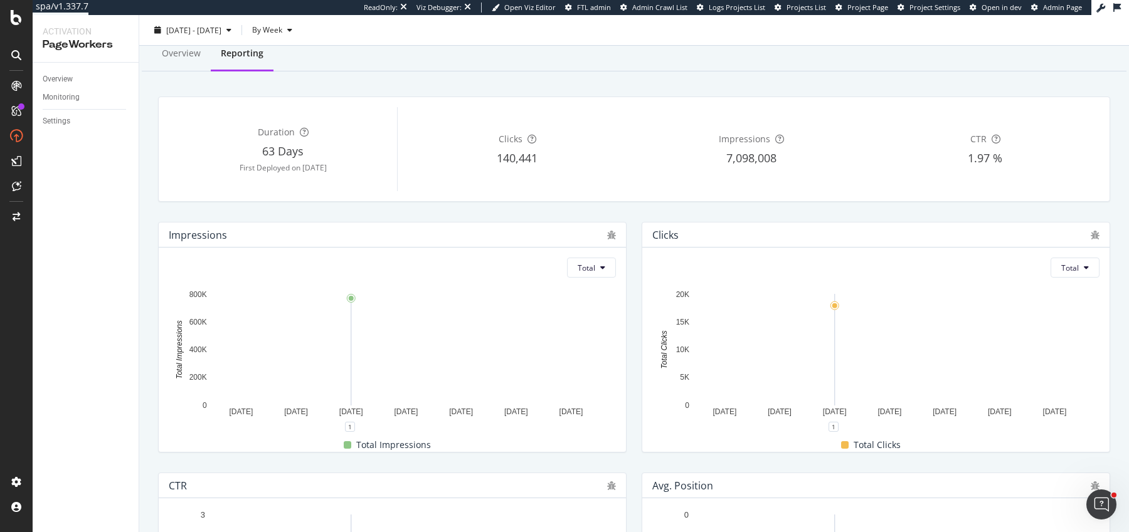
scroll to position [48, 0]
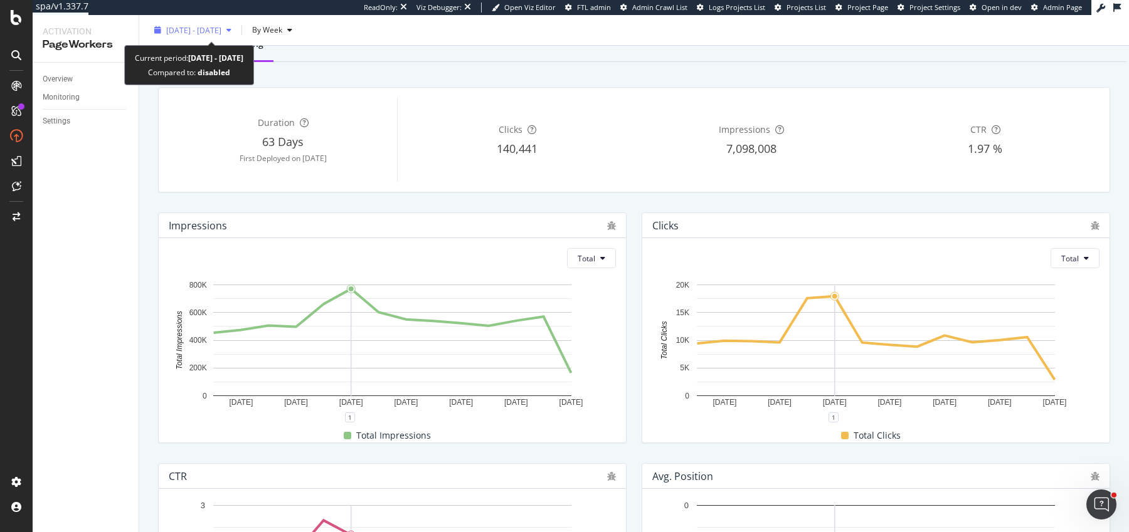
click at [211, 24] on span "[DATE] - [DATE]" at bounding box center [193, 29] width 55 height 11
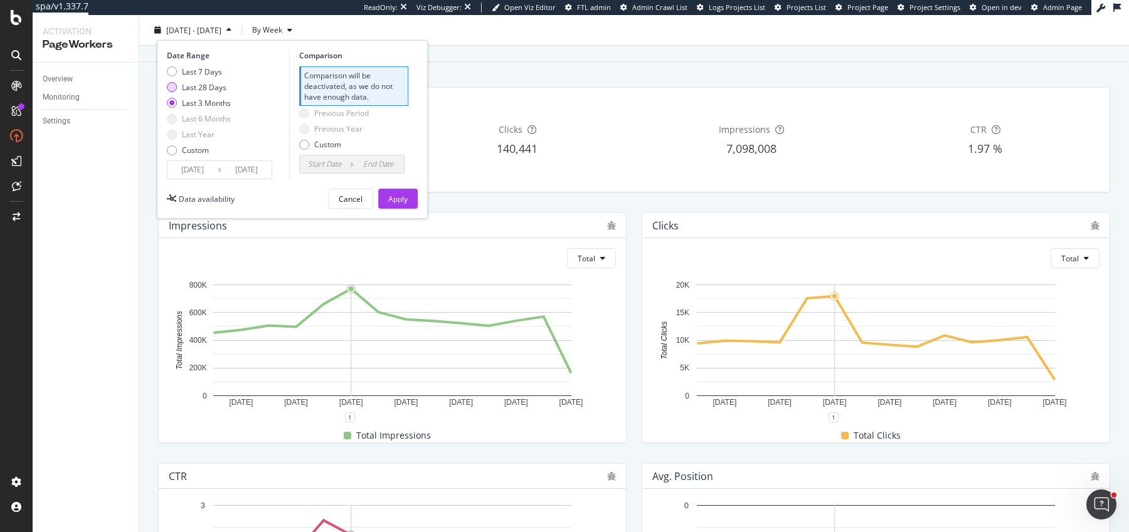
click at [188, 88] on div "Last 28 Days" at bounding box center [204, 87] width 45 height 11
type input "[DATE]"
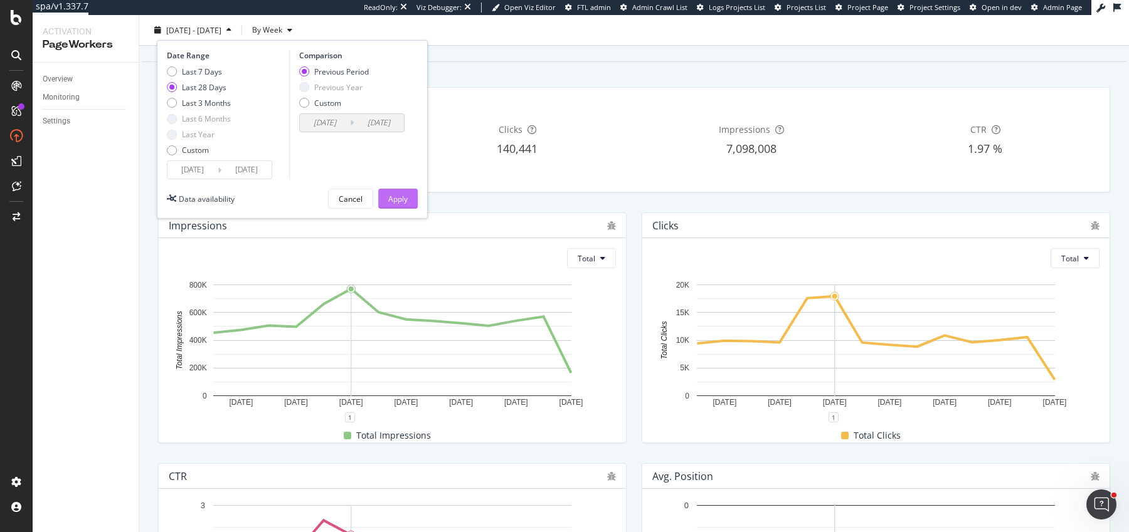
click at [403, 199] on div "Apply" at bounding box center [397, 198] width 19 height 11
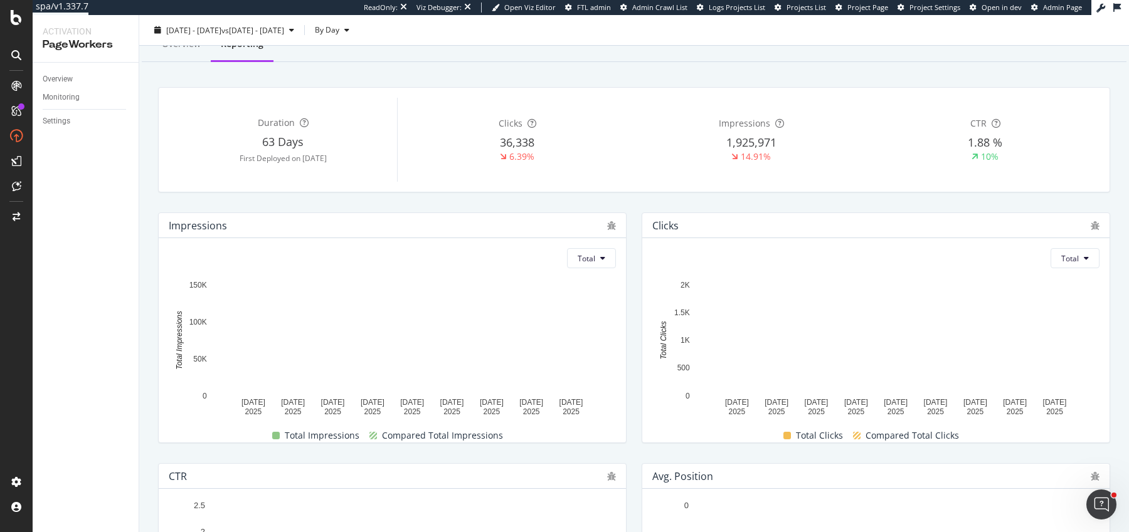
click at [632, 227] on div "Impressions Total [DATE] [DATE] [DATE] [DATE] [DATE] [DATE] [DATE] [DATE] [DATE…" at bounding box center [393, 328] width 484 height 251
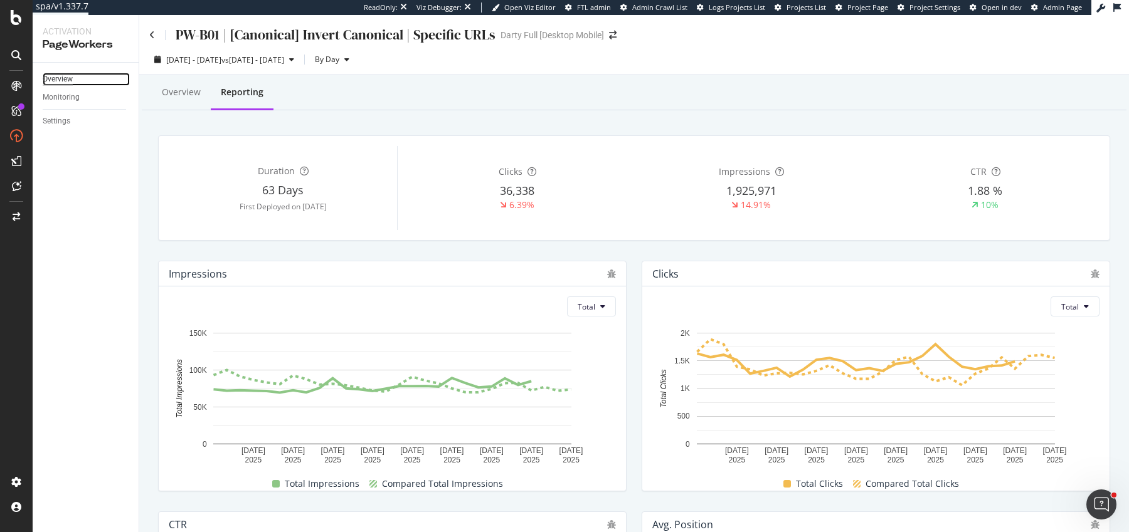
click at [65, 77] on div "Overview" at bounding box center [58, 79] width 30 height 13
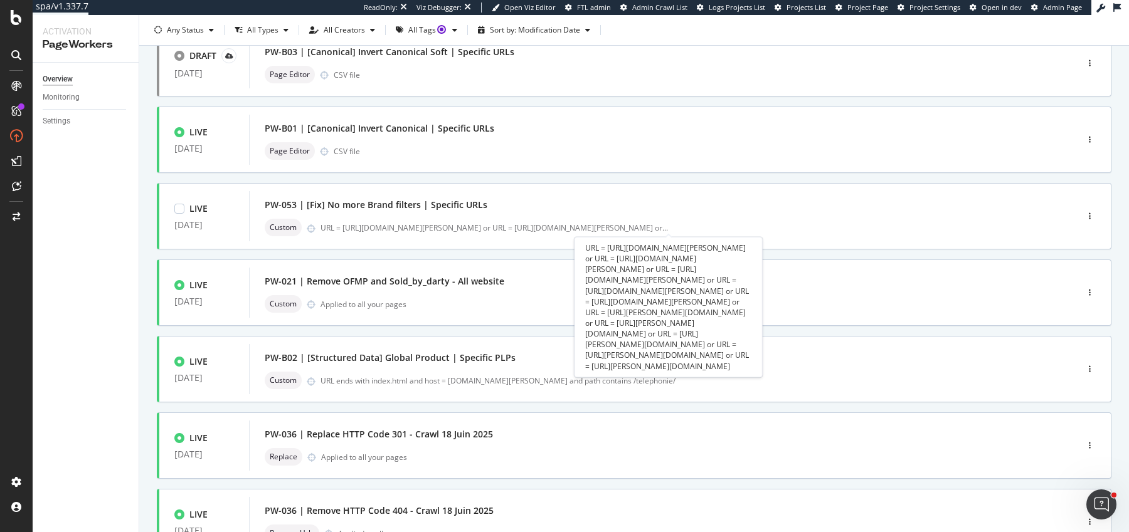
scroll to position [254, 0]
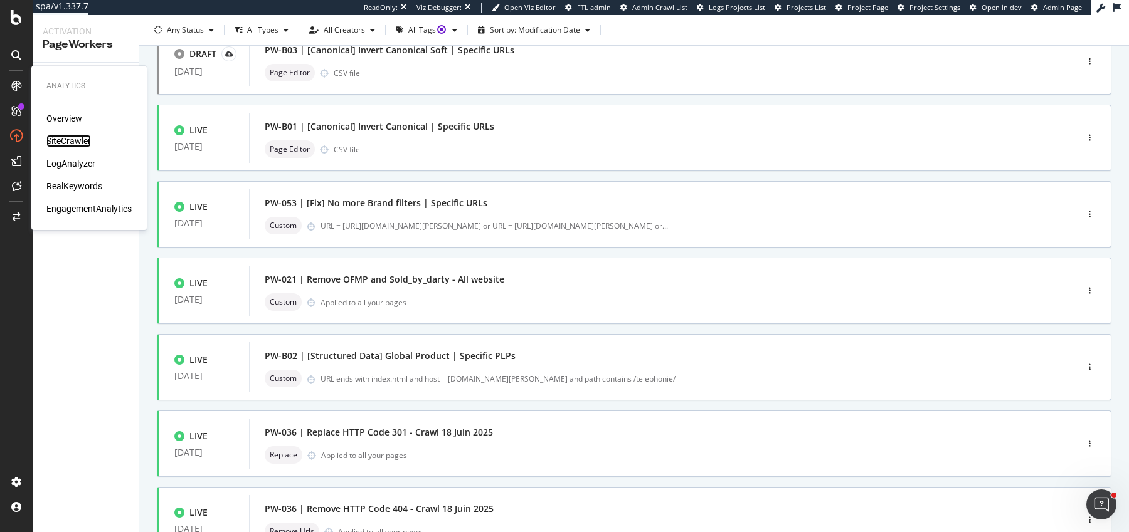
click at [64, 145] on div "SiteCrawler" at bounding box center [68, 141] width 45 height 13
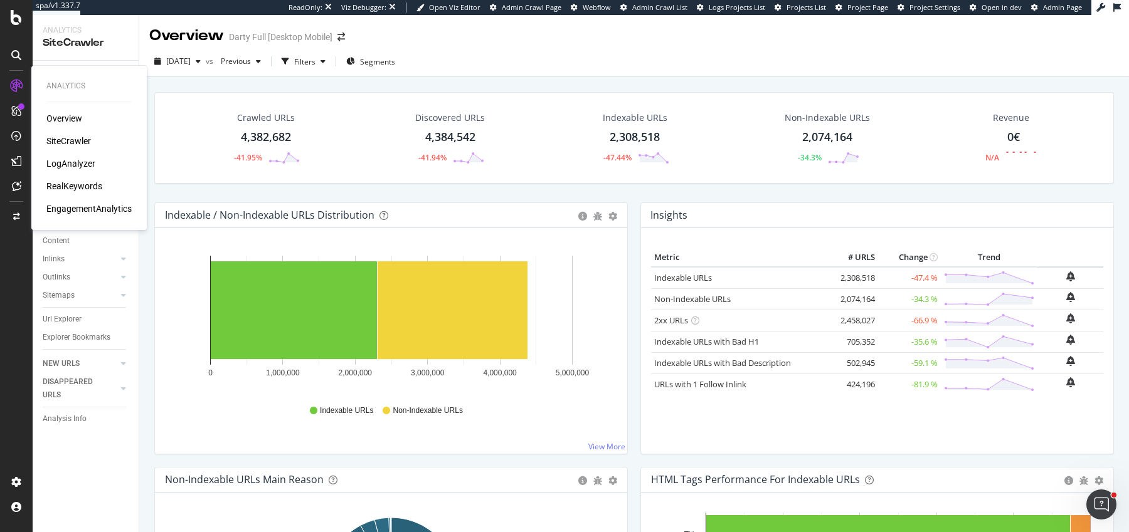
click at [75, 161] on div "LogAnalyzer" at bounding box center [70, 163] width 49 height 13
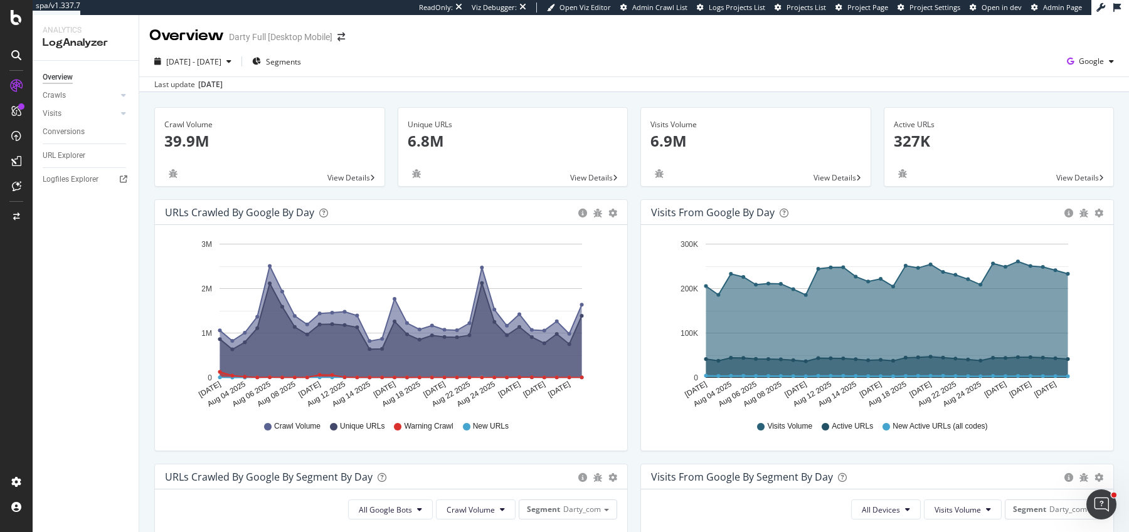
click at [1088, 51] on div "2025 Aug. 2nd - Aug. 31st Segments Google Last update Sep. 01, 2025" at bounding box center [634, 69] width 990 height 46
click at [1088, 57] on span "Google" at bounding box center [1091, 61] width 25 height 11
click at [1025, 53] on span "Bing" at bounding box center [1028, 50] width 46 height 11
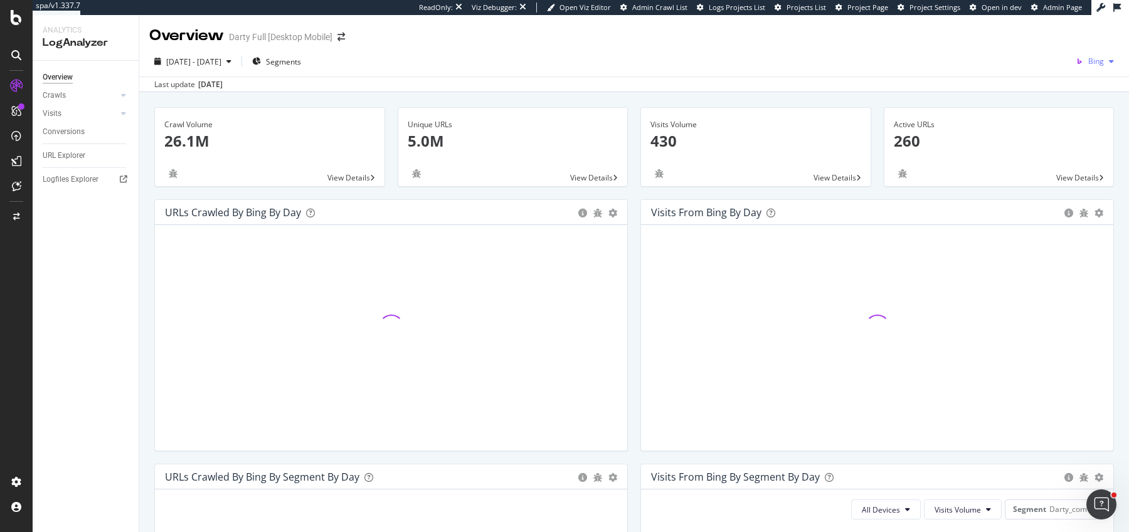
click at [1105, 58] on div "button" at bounding box center [1111, 62] width 15 height 8
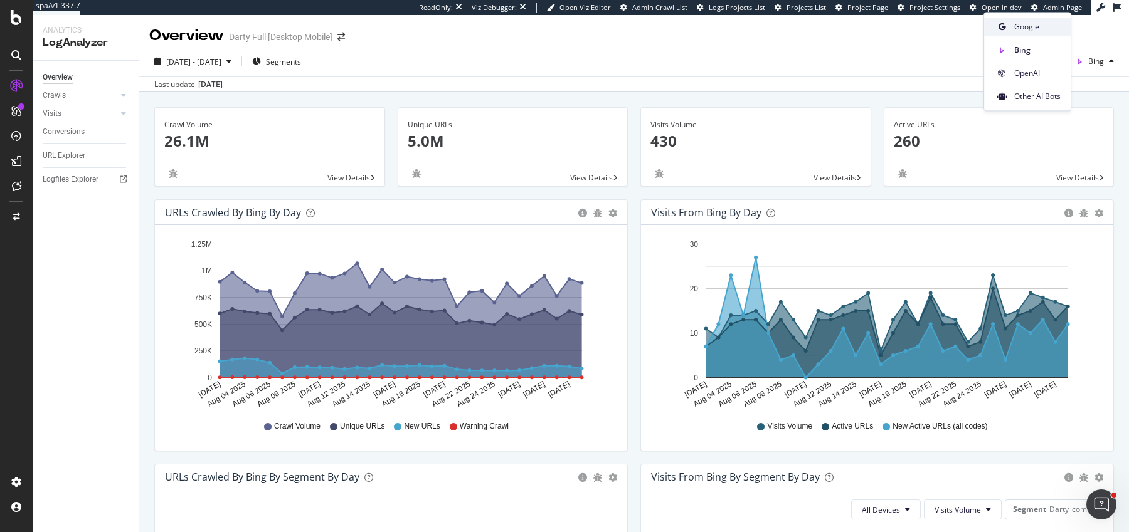
click at [1036, 31] on span "Google" at bounding box center [1037, 26] width 46 height 11
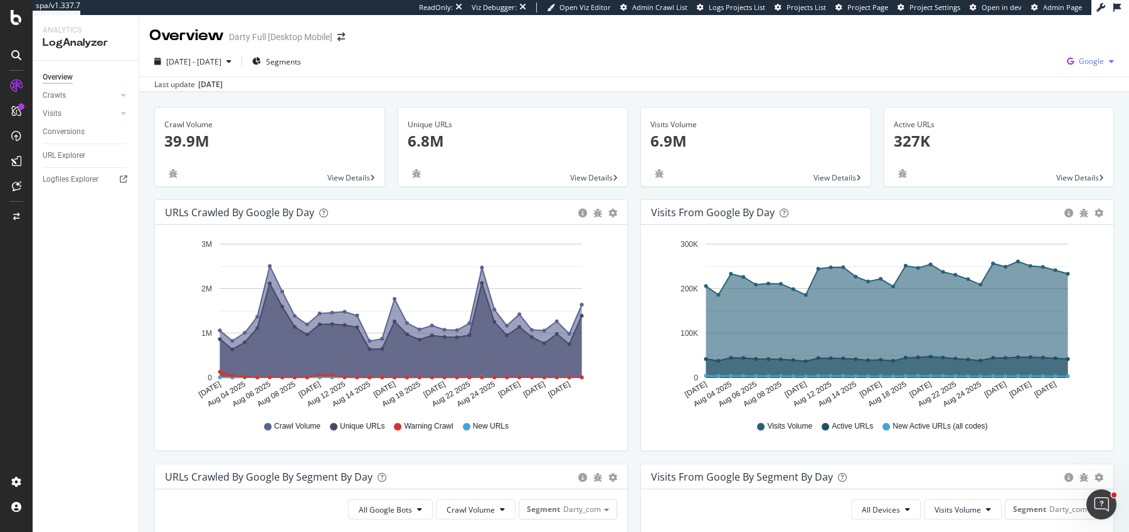
click at [1077, 60] on icon "button" at bounding box center [1070, 62] width 17 height 18
click at [1008, 74] on span "OpenAI" at bounding box center [1028, 73] width 46 height 11
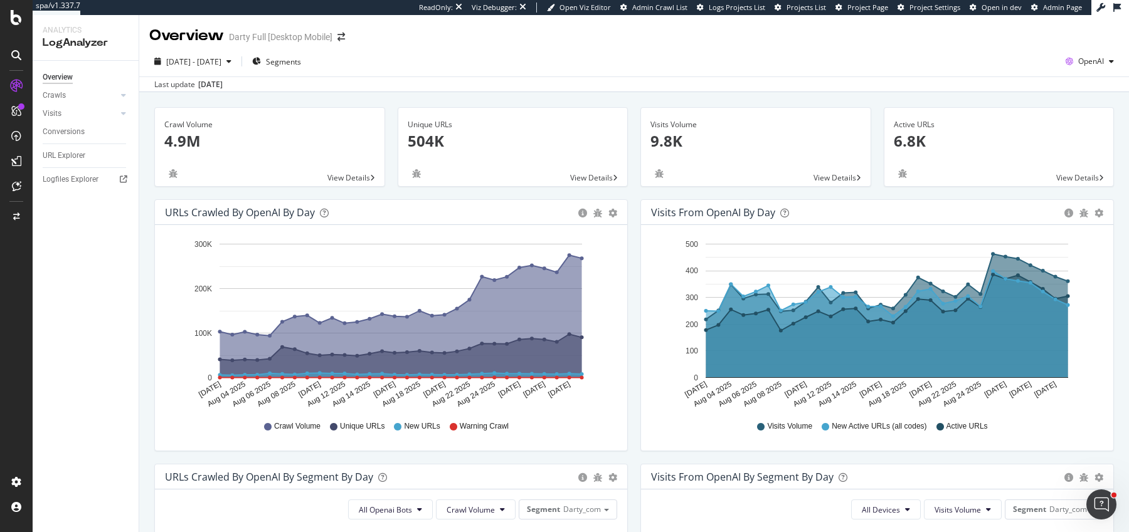
click at [631, 191] on div "Unique URLs 504K View Details" at bounding box center [512, 153] width 243 height 92
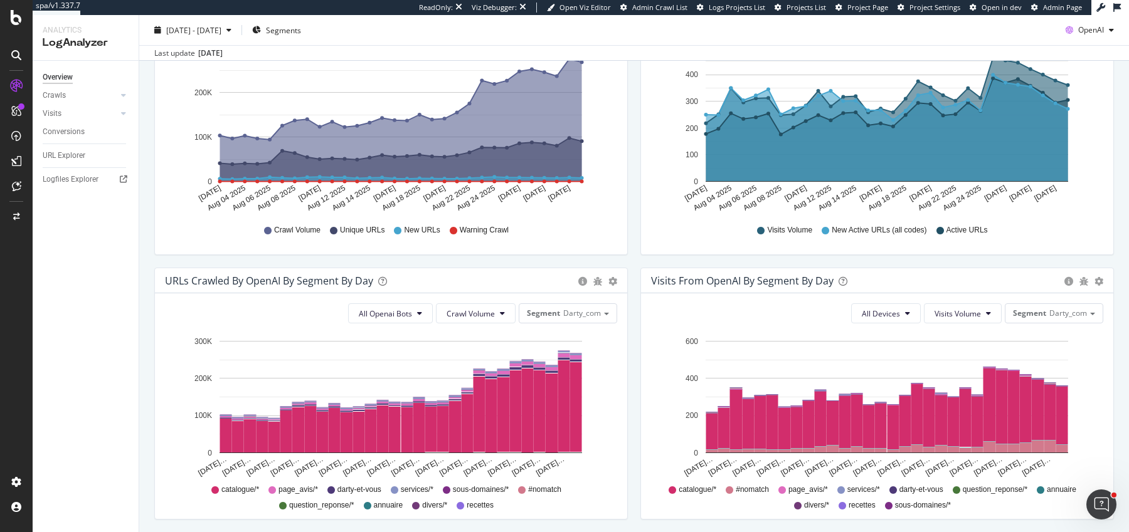
scroll to position [503, 0]
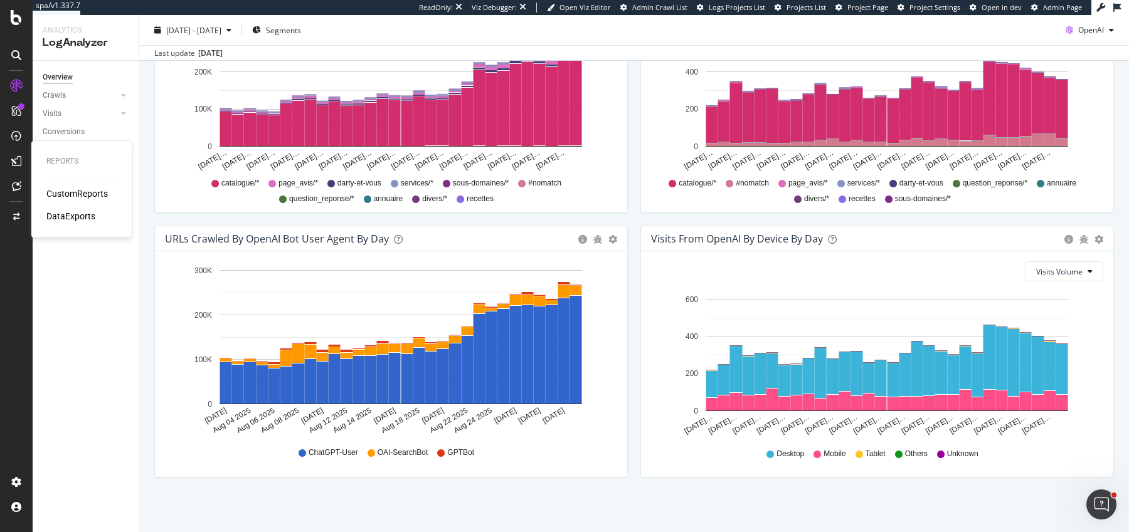
click at [82, 196] on div "CustomReports" at bounding box center [76, 194] width 61 height 13
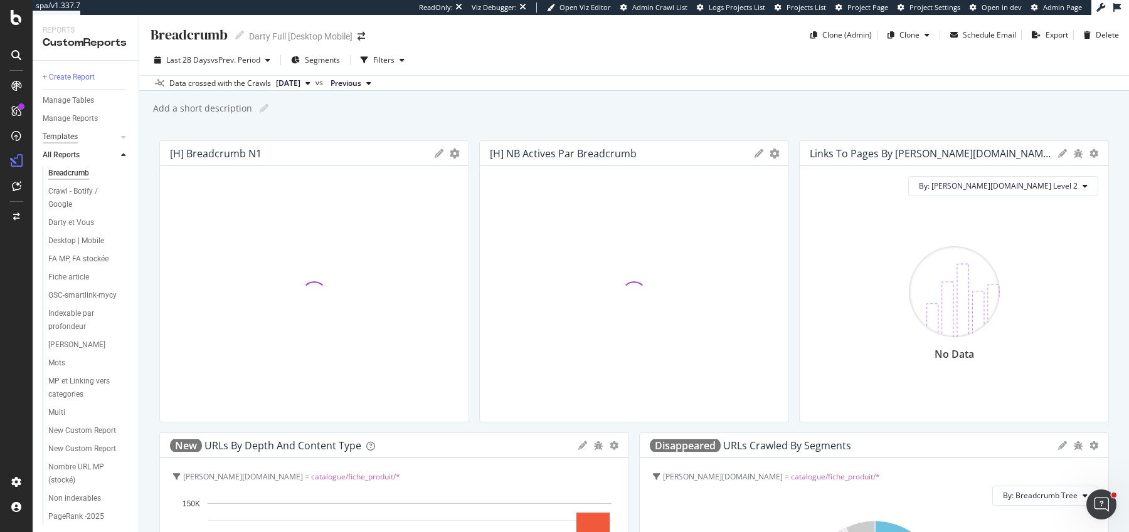
click at [72, 137] on div "Templates" at bounding box center [60, 136] width 35 height 13
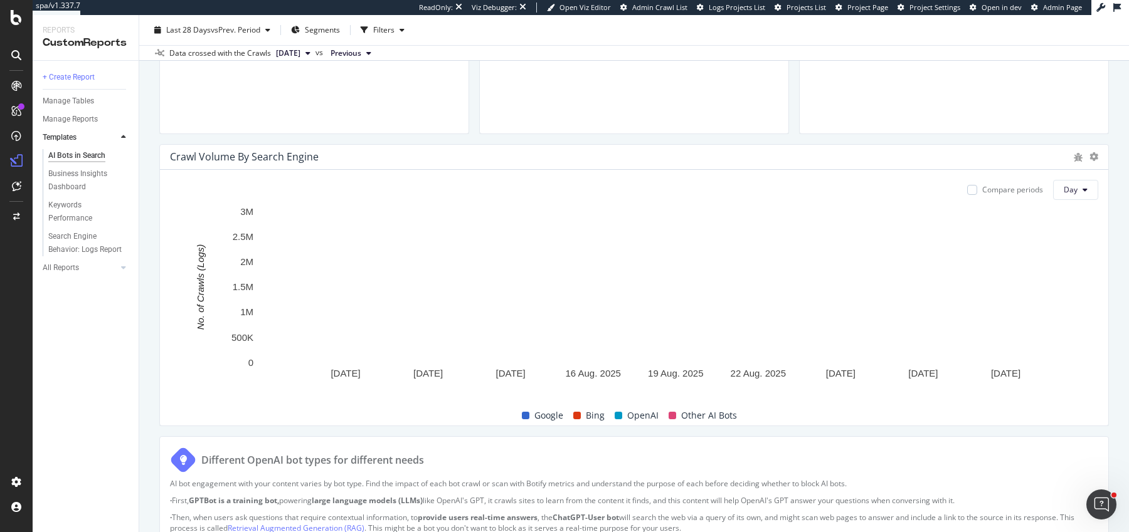
scroll to position [642, 0]
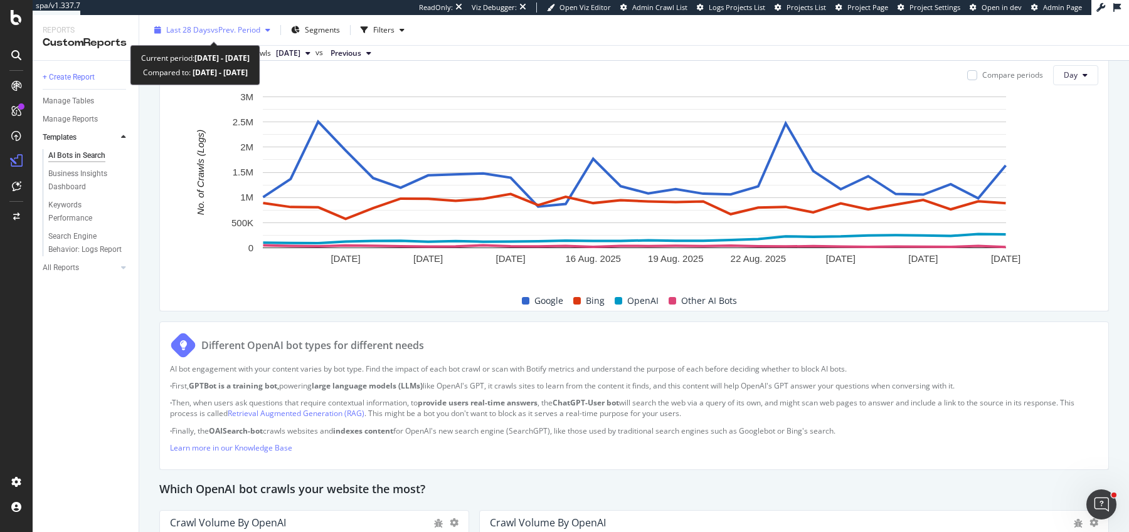
click at [231, 21] on div "Last 28 Days vs Prev. Period" at bounding box center [212, 30] width 126 height 19
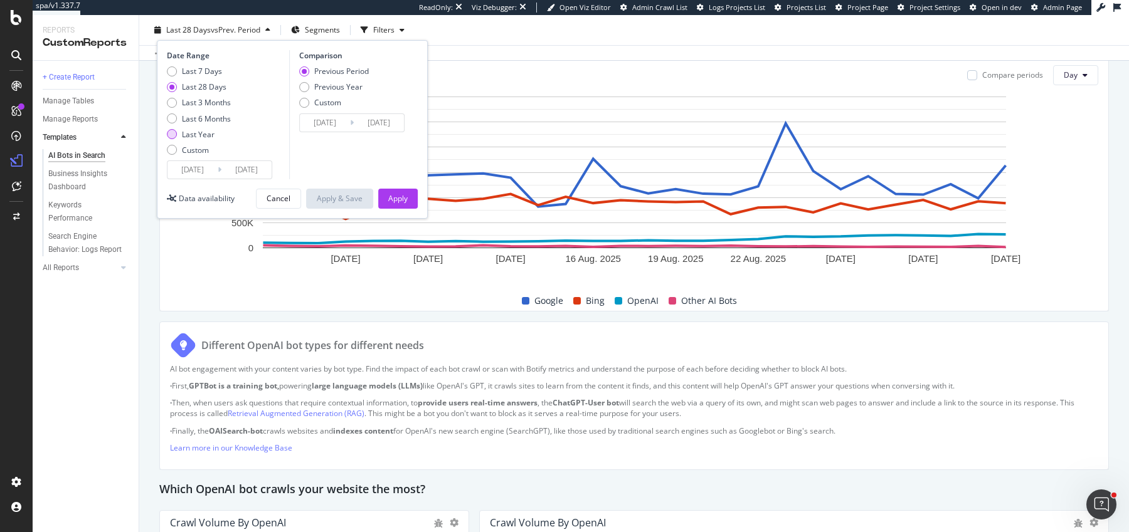
click at [193, 129] on div "Last Year" at bounding box center [198, 134] width 33 height 11
type input "2024/09/01"
type input "2023/09/02"
type input "[DATE]"
click at [402, 206] on div "Apply" at bounding box center [397, 198] width 19 height 19
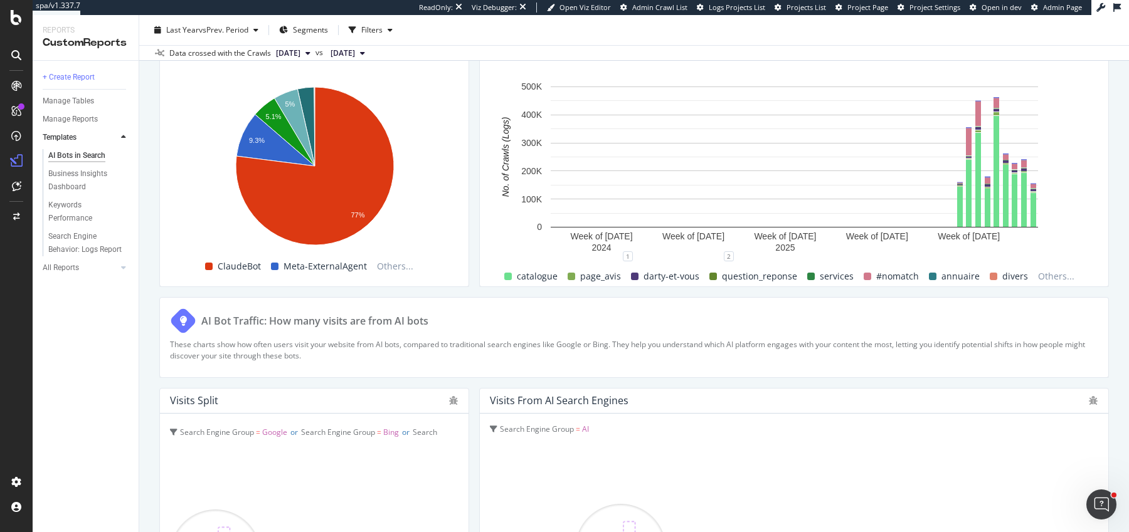
scroll to position [2108, 0]
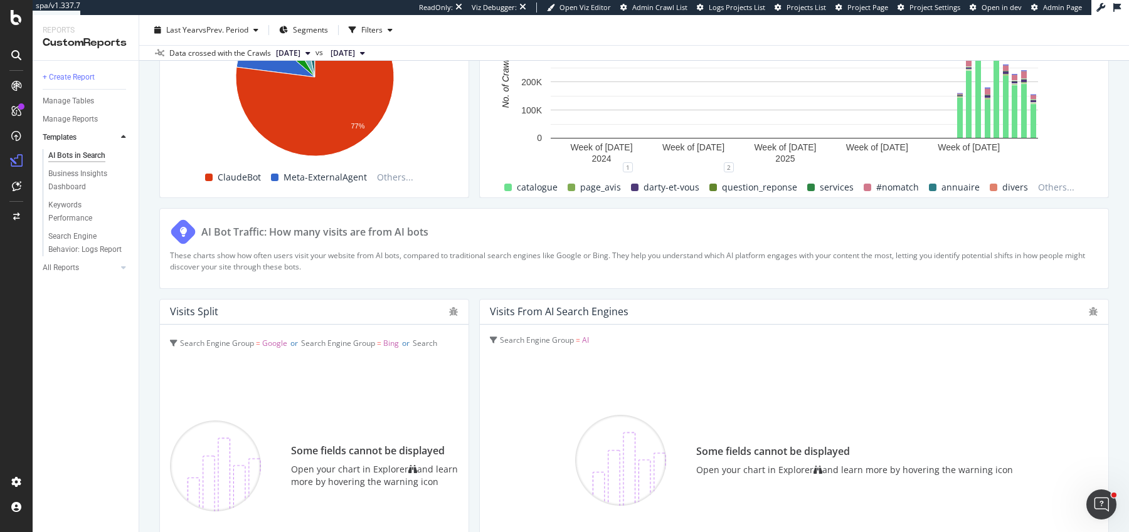
scroll to position [1766, 0]
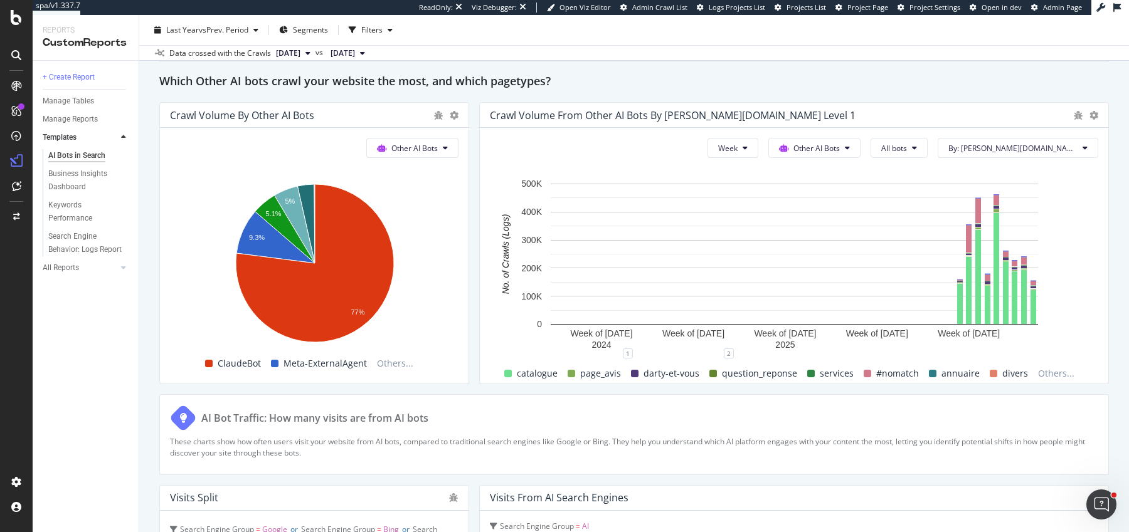
scroll to position [1813, 0]
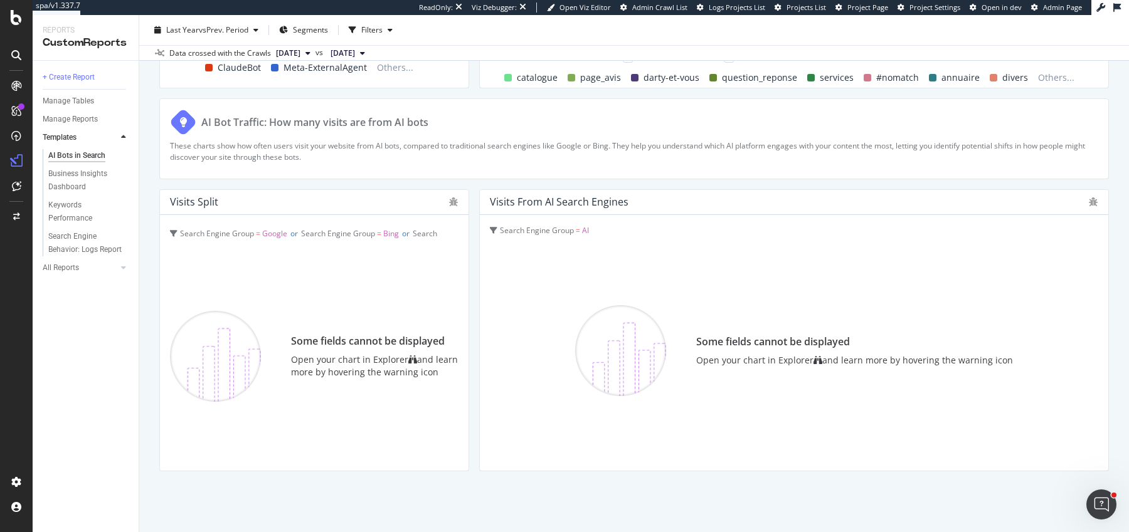
click at [69, 139] on div "SiteCrawler" at bounding box center [68, 141] width 45 height 13
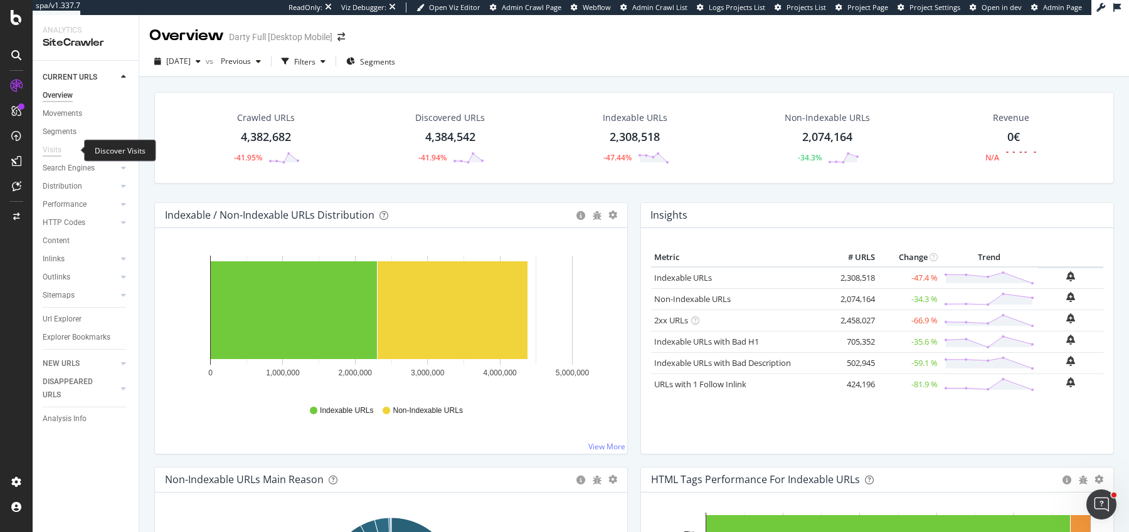
click at [57, 150] on div "Visits" at bounding box center [52, 150] width 19 height 13
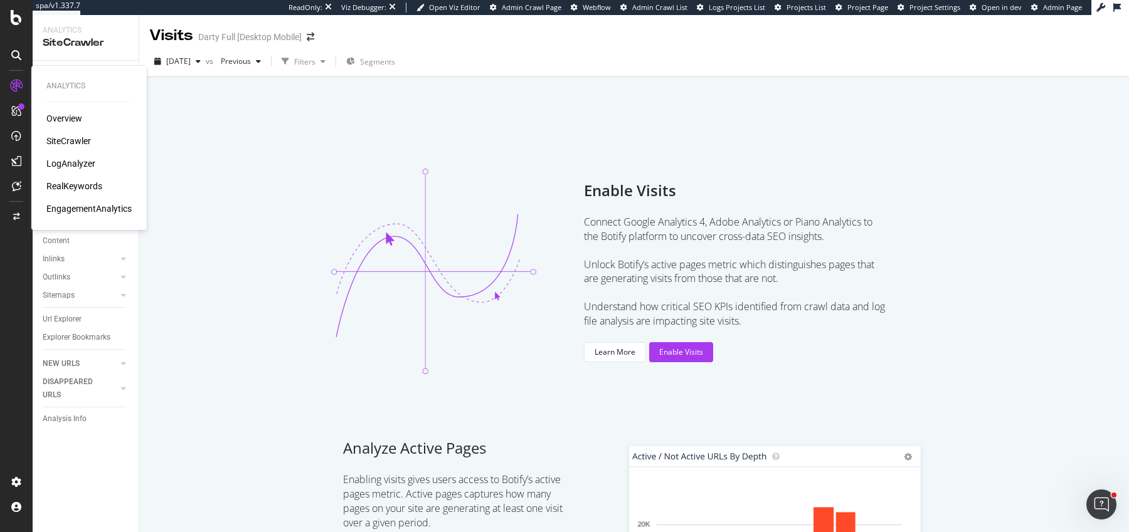
click at [90, 209] on div "EngagementAnalytics" at bounding box center [88, 209] width 85 height 13
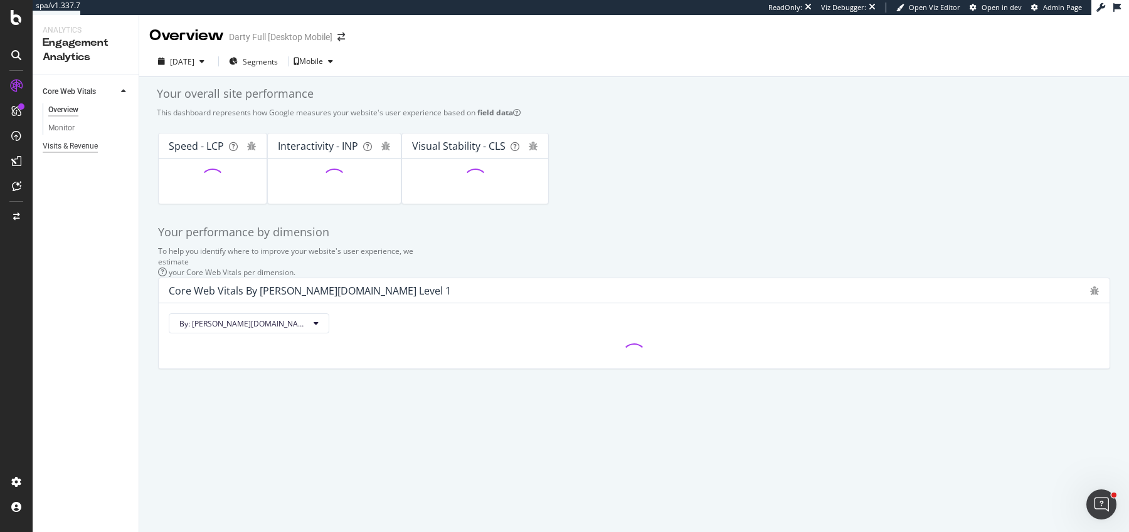
click at [89, 151] on div "Visits & Revenue" at bounding box center [70, 146] width 55 height 13
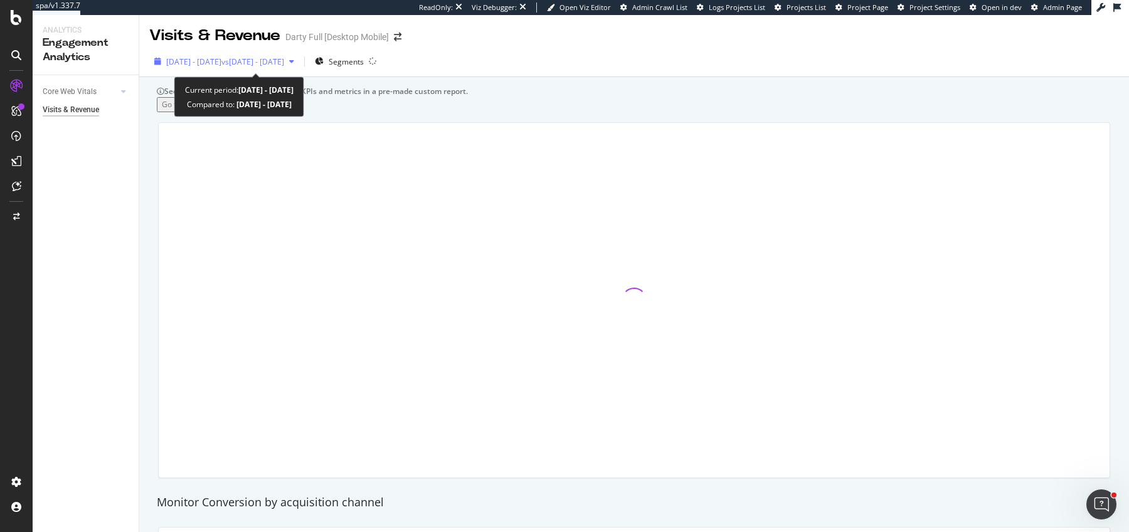
click at [284, 59] on span "vs 2024 Apr. 10th - May. 7th" at bounding box center [252, 61] width 63 height 11
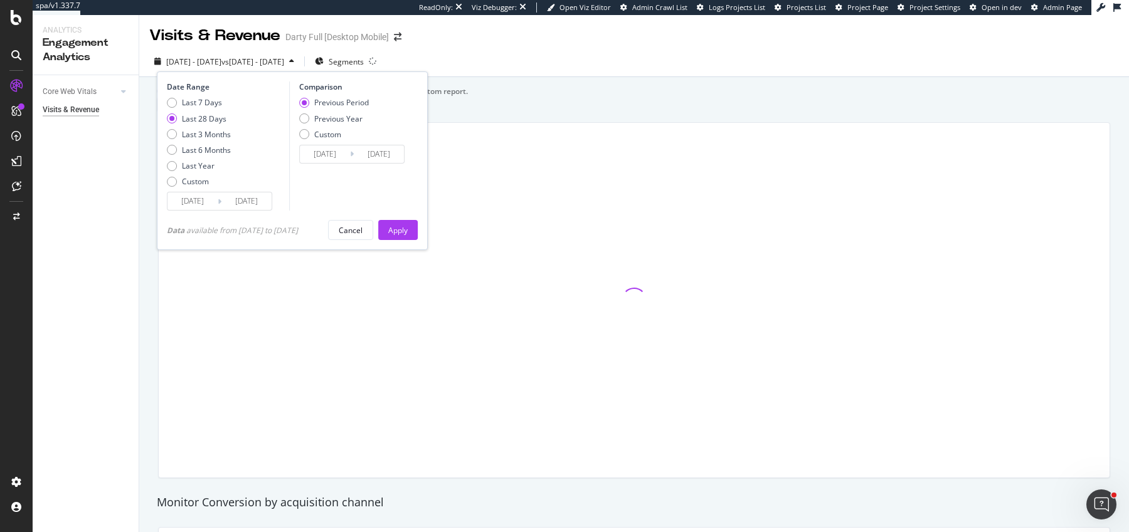
click at [284, 59] on span "vs 2024 Apr. 10th - May. 7th" at bounding box center [252, 61] width 63 height 11
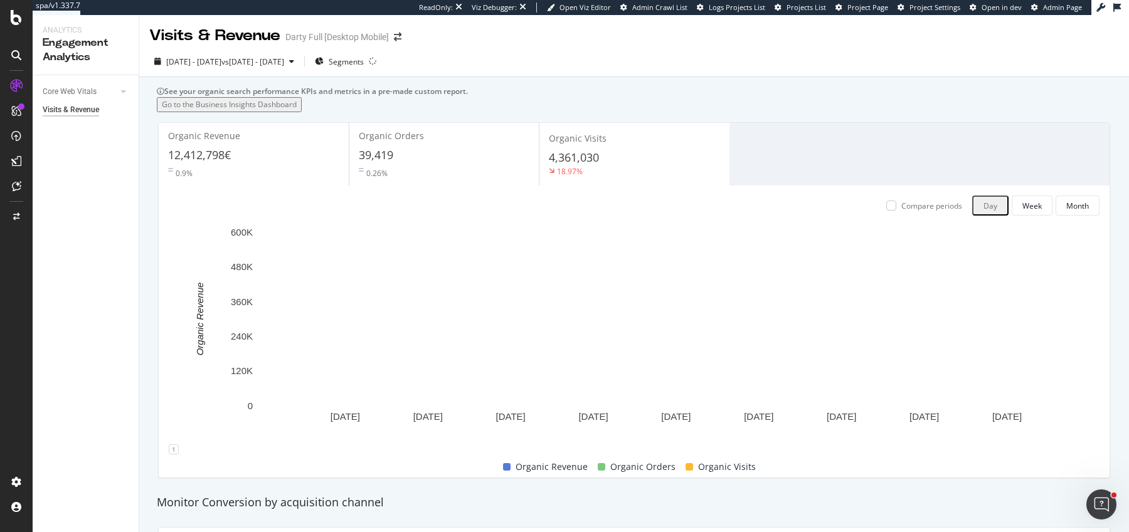
scroll to position [11, 0]
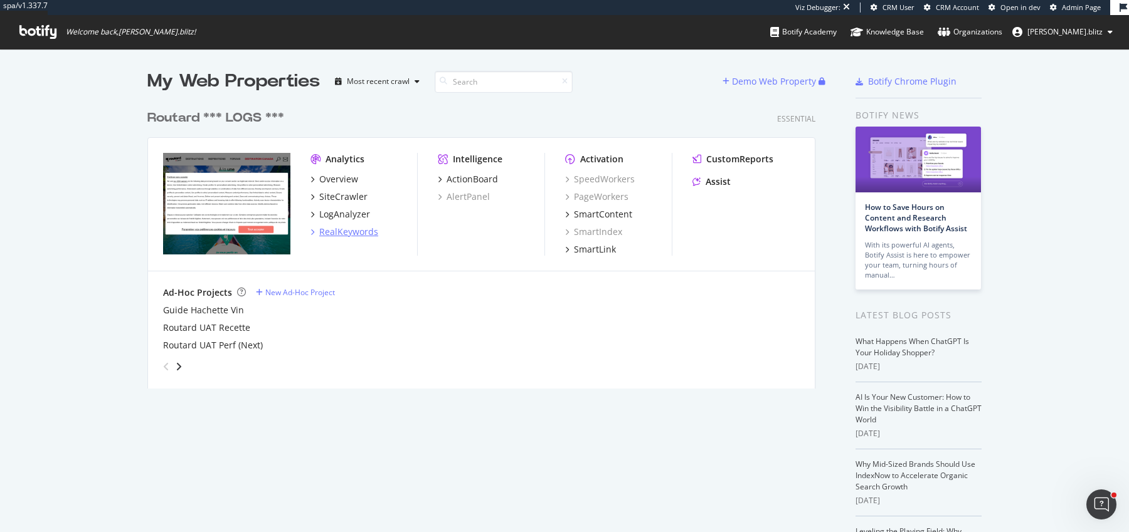
click at [335, 233] on div "RealKeywords" at bounding box center [348, 232] width 59 height 13
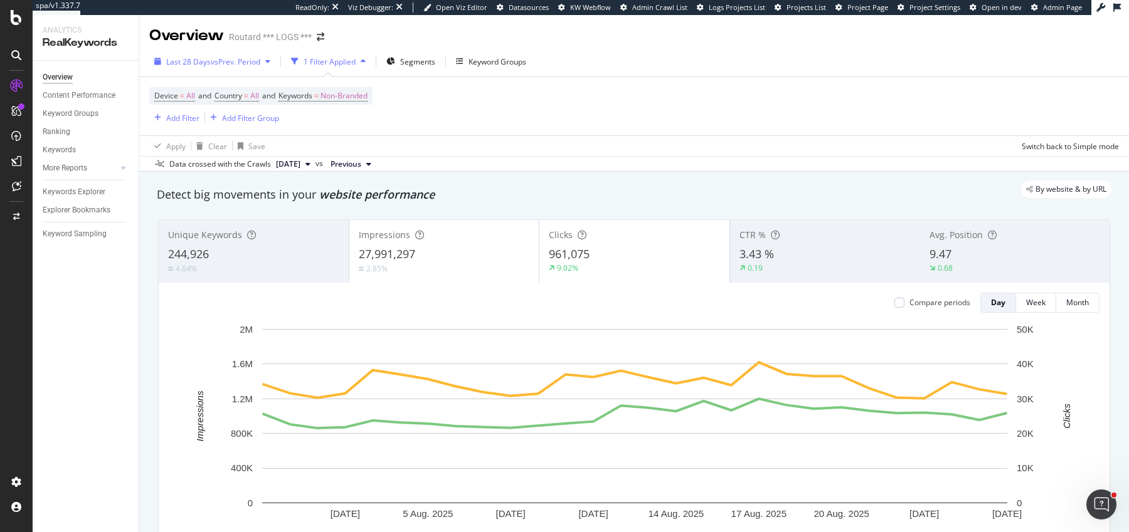
click at [228, 60] on span "vs Prev. Period" at bounding box center [236, 61] width 50 height 11
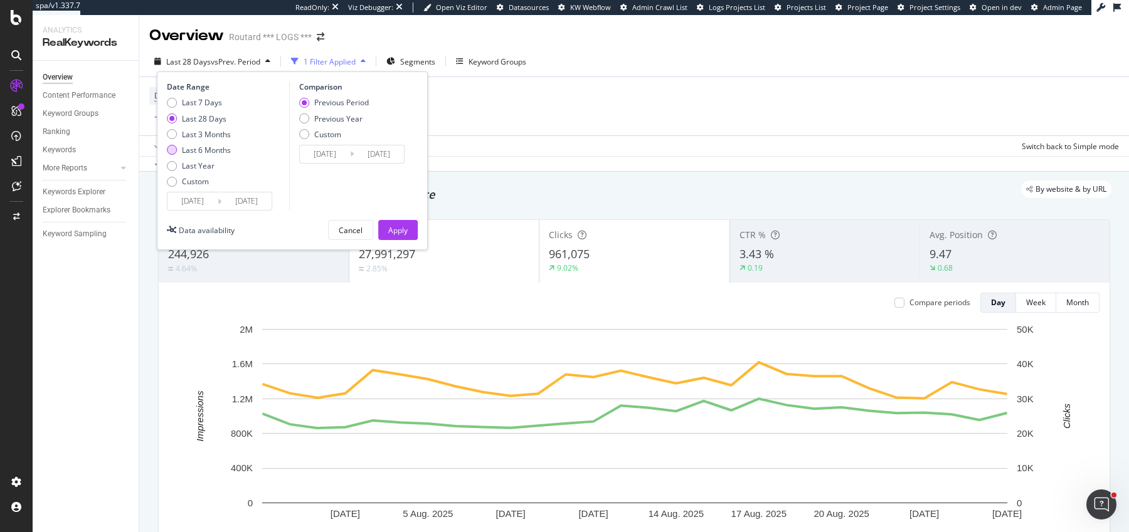
click at [212, 150] on div "Last 6 Months" at bounding box center [206, 150] width 49 height 11
type input "[DATE]"
click at [405, 222] on div "Apply" at bounding box center [397, 230] width 19 height 19
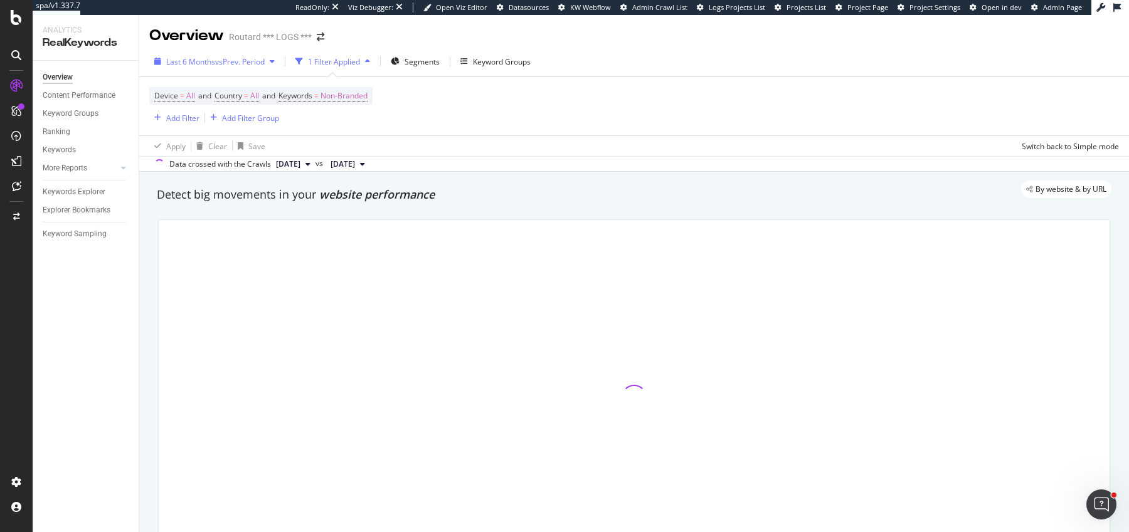
click at [213, 55] on div "Last 6 Months vs Prev. Period" at bounding box center [214, 61] width 130 height 19
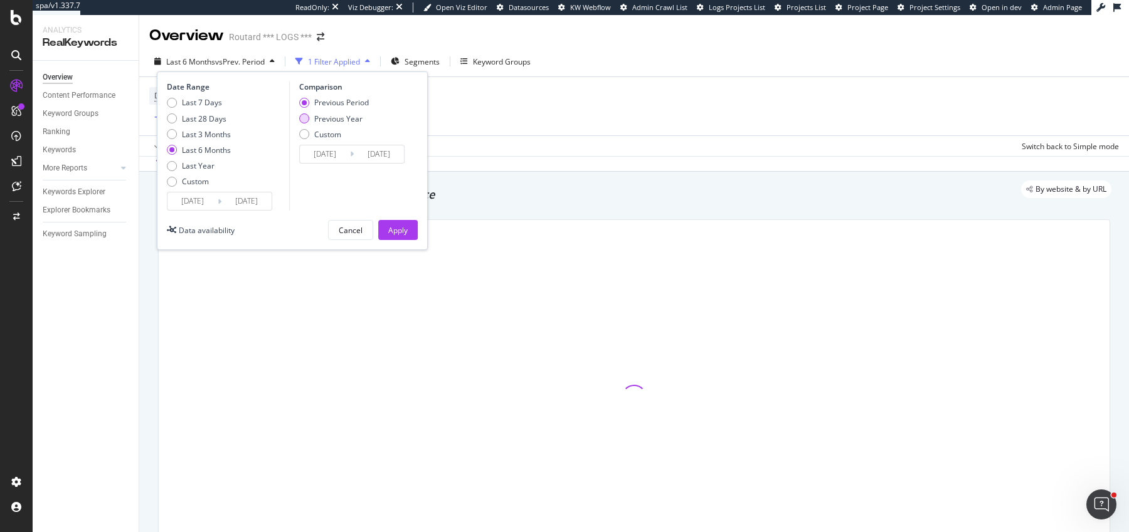
click at [365, 120] on div "Previous Year" at bounding box center [334, 119] width 70 height 11
type input "2024/02/29"
type input "2024/08/27"
click at [402, 230] on div "Apply" at bounding box center [397, 230] width 19 height 11
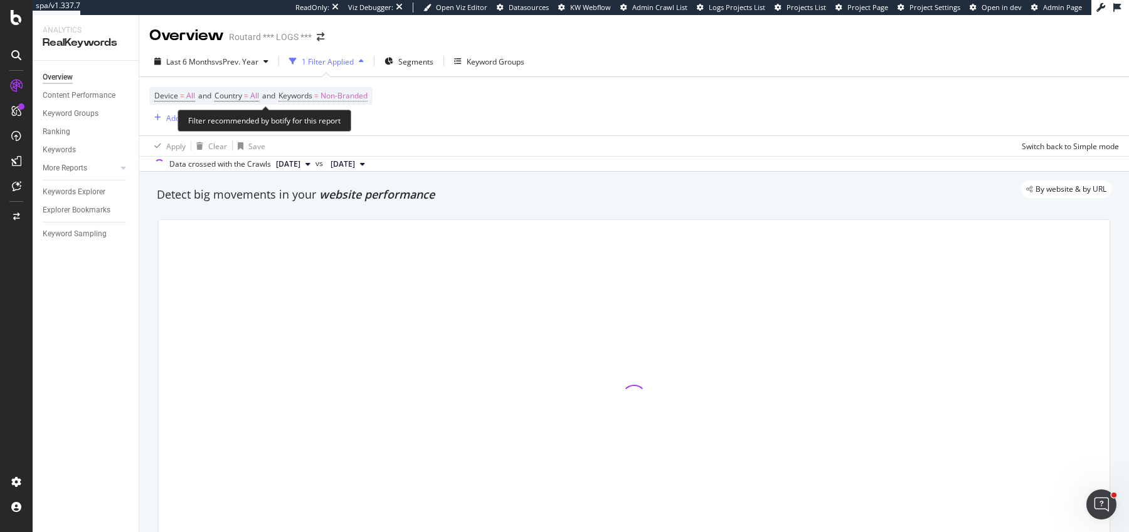
click at [363, 95] on span "Non-Branded" at bounding box center [343, 96] width 47 height 18
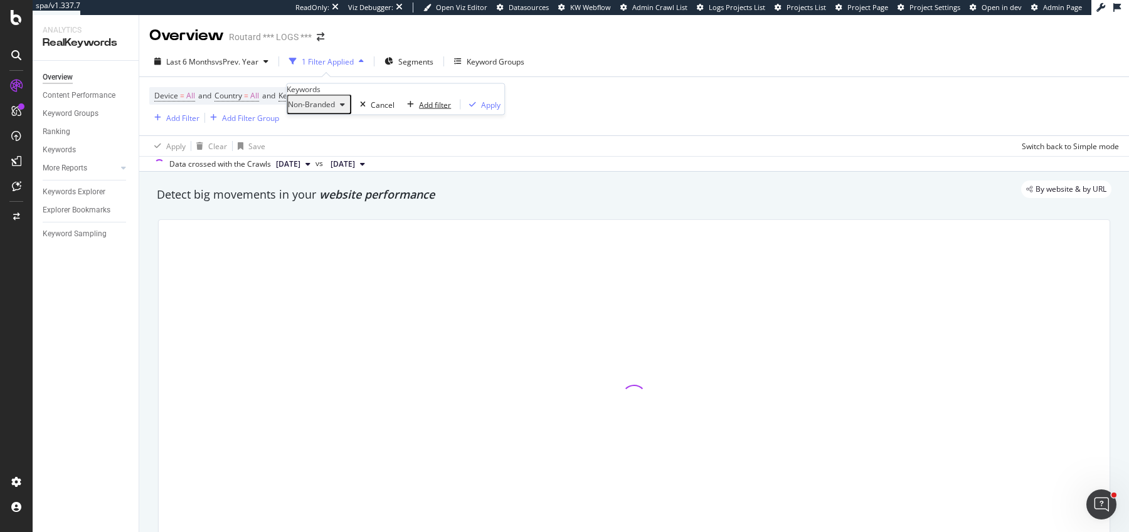
click at [419, 110] on div "Add filter" at bounding box center [435, 104] width 32 height 11
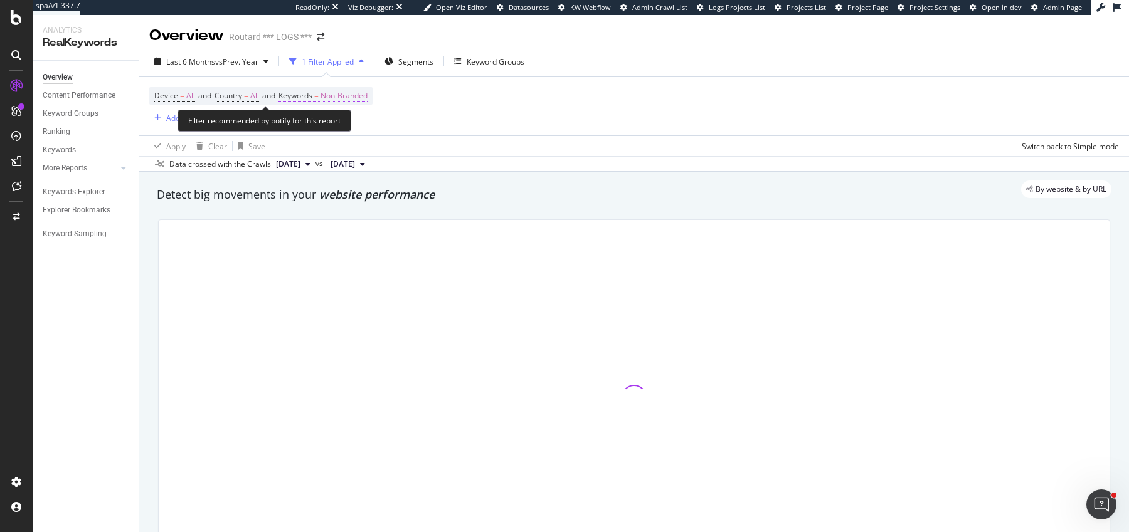
click at [342, 98] on span "Non-Branded" at bounding box center [343, 96] width 47 height 18
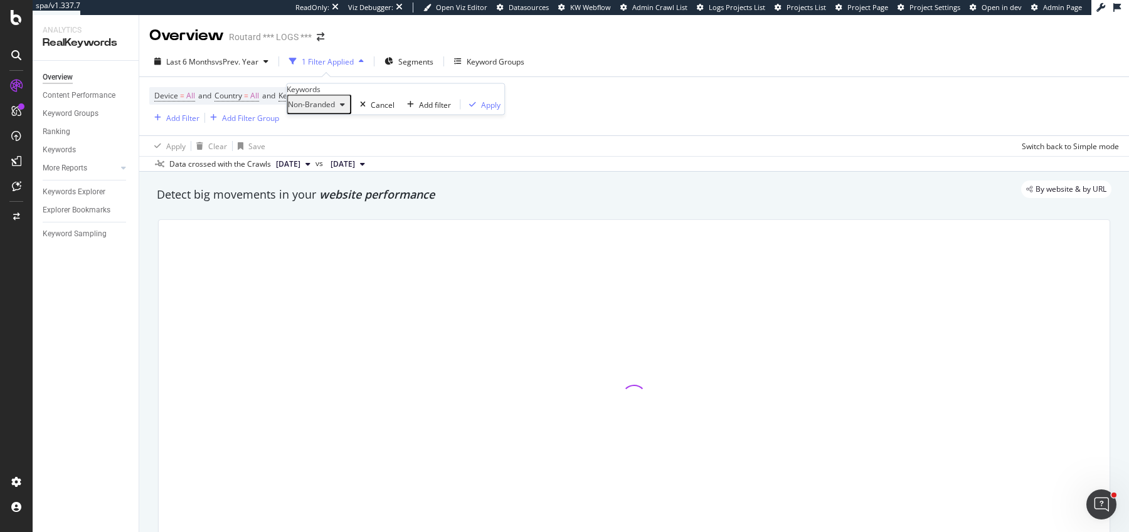
click at [335, 110] on span "Non-Branded" at bounding box center [311, 104] width 47 height 11
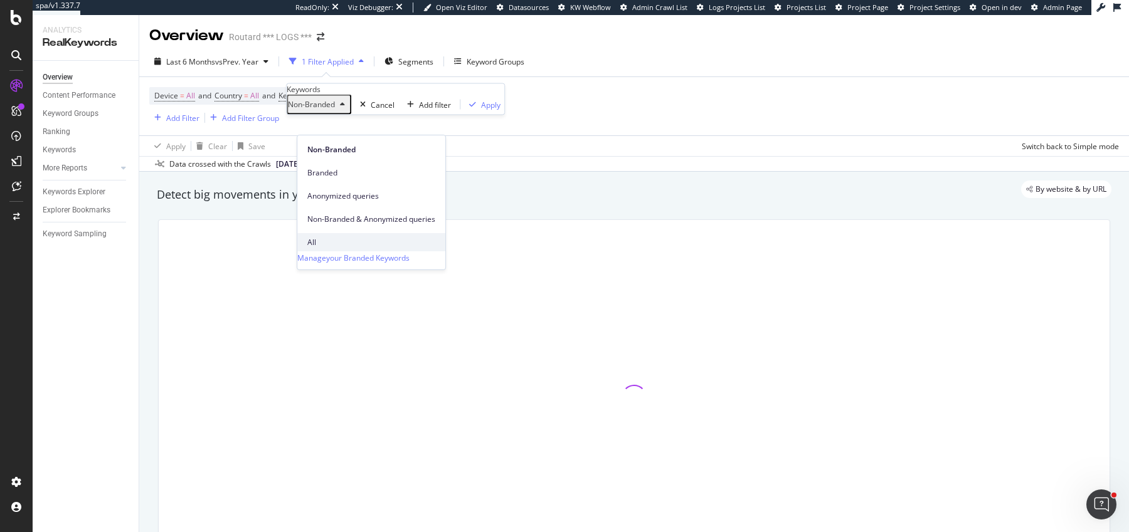
click at [339, 237] on span "All" at bounding box center [371, 242] width 128 height 11
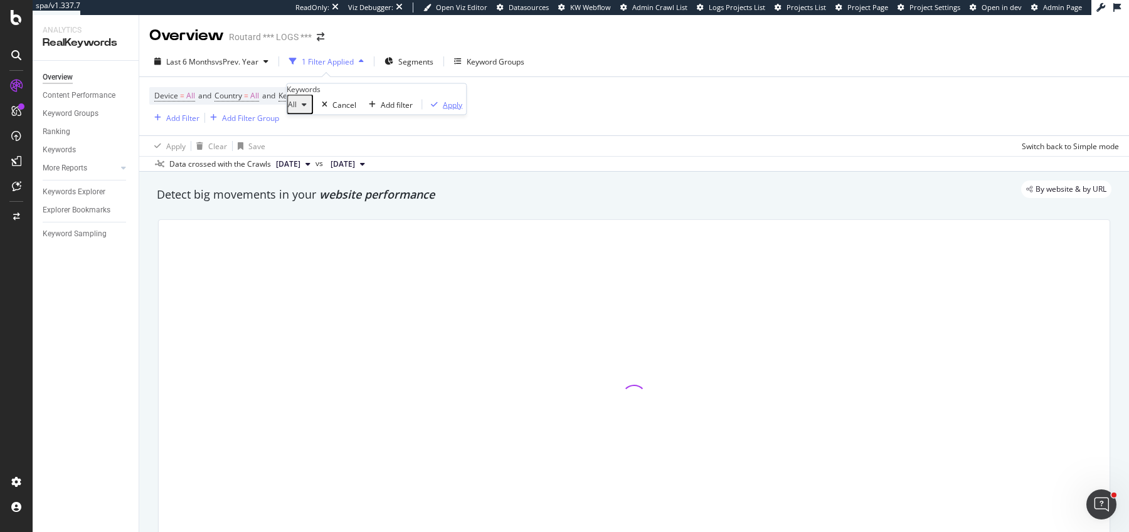
click at [443, 110] on div "Apply" at bounding box center [452, 104] width 19 height 11
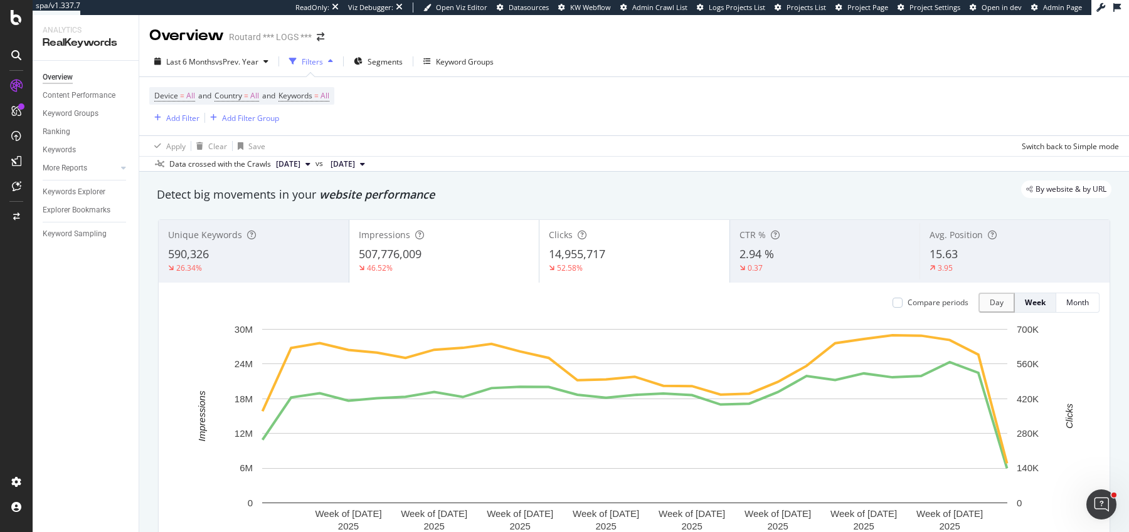
click at [480, 263] on div "46.52%" at bounding box center [444, 268] width 171 height 11
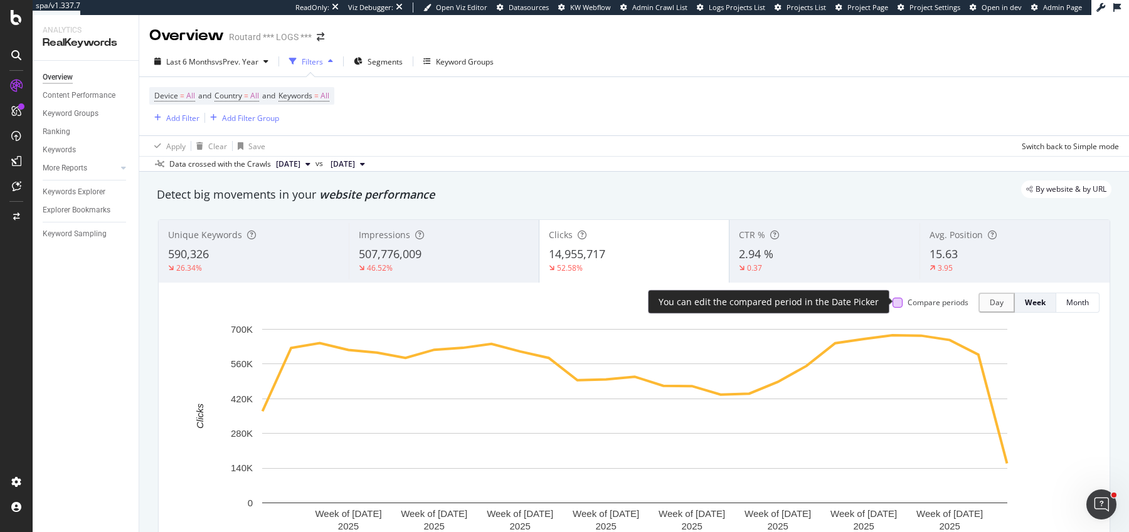
click at [900, 305] on div at bounding box center [897, 303] width 10 height 10
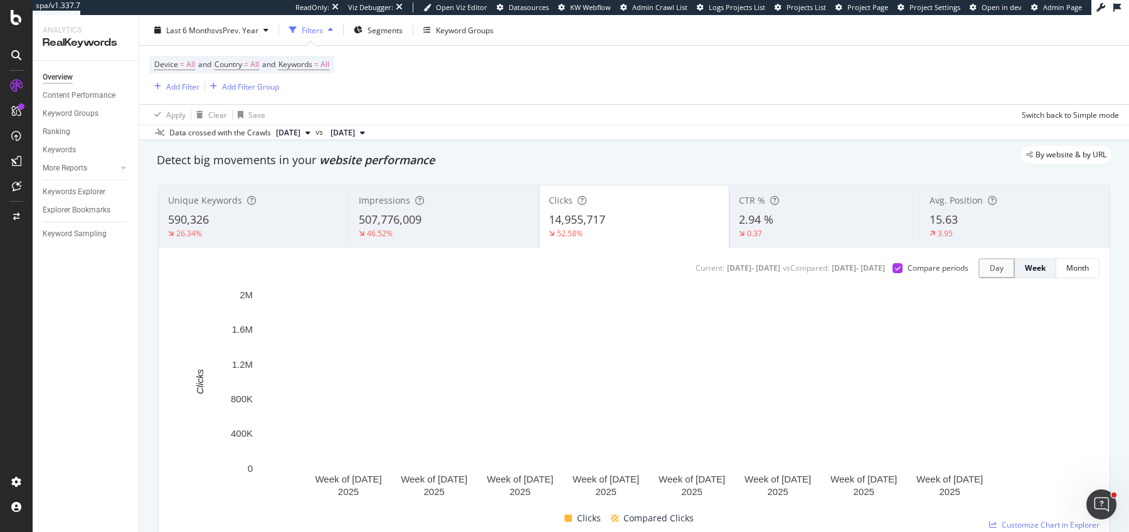
scroll to position [60, 0]
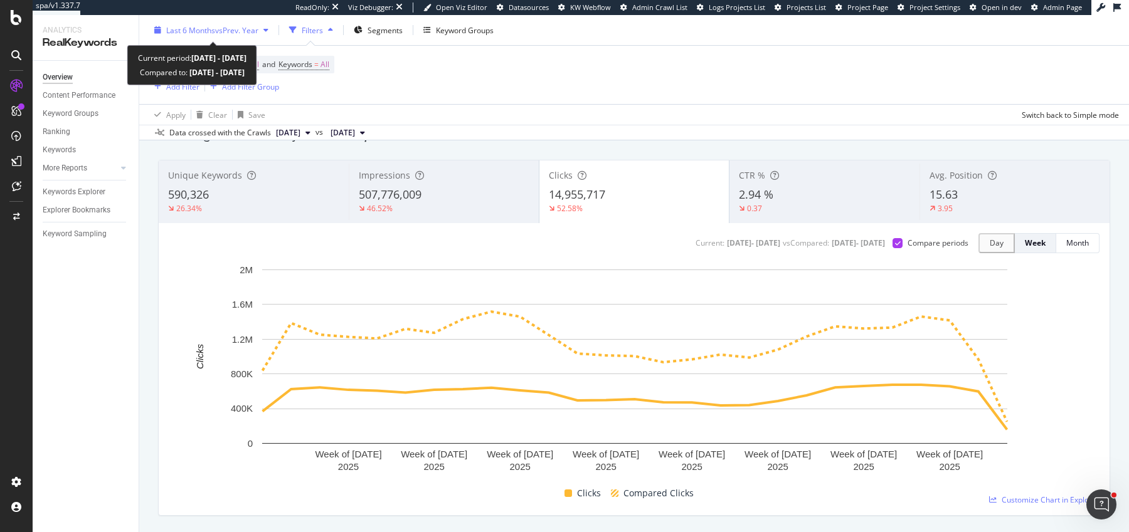
click at [240, 24] on span "vs Prev. Year" at bounding box center [236, 29] width 43 height 11
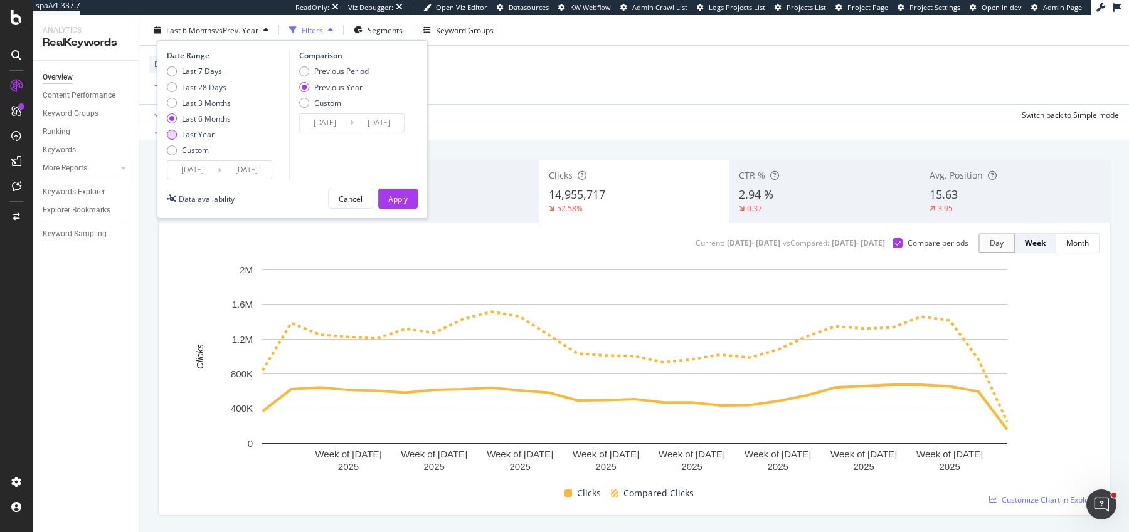
click at [207, 135] on div "Last Year" at bounding box center [198, 134] width 33 height 11
type input "2024/08/27"
type input "2023/08/29"
click at [393, 198] on div "Apply" at bounding box center [397, 198] width 19 height 11
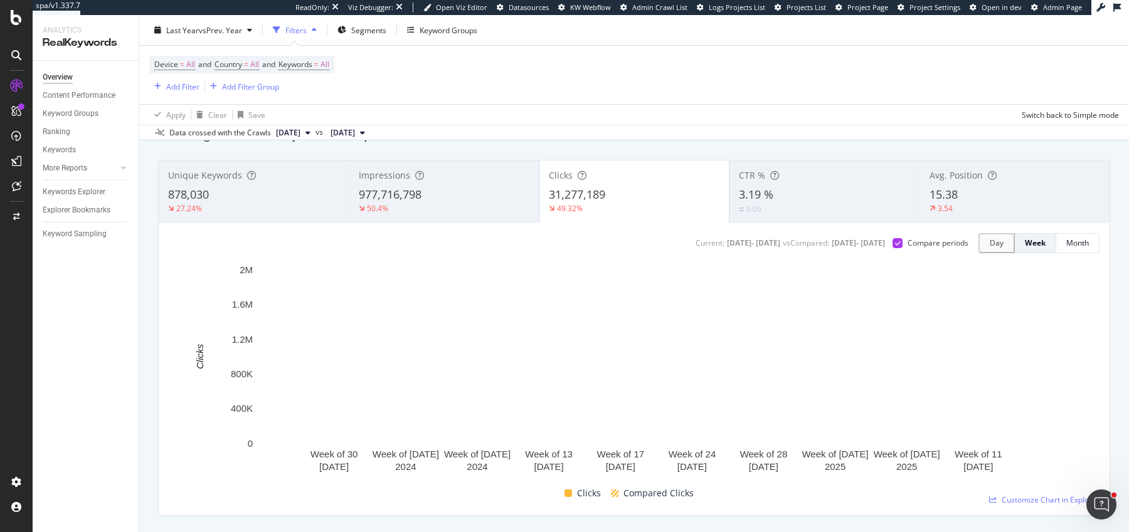
scroll to position [52, 0]
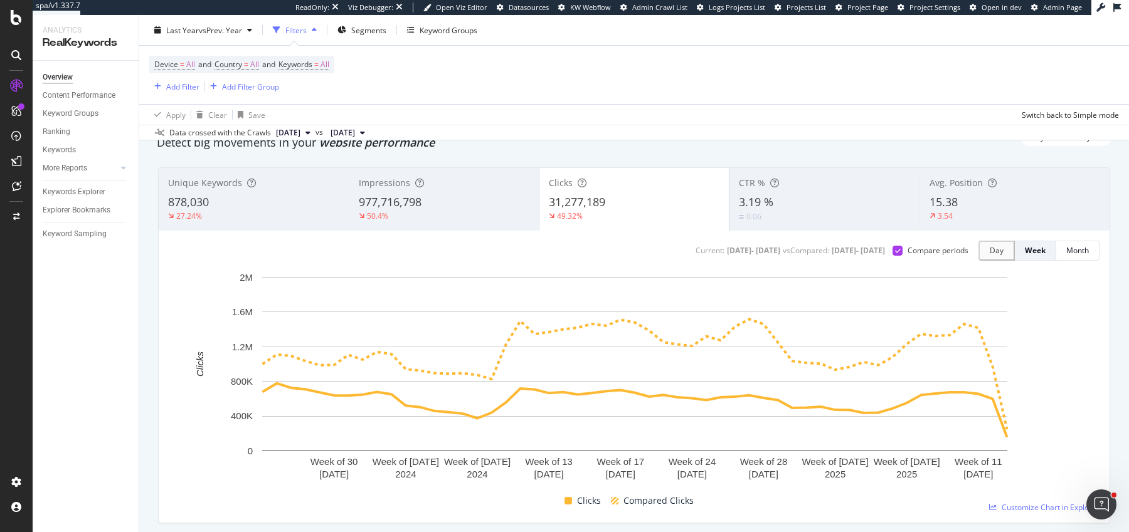
click at [411, 211] on div "50.4%" at bounding box center [444, 216] width 171 height 11
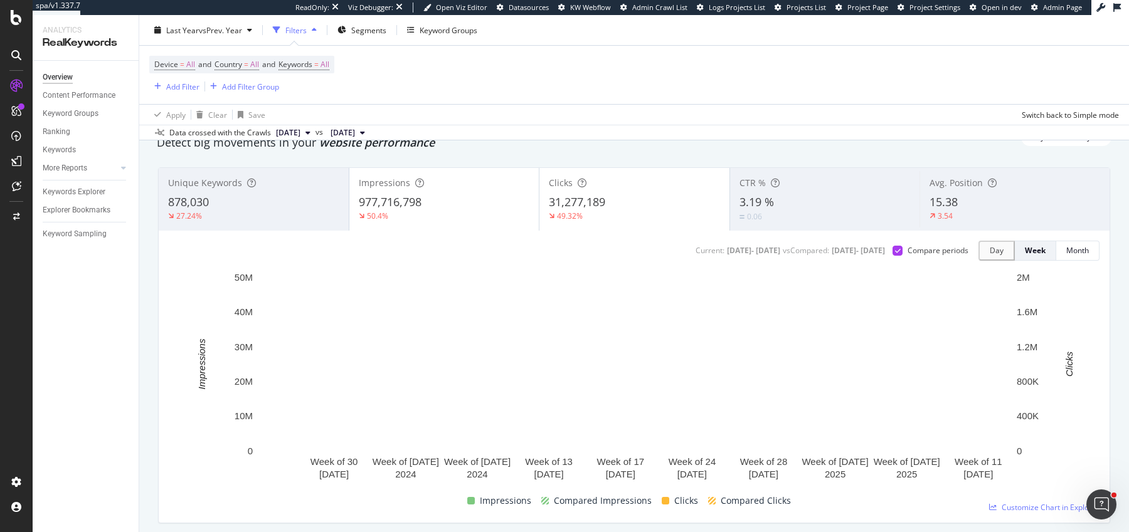
click at [634, 199] on div "31,277,189" at bounding box center [634, 202] width 171 height 16
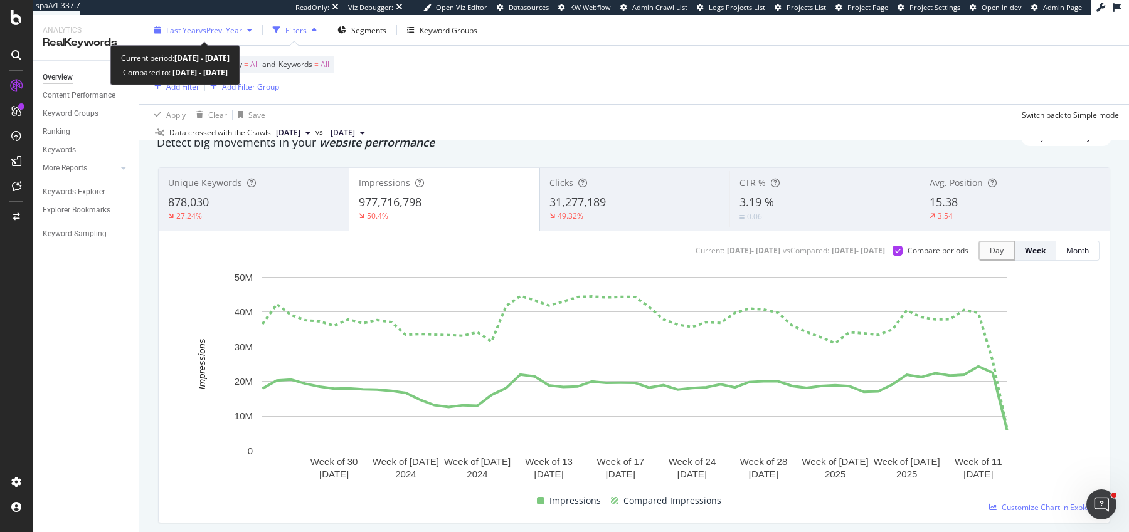
click at [206, 28] on span "vs Prev. Year" at bounding box center [220, 29] width 43 height 11
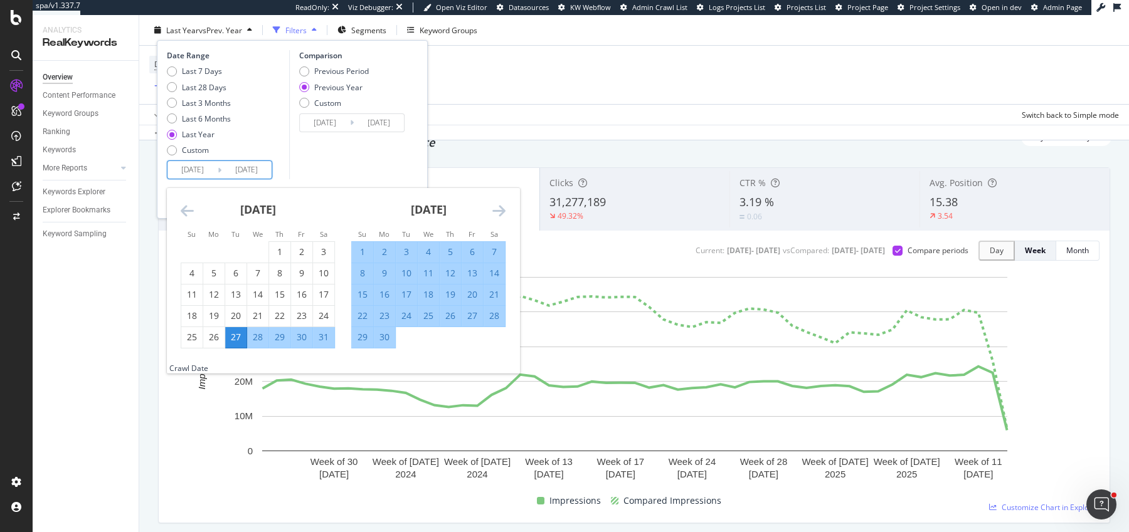
click at [184, 167] on input "2024/08/27" at bounding box center [192, 170] width 50 height 18
click at [186, 207] on icon "Move backward to switch to the previous month." at bounding box center [187, 210] width 13 height 15
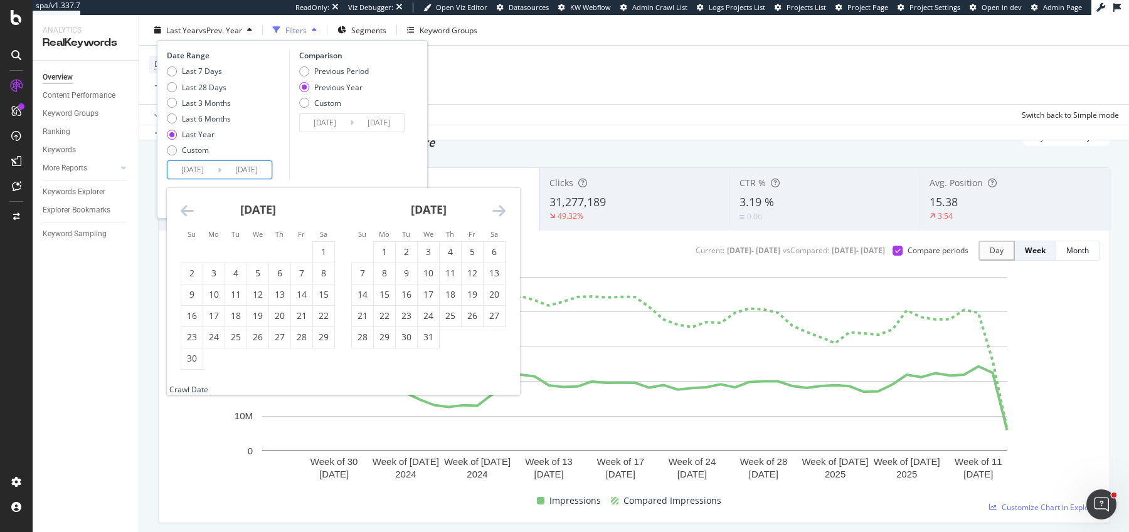
click at [186, 207] on icon "Move backward to switch to the previous month." at bounding box center [187, 210] width 13 height 15
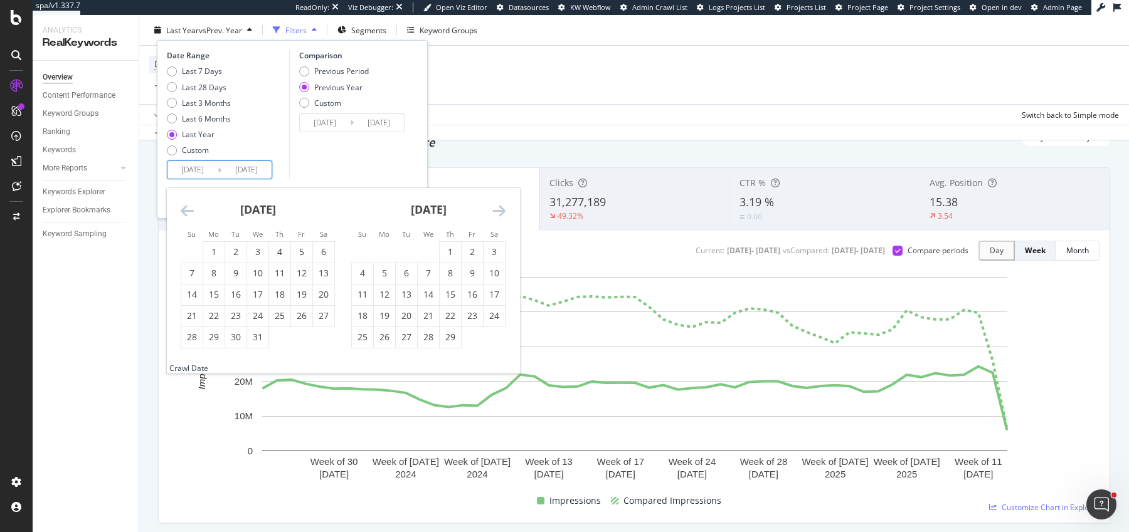
click at [186, 207] on icon "Move backward to switch to the previous month." at bounding box center [187, 210] width 13 height 15
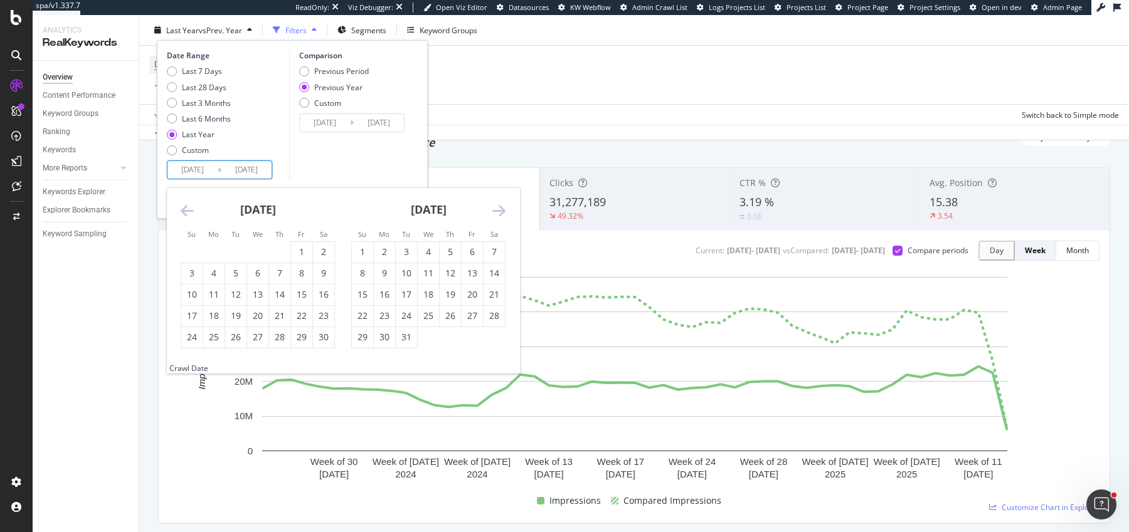
click at [186, 207] on icon "Move backward to switch to the previous month." at bounding box center [187, 210] width 13 height 15
click at [407, 246] on div "1" at bounding box center [406, 252] width 21 height 13
type input "2023/08/01"
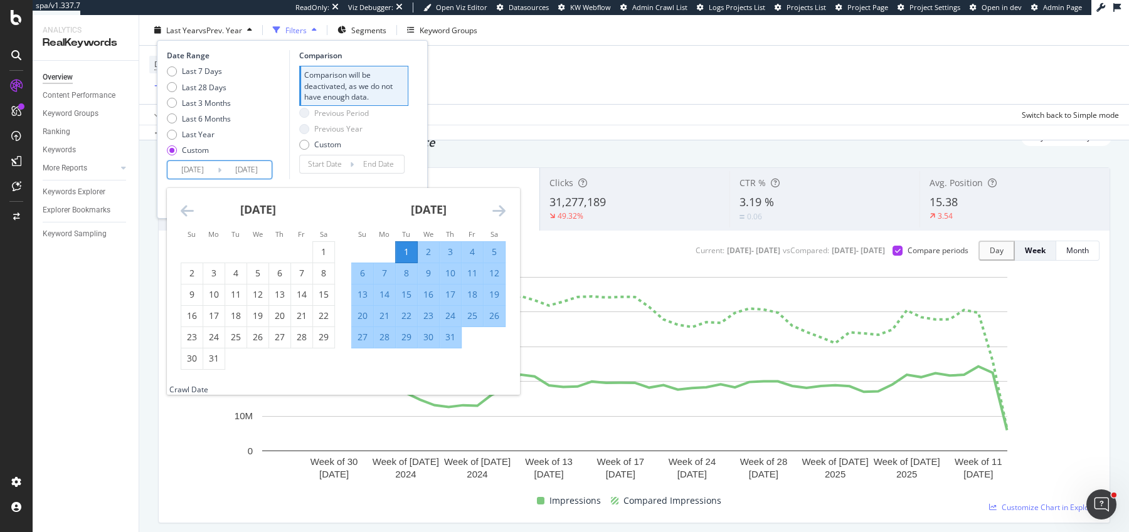
click at [404, 157] on div "Comparison Comparison will be deactivated, as we do not have enough data. Previ…" at bounding box center [348, 114] width 119 height 129
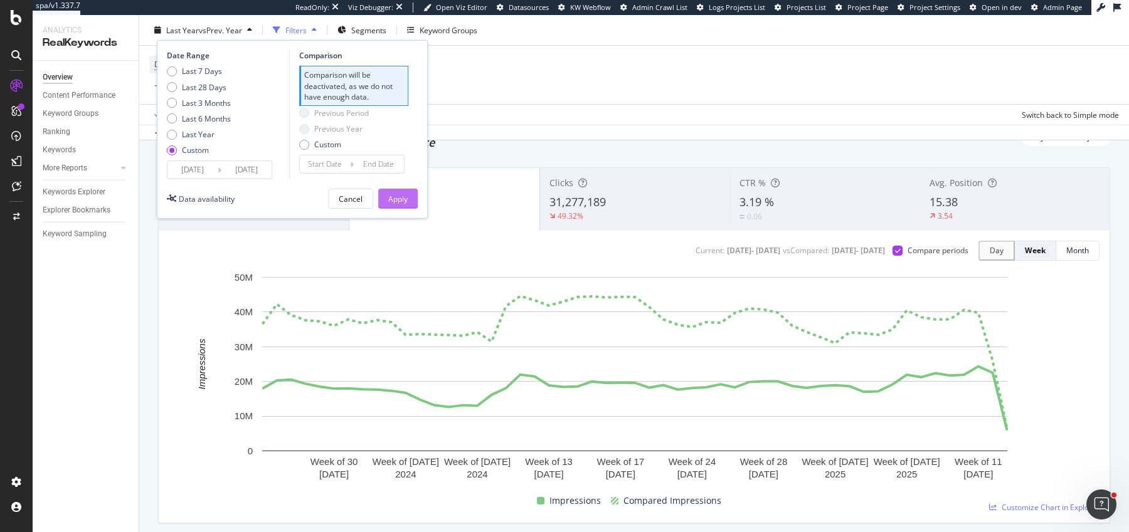
click at [404, 201] on div "Apply" at bounding box center [397, 198] width 19 height 11
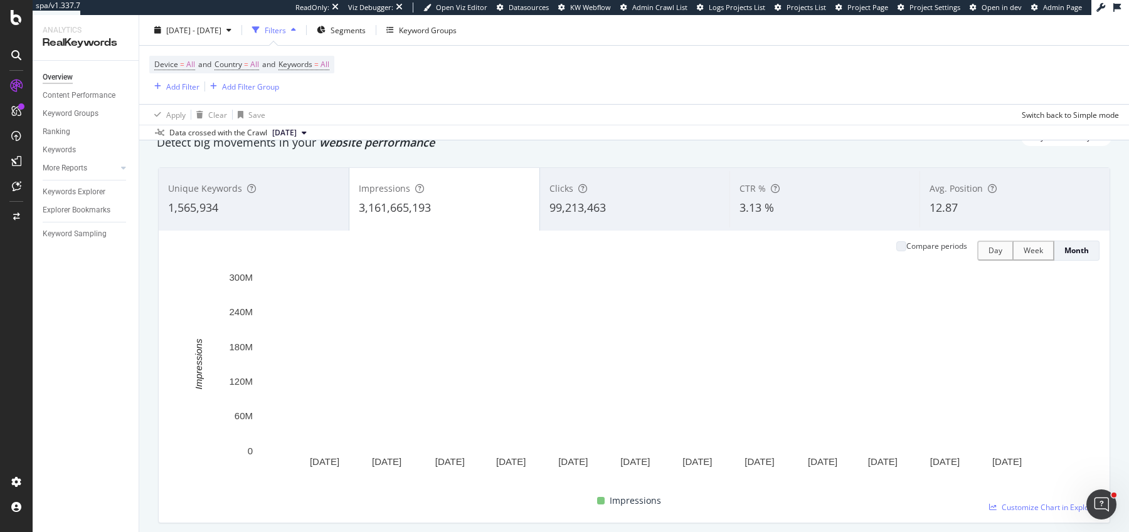
click at [601, 200] on span "99,213,463" at bounding box center [577, 207] width 56 height 15
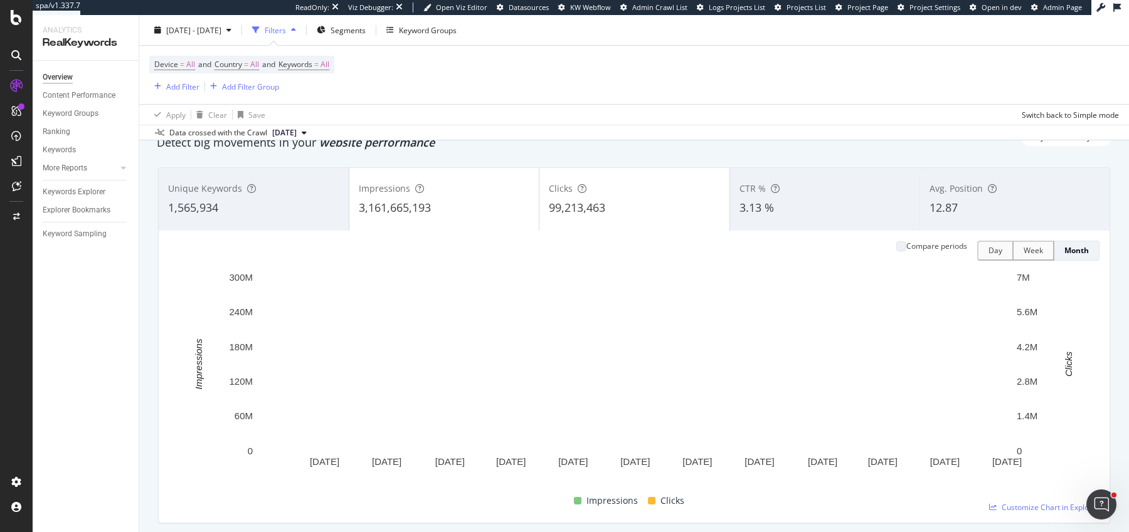
click at [483, 184] on div "Impressions" at bounding box center [444, 188] width 171 height 13
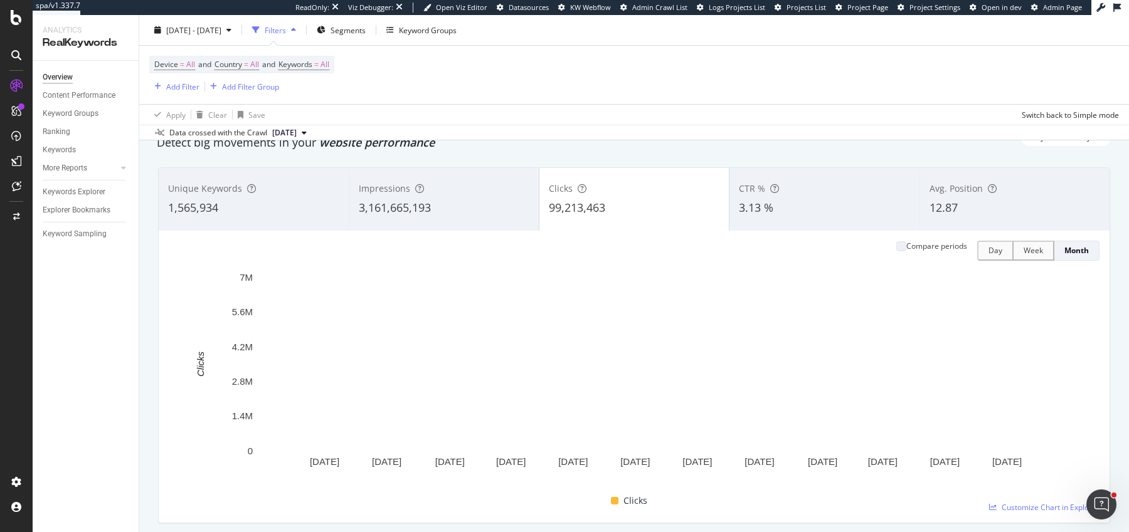
click at [484, 184] on div "Impressions" at bounding box center [444, 188] width 171 height 13
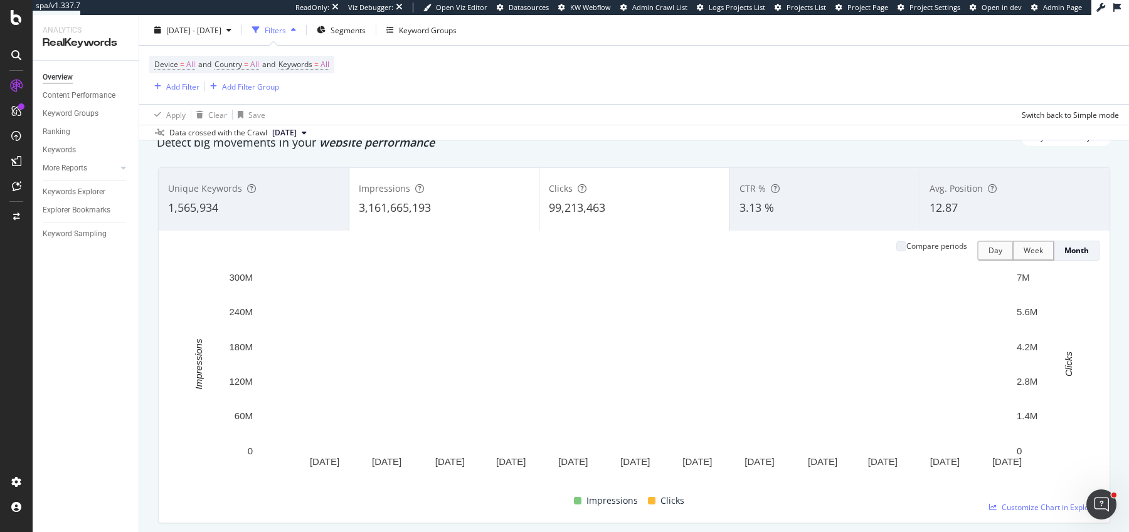
click at [961, 225] on div "Avg. Position 12.87" at bounding box center [1014, 199] width 190 height 56
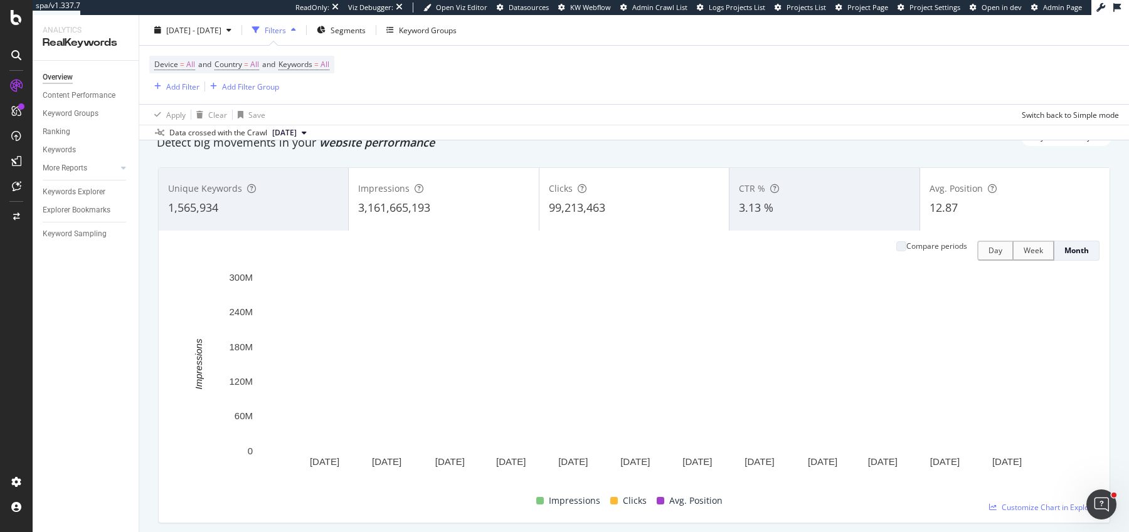
click at [556, 194] on div "Clicks 99,213,463" at bounding box center [633, 199] width 189 height 56
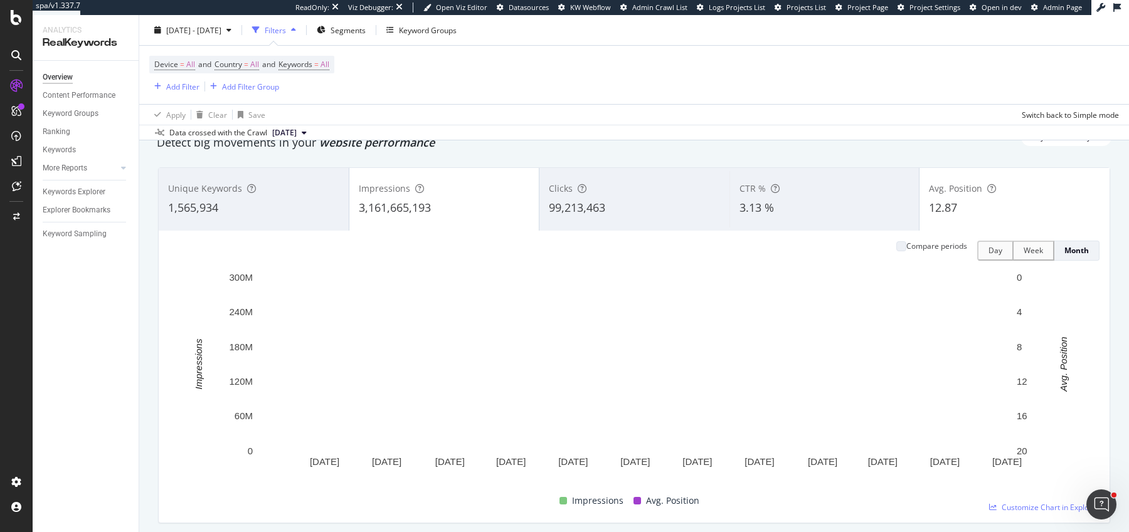
click at [489, 200] on div "3,161,665,193" at bounding box center [444, 208] width 171 height 16
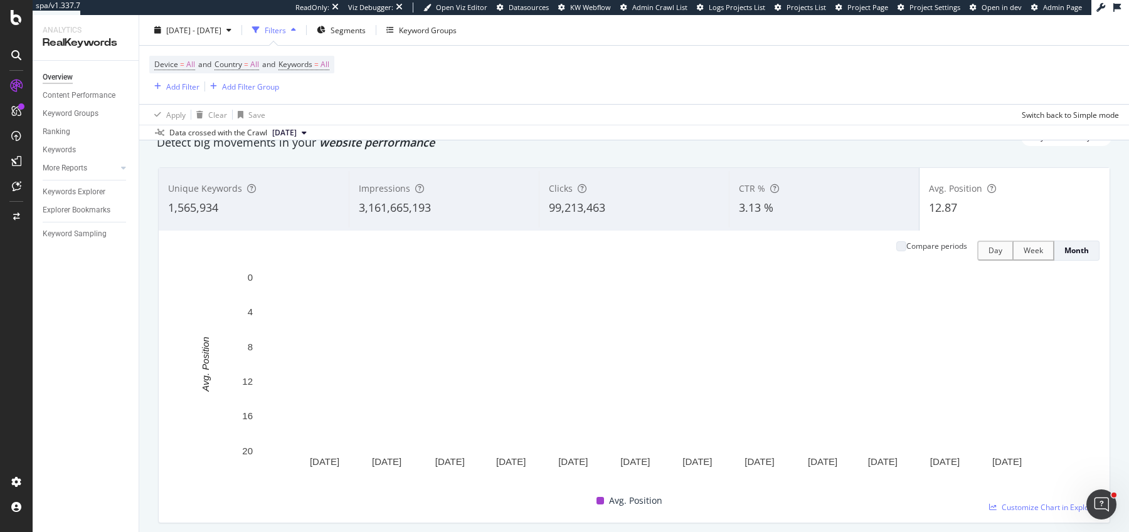
click at [492, 200] on div "3,161,665,193" at bounding box center [444, 208] width 171 height 16
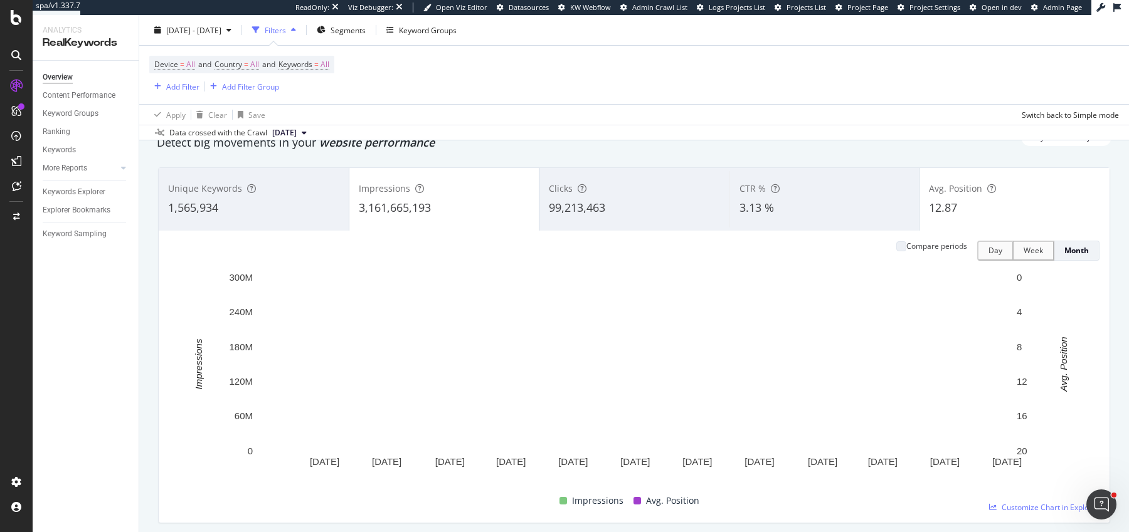
click at [655, 191] on div "Clicks" at bounding box center [634, 188] width 171 height 13
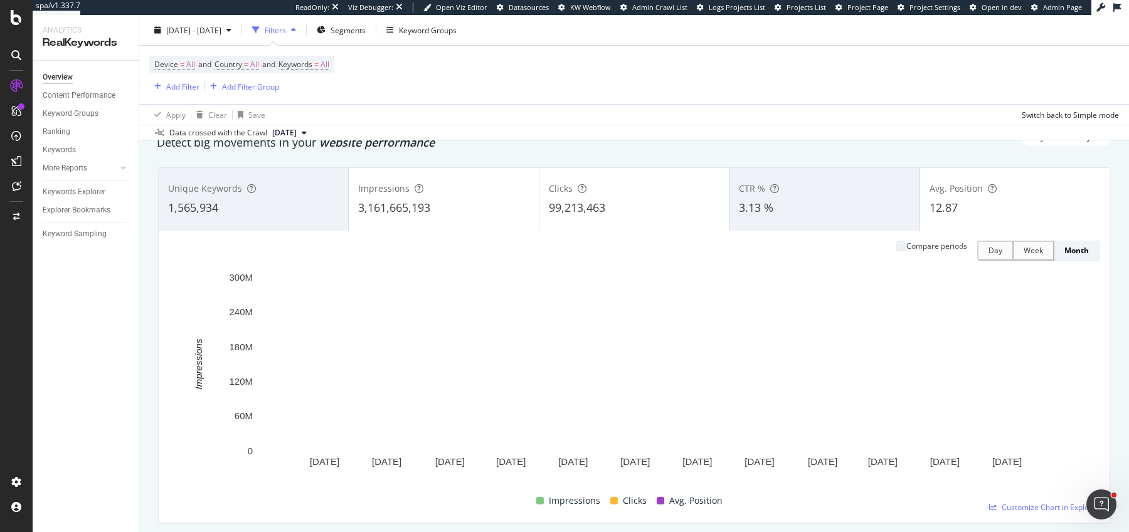
click at [989, 204] on div "12.87" at bounding box center [1014, 208] width 171 height 16
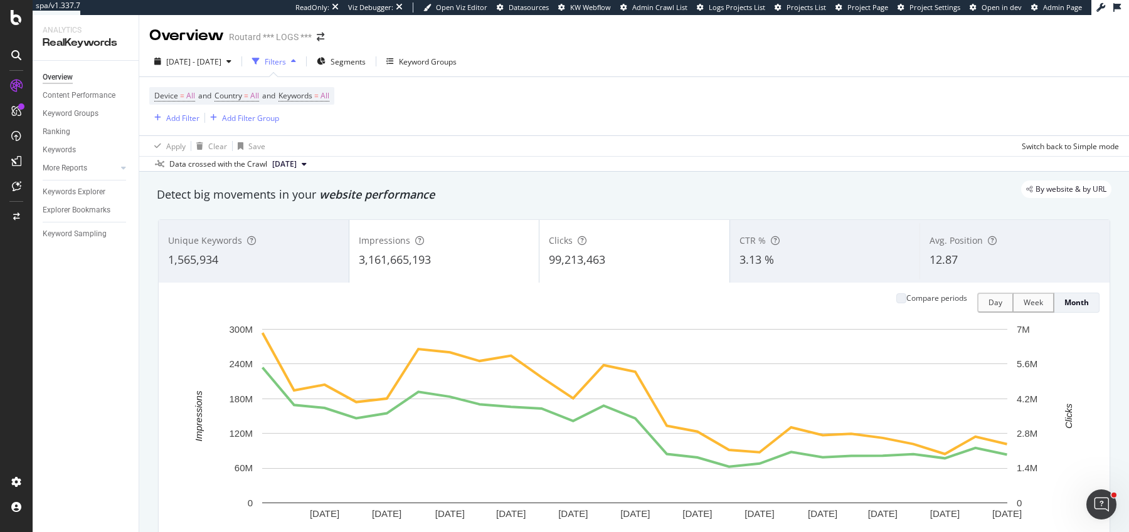
click at [405, 39] on div "Overview Routard *** LOGS ***" at bounding box center [634, 30] width 990 height 31
click at [70, 139] on div "ActionBoard" at bounding box center [70, 143] width 49 height 13
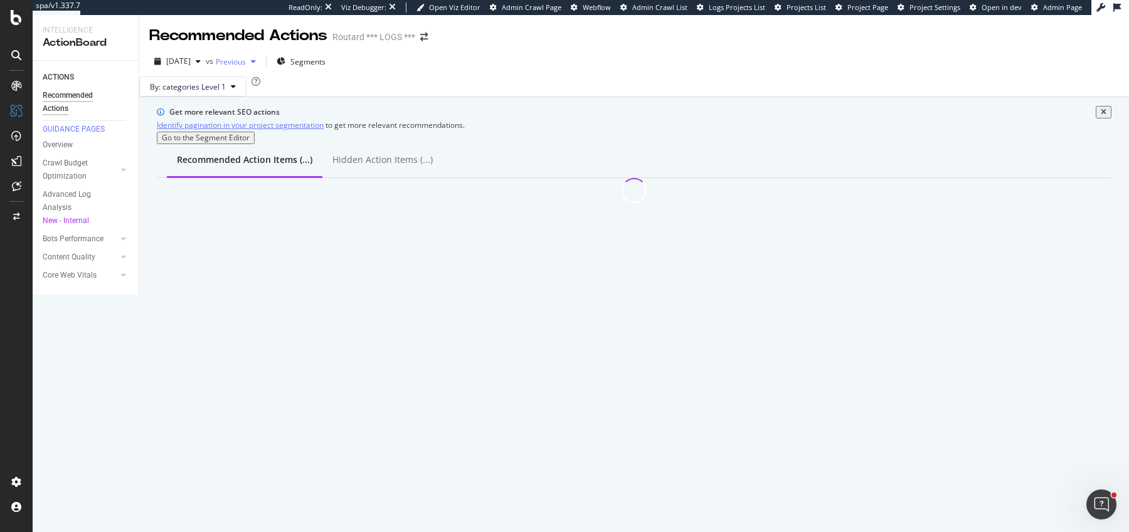
click at [241, 63] on span "Previous" at bounding box center [231, 61] width 30 height 11
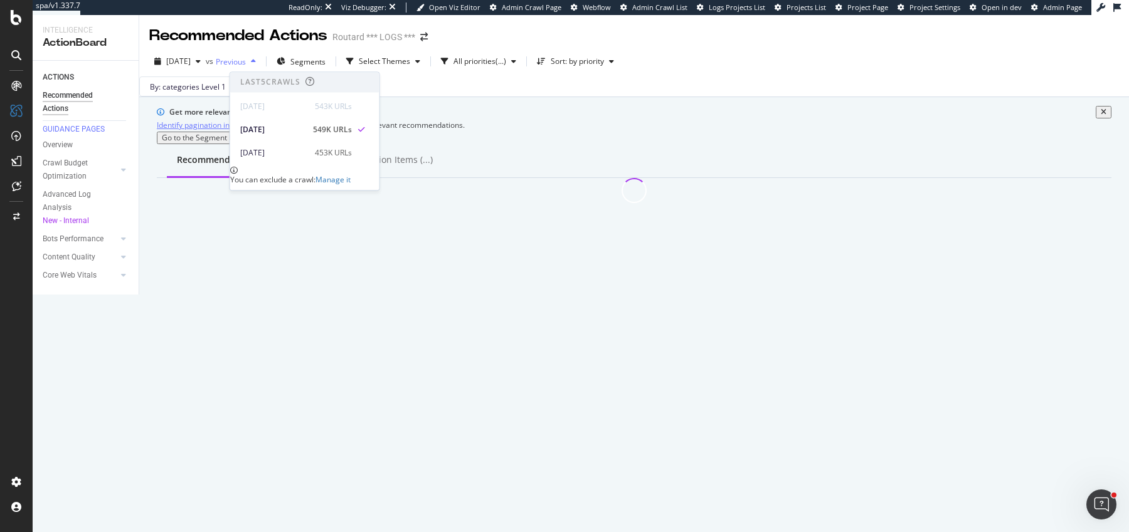
click at [241, 63] on span "Previous" at bounding box center [231, 61] width 30 height 11
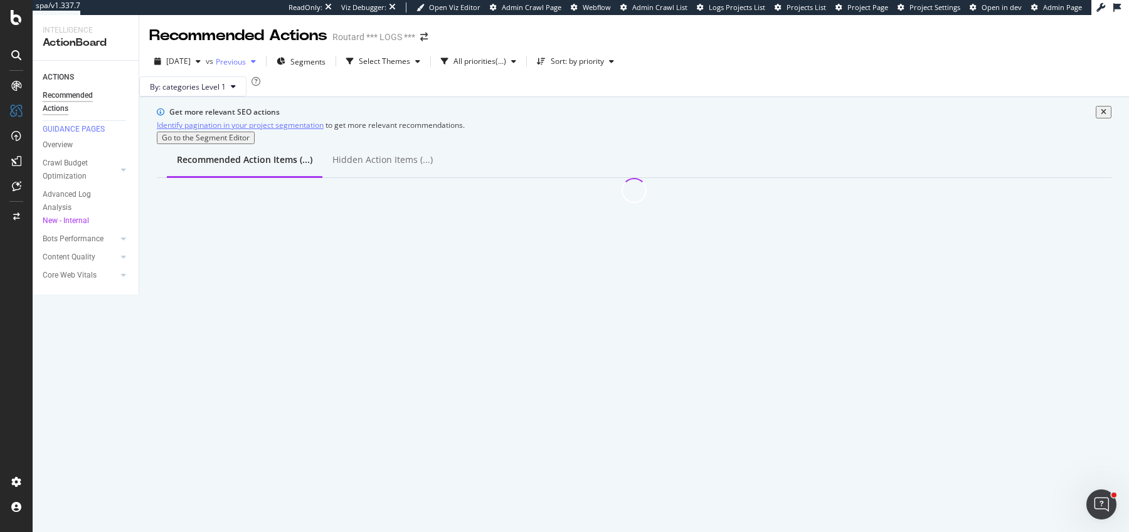
click at [241, 63] on span "Previous" at bounding box center [231, 61] width 30 height 11
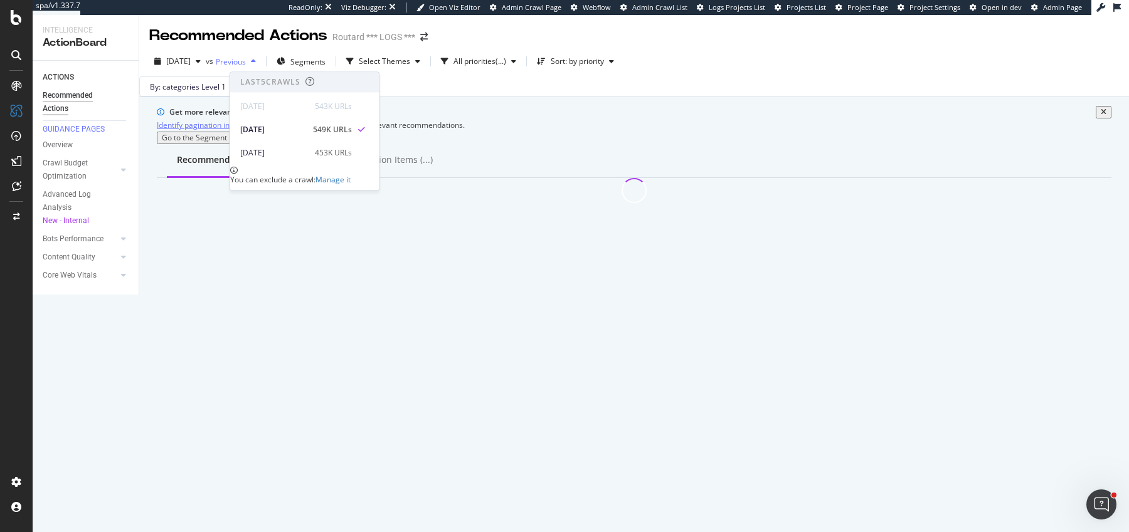
click at [241, 63] on span "Previous" at bounding box center [231, 61] width 30 height 11
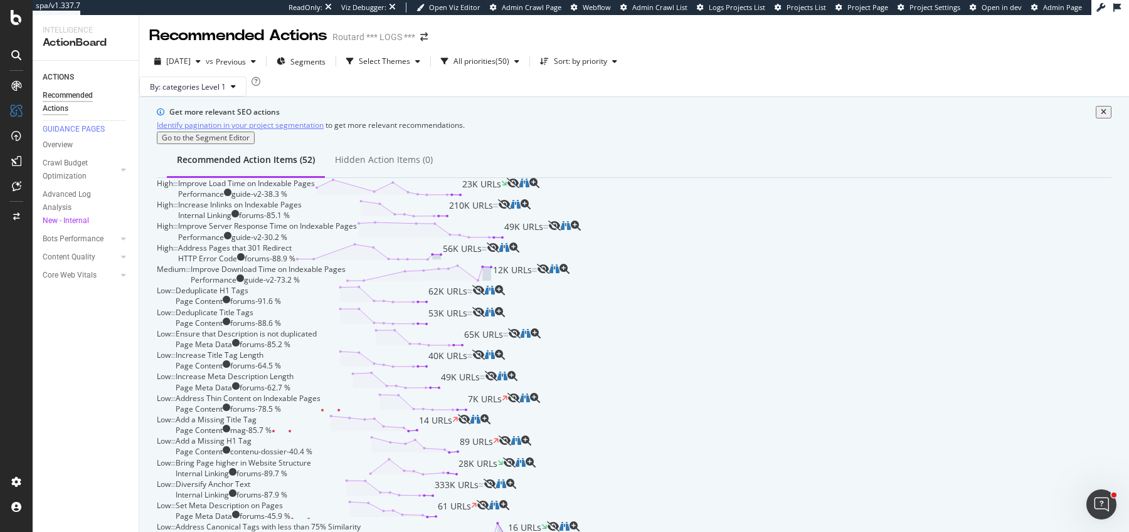
scroll to position [196, 0]
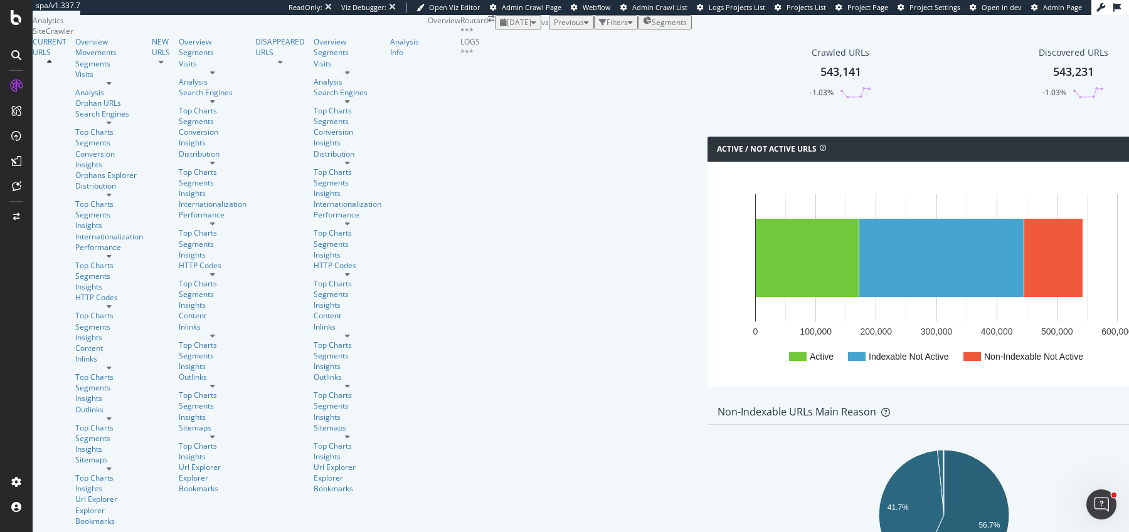
click at [507, 28] on span "[DATE]" at bounding box center [519, 22] width 24 height 11
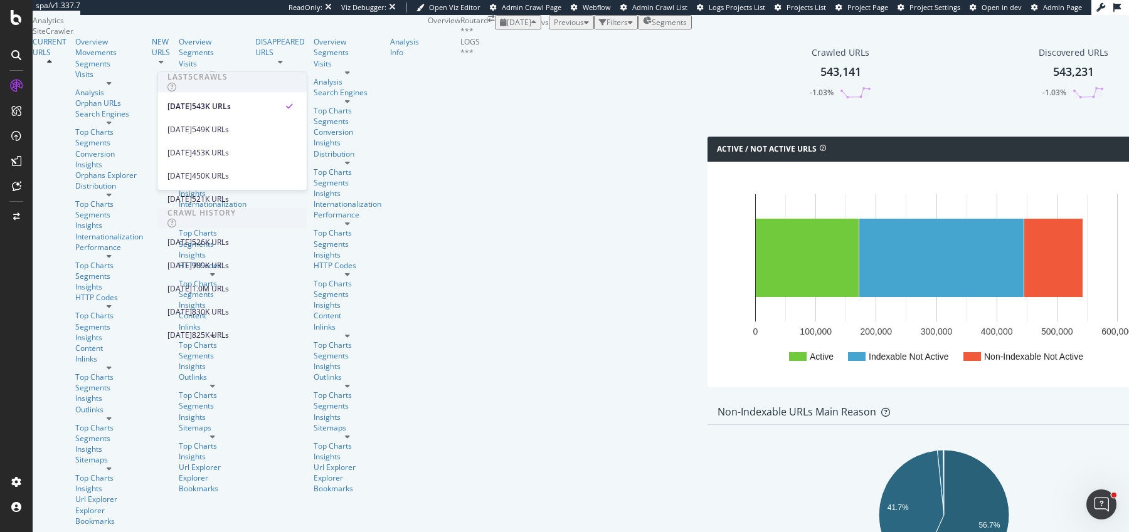
click at [507, 28] on span "[DATE]" at bounding box center [519, 22] width 24 height 11
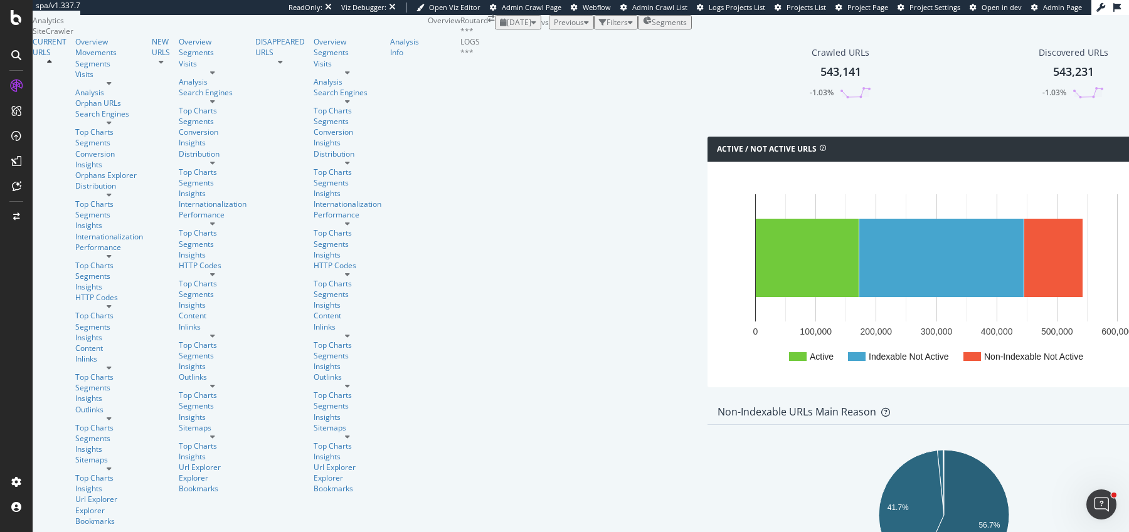
click at [507, 28] on span "[DATE]" at bounding box center [519, 22] width 24 height 11
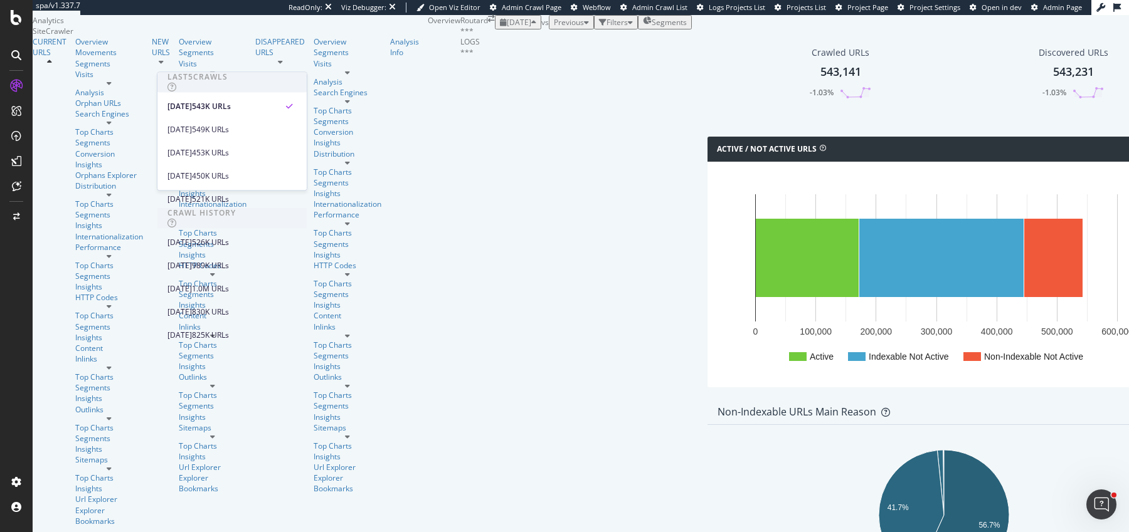
click at [507, 28] on span "[DATE]" at bounding box center [519, 22] width 24 height 11
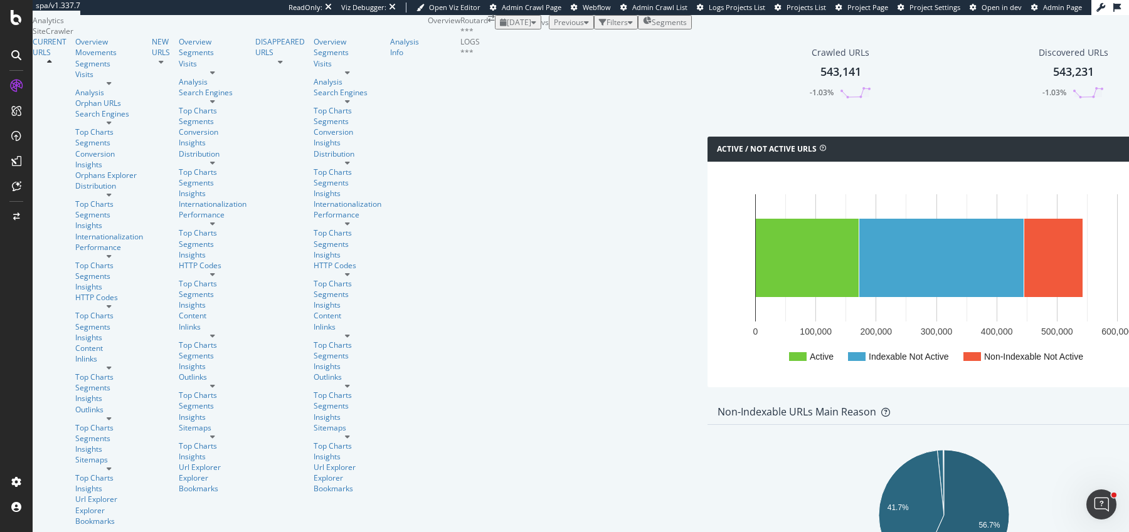
click at [701, 221] on div "Active / Not Active URLs Chart (by Value) Chart (by Percentage) Table Expand Ex…" at bounding box center [944, 268] width 486 height 263
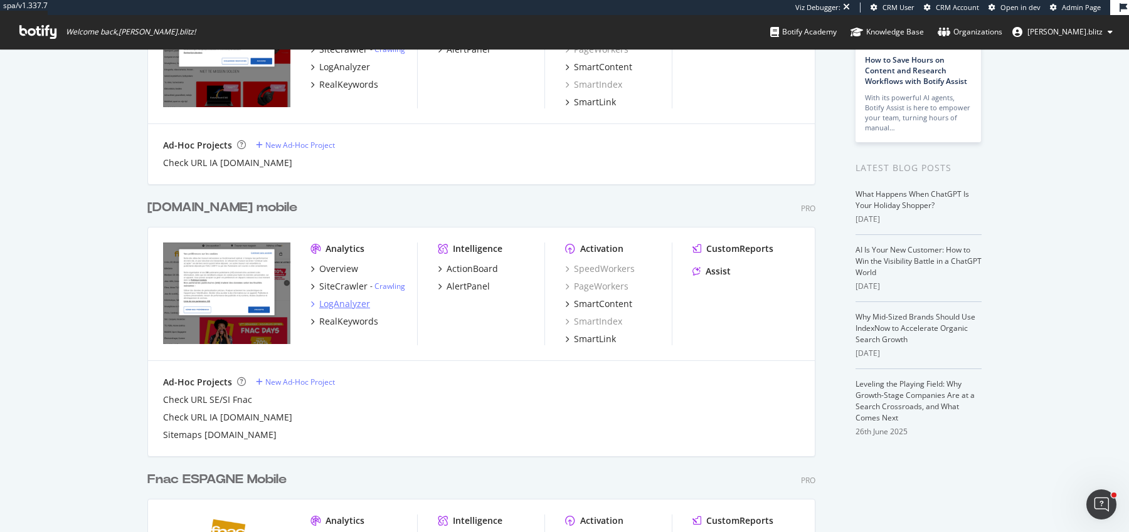
click at [332, 298] on div "LogAnalyzer" at bounding box center [344, 304] width 51 height 13
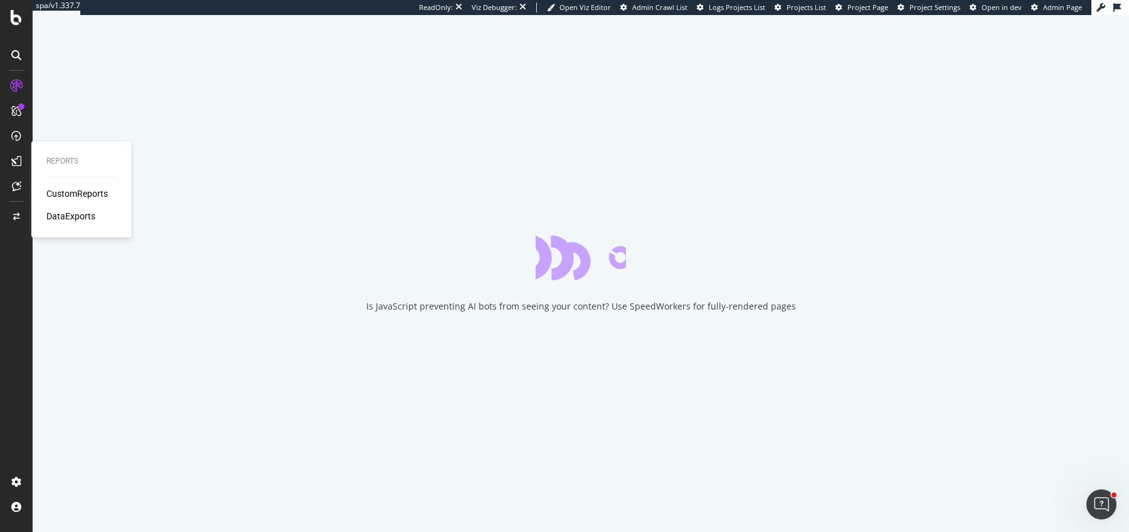
click at [70, 198] on div "CustomReports" at bounding box center [76, 194] width 61 height 13
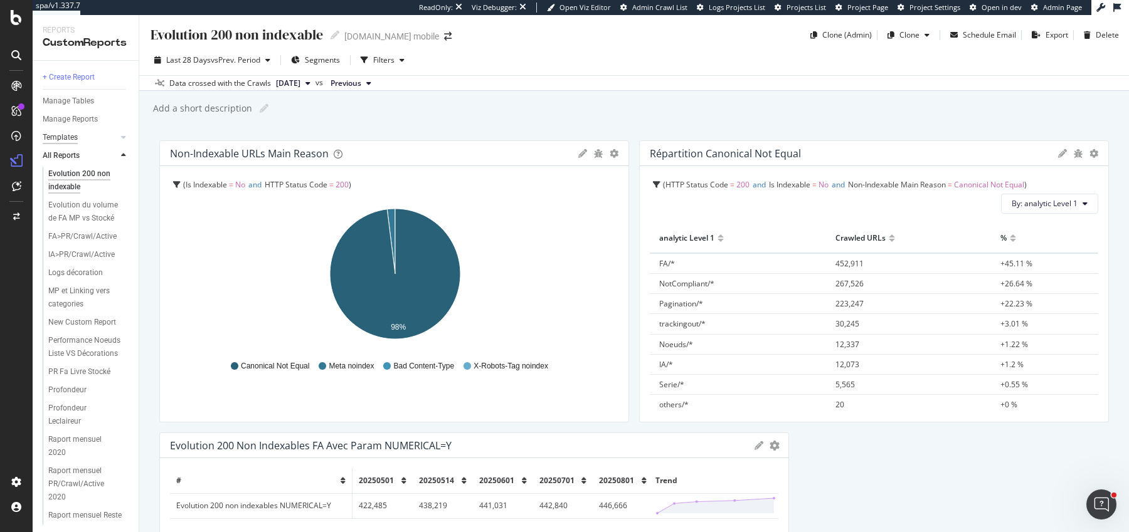
click at [75, 138] on div "Templates" at bounding box center [60, 137] width 35 height 13
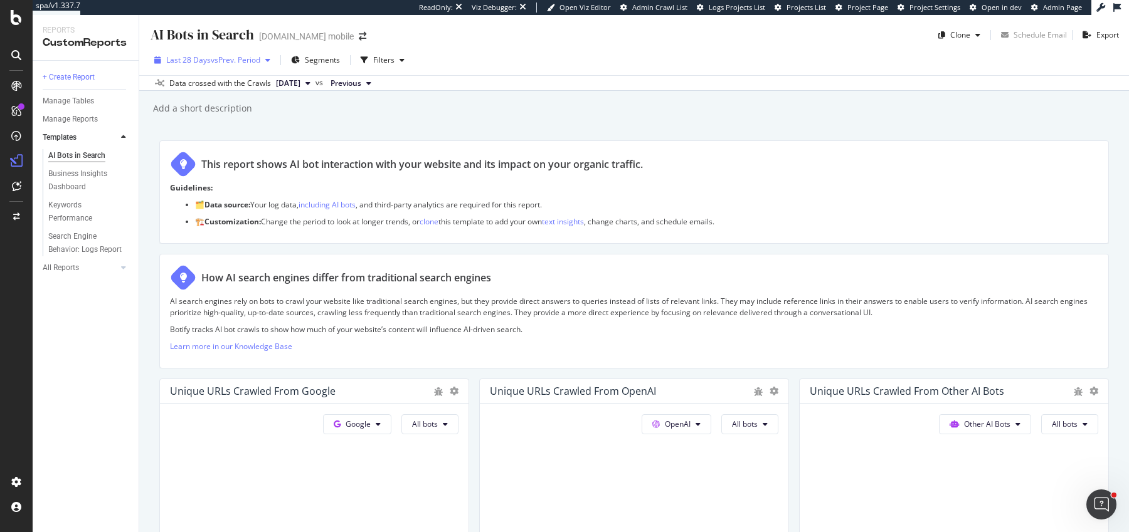
click at [224, 58] on span "vs Prev. Period" at bounding box center [236, 60] width 50 height 11
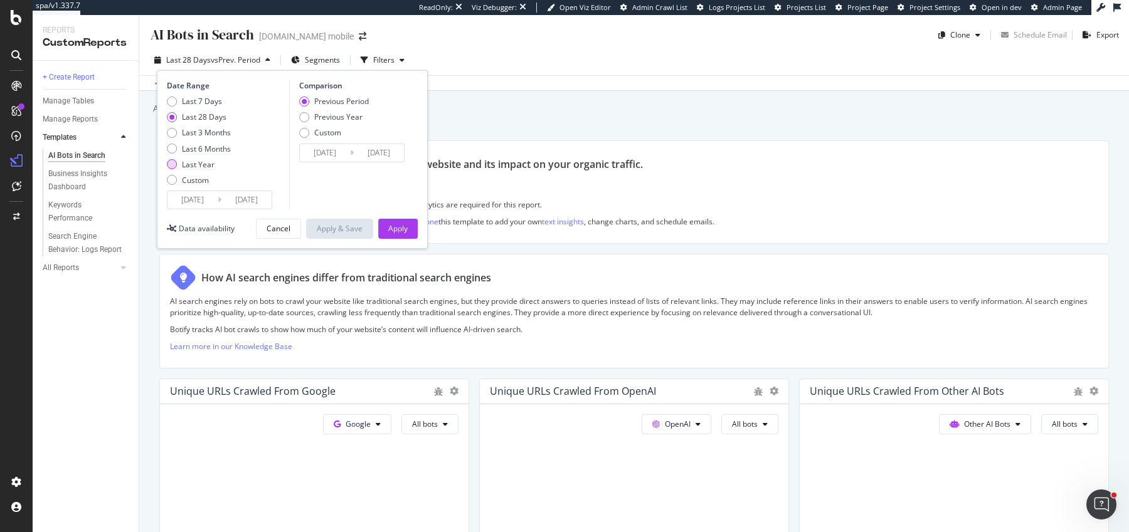
click at [196, 162] on div "Last Year" at bounding box center [198, 164] width 33 height 11
type input "[DATE]"
click at [389, 231] on div "Apply" at bounding box center [397, 228] width 19 height 11
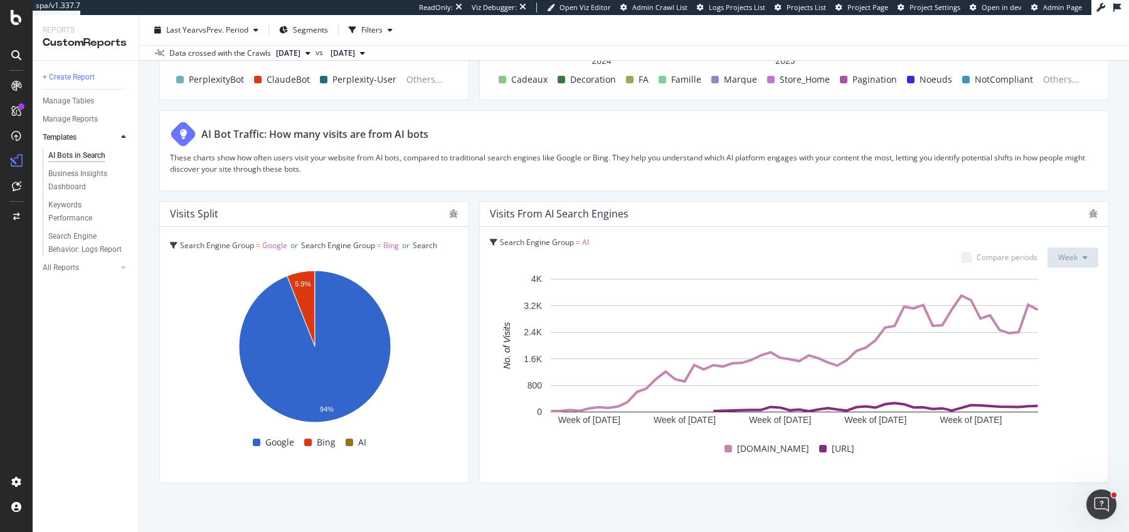
scroll to position [2108, 0]
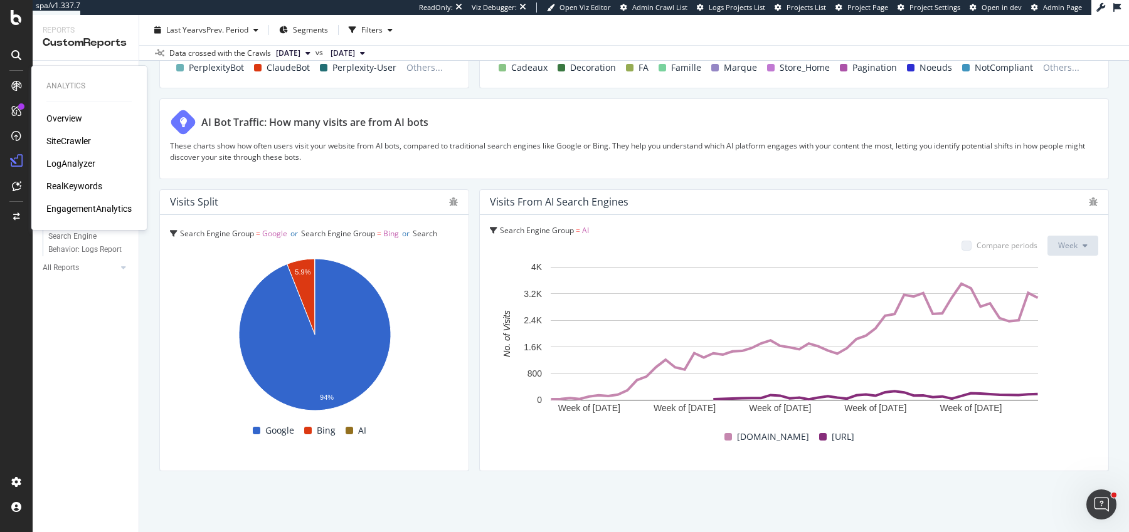
click at [63, 211] on div "EngagementAnalytics" at bounding box center [88, 209] width 85 height 13
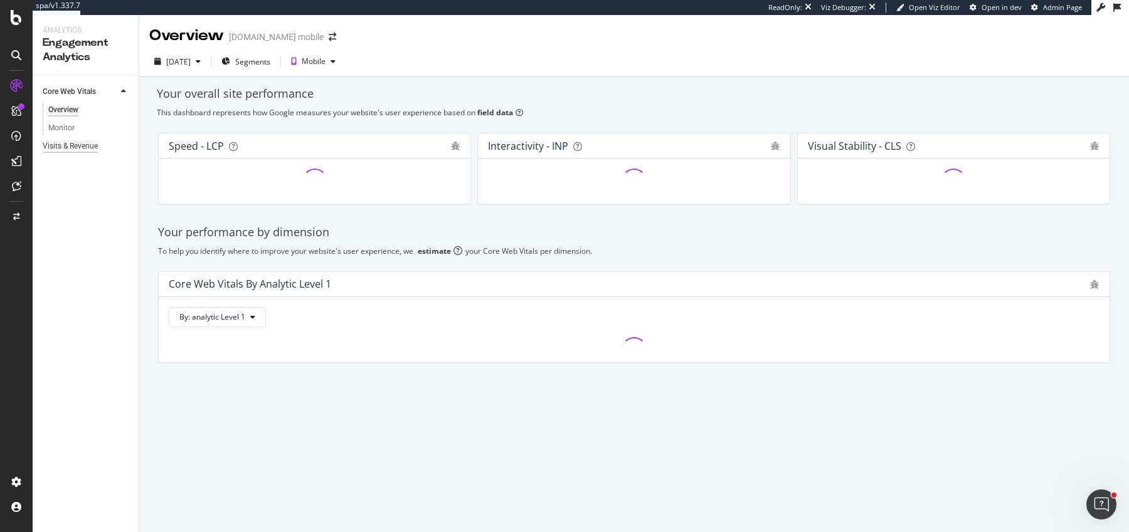
click at [59, 148] on div "Visits & Revenue" at bounding box center [70, 146] width 55 height 13
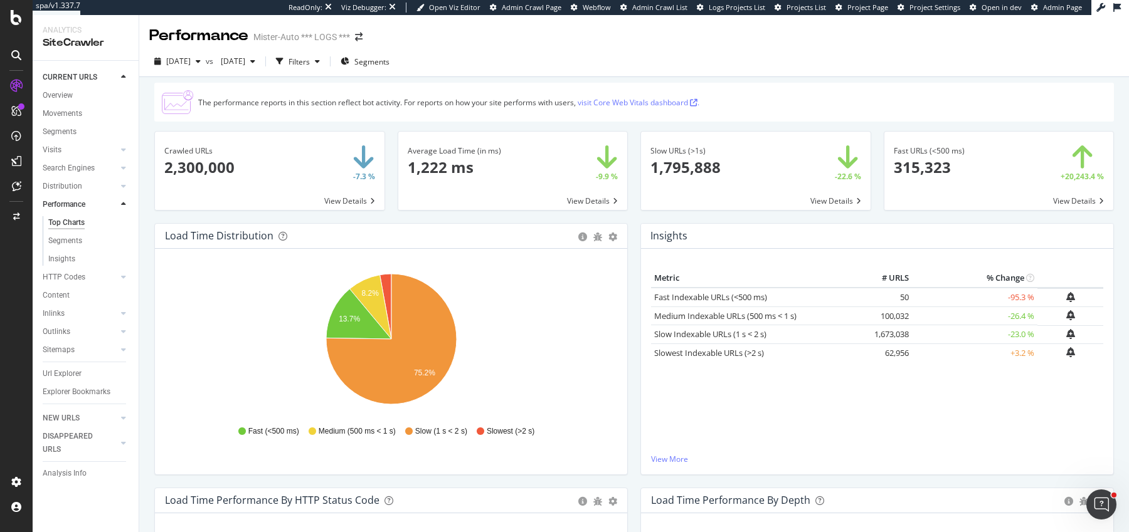
scroll to position [41, 0]
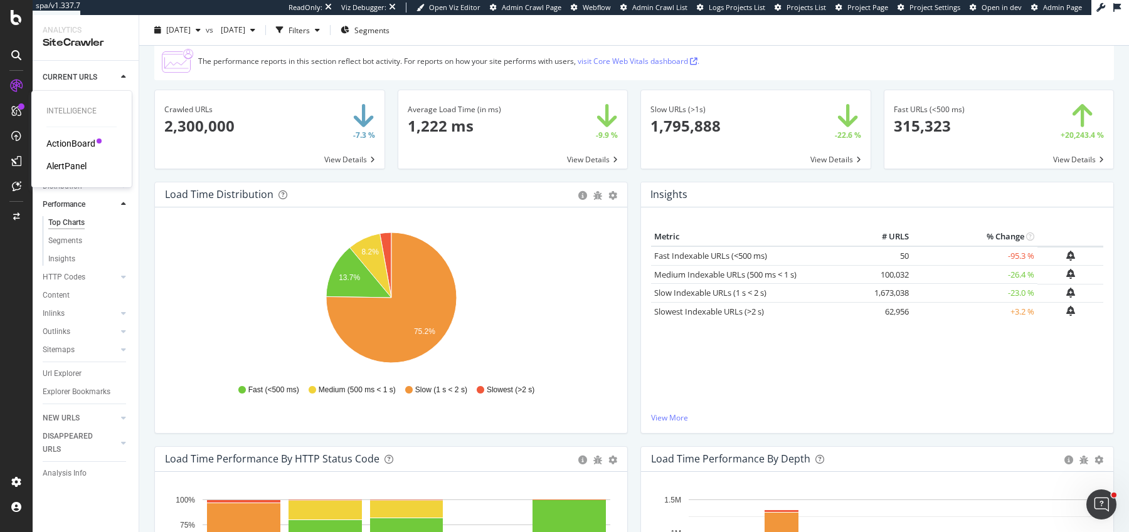
click at [66, 139] on div "ActionBoard" at bounding box center [70, 143] width 49 height 13
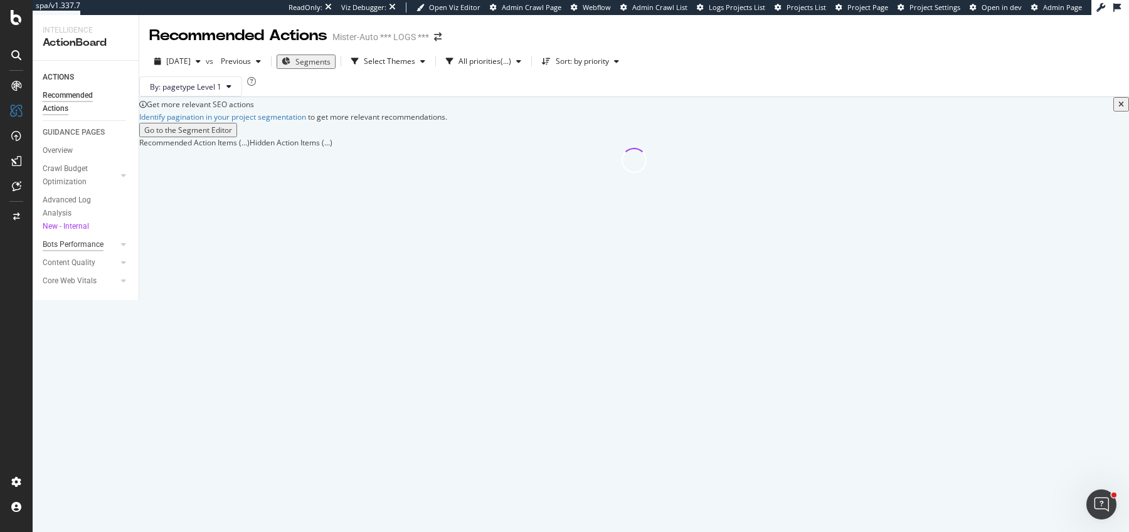
click at [79, 246] on div "Bots Performance" at bounding box center [73, 244] width 61 height 13
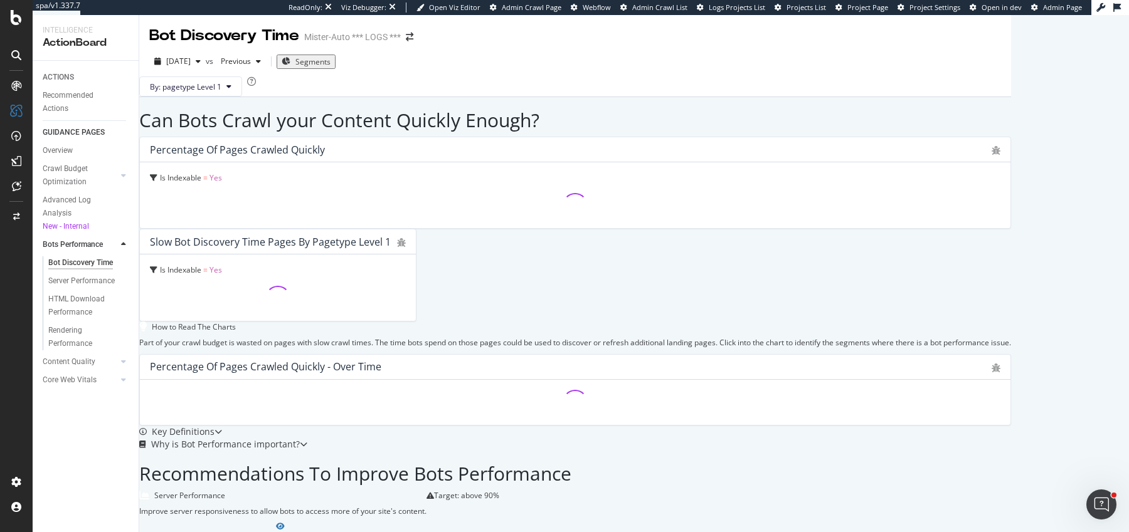
scroll to position [18, 0]
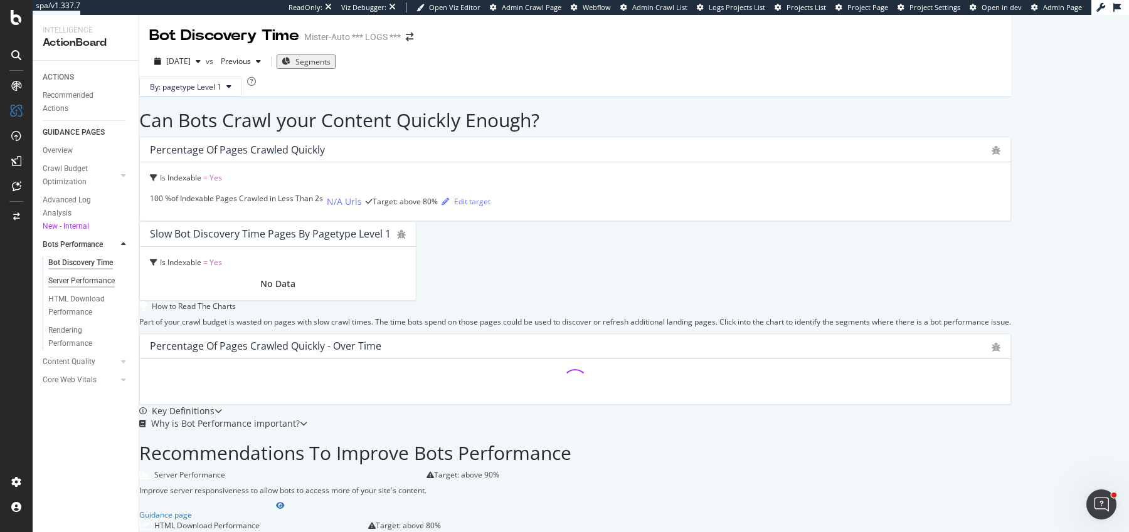
click at [72, 280] on div "Server Performance" at bounding box center [81, 281] width 66 height 13
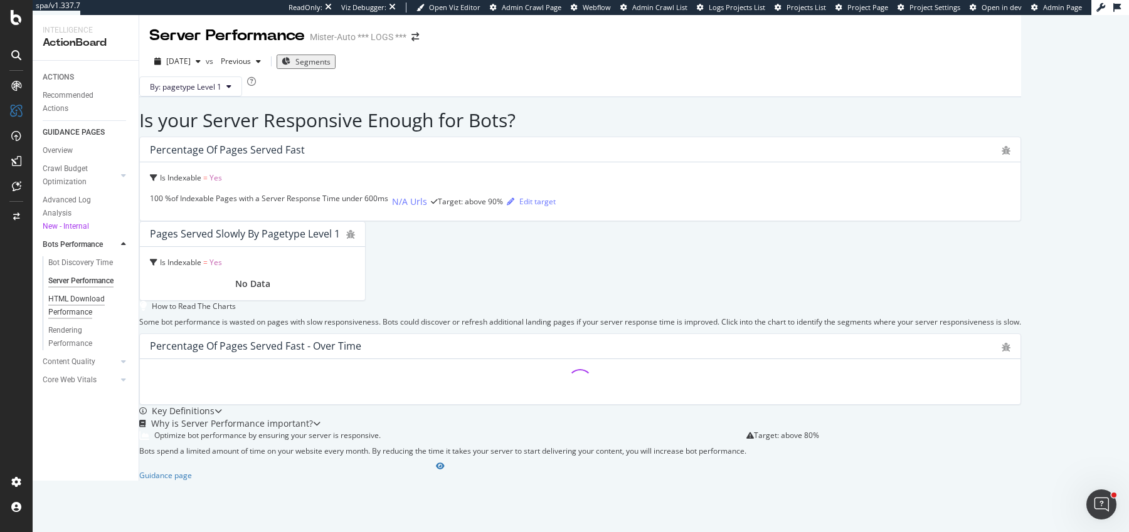
click at [74, 293] on div "HTML Download Performance" at bounding box center [84, 306] width 73 height 26
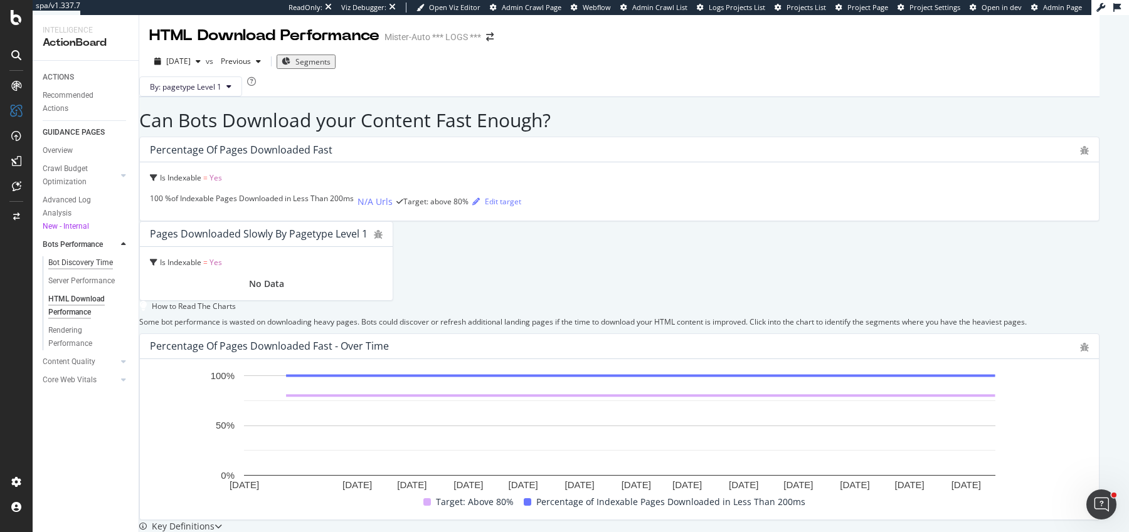
click at [68, 259] on div "Bot Discovery Time" at bounding box center [80, 262] width 65 height 13
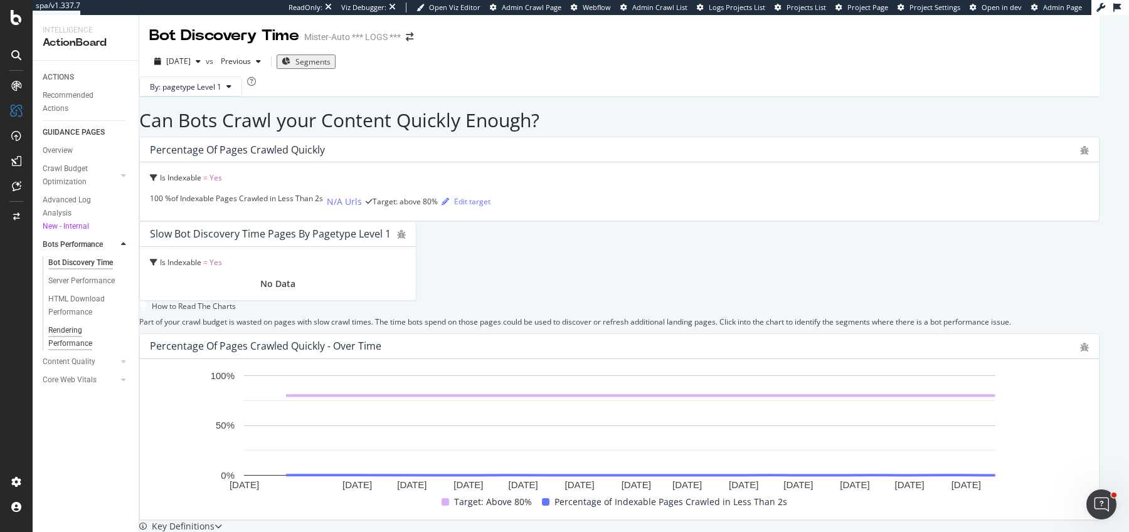
click at [69, 340] on div "Rendering Performance" at bounding box center [83, 337] width 70 height 26
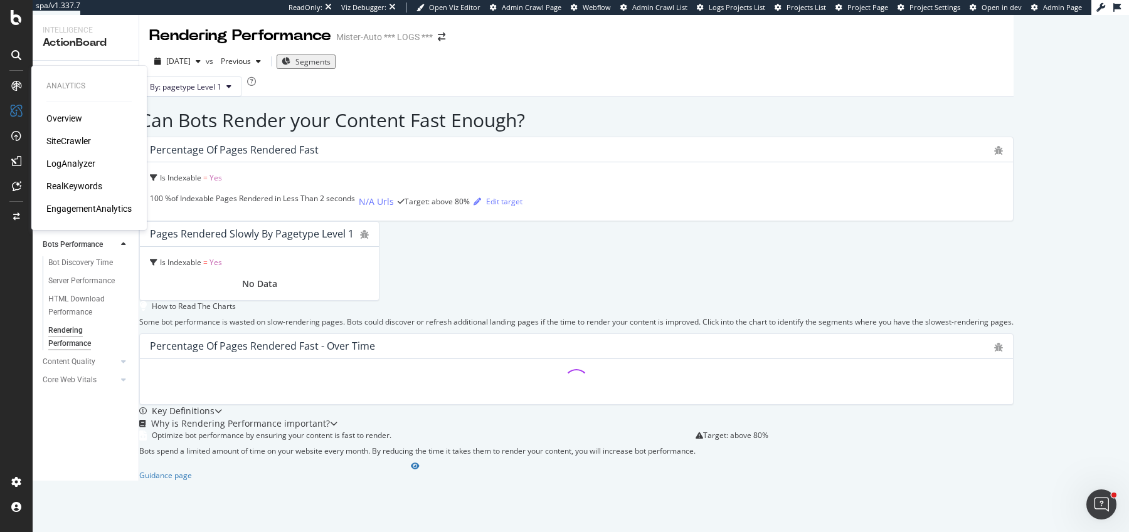
click at [68, 137] on div "SiteCrawler" at bounding box center [68, 141] width 45 height 13
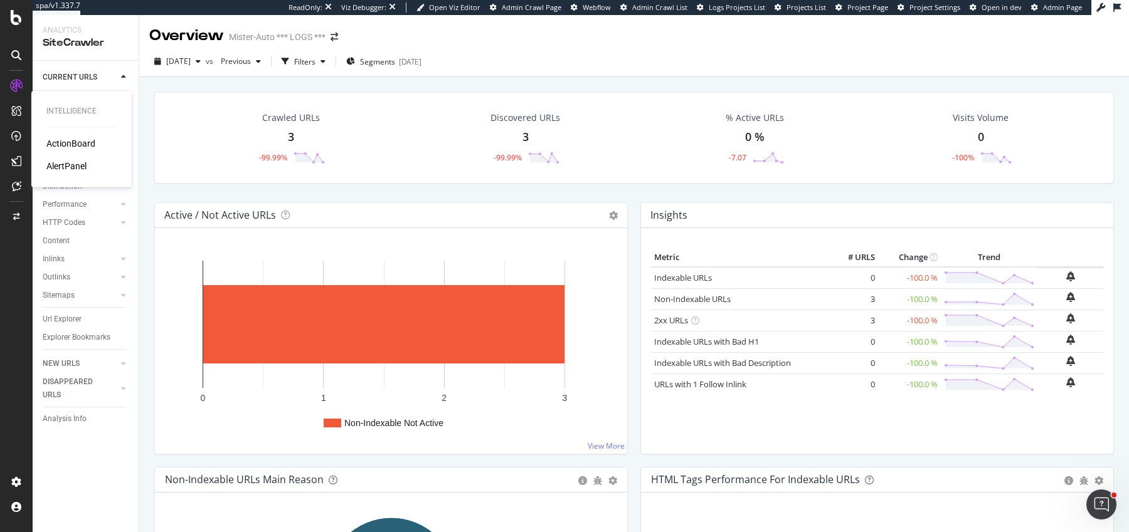
click at [80, 142] on div "ActionBoard" at bounding box center [70, 143] width 49 height 13
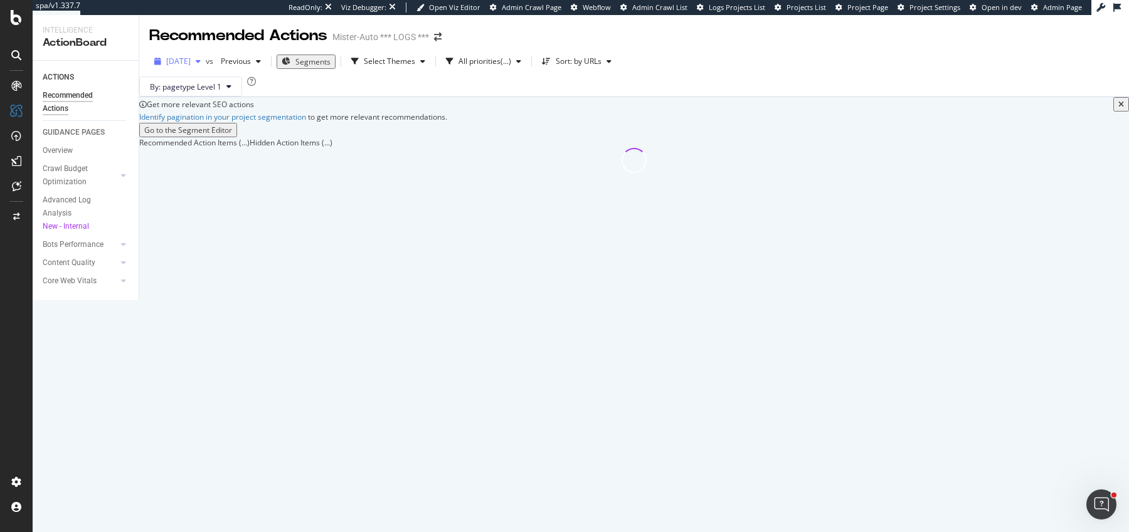
click at [172, 67] on div "[DATE]" at bounding box center [177, 61] width 56 height 19
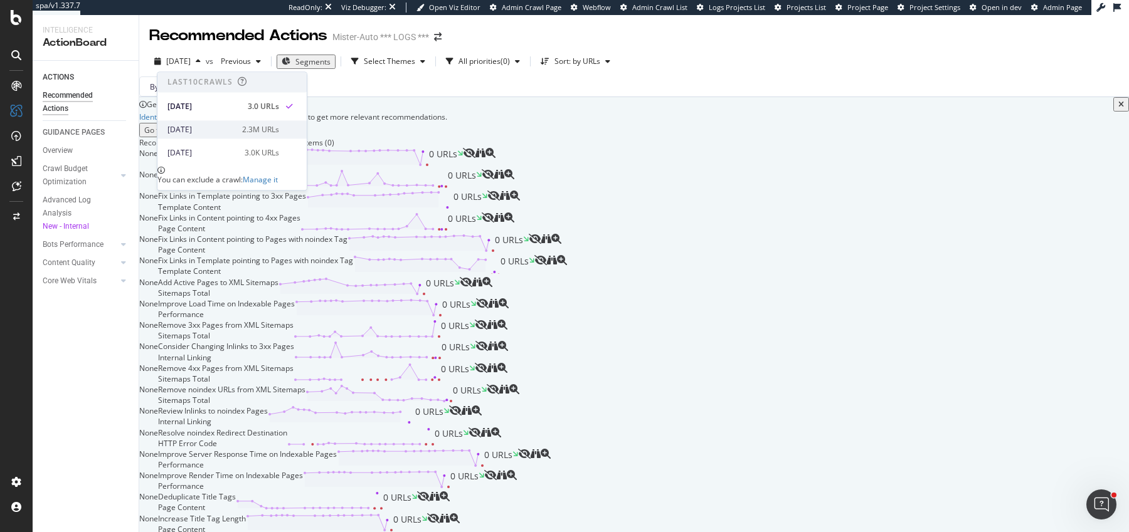
click at [200, 126] on div "[DATE]" at bounding box center [200, 129] width 67 height 11
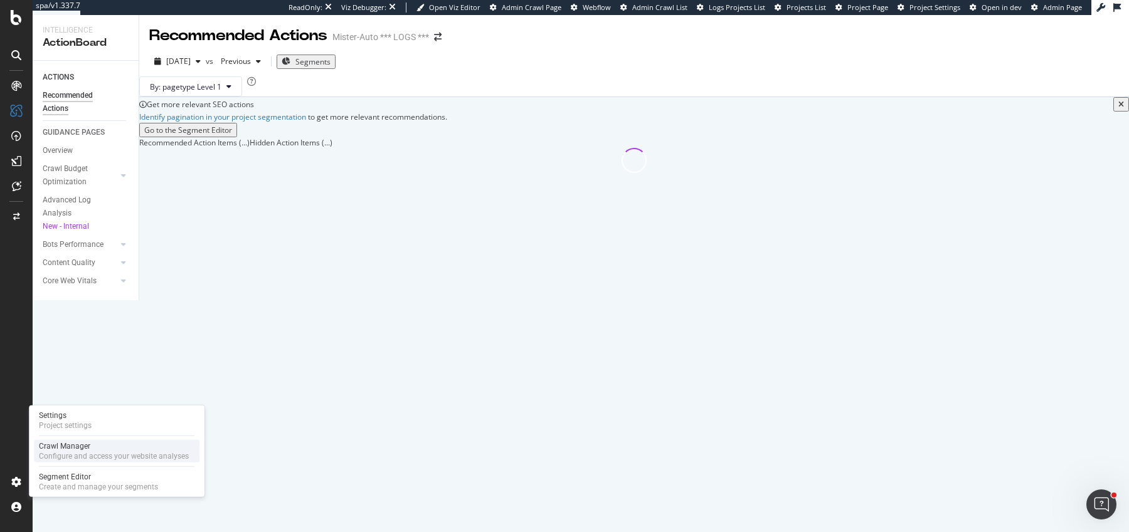
click at [89, 448] on div "Crawl Manager" at bounding box center [114, 446] width 150 height 10
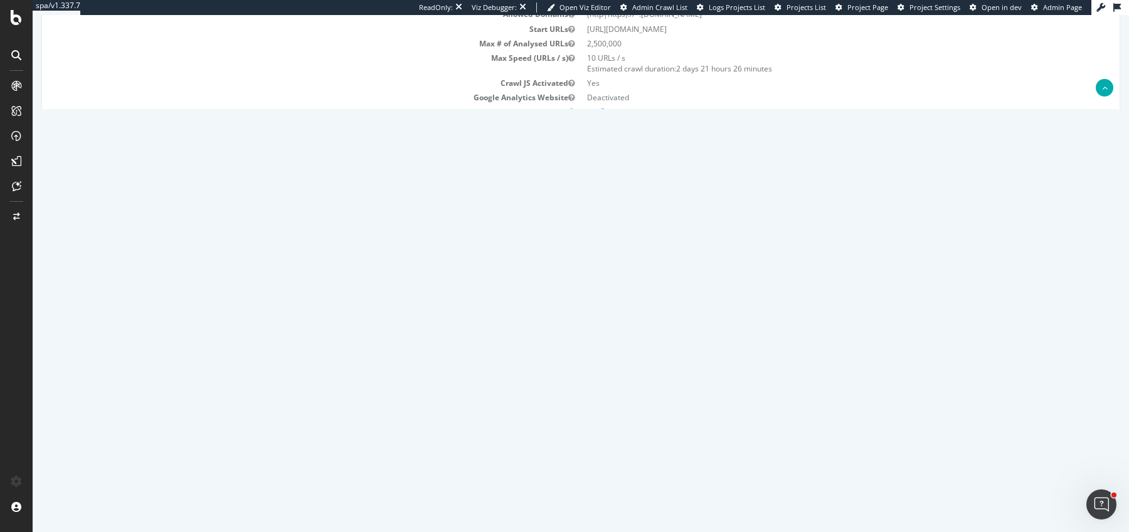
scroll to position [302, 0]
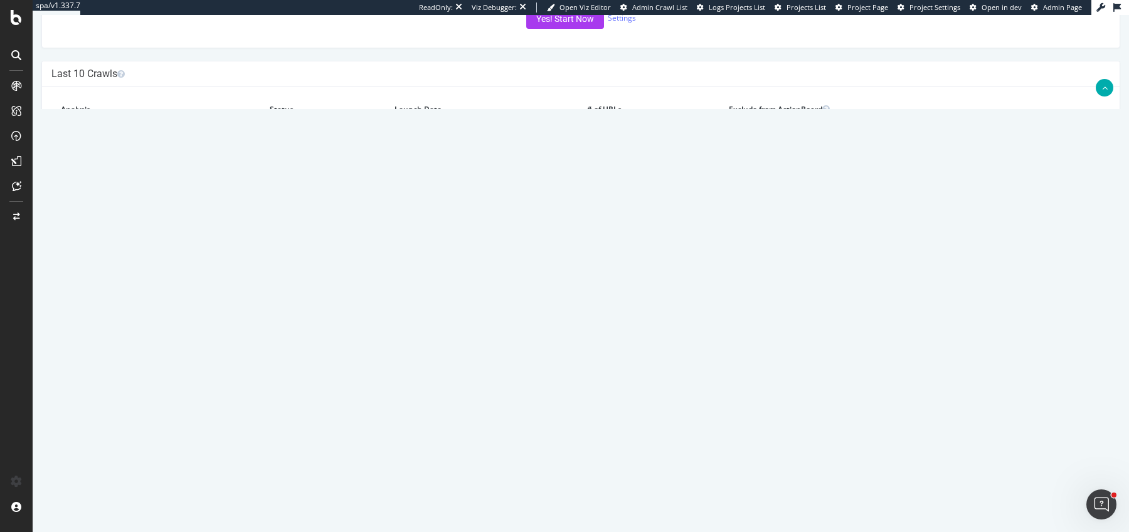
click at [769, 158] on span at bounding box center [756, 164] width 25 height 15
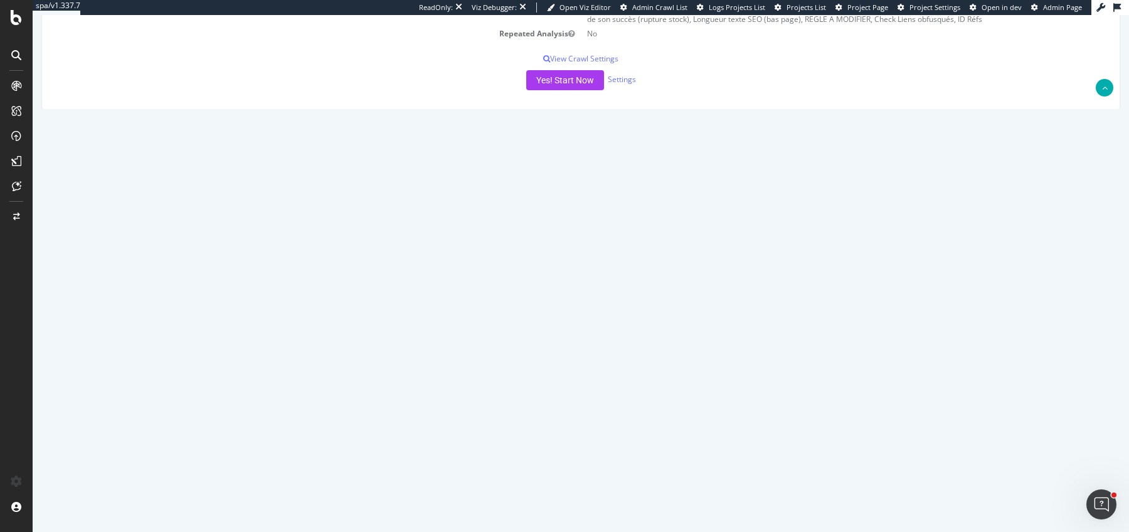
scroll to position [304, 0]
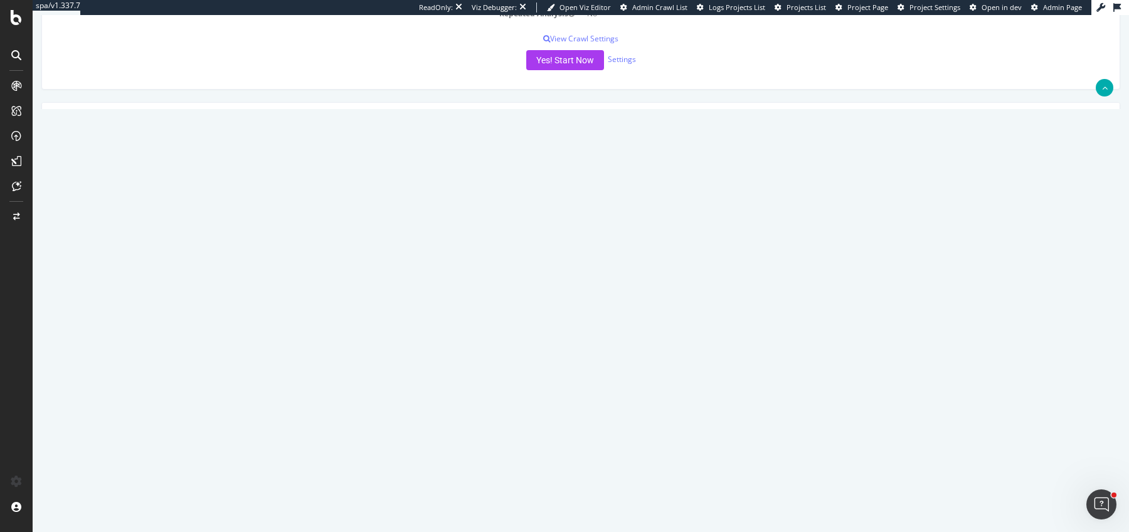
click at [769, 263] on span at bounding box center [756, 262] width 25 height 15
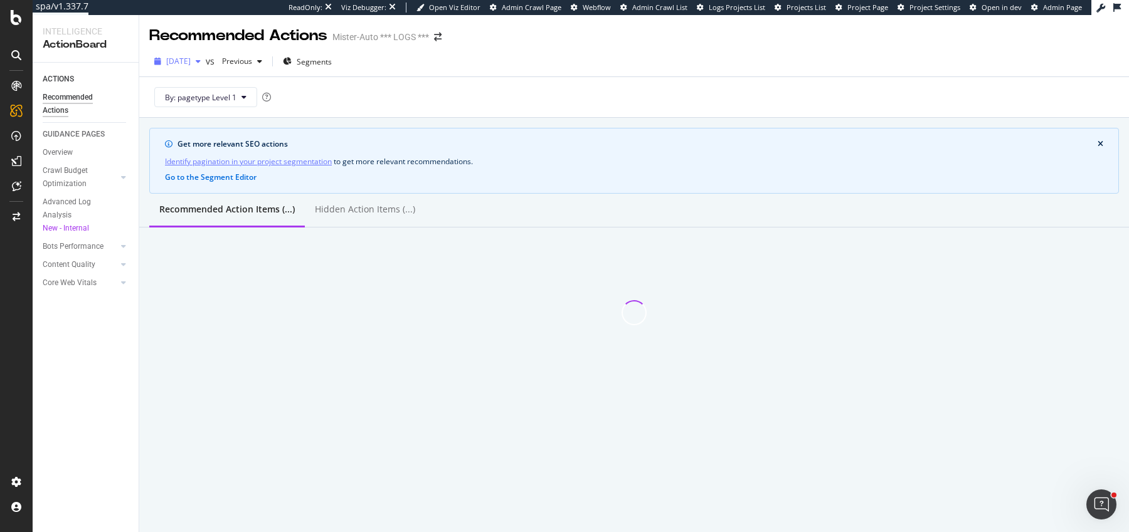
click at [196, 71] on div "[DATE]" at bounding box center [177, 61] width 56 height 19
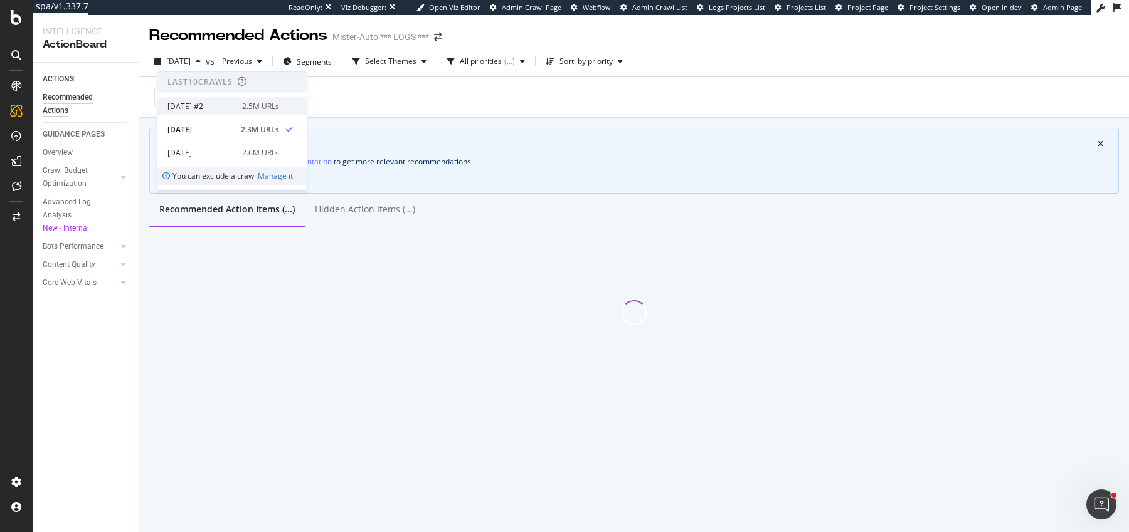
click at [214, 100] on div "[DATE] #2 2.5M URLs" at bounding box center [231, 106] width 149 height 18
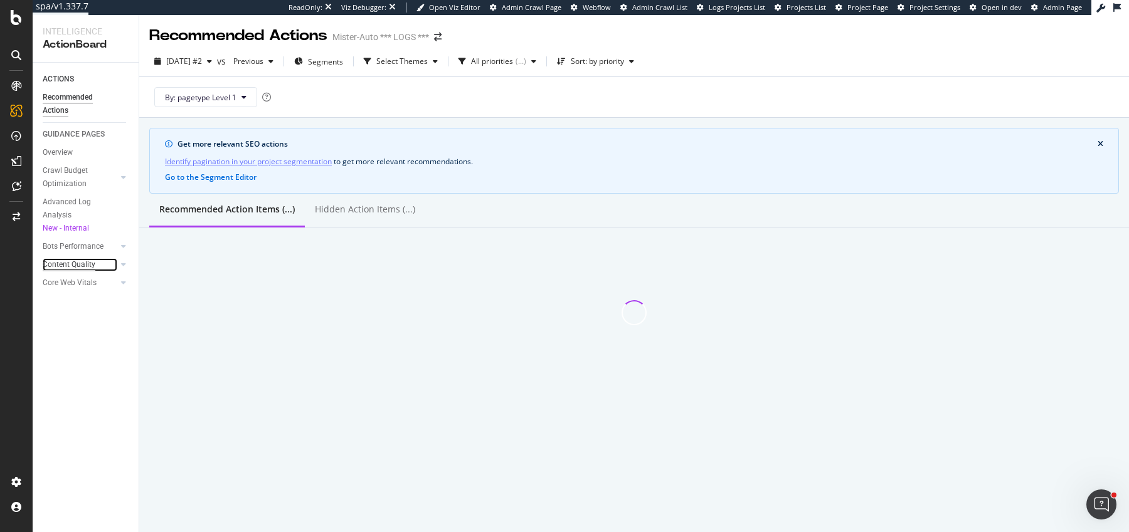
click at [67, 268] on div "Content Quality" at bounding box center [69, 264] width 53 height 13
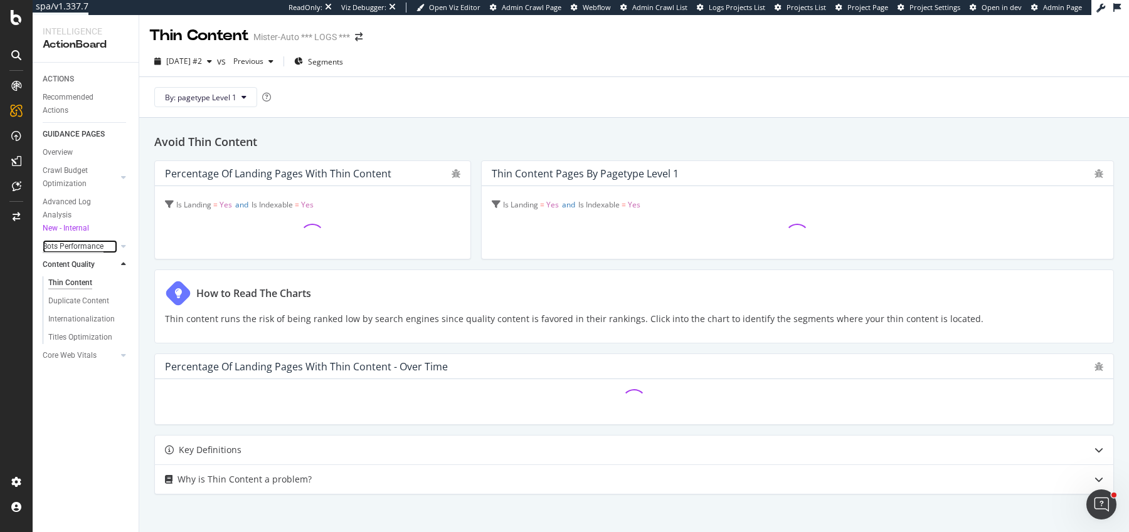
click at [79, 246] on div "Bots Performance" at bounding box center [73, 246] width 61 height 13
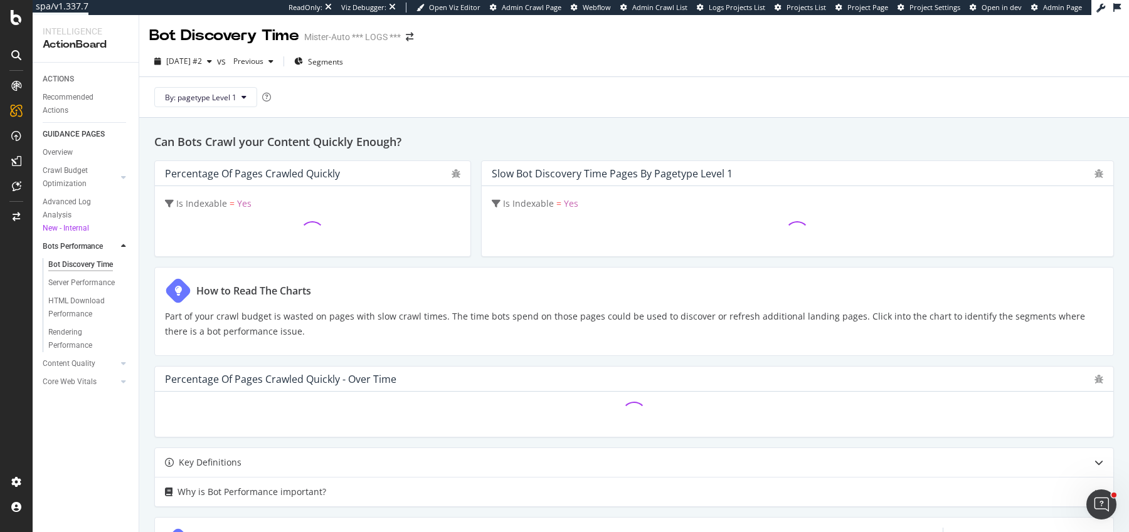
click at [145, 256] on div "Can Bots Crawl your Content Quickly Enough? Percentage of Pages Crawled Quickly…" at bounding box center [634, 539] width 990 height 843
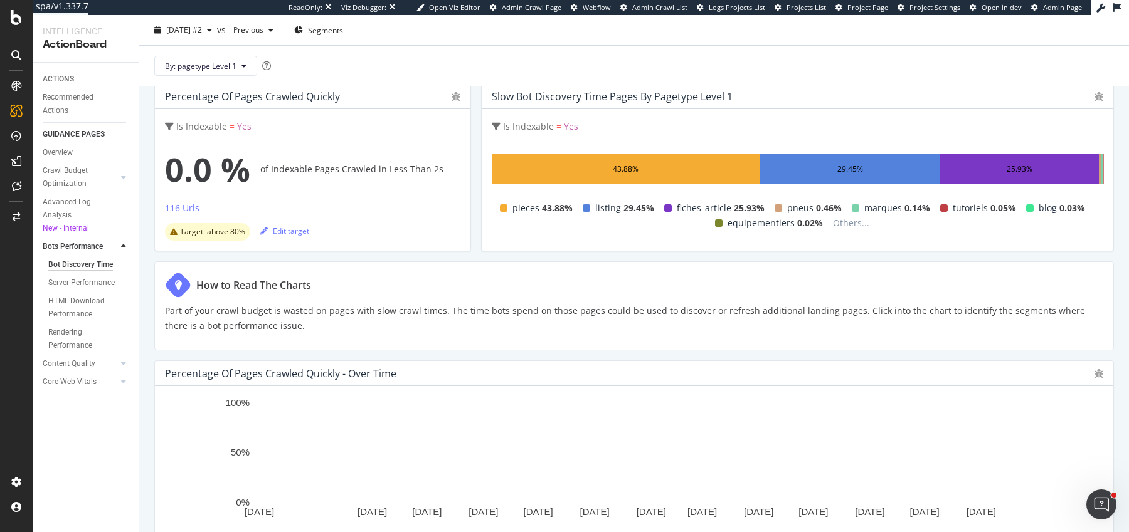
scroll to position [96, 0]
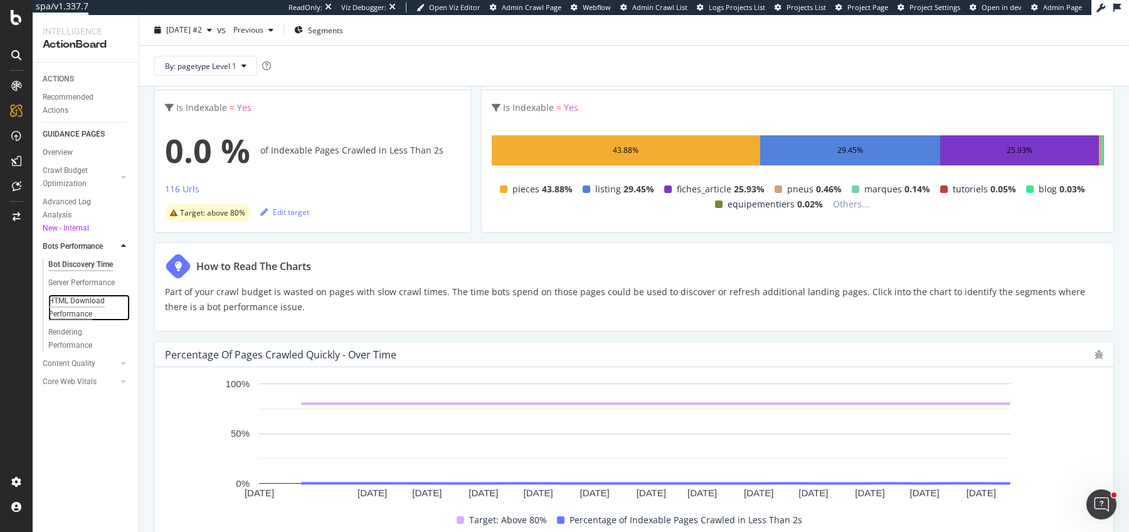
click at [77, 300] on div "HTML Download Performance" at bounding box center [84, 308] width 73 height 26
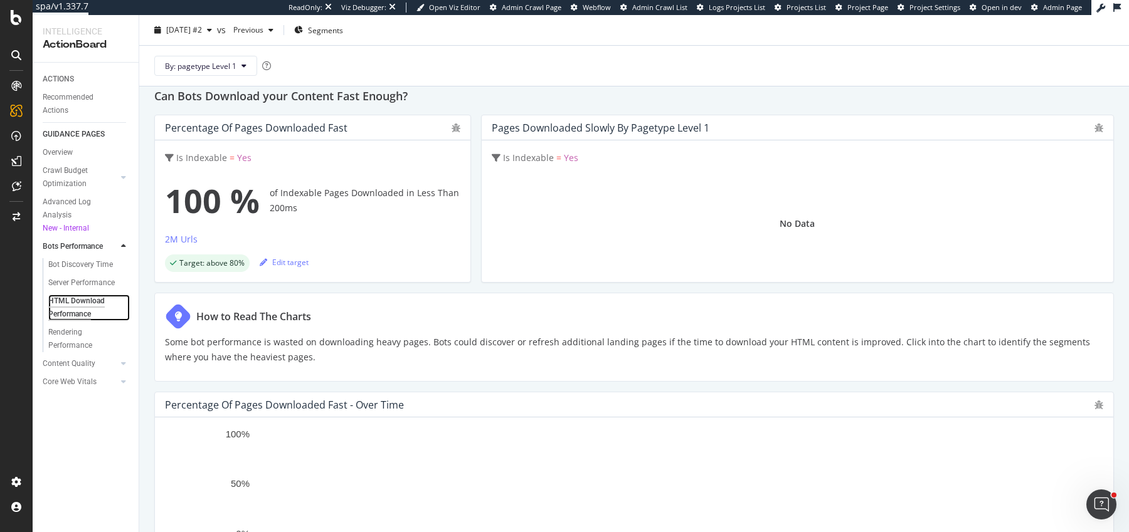
scroll to position [85, 0]
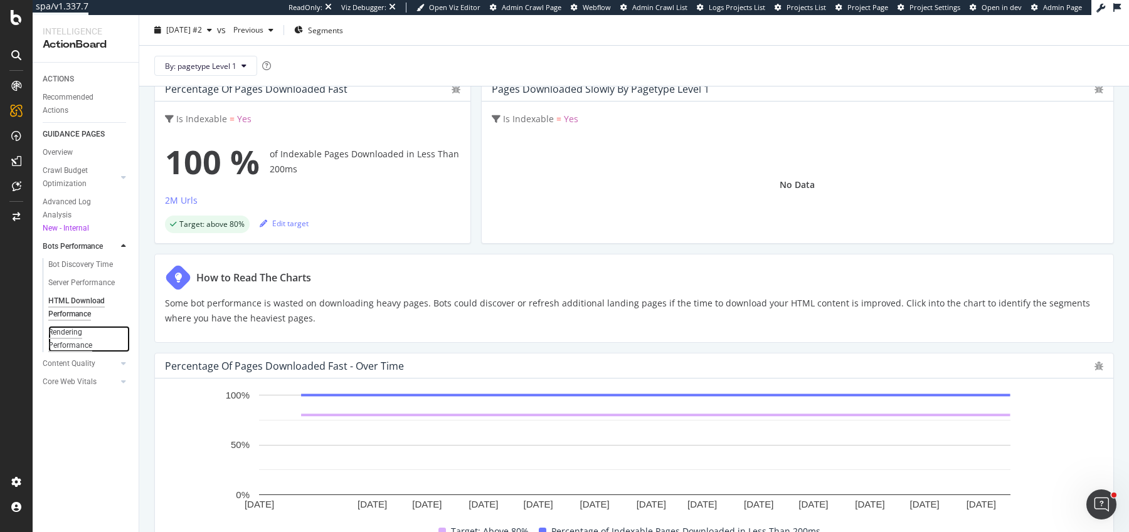
click at [73, 344] on div "Rendering Performance" at bounding box center [83, 339] width 70 height 26
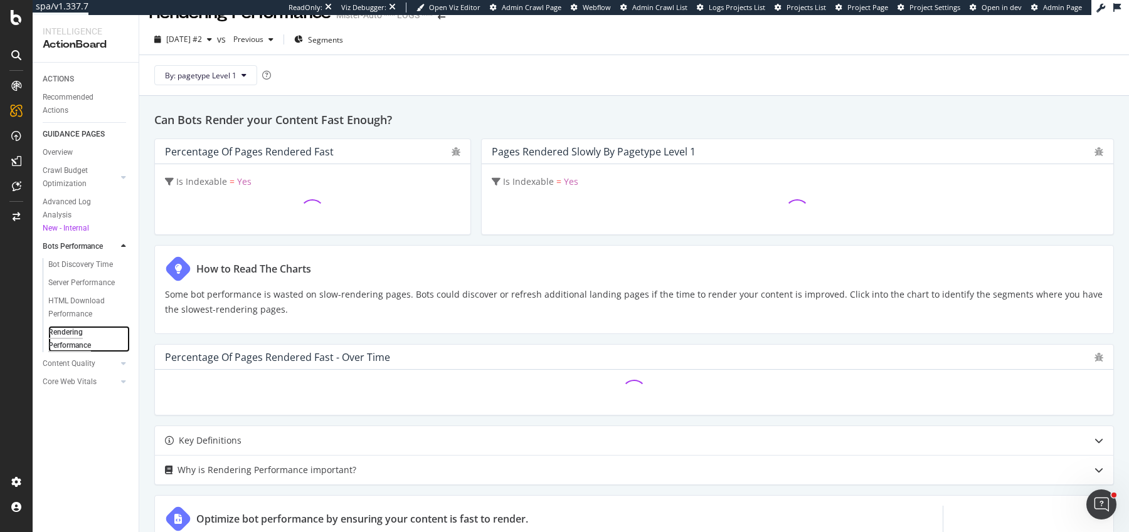
scroll to position [25, 0]
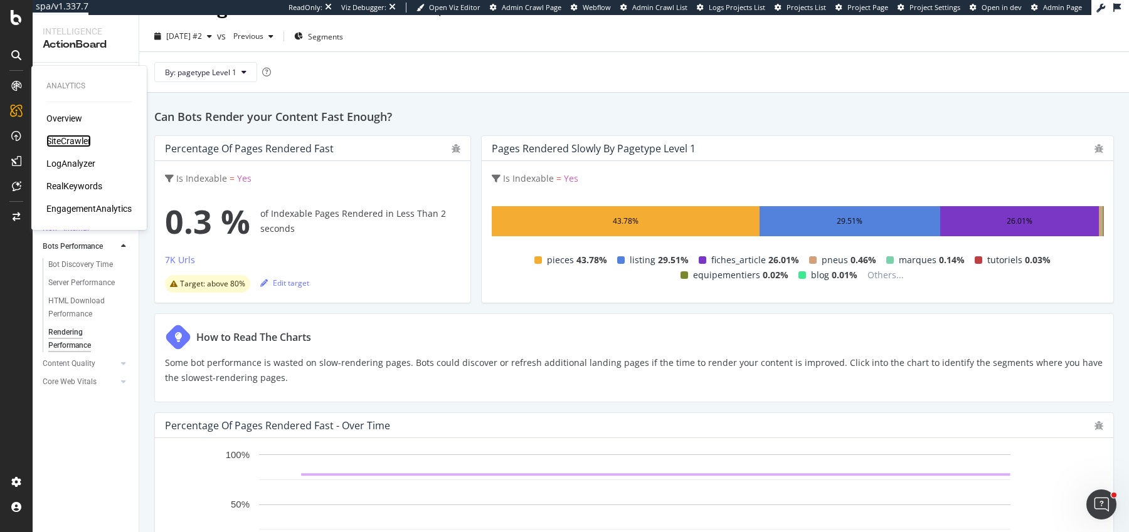
click at [73, 139] on div "SiteCrawler" at bounding box center [68, 141] width 45 height 13
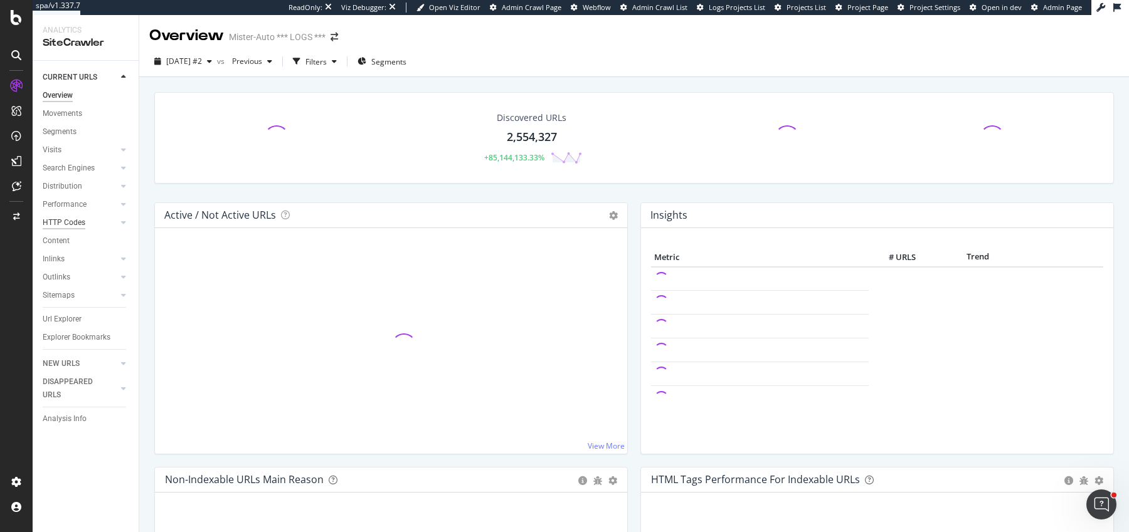
click at [65, 219] on div "HTTP Codes" at bounding box center [64, 222] width 43 height 13
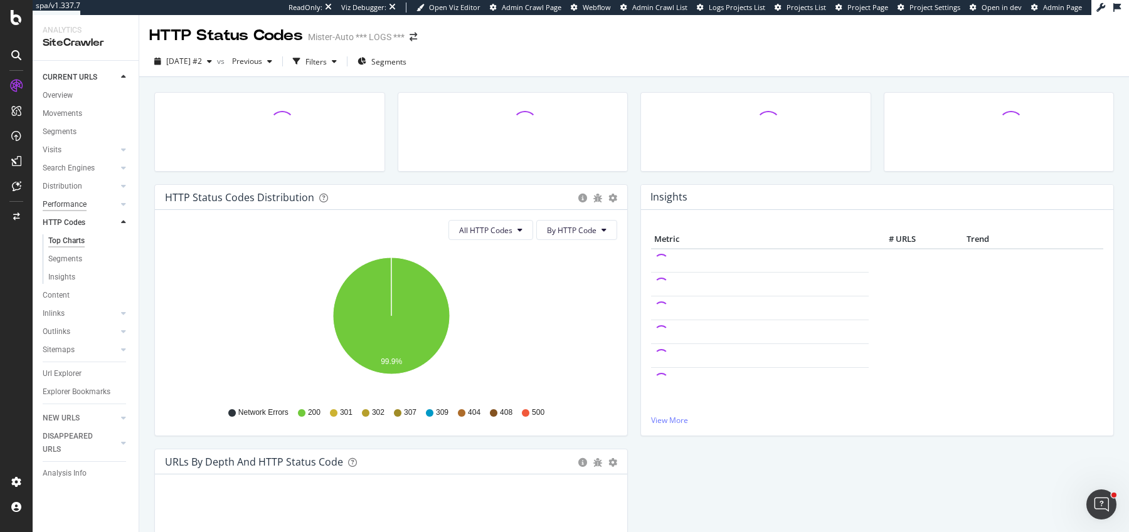
click at [61, 204] on div "Performance" at bounding box center [65, 204] width 44 height 13
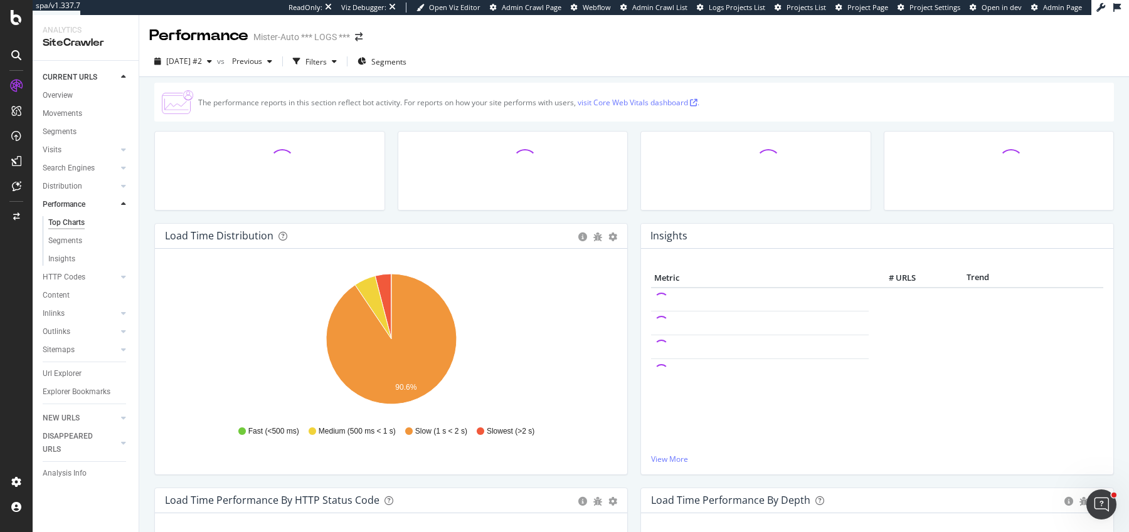
click at [632, 287] on div "Load Time Distribution Pie Table Export as CSV Add to Custom Report Hold CMD (⌘…" at bounding box center [391, 355] width 486 height 265
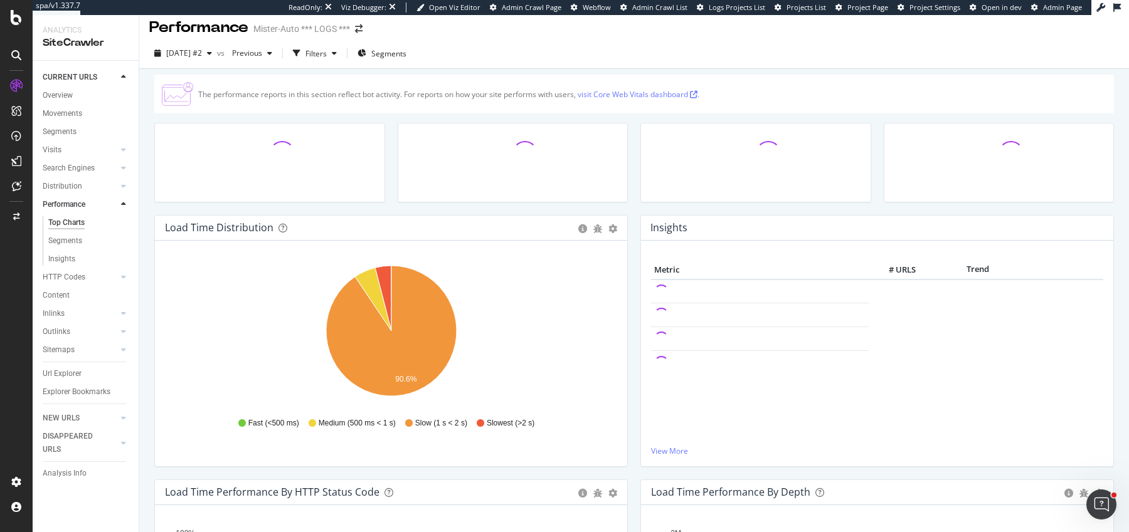
scroll to position [9, 0]
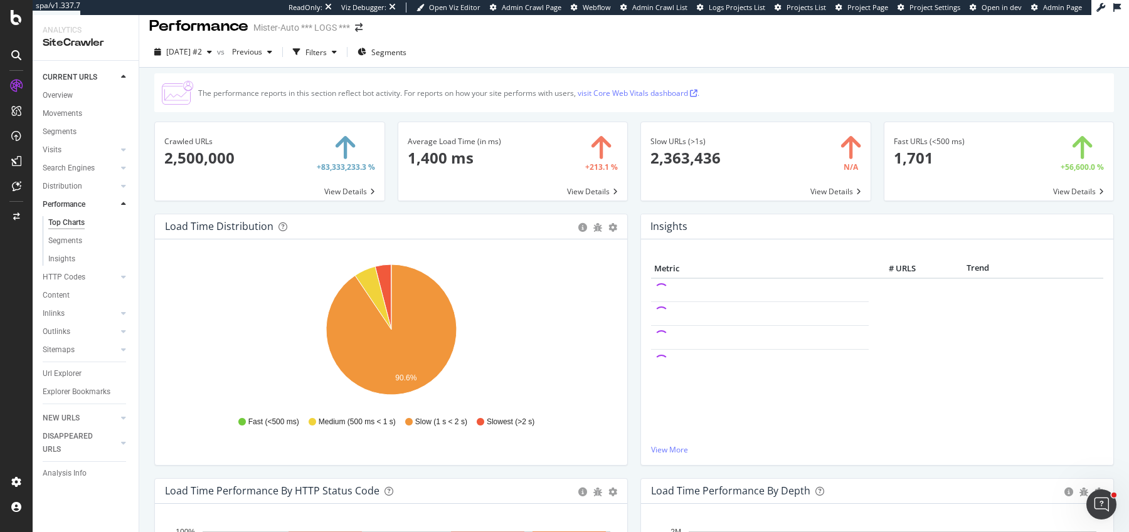
click at [277, 65] on div "[DATE] #2 vs Previous Filters Segments" at bounding box center [634, 54] width 990 height 25
click at [262, 55] on span "Previous" at bounding box center [244, 51] width 35 height 11
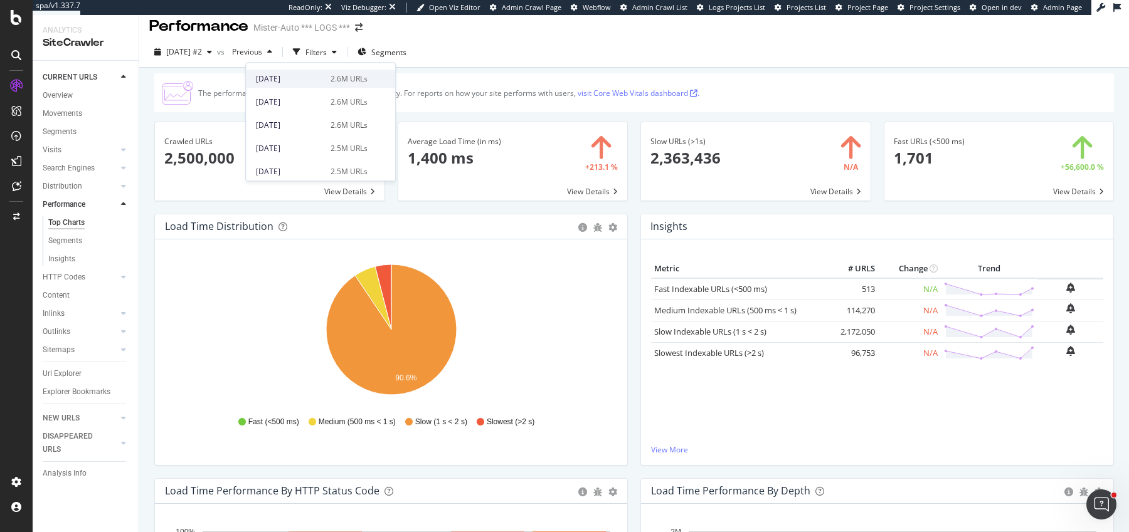
scroll to position [112, 0]
click at [298, 142] on div "[DATE]" at bounding box center [289, 147] width 67 height 11
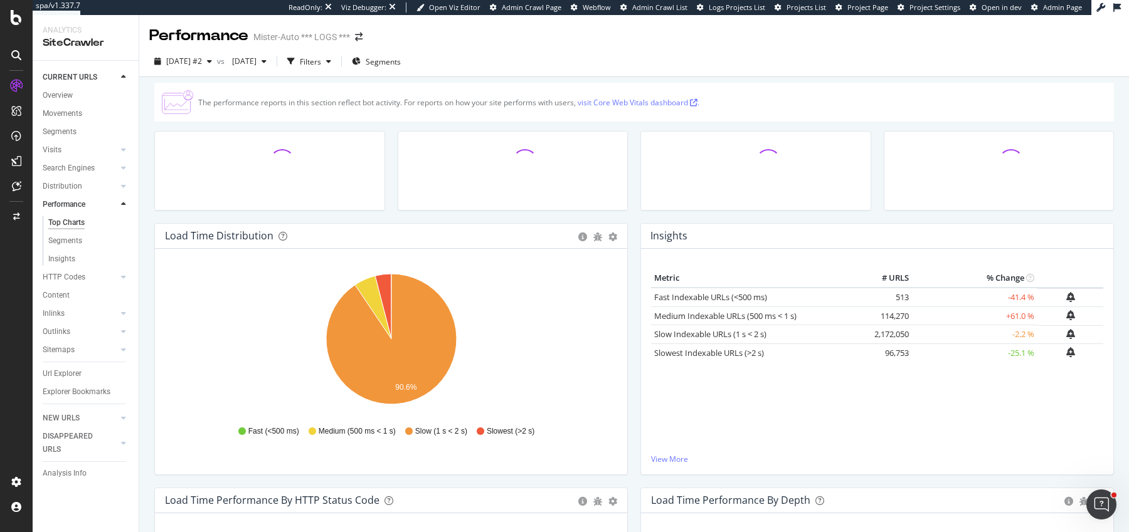
click at [631, 211] on div at bounding box center [512, 177] width 243 height 92
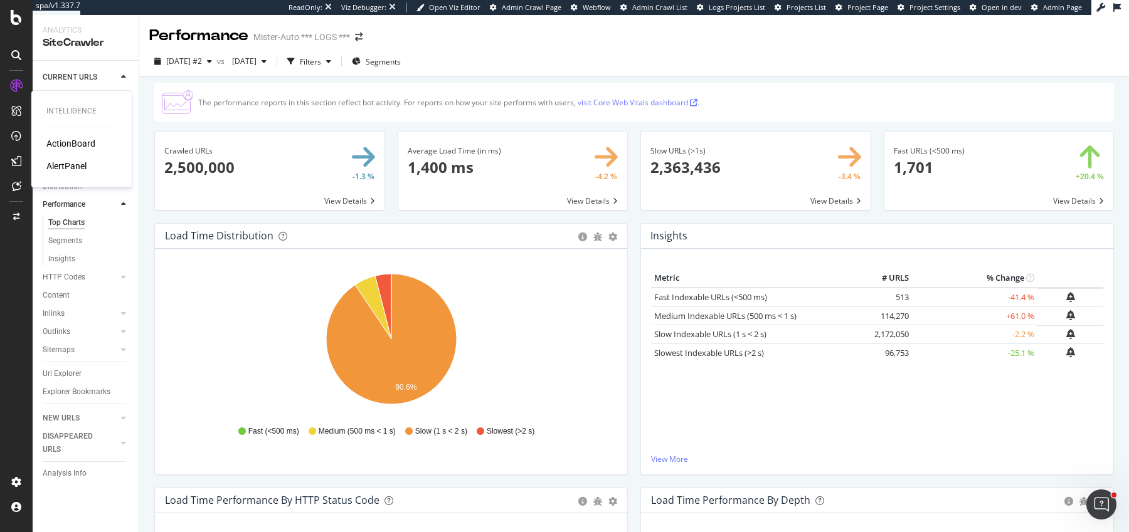
click at [66, 139] on div "ActionBoard" at bounding box center [70, 143] width 49 height 13
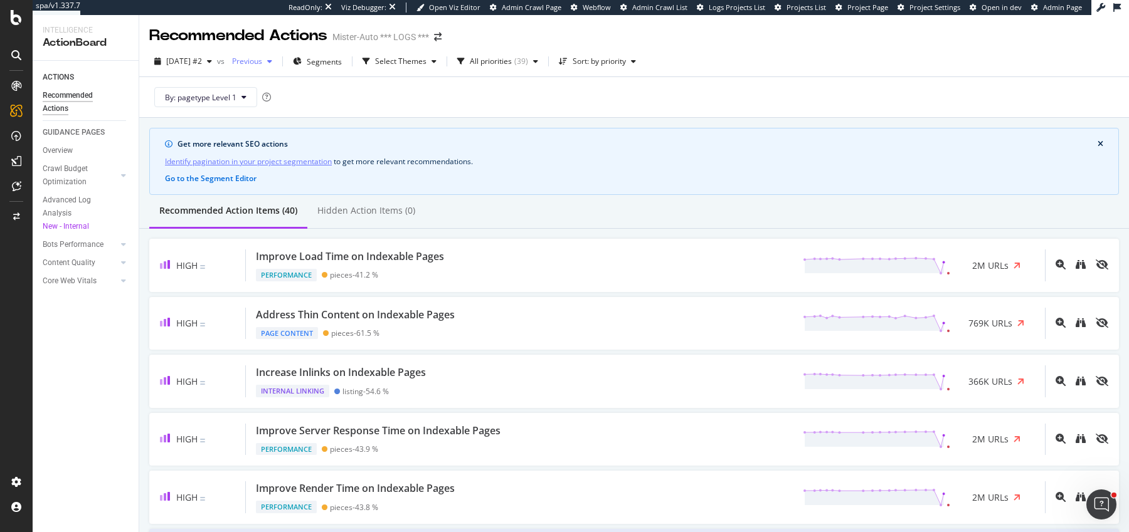
click at [262, 60] on span "Previous" at bounding box center [244, 61] width 35 height 11
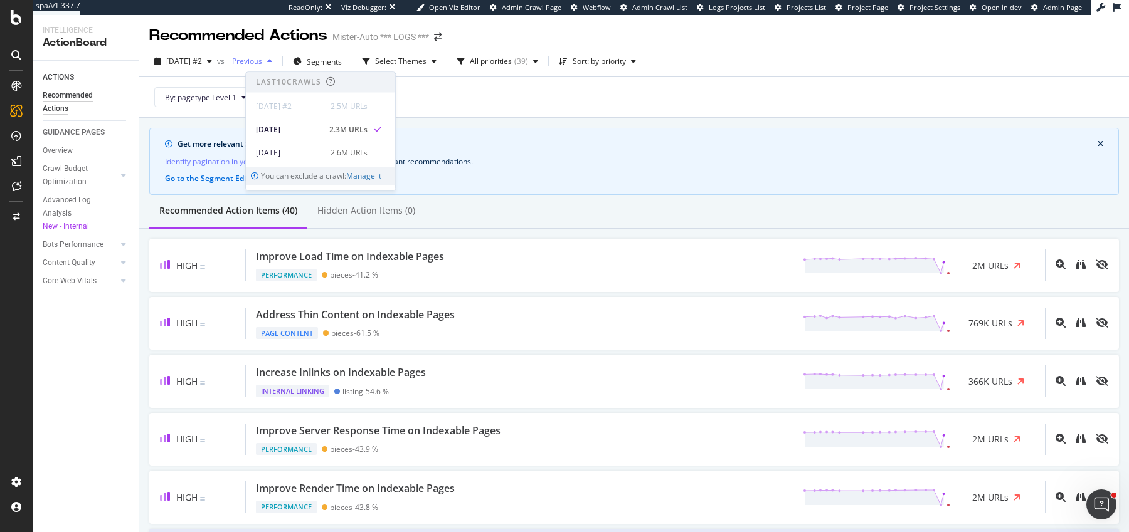
click at [262, 60] on span "Previous" at bounding box center [244, 61] width 35 height 11
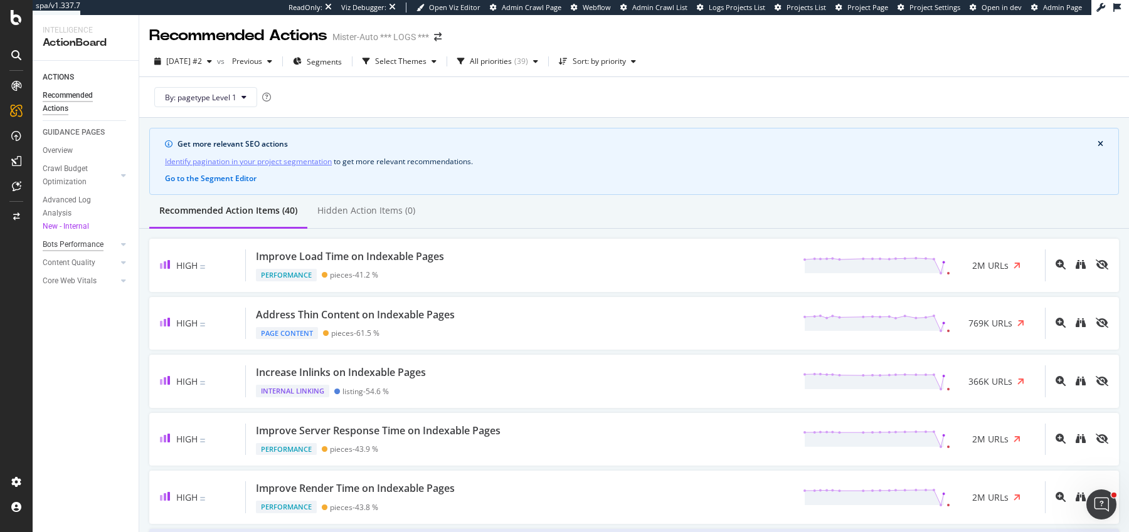
click at [66, 242] on div "Bots Performance" at bounding box center [73, 244] width 61 height 13
